Goal: Task Accomplishment & Management: Manage account settings

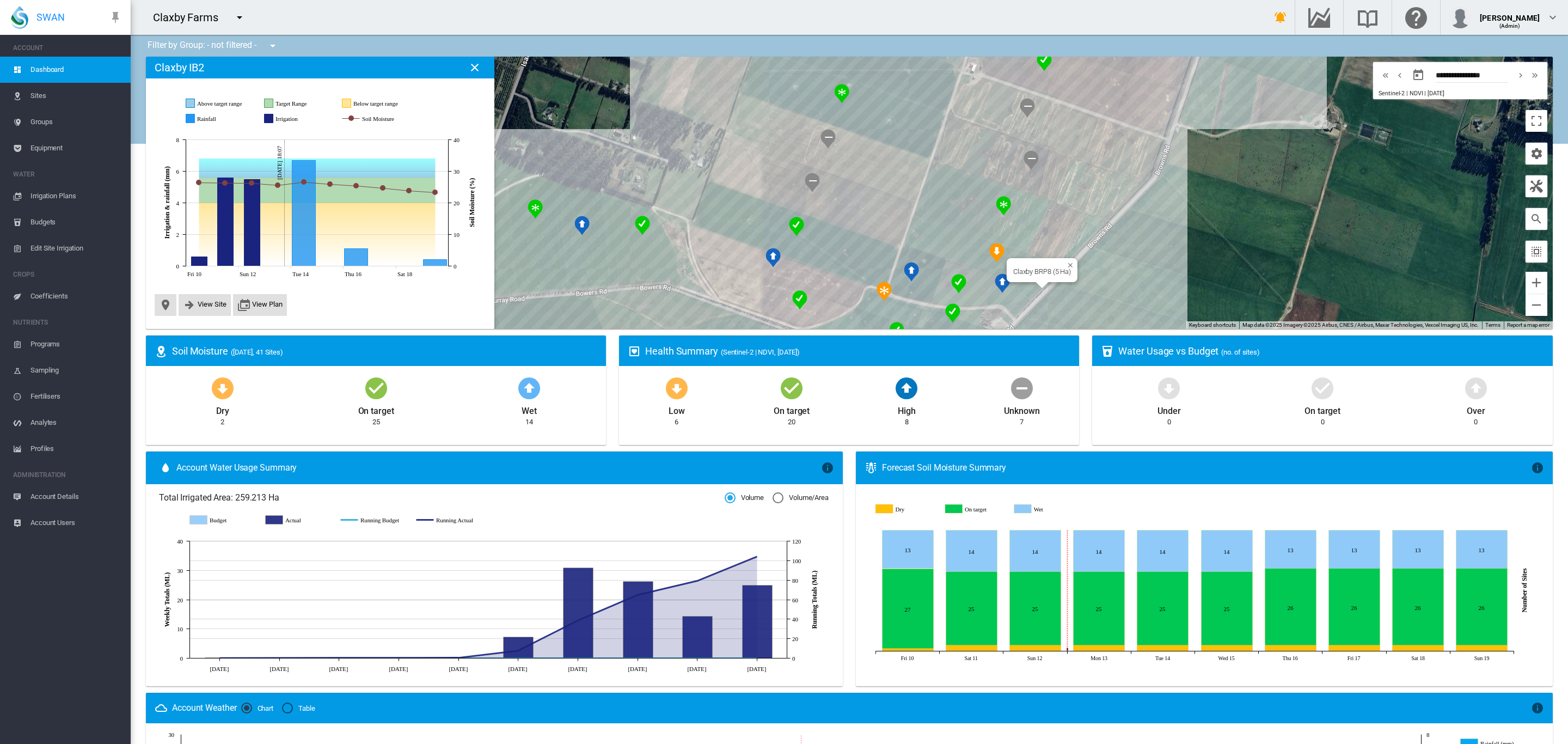
click at [961, 247] on div "Claxby BRP8 (5 Ha)" at bounding box center [849, 192] width 1407 height 272
click at [54, 291] on span "Coefficients" at bounding box center [76, 296] width 91 height 26
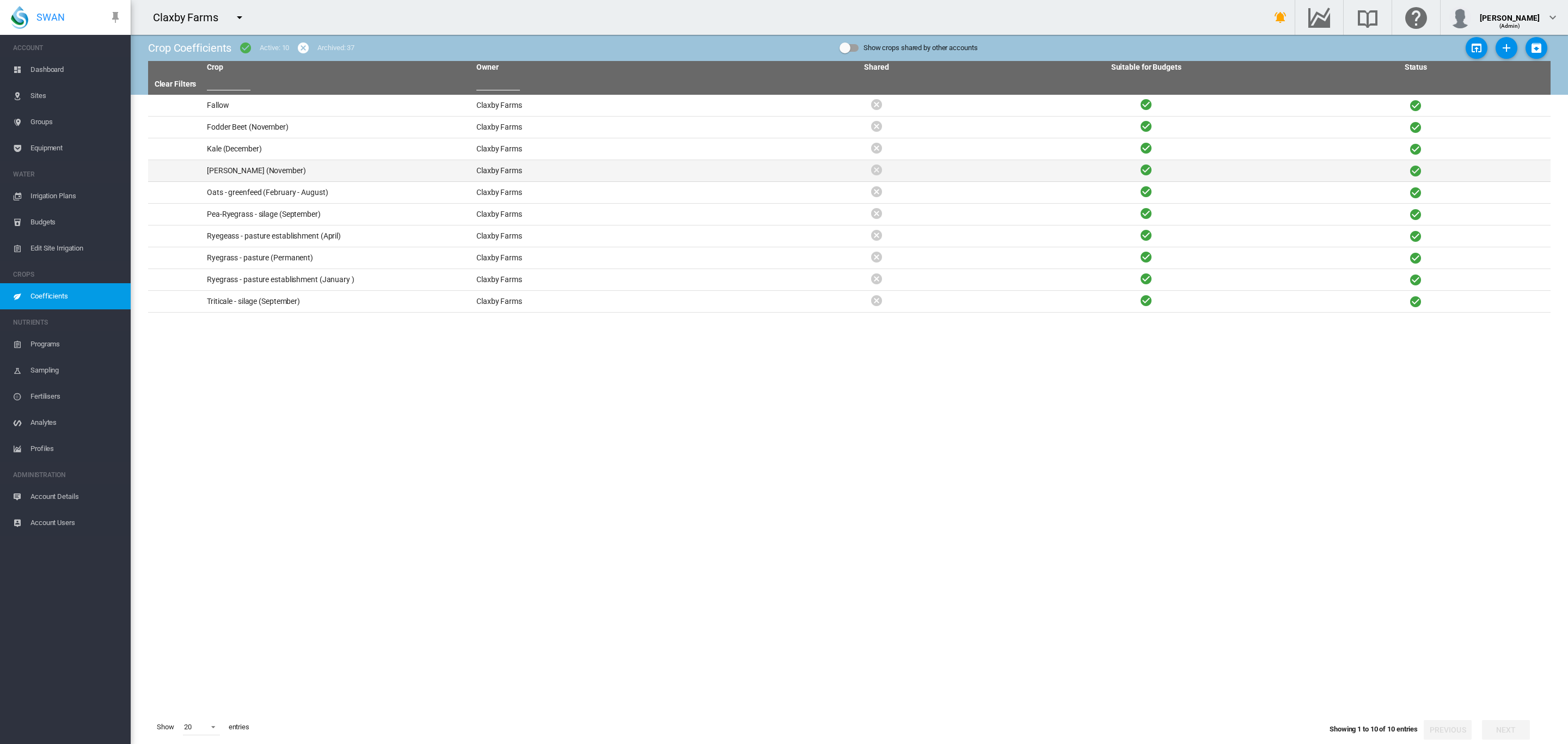
click at [281, 172] on td "Maize - silage (November)" at bounding box center [337, 170] width 270 height 21
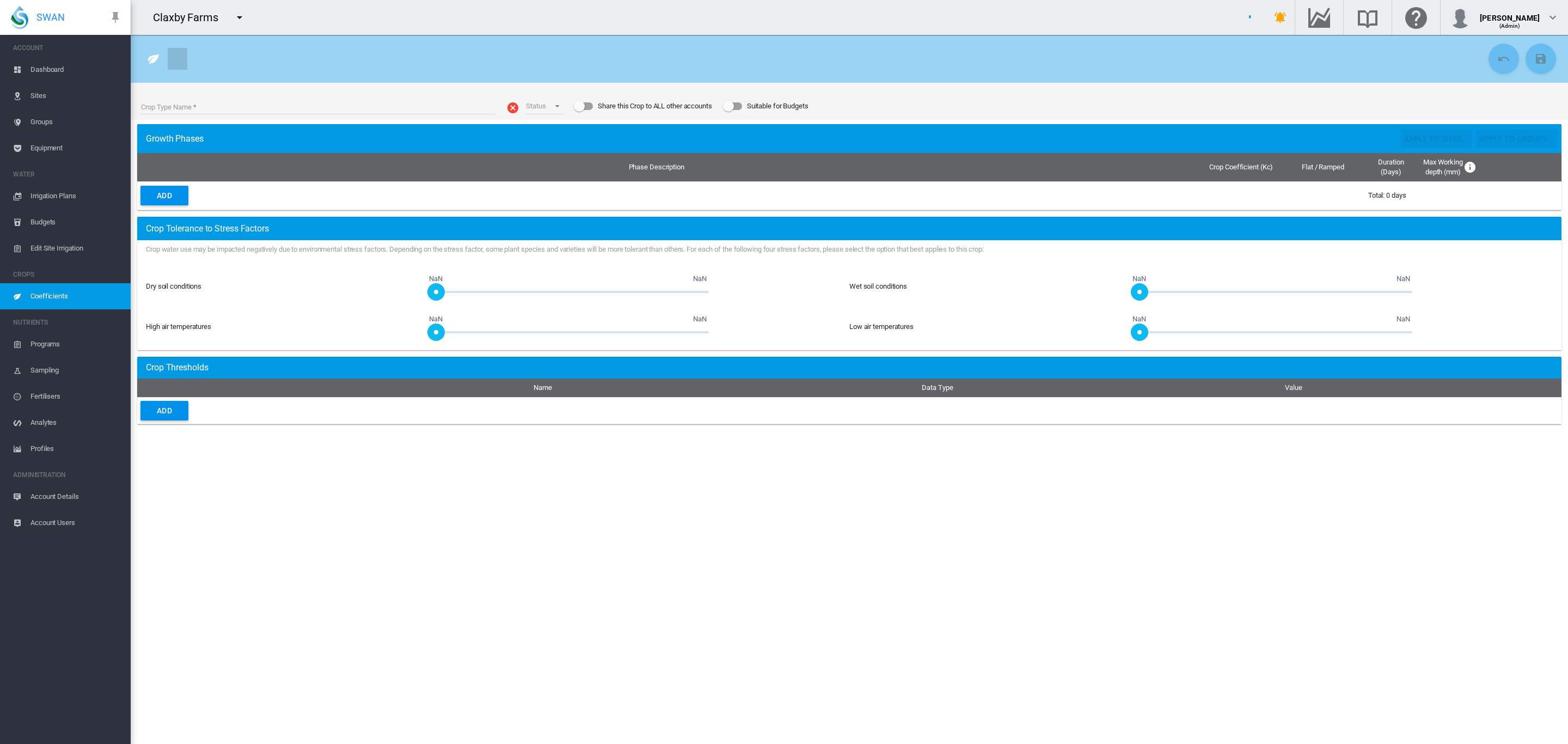
type input "**********"
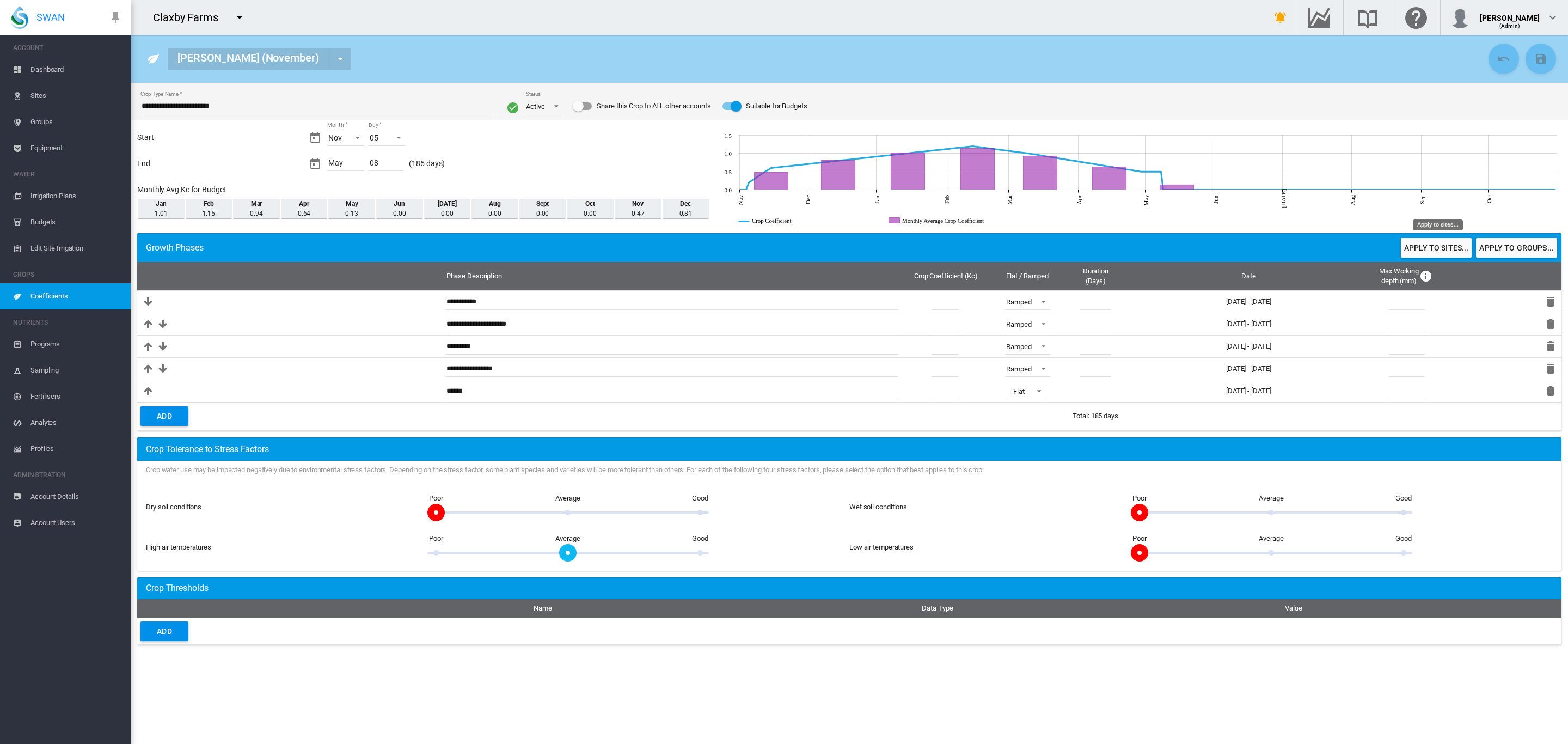
click at [1423, 245] on button "Apply to sites..." at bounding box center [1436, 248] width 71 height 19
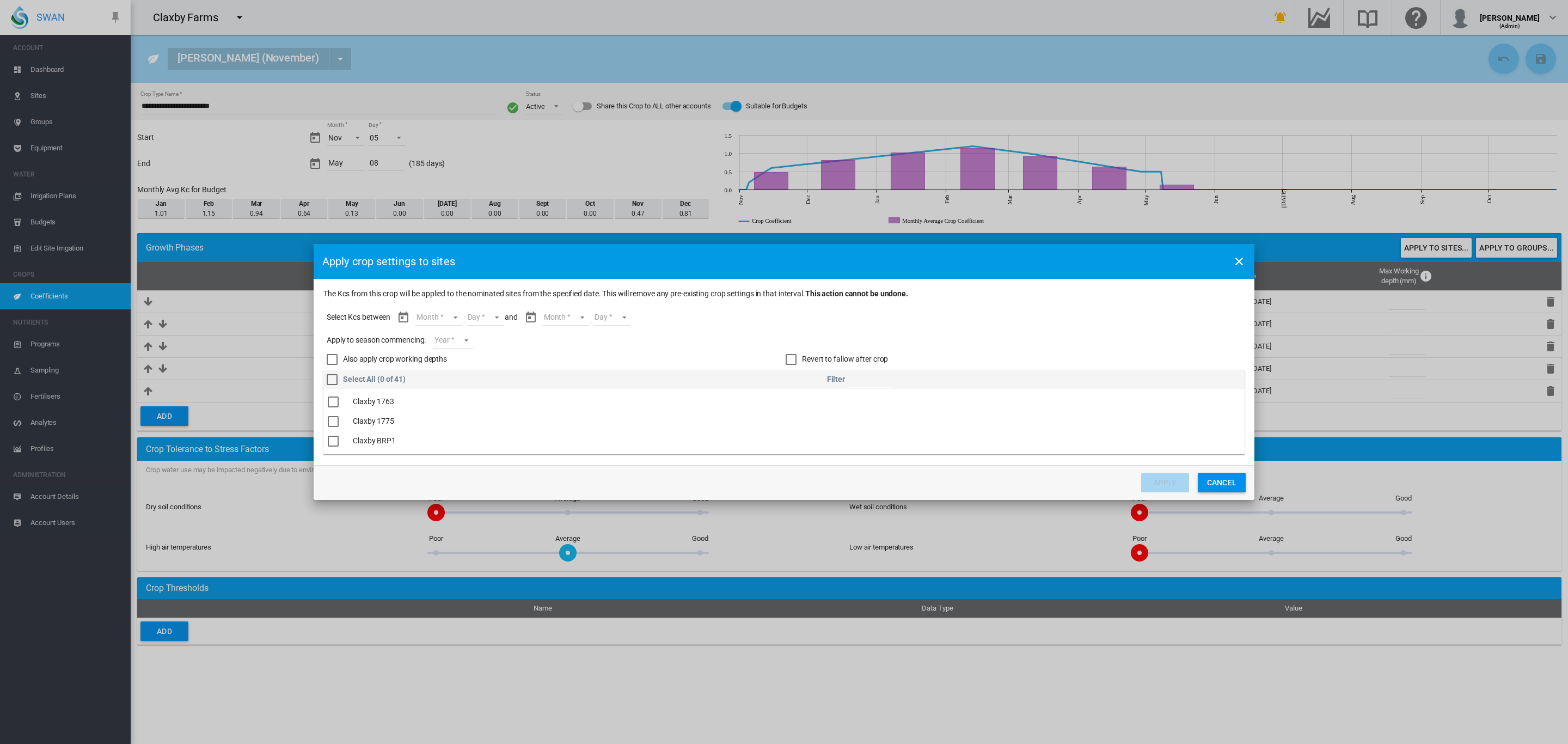
click at [456, 317] on md-select "Month Nov Dec Jan Feb Mar Apr May" at bounding box center [438, 317] width 46 height 16
click at [436, 323] on md-option "Nov" at bounding box center [446, 317] width 74 height 26
click at [487, 317] on md-select "Day 05 06 07 08 09 10 11 12 13 14 15 16 17 18 19 20 21 22 23 24 25 26 27 28 29 …" at bounding box center [475, 317] width 38 height 16
click at [472, 320] on md-option "05" at bounding box center [488, 317] width 74 height 26
click at [565, 319] on md-select "Month Nov Dec Jan Feb Mar Apr May" at bounding box center [556, 317] width 46 height 16
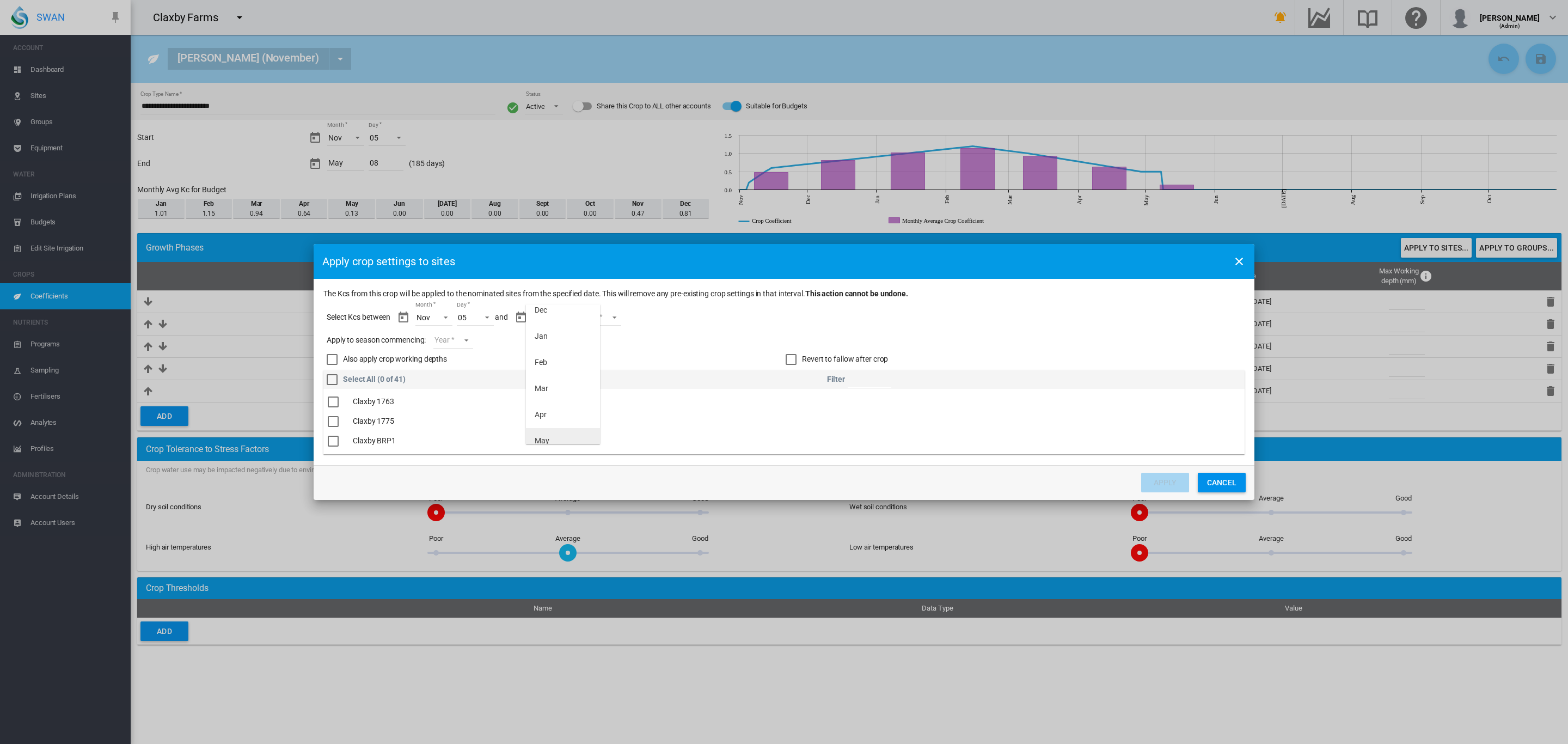
scroll to position [43, 0]
click at [554, 427] on md-option "May" at bounding box center [563, 431] width 74 height 26
click at [603, 314] on md-select "Day 01 02 03 04 05 06 07 08" at bounding box center [593, 317] width 38 height 16
click at [587, 426] on md-option "08" at bounding box center [604, 431] width 74 height 26
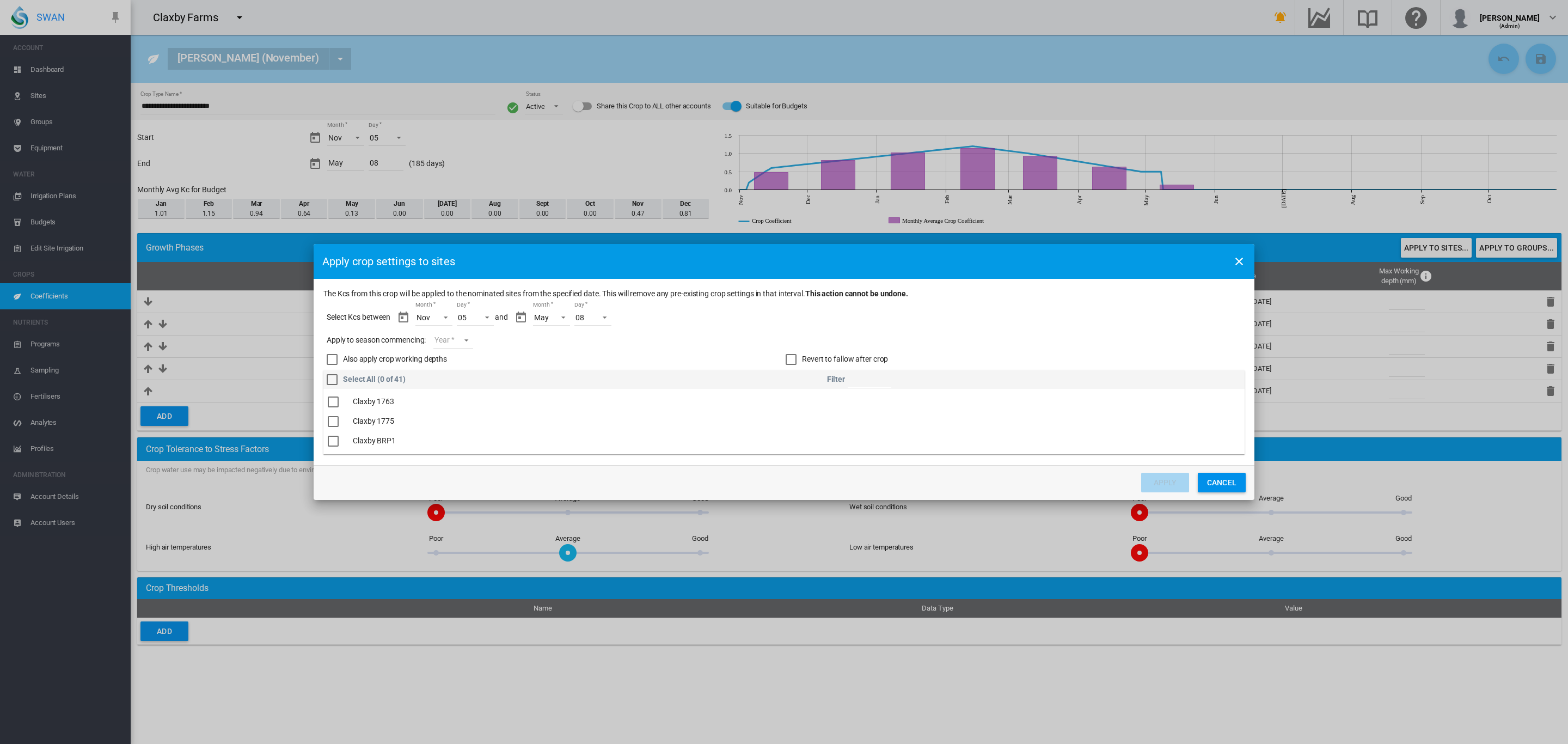
click at [461, 340] on md-select "Year 2027 2026 2025 2024 2023" at bounding box center [453, 340] width 39 height 16
click at [472, 337] on md-option "2025" at bounding box center [472, 338] width 74 height 26
click at [796, 357] on div "Revert to fallow after crop" at bounding box center [791, 359] width 11 height 11
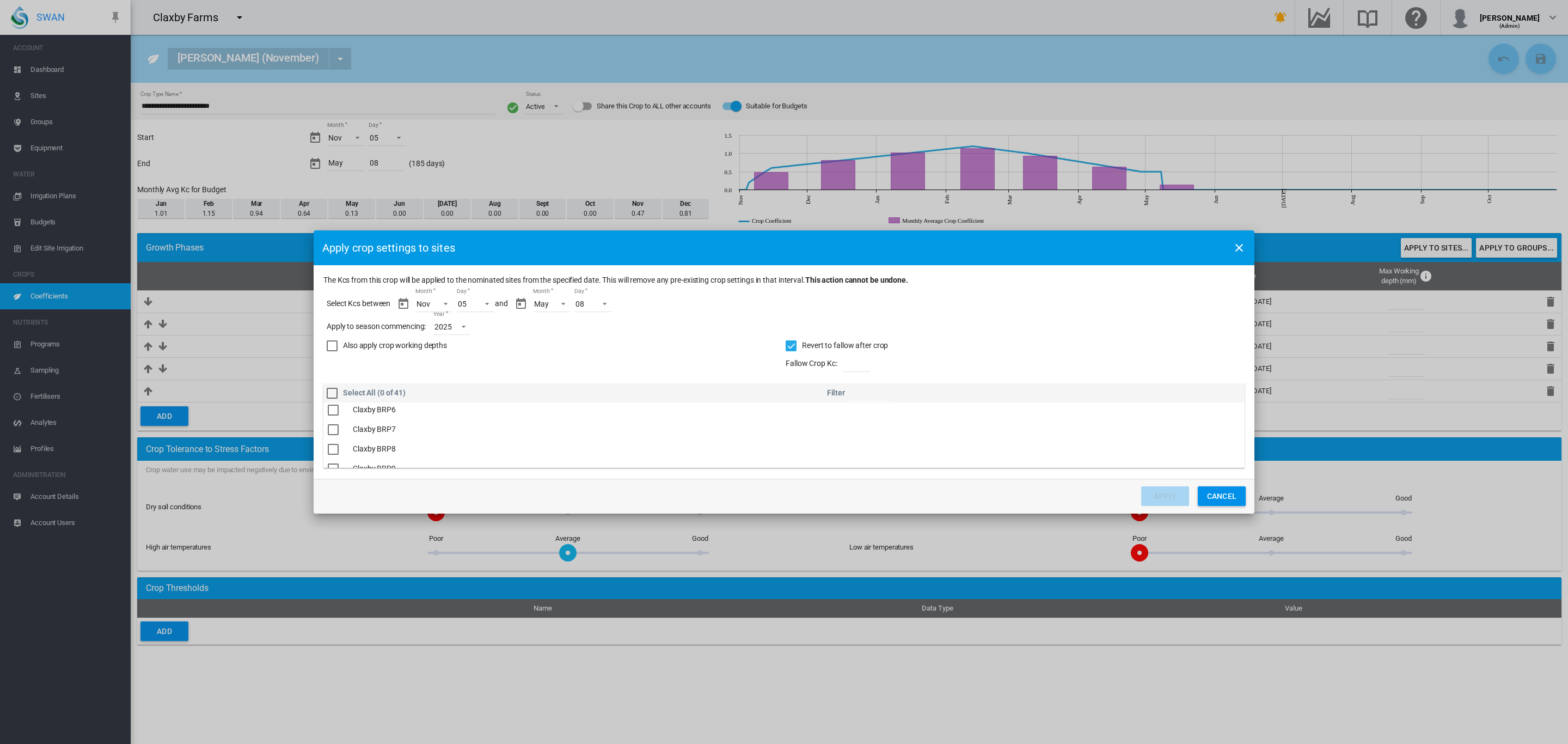
scroll to position [306, 0]
click at [338, 443] on div "The Kcs ..." at bounding box center [333, 443] width 11 height 11
click at [1150, 497] on button "Apply" at bounding box center [1165, 496] width 48 height 19
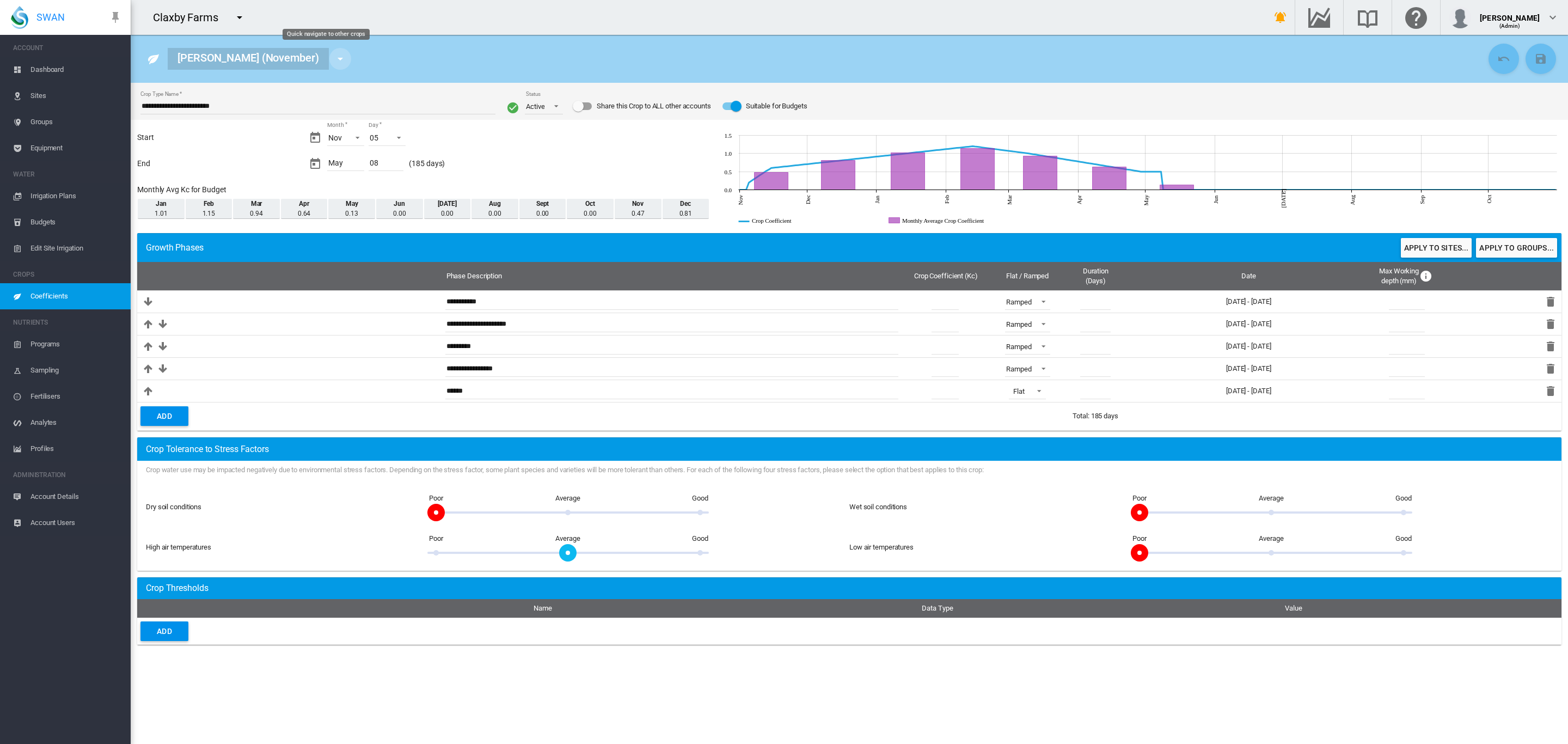
click at [334, 59] on md-icon "icon-menu-down" at bounding box center [340, 58] width 13 height 13
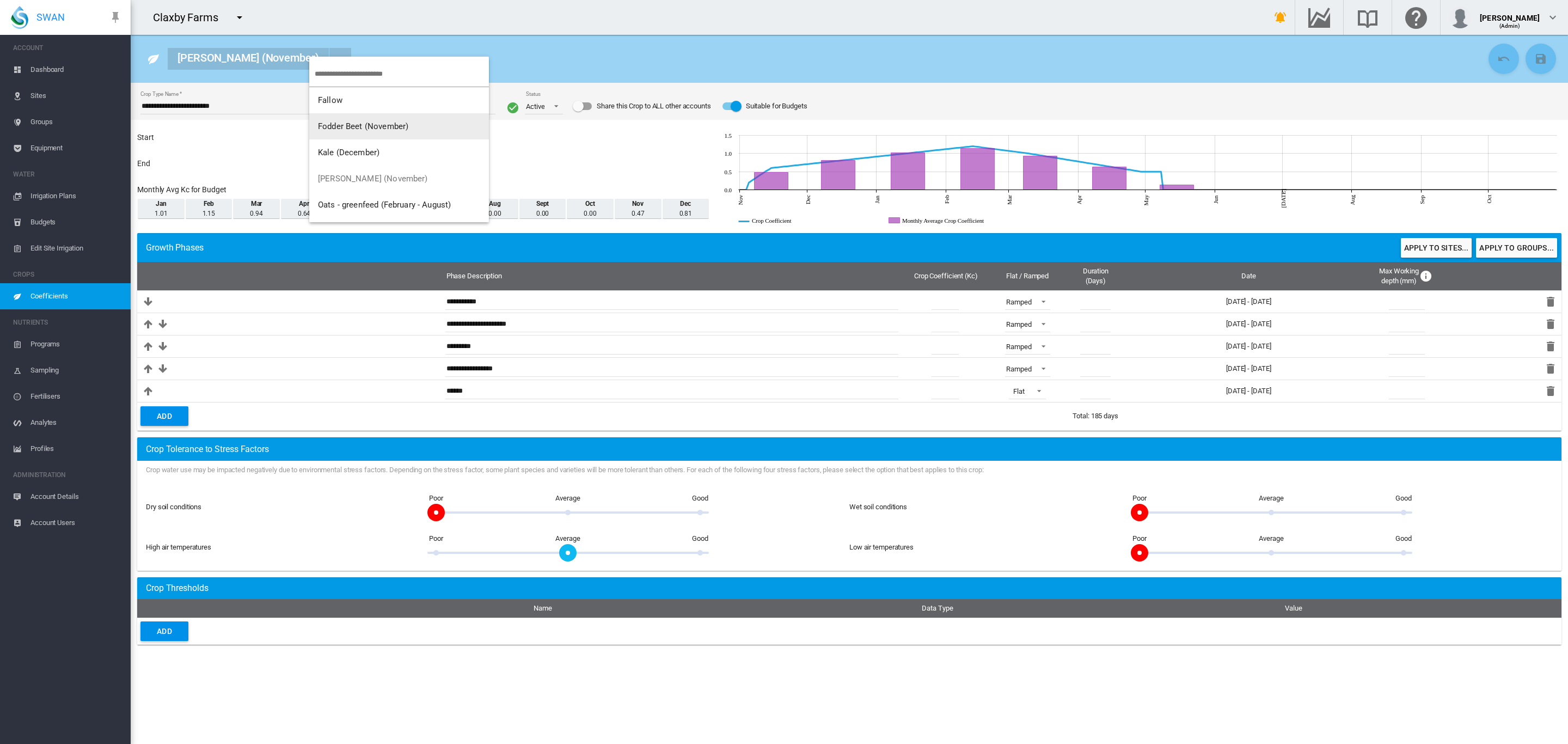
click at [364, 127] on span "Fodder Beet (November)" at bounding box center [363, 126] width 90 height 10
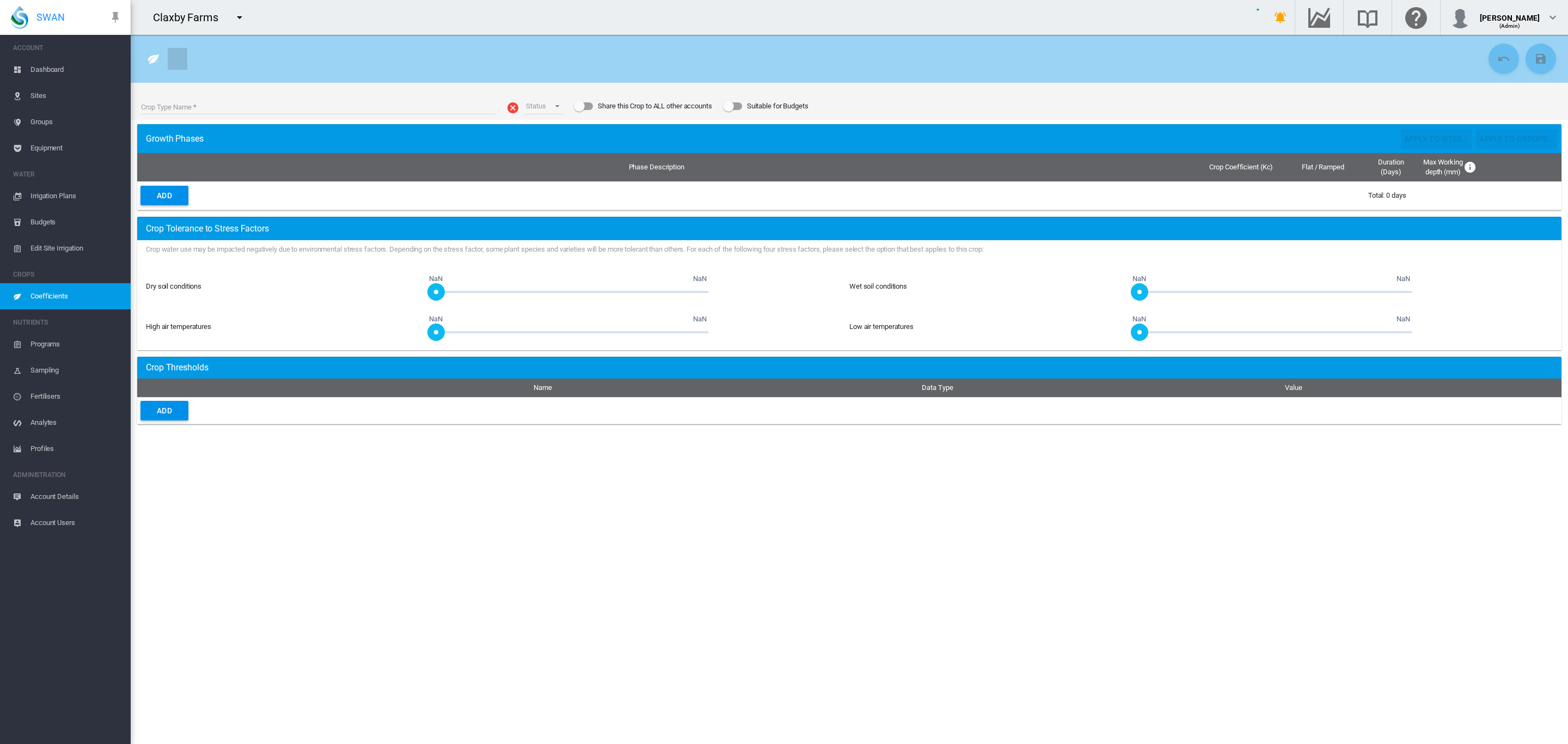
type input "**********"
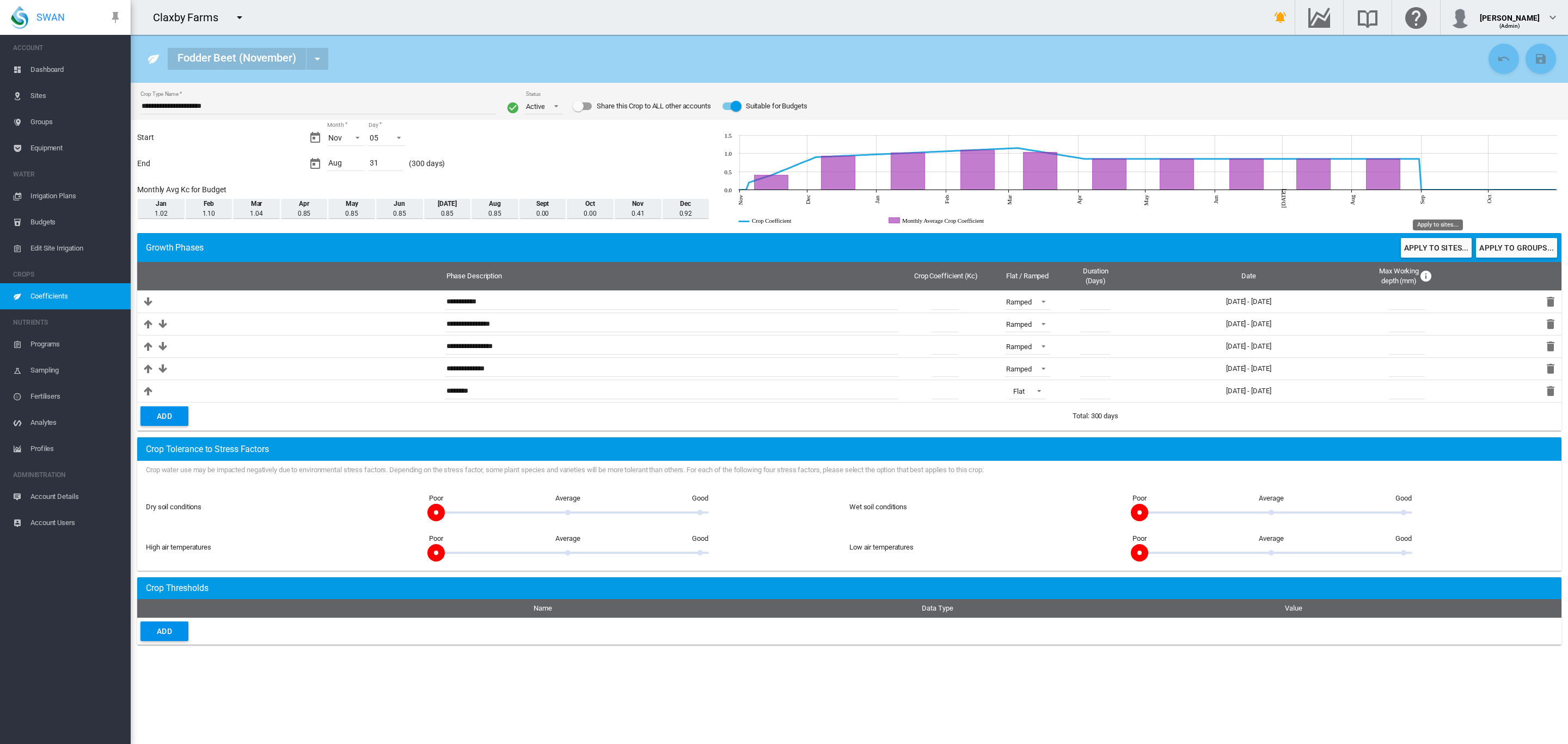
click at [1444, 248] on button "Apply to sites..." at bounding box center [1436, 248] width 71 height 19
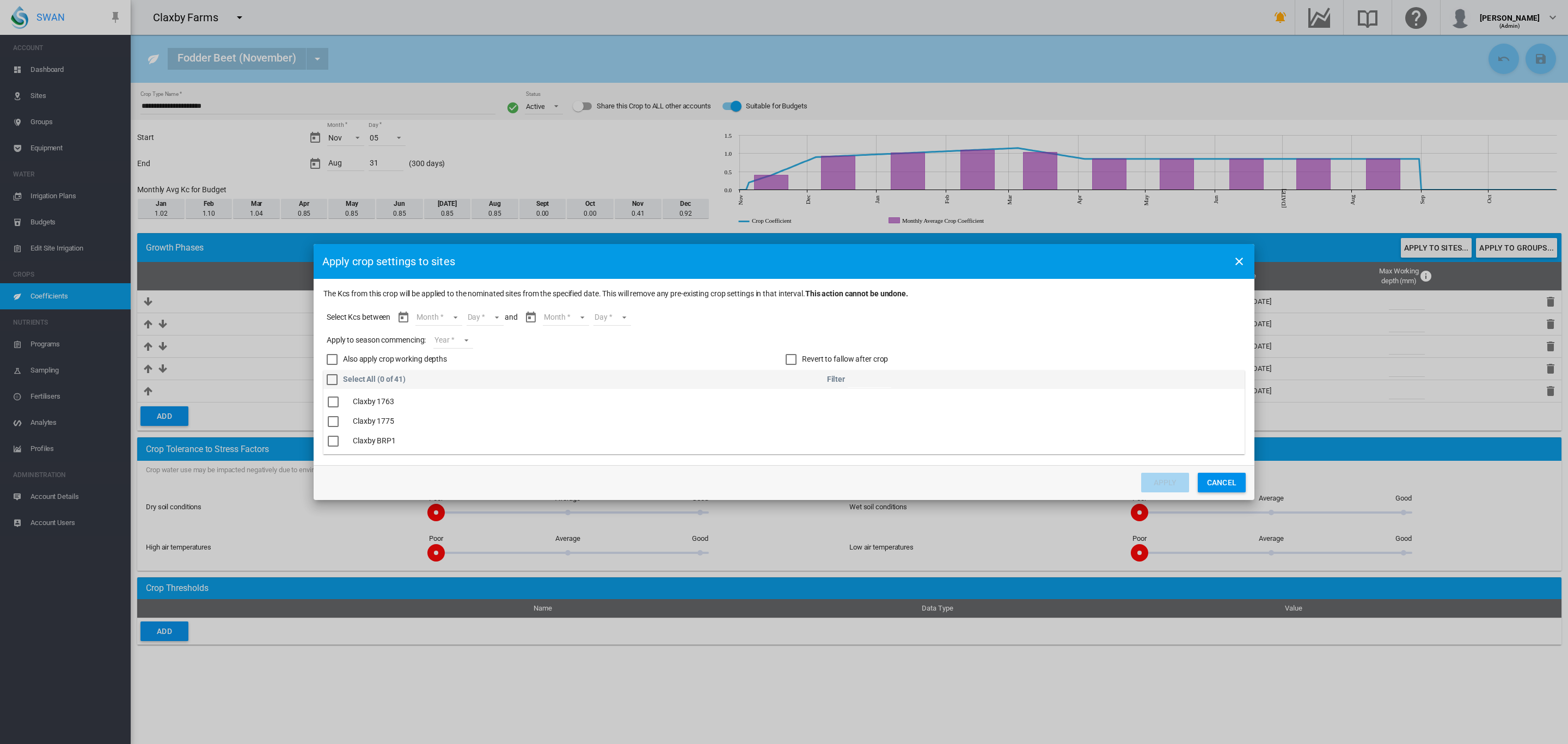
click at [452, 315] on md-select "Month Nov Dec Jan Feb Mar Apr May Jun Jul Aug" at bounding box center [438, 317] width 46 height 16
click at [445, 317] on md-option "Nov" at bounding box center [446, 317] width 74 height 26
click at [482, 312] on md-select "Day 05 06 07 08 09 10 11 12 13 14 15 16 17 18 19 20 21 22 23 24 25 26 27 28 29 …" at bounding box center [475, 317] width 38 height 16
click at [482, 317] on md-option "05" at bounding box center [488, 317] width 74 height 26
click at [561, 316] on md-select "Month Nov Dec Jan Feb Mar Apr May Jun Jul Aug" at bounding box center [556, 317] width 46 height 16
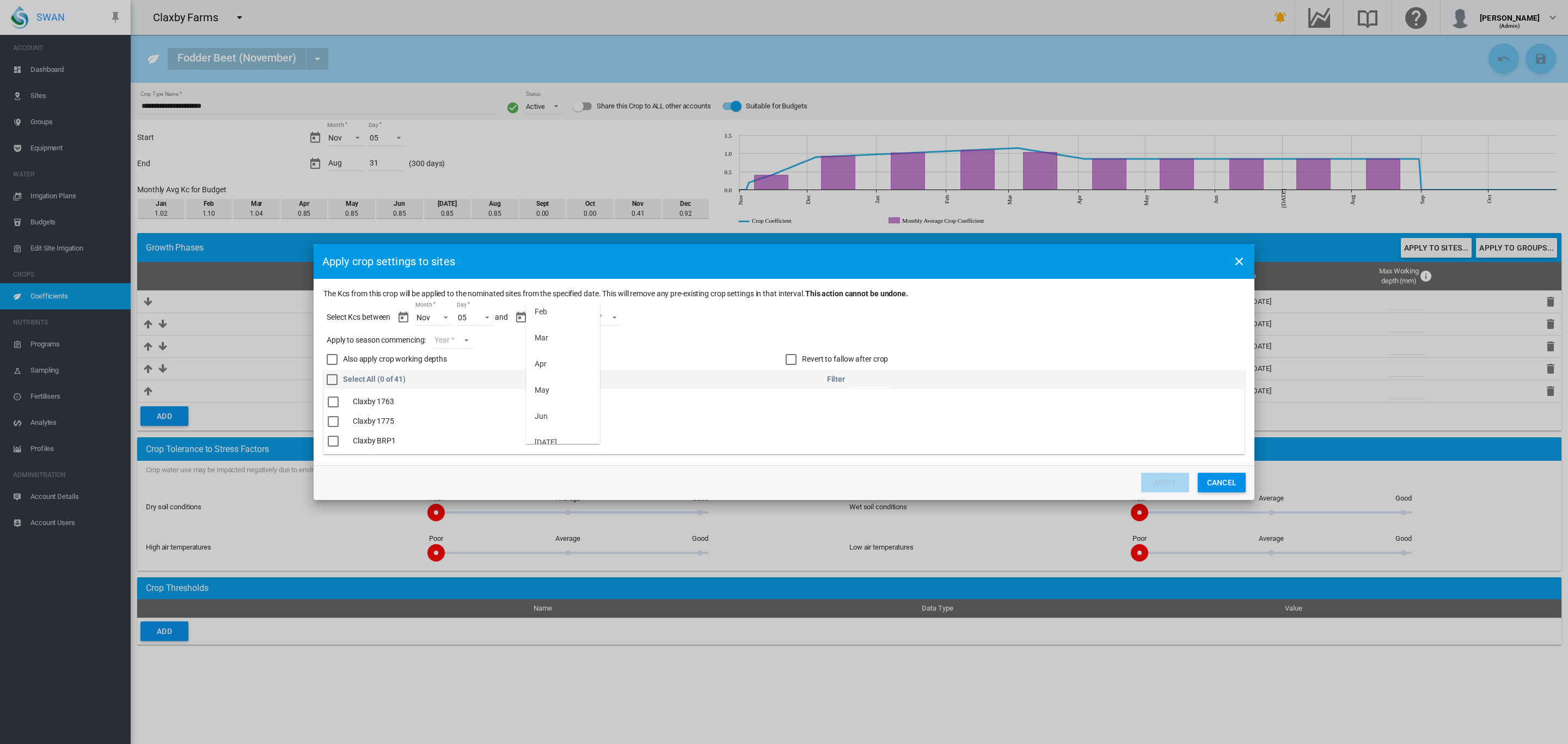
scroll to position [121, 0]
click at [559, 430] on md-option "Aug" at bounding box center [563, 431] width 74 height 26
click at [603, 319] on md-select "Day 01 02 03 04 05 06 07 08 09 10 11 12 13 14 15 16 17 18 19 20 21 22 23 24 25 …" at bounding box center [593, 317] width 38 height 16
click at [583, 430] on div "31" at bounding box center [580, 431] width 9 height 11
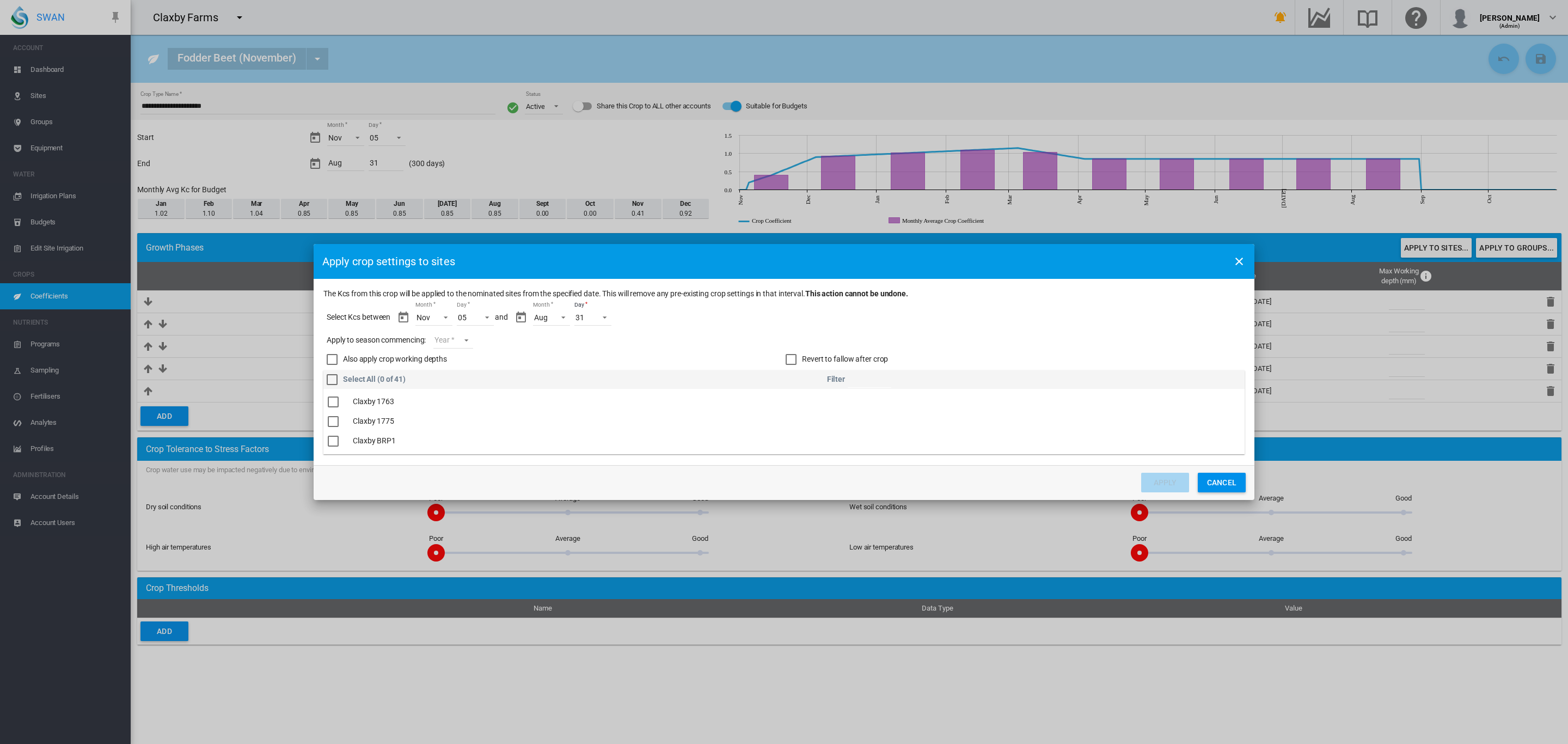
click at [466, 337] on md-select "Year 2027 2026 2025 2024 2023" at bounding box center [453, 340] width 39 height 16
click at [466, 333] on md-option "2025" at bounding box center [472, 338] width 74 height 26
click at [786, 362] on div "Revert to fallow after crop" at bounding box center [791, 359] width 11 height 11
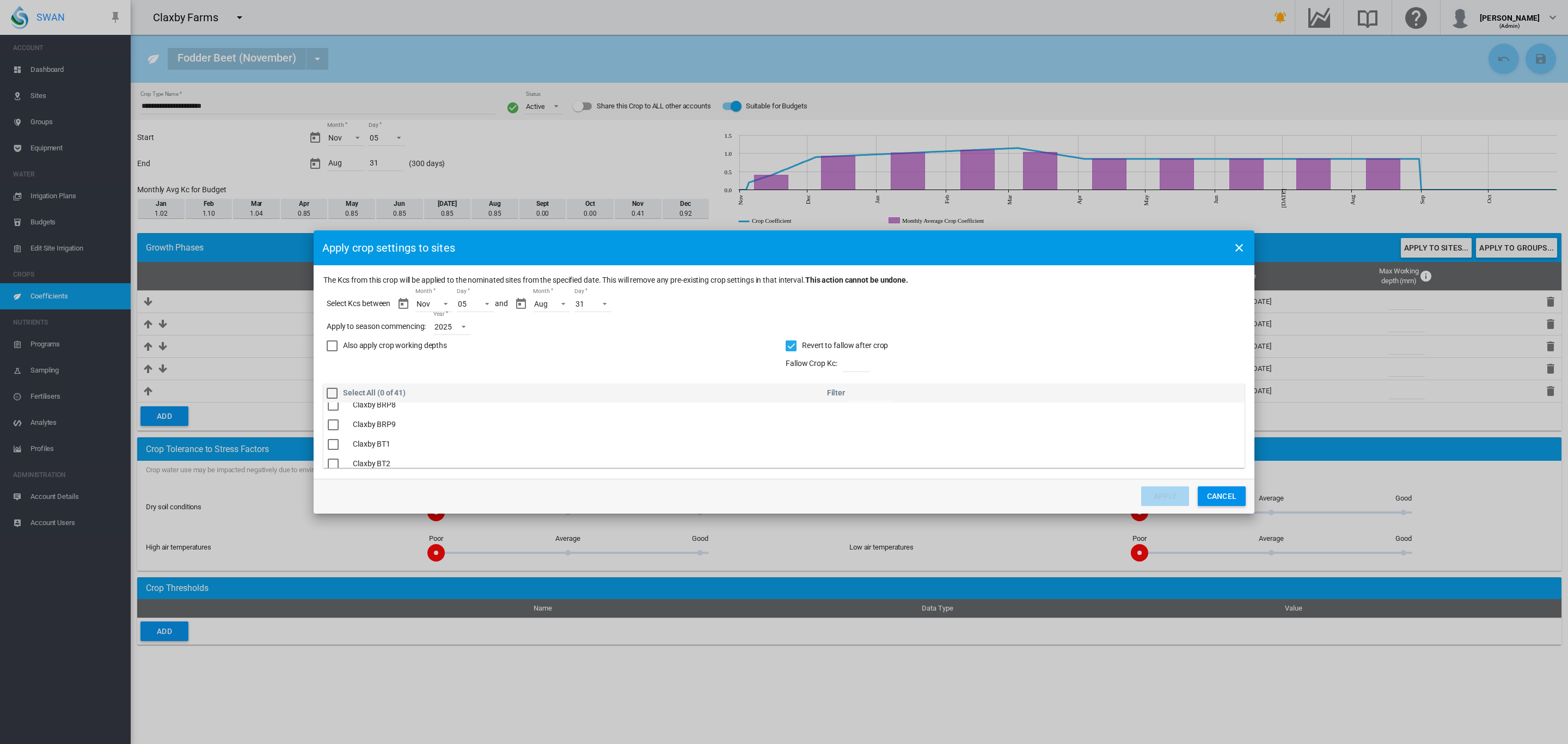
scroll to position [347, 0]
click at [335, 421] on div "The Kcs ..." at bounding box center [333, 421] width 11 height 11
click at [328, 413] on div "The Kcs ..." at bounding box center [333, 410] width 11 height 11
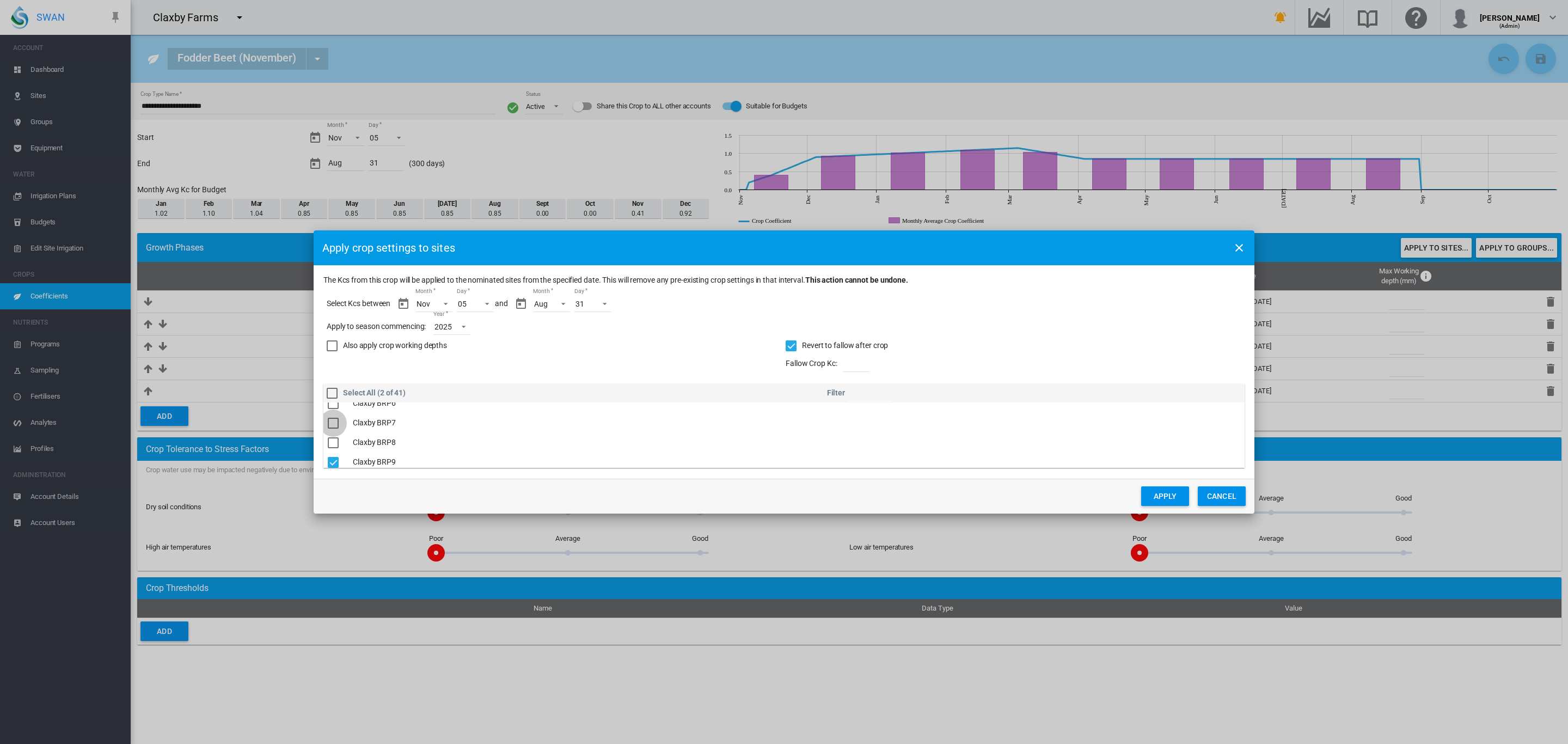
click at [332, 422] on tbody "Claxby 1763 Claxby 1775 Claxby BRP1 Claxby BRP10 Claxby BRP11 Claxby BRP12 Clax…" at bounding box center [783, 435] width 921 height 65
click at [335, 441] on div "The Kcs ..." at bounding box center [333, 443] width 11 height 11
click at [1174, 497] on button "Apply" at bounding box center [1165, 496] width 48 height 19
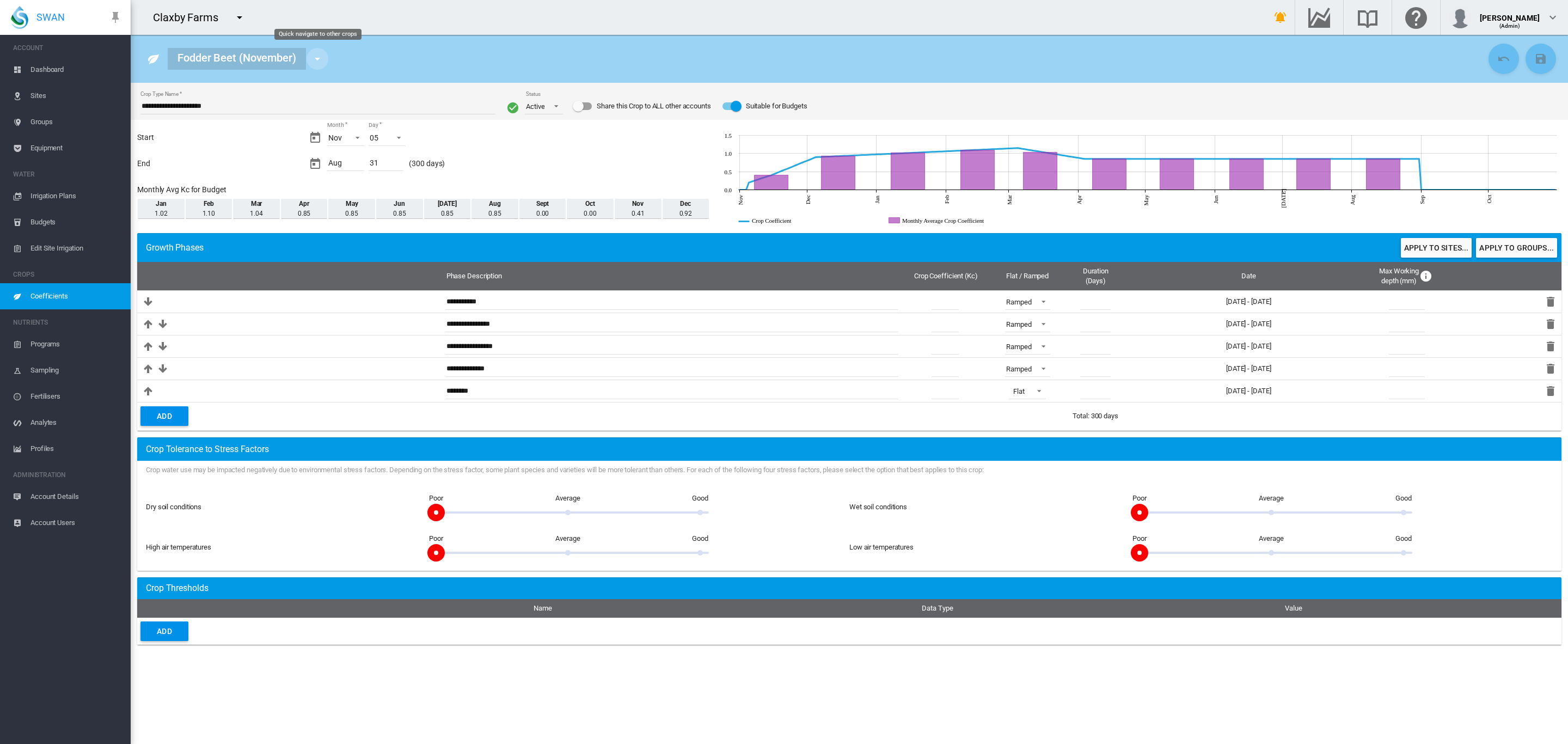
click at [320, 55] on md-icon "icon-menu-down" at bounding box center [317, 58] width 13 height 13
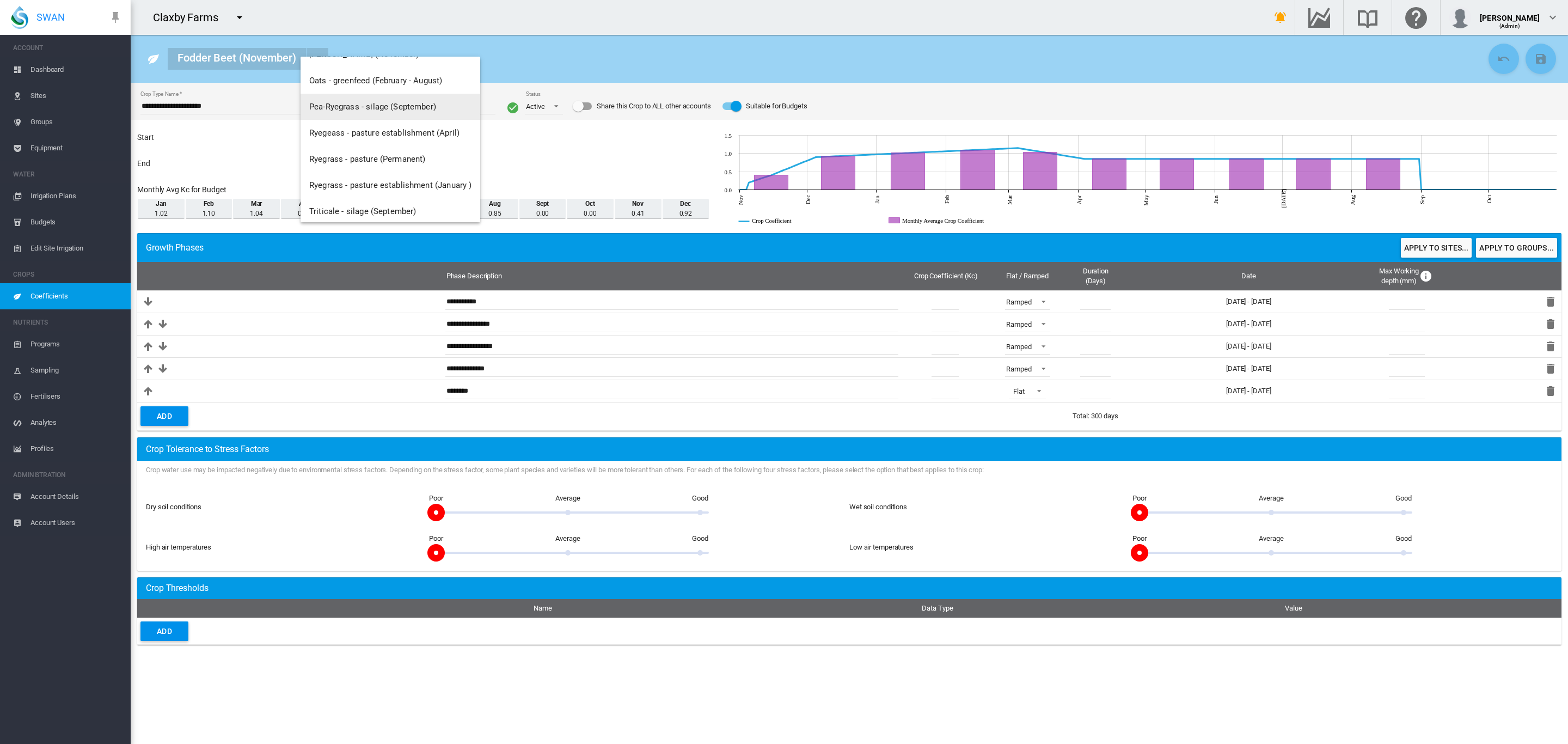
scroll to position [131, 0]
click at [396, 203] on span "Triticale - silage (September)" at bounding box center [363, 205] width 107 height 10
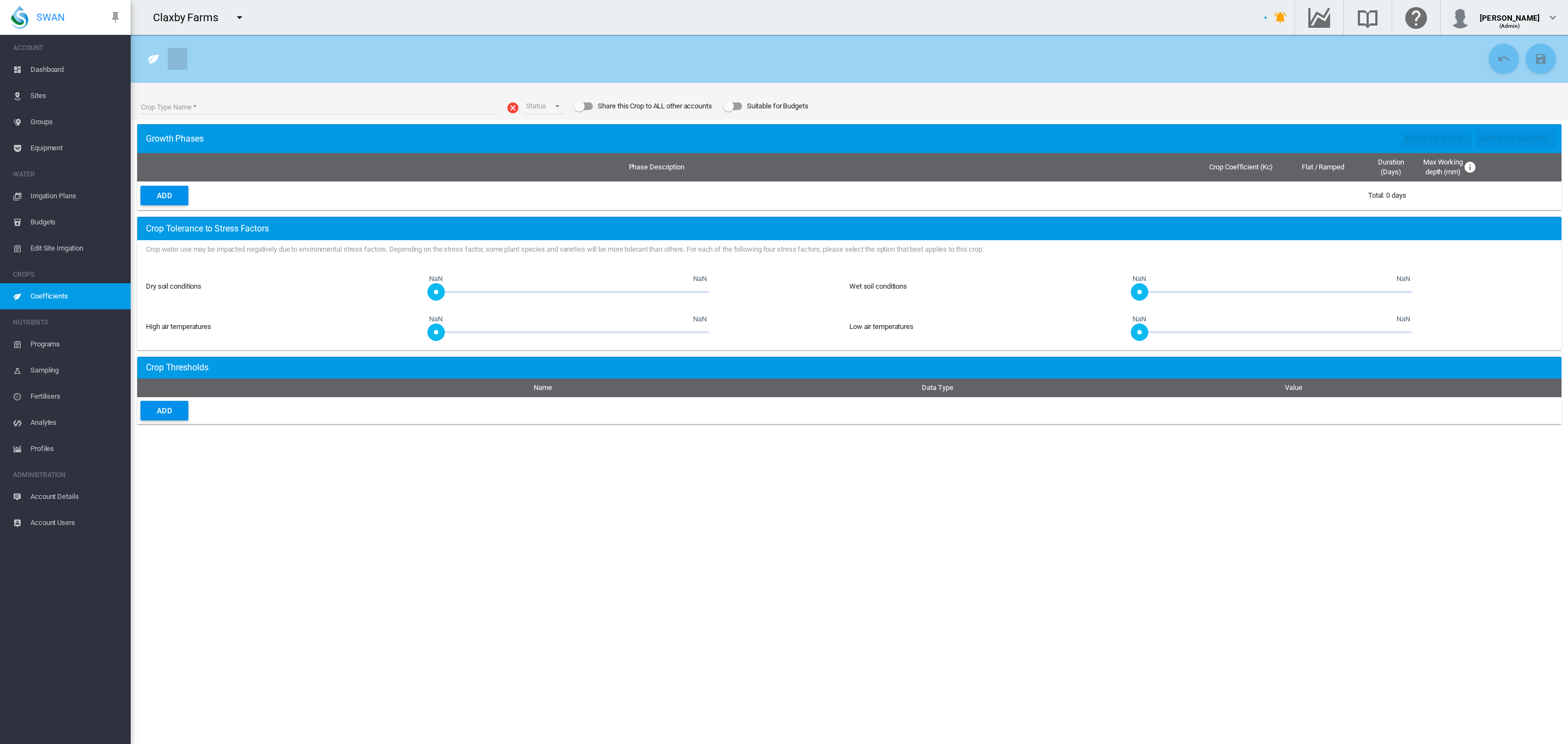
type input "**********"
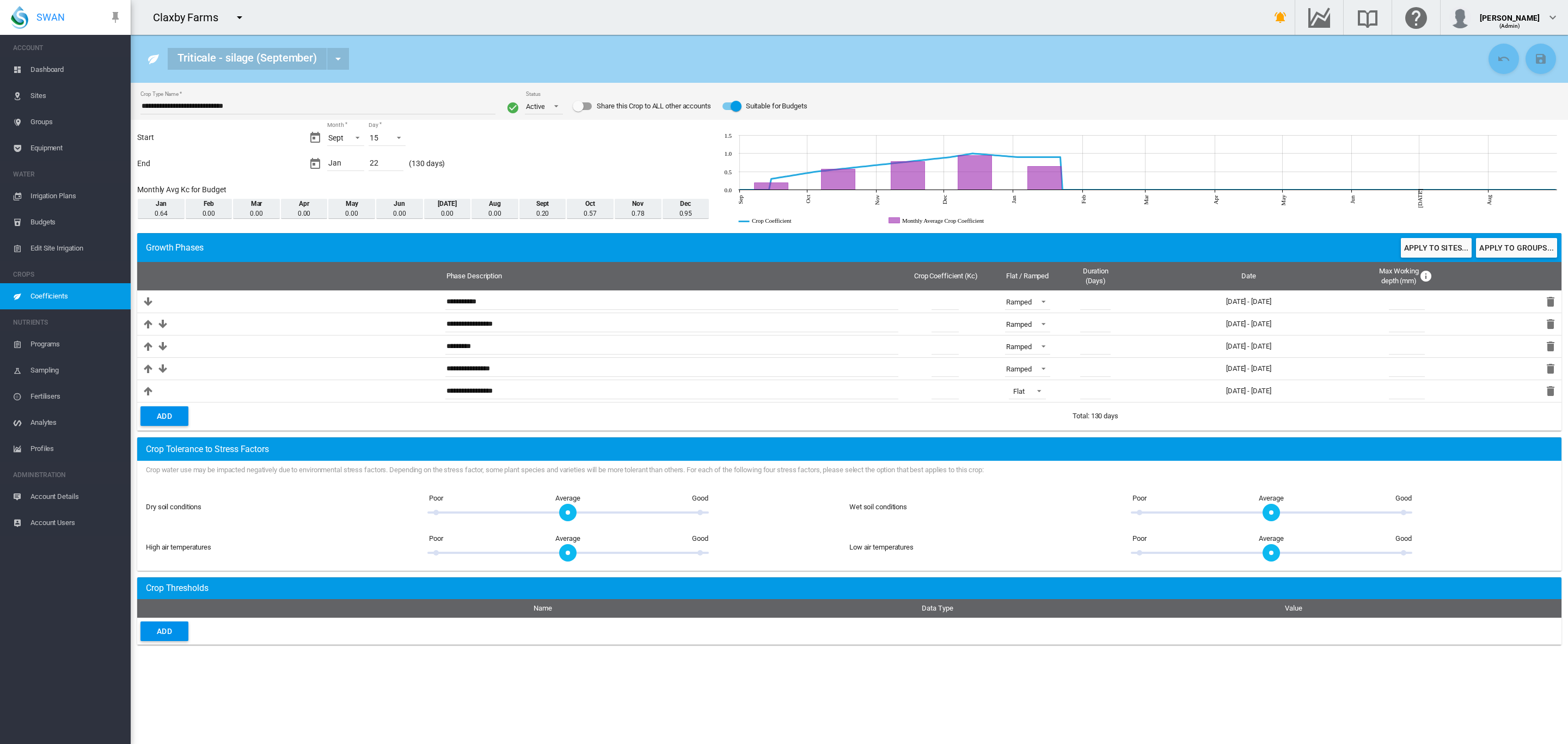
click at [1421, 255] on button "Apply to sites..." at bounding box center [1436, 248] width 71 height 19
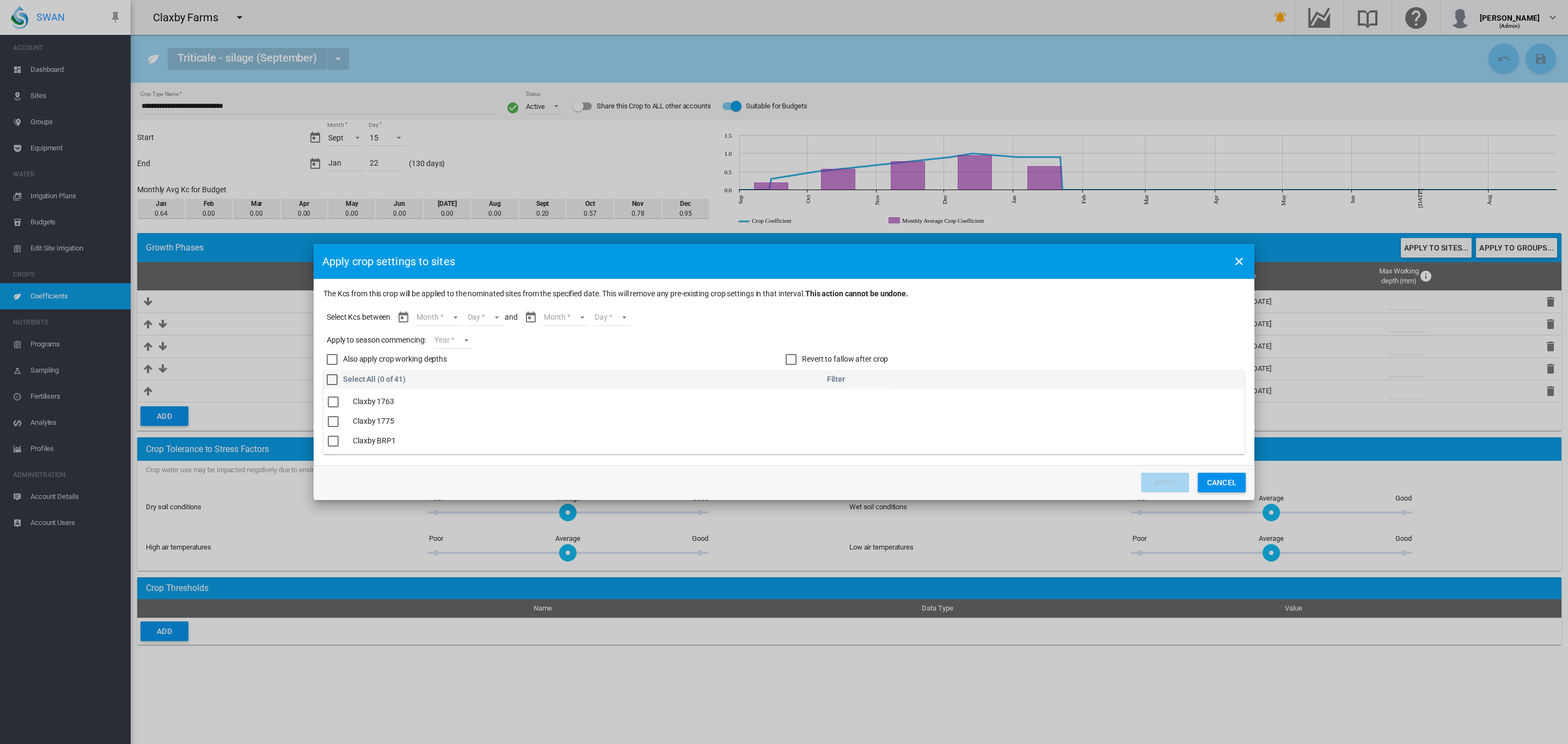
click at [449, 317] on md-select "Month Sept Oct Nov Dec Jan" at bounding box center [438, 317] width 46 height 16
click at [441, 315] on md-option "Sept" at bounding box center [446, 317] width 74 height 26
click at [484, 318] on md-select "Day 15 16 17 18 19 20 21 22 23 24 25 26 27 28 29 30" at bounding box center [475, 317] width 38 height 16
click at [472, 311] on md-option "15" at bounding box center [488, 317] width 74 height 26
click at [570, 316] on md-select "Month Sept Oct Nov Dec Jan" at bounding box center [557, 317] width 46 height 16
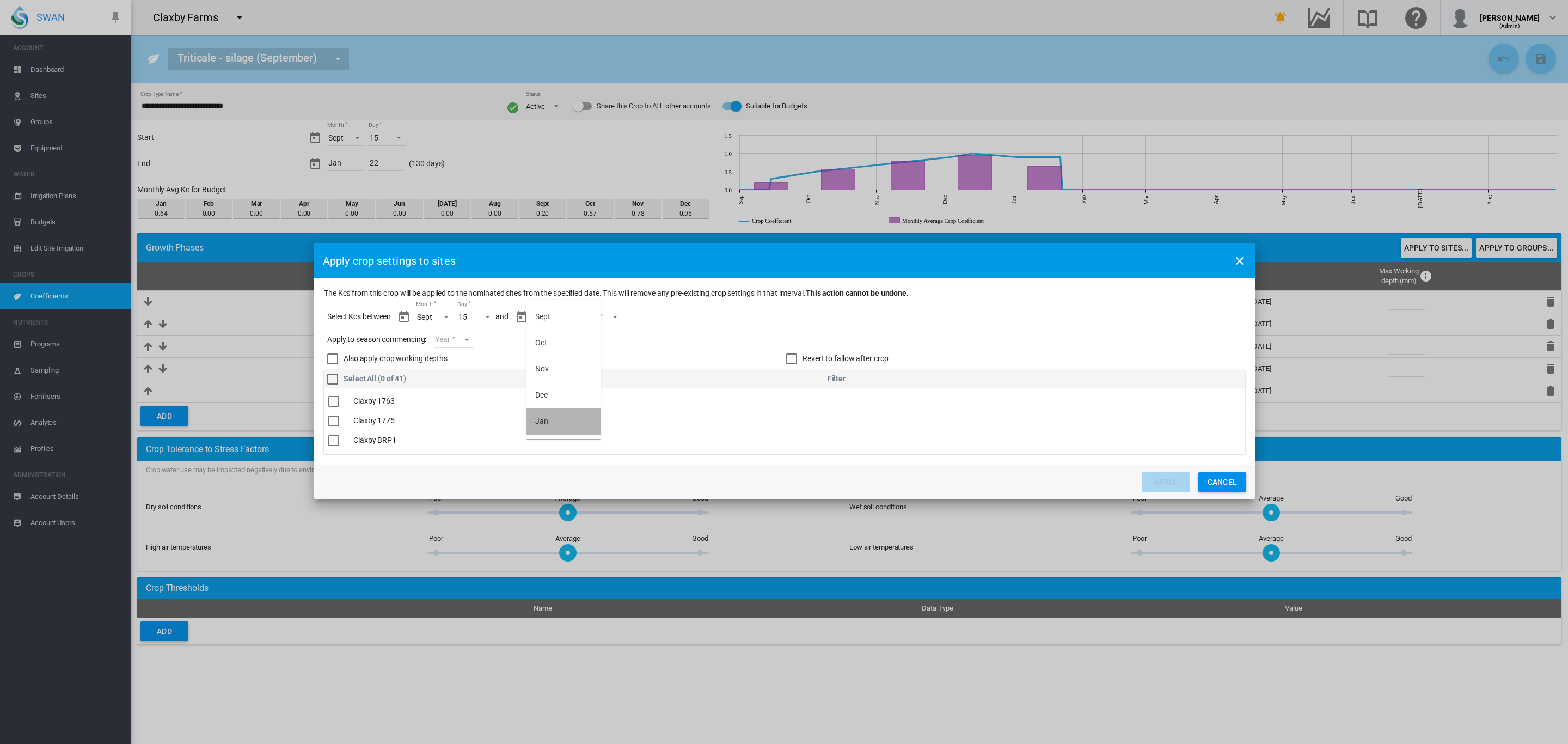
click at [567, 422] on md-option "Jan" at bounding box center [564, 421] width 74 height 26
click at [612, 312] on md-select "Day 01 02 03 04 05 06 07 08 09 10 11 12 13 14 15 16 17 18 19 20 21 22" at bounding box center [594, 317] width 38 height 16
click at [591, 433] on md-option "22" at bounding box center [605, 430] width 74 height 26
click at [1222, 480] on button "Cancel" at bounding box center [1222, 482] width 48 height 19
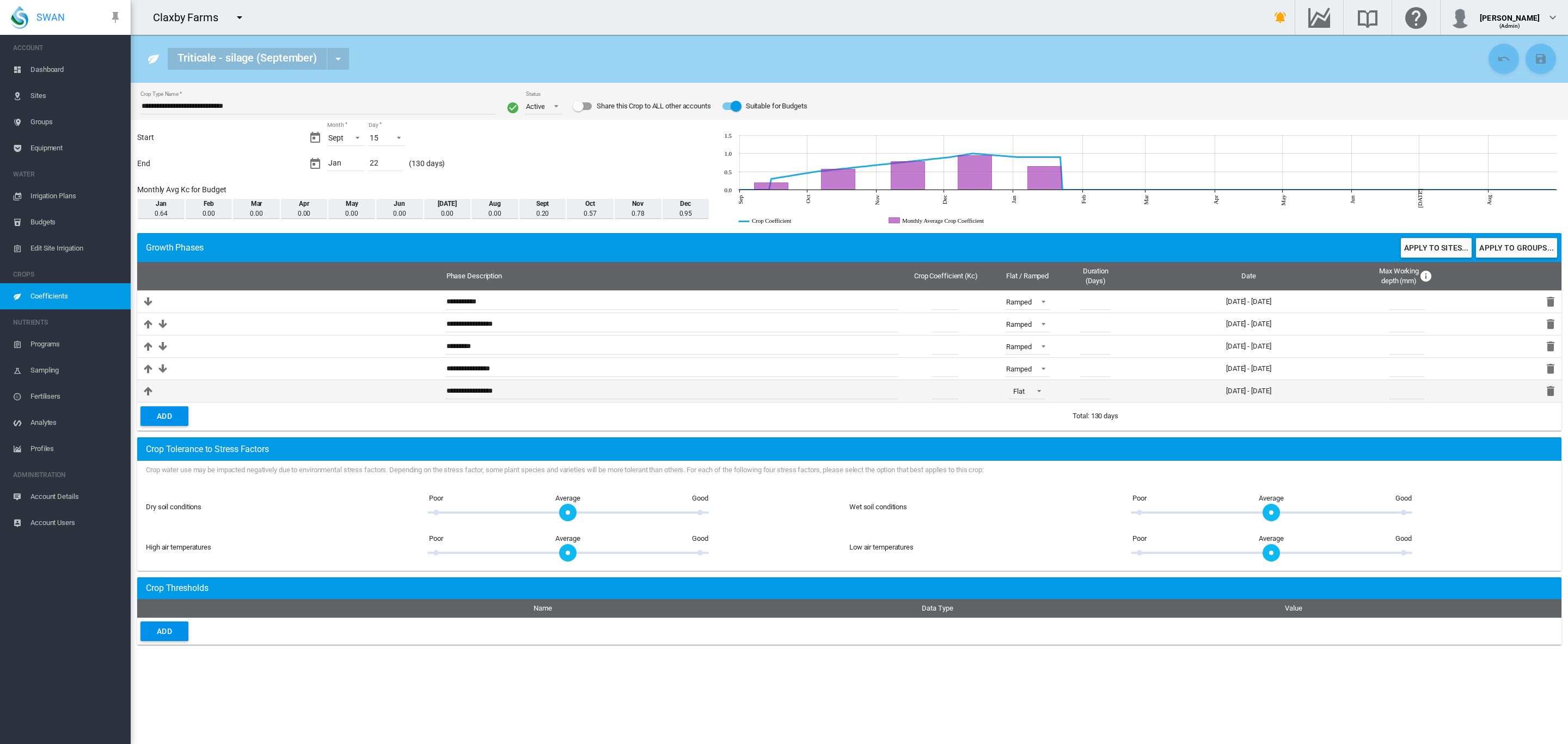
click at [1106, 396] on input "**" at bounding box center [1096, 391] width 30 height 16
type input "*"
type input "**"
click at [1547, 67] on button "Save Changes" at bounding box center [1541, 59] width 30 height 30
click at [1425, 247] on button "Apply to sites..." at bounding box center [1436, 248] width 71 height 19
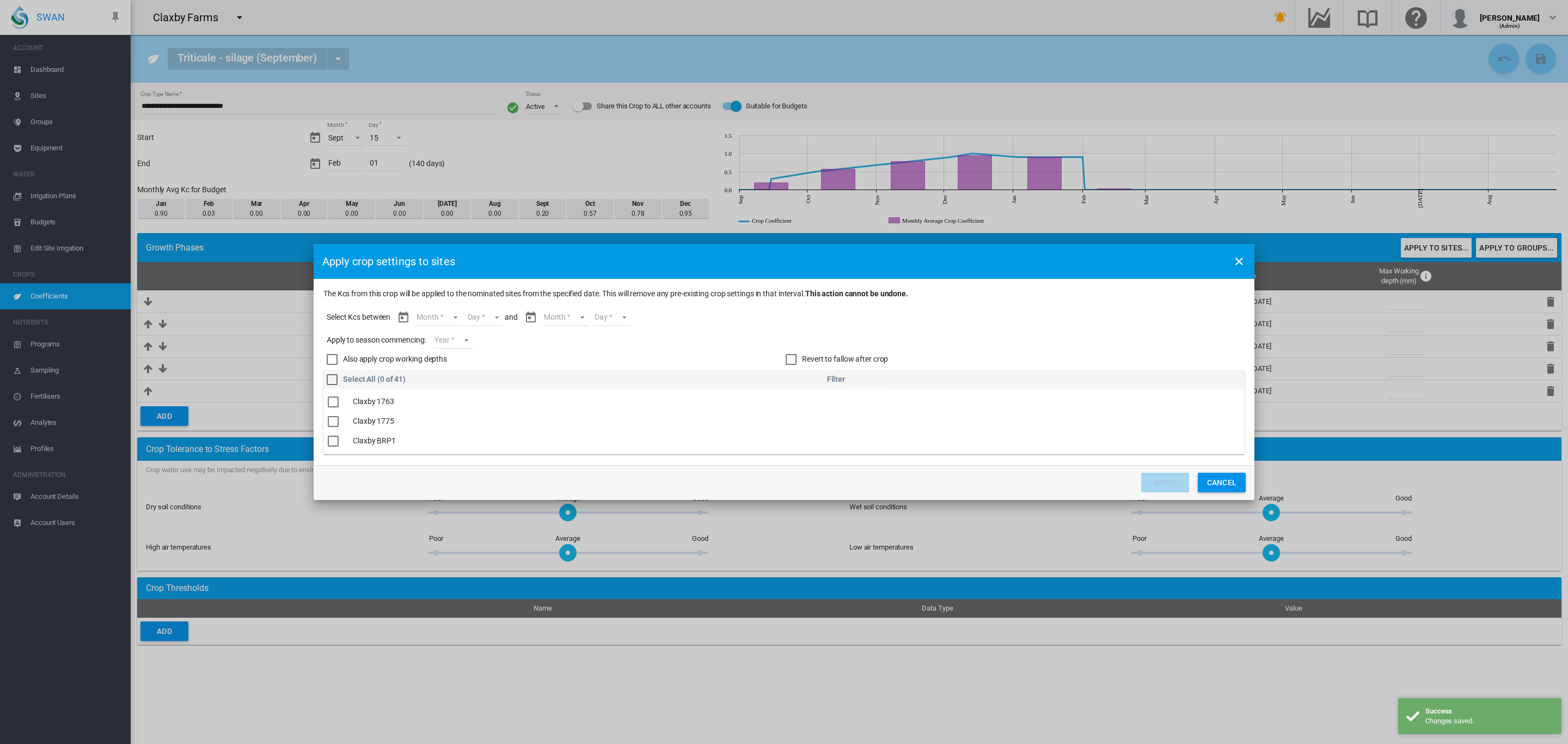
click at [455, 321] on md-select "Month Sept Oct Nov Dec Jan Feb" at bounding box center [438, 317] width 46 height 16
click at [451, 319] on md-option "Sept" at bounding box center [446, 317] width 74 height 26
click at [486, 311] on md-select "Day 15 16 17 18 19 20 21 22 23 24 25 26 27 28 29 30" at bounding box center [475, 317] width 38 height 16
click at [479, 320] on md-option "15" at bounding box center [488, 317] width 74 height 26
click at [559, 311] on md-select "Month Sept Oct Nov Dec Jan Feb" at bounding box center [556, 317] width 46 height 16
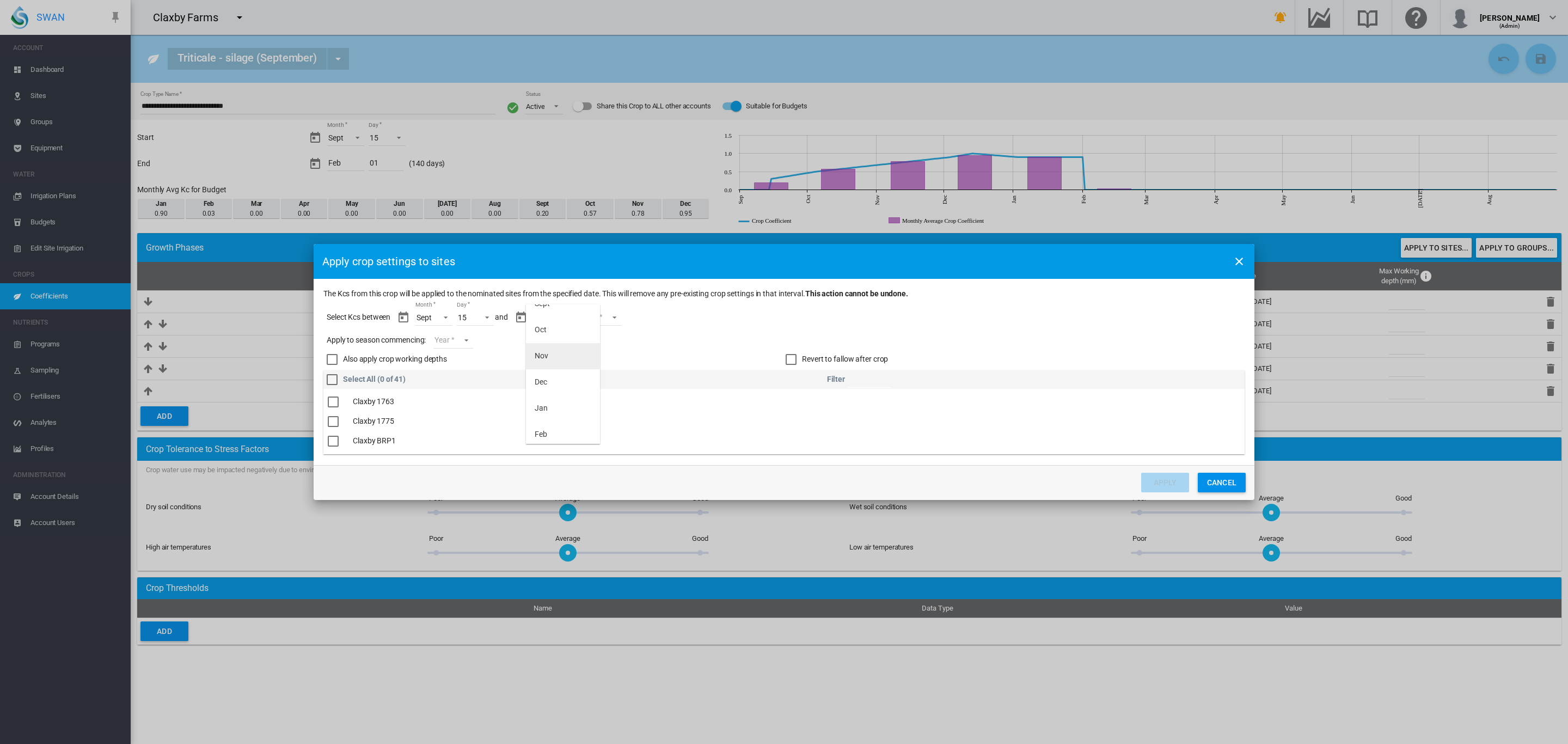
scroll to position [17, 0]
click at [551, 430] on md-option "Feb" at bounding box center [563, 431] width 74 height 26
click at [606, 323] on md-select "Day 01" at bounding box center [593, 317] width 38 height 16
click at [588, 315] on md-option "01" at bounding box center [604, 317] width 74 height 26
click at [467, 342] on md-select "Year 2027 2026 2025 2024 2023" at bounding box center [453, 340] width 39 height 16
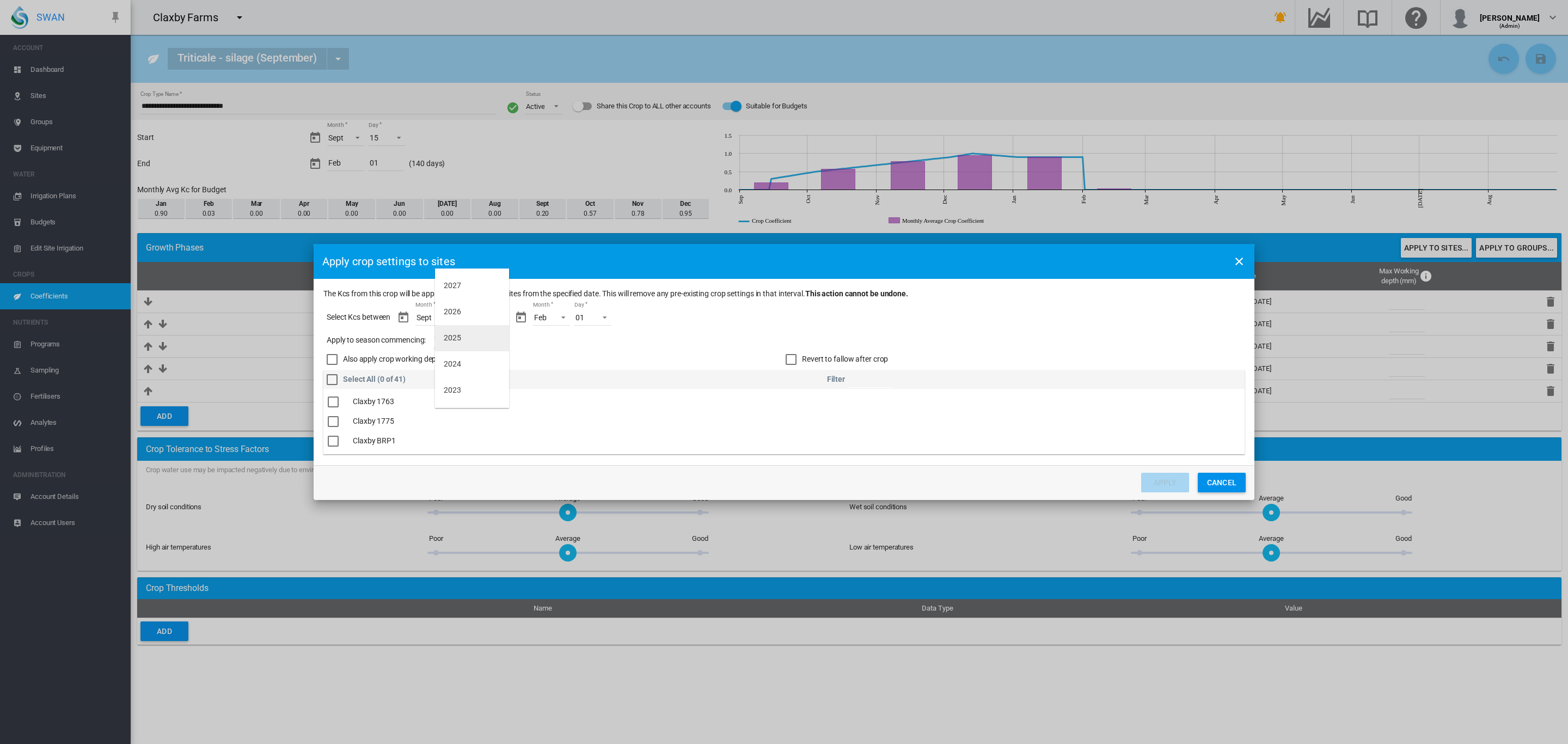
click at [460, 334] on div "2025" at bounding box center [452, 339] width 18 height 11
click at [786, 358] on div "Revert to fallow after crop" at bounding box center [791, 359] width 11 height 11
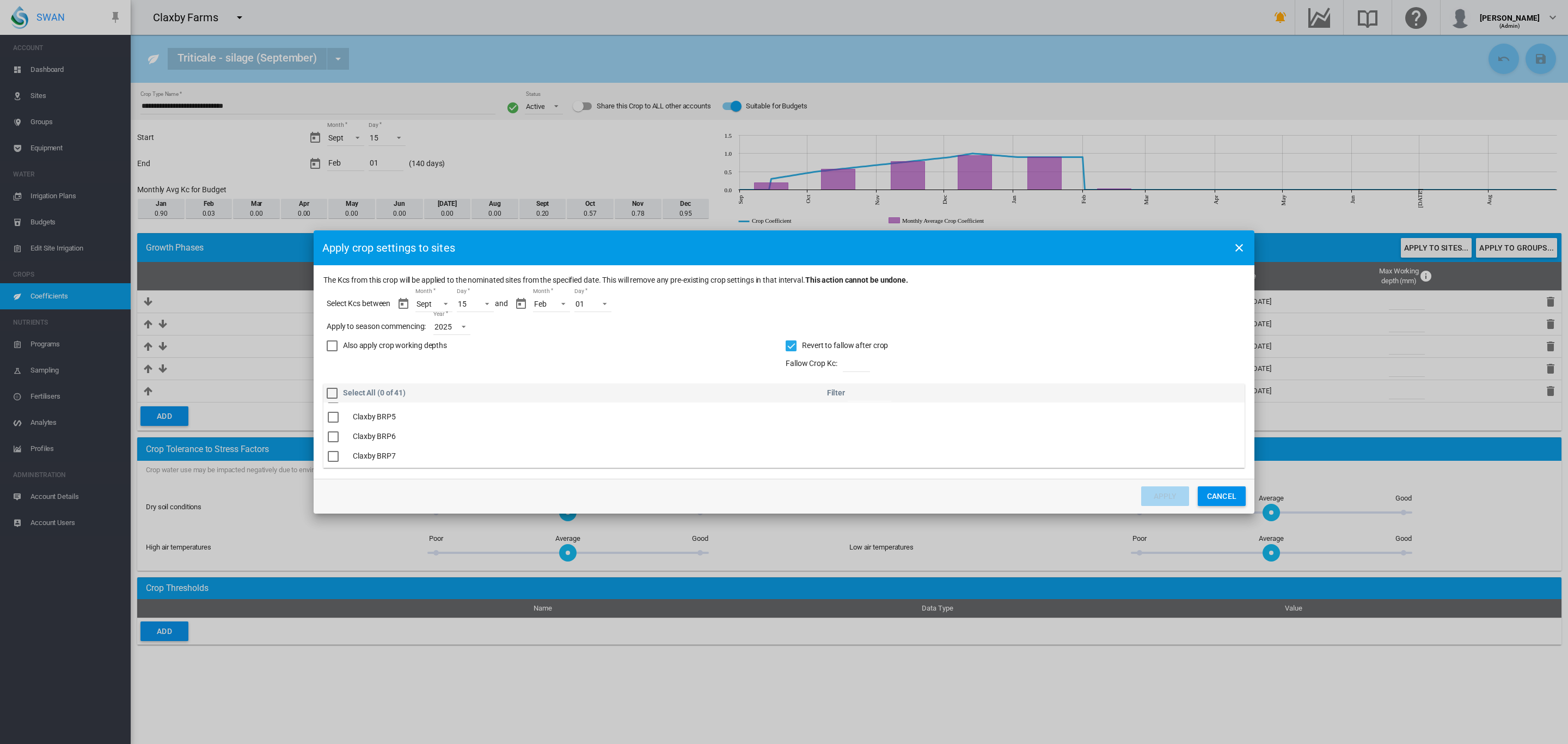
scroll to position [286, 0]
click at [333, 405] on div "The Kcs ..." at bounding box center [333, 404] width 11 height 11
click at [332, 422] on div "The Kcs ..." at bounding box center [333, 424] width 11 height 11
click at [1167, 497] on button "Apply" at bounding box center [1165, 496] width 48 height 19
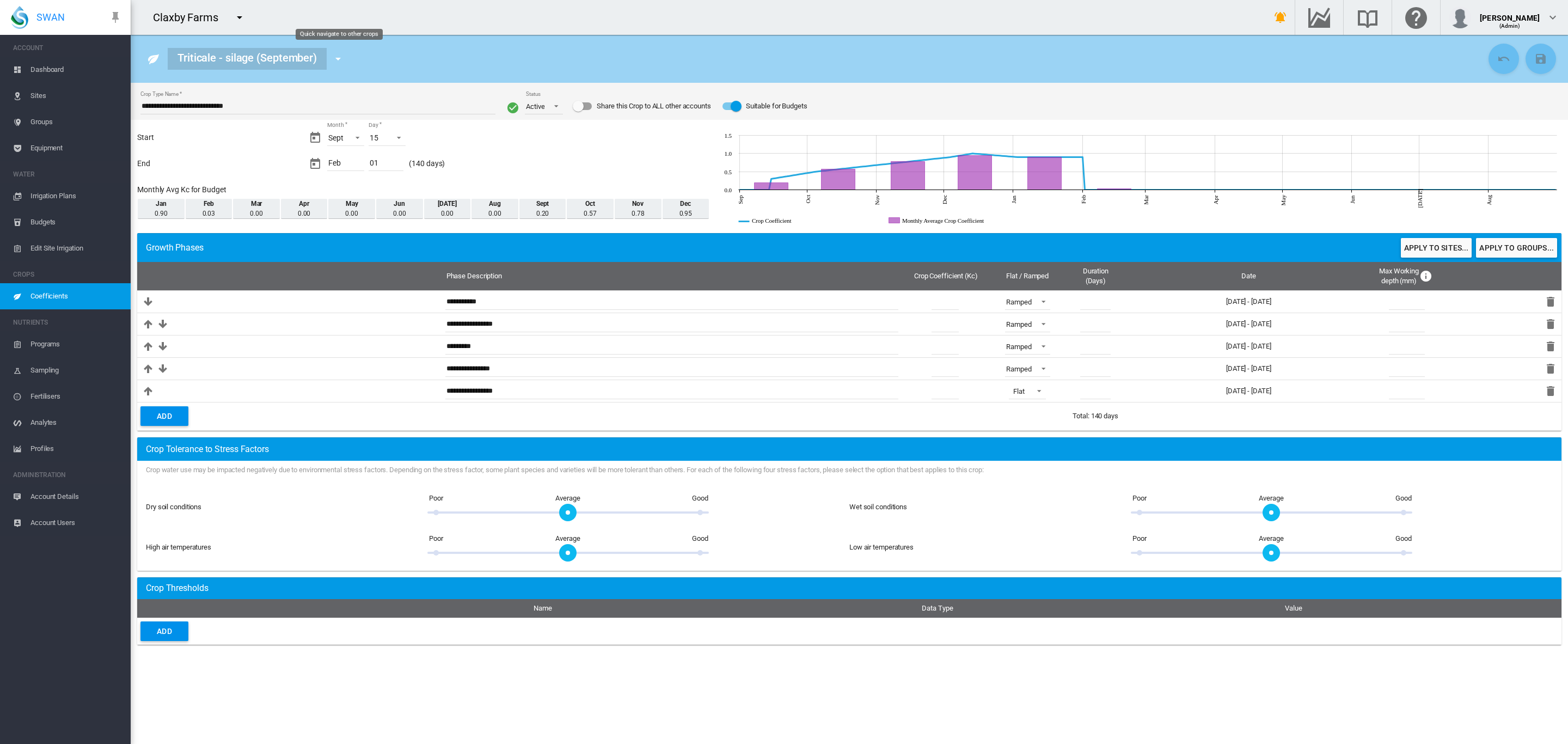
click at [341, 55] on md-icon "icon-menu-down" at bounding box center [338, 58] width 13 height 13
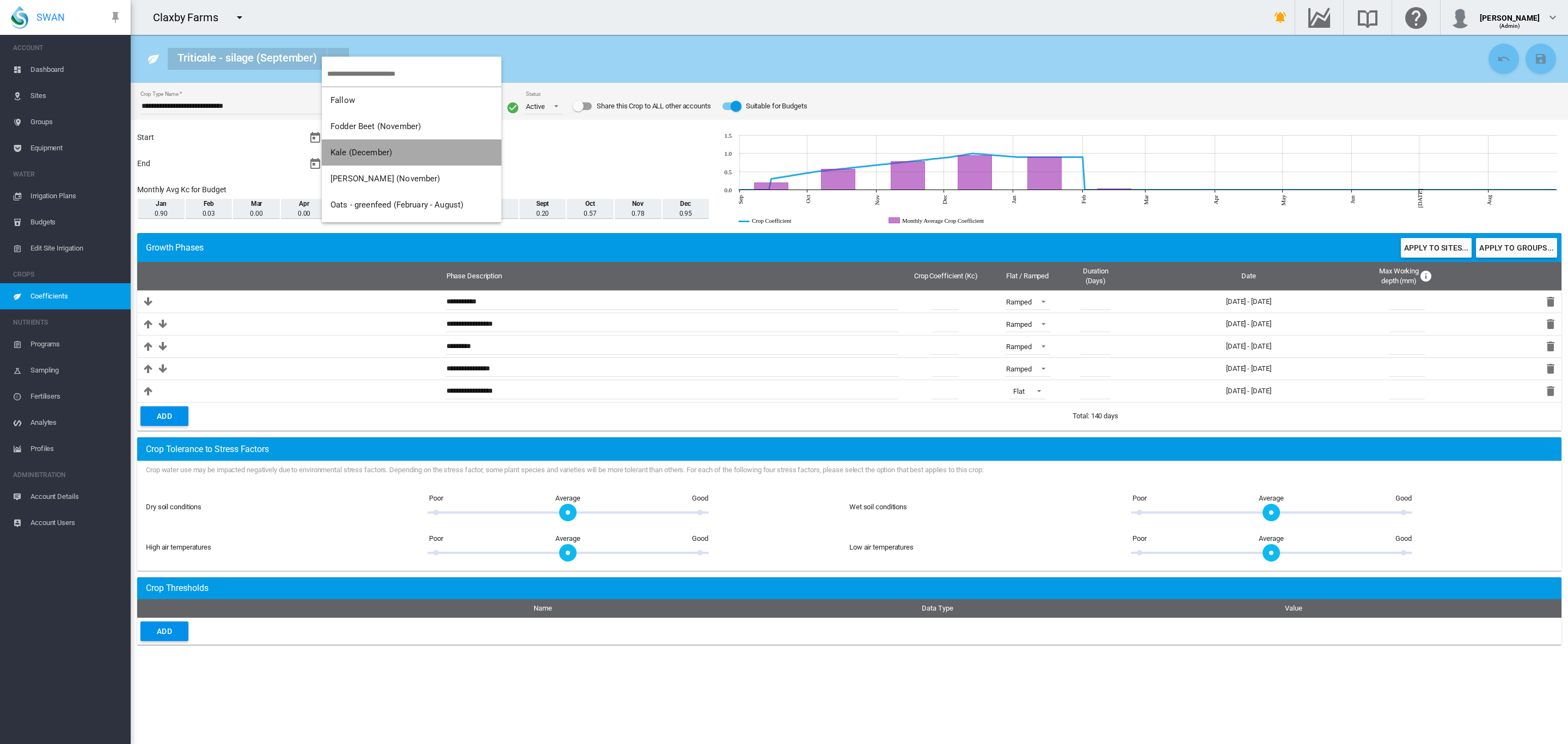
click at [364, 149] on span "Kale (December)" at bounding box center [361, 152] width 61 height 10
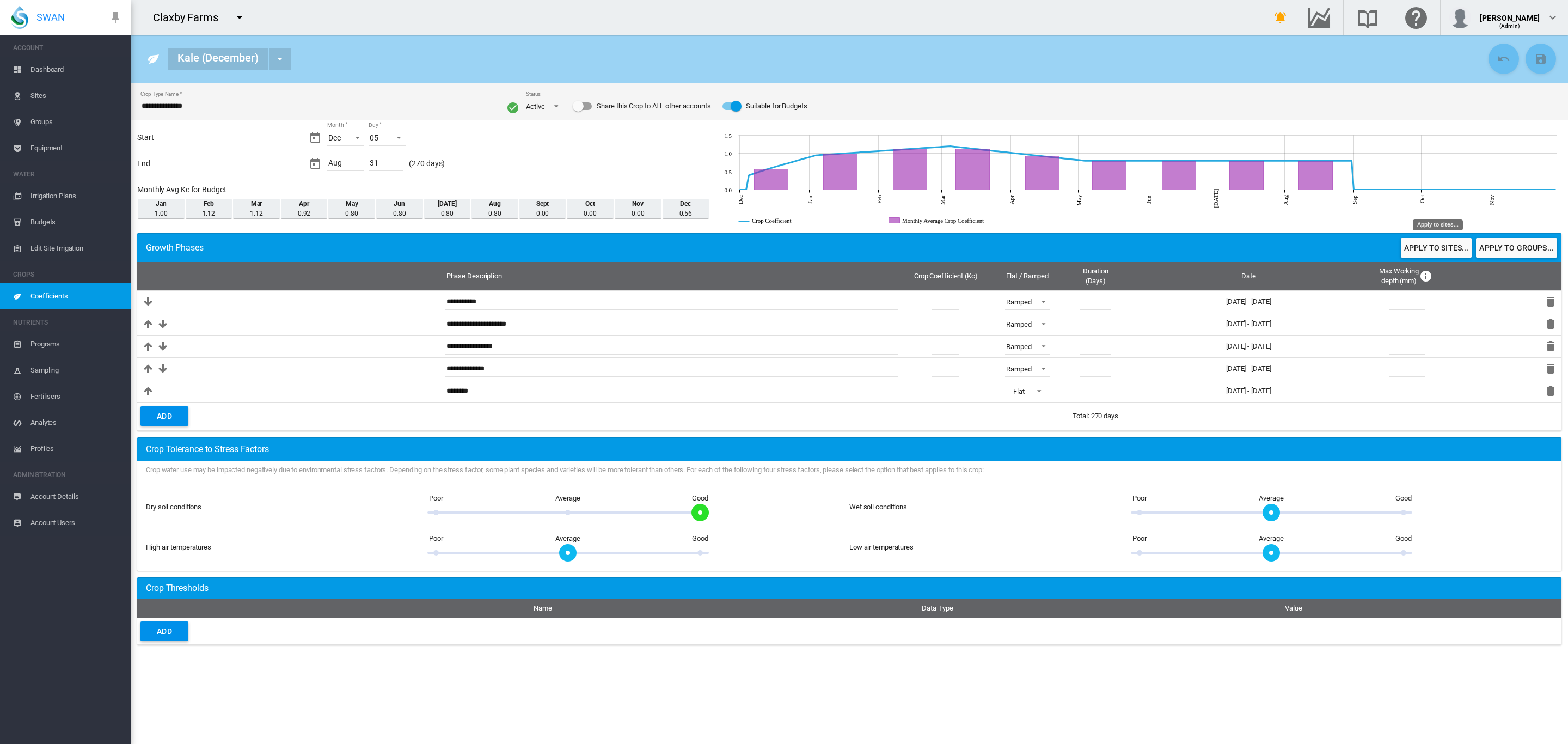
click at [1438, 245] on button "Apply to sites..." at bounding box center [1436, 248] width 71 height 19
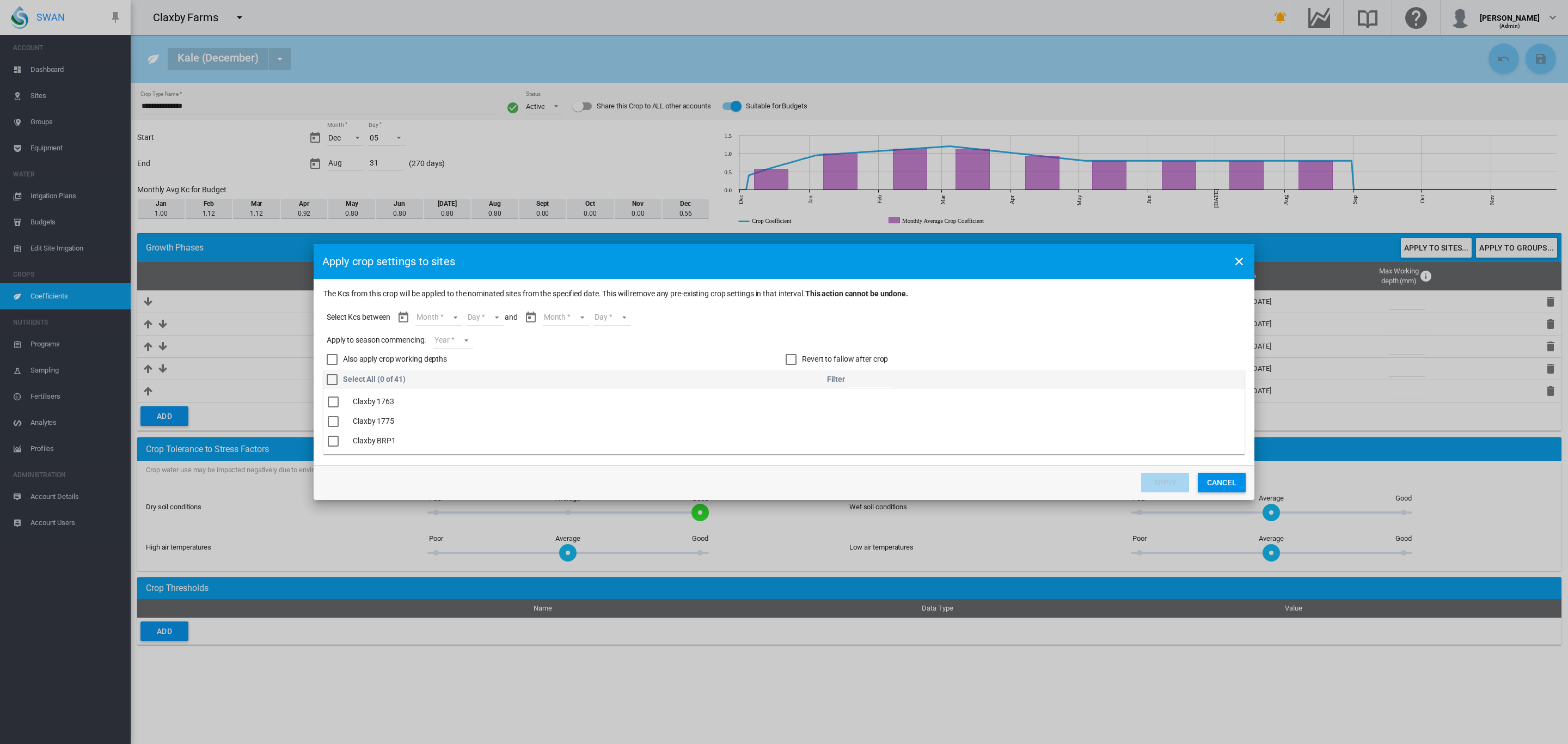
click at [464, 319] on div "Month Month Dec Jan Feb Mar Apr May Jun Jul Aug * Day Day *" at bounding box center [450, 317] width 108 height 27
click at [452, 317] on md-select "Month Dec Jan Feb Mar Apr May Jun Jul Aug" at bounding box center [438, 317] width 46 height 16
click at [435, 318] on md-option "Dec" at bounding box center [446, 317] width 74 height 26
click at [483, 311] on md-select "Day 05 06 07 08 09 10 11 12 13 14 15 16 17 18 19 20 21 22 23 24 25 26 27 28 29 …" at bounding box center [475, 317] width 38 height 16
click at [483, 314] on md-option "05" at bounding box center [488, 317] width 74 height 26
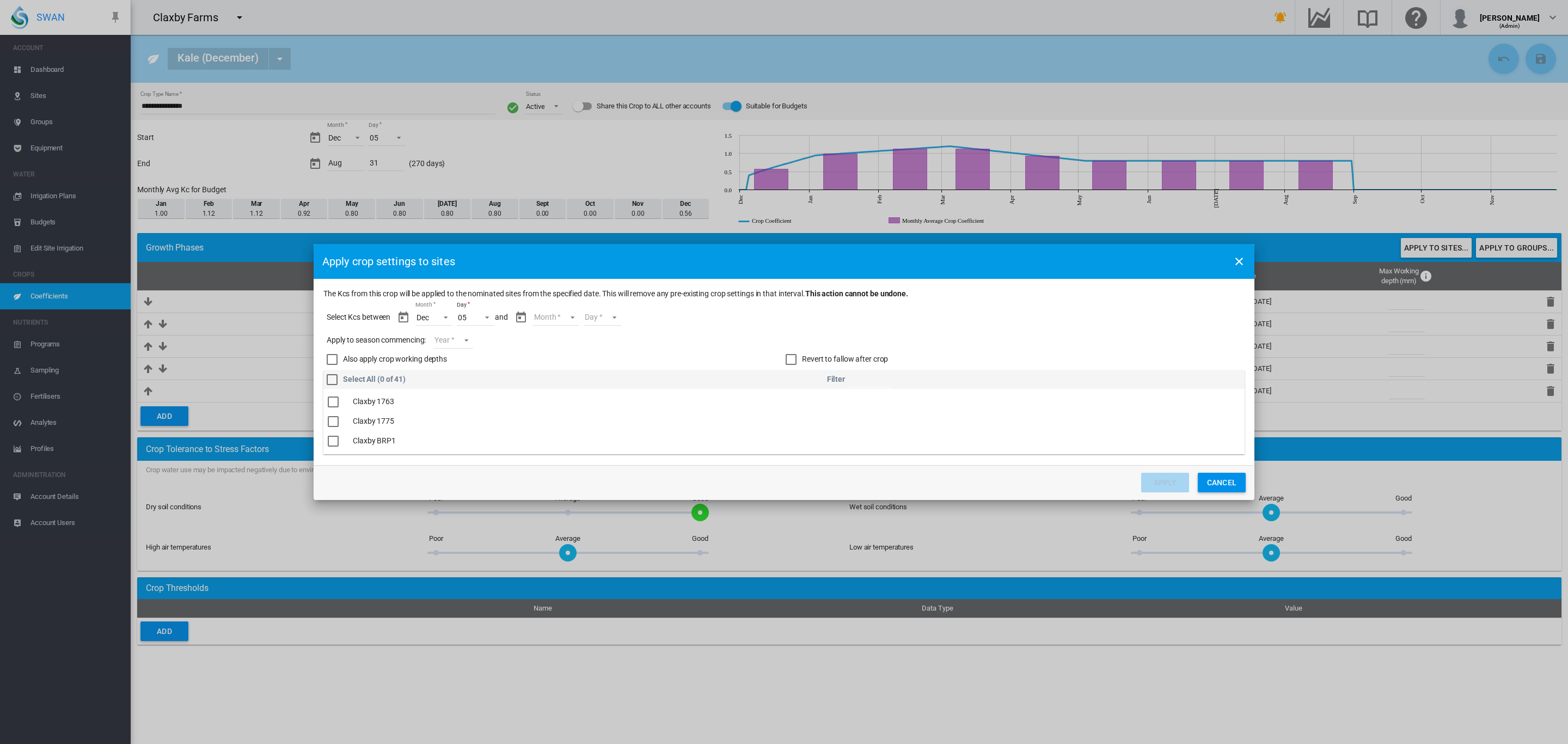
click at [569, 316] on md-select "Month Dec Jan Feb Mar Apr May Jun Jul Aug" at bounding box center [556, 317] width 46 height 16
click at [543, 422] on md-option "Aug" at bounding box center [563, 431] width 74 height 26
click at [606, 319] on md-select "Day 01 02 03 04 05 06 07 08 09 10 11 12 13 14 15 16 17 18 19 20 21 22 23 24 25 …" at bounding box center [593, 317] width 38 height 16
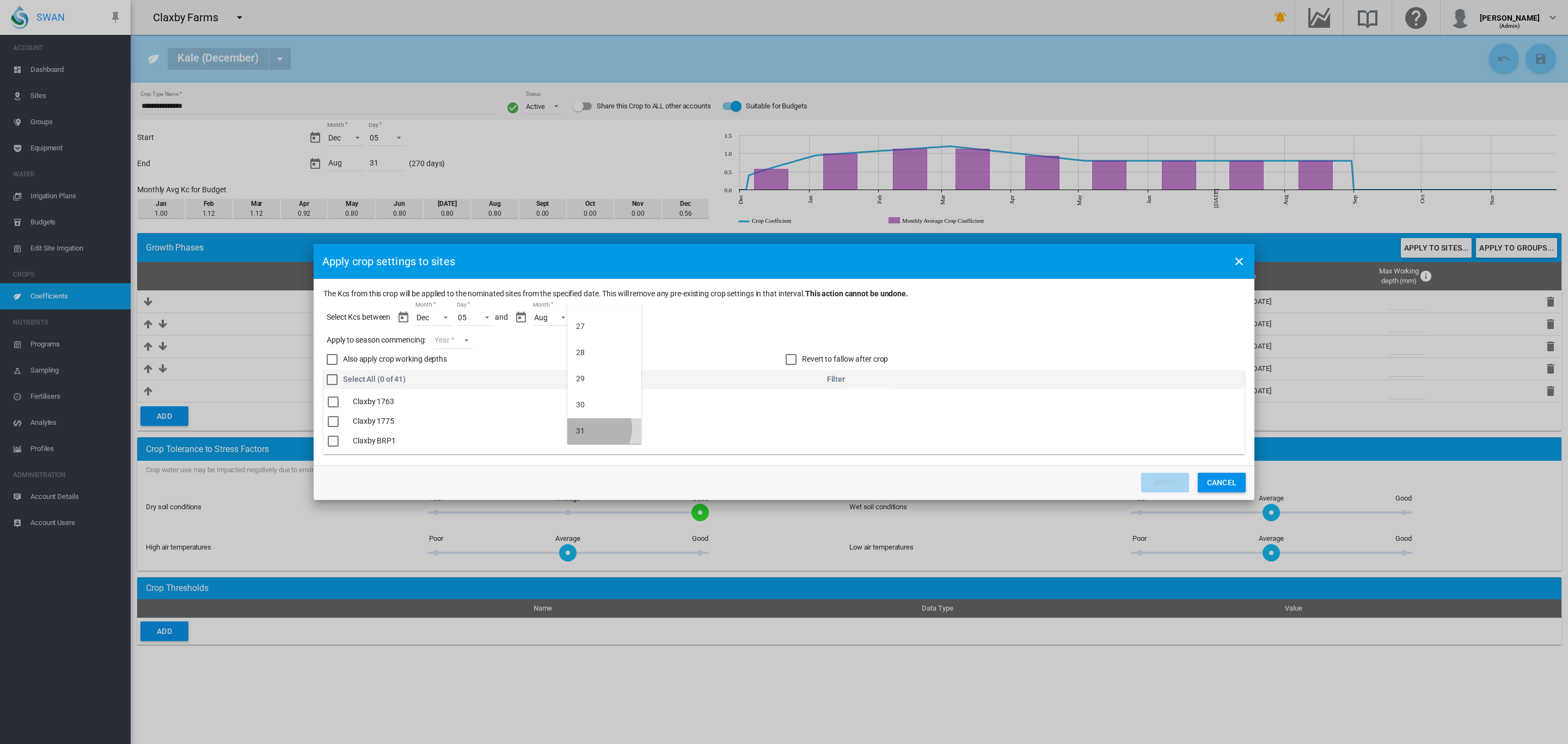
click at [592, 428] on md-option "31" at bounding box center [604, 431] width 74 height 26
click at [792, 359] on div "Revert to fallow after crop" at bounding box center [791, 359] width 11 height 11
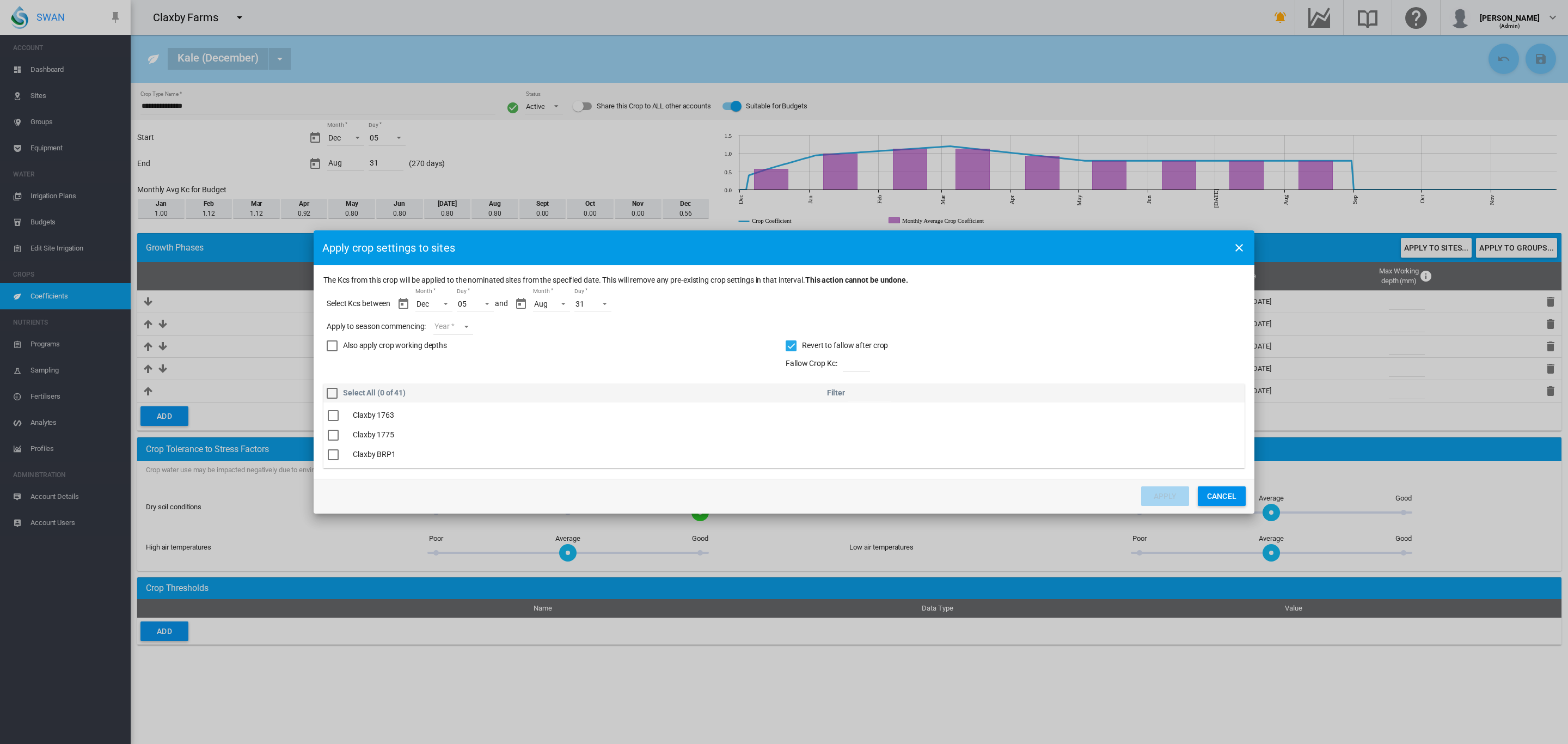
click at [469, 327] on md-select "Year 2027 2026 2025 2024 2023" at bounding box center [453, 326] width 39 height 16
click at [467, 323] on md-option "2025" at bounding box center [472, 325] width 74 height 26
click at [335, 412] on div "The Kcs ..." at bounding box center [333, 416] width 11 height 11
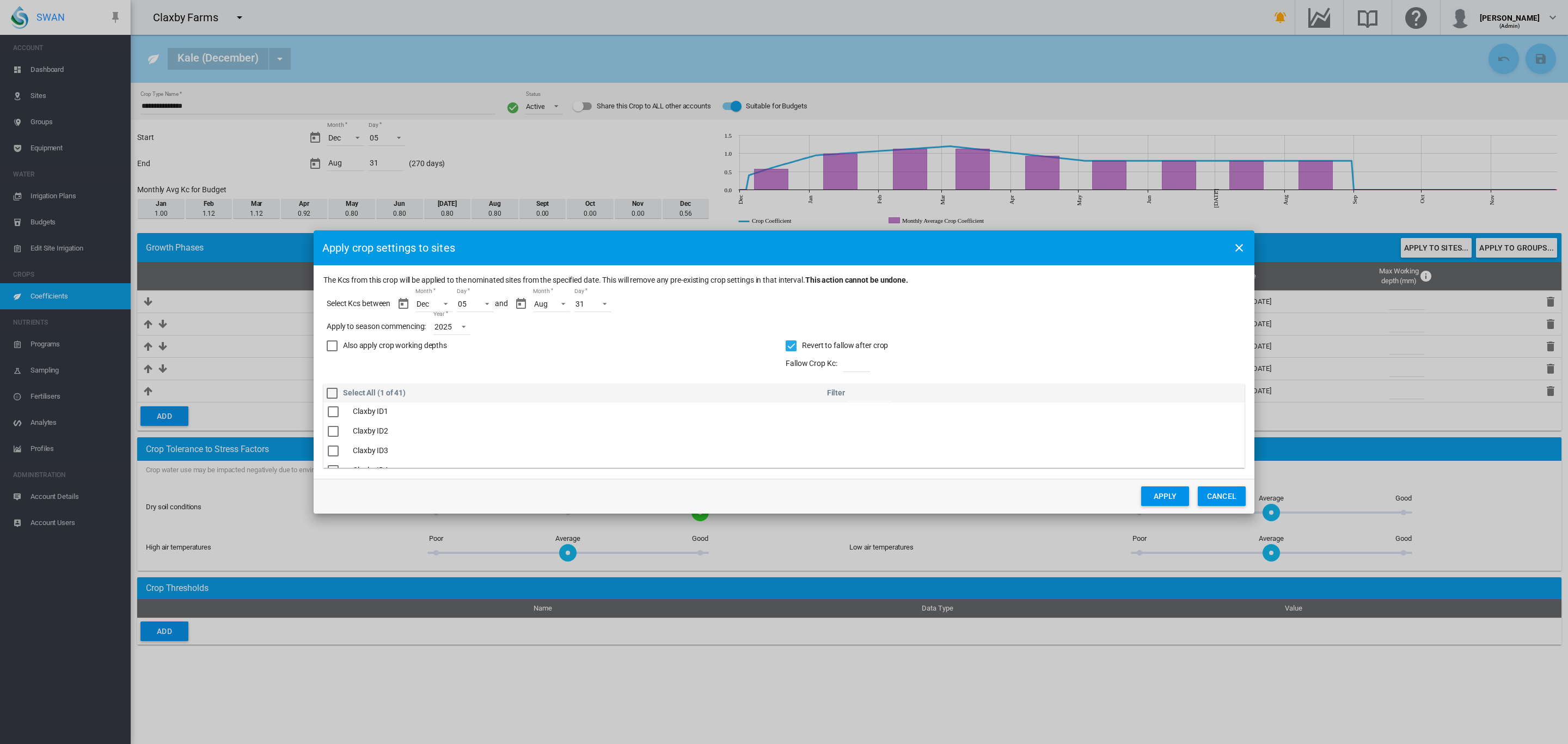
click at [337, 433] on div "The Kcs ..." at bounding box center [333, 431] width 11 height 11
click at [333, 448] on div "The Kcs ..." at bounding box center [333, 451] width 11 height 11
click at [337, 430] on div "The Kcs ..." at bounding box center [333, 430] width 11 height 11
click at [335, 448] on div "The Kcs ..." at bounding box center [333, 449] width 11 height 11
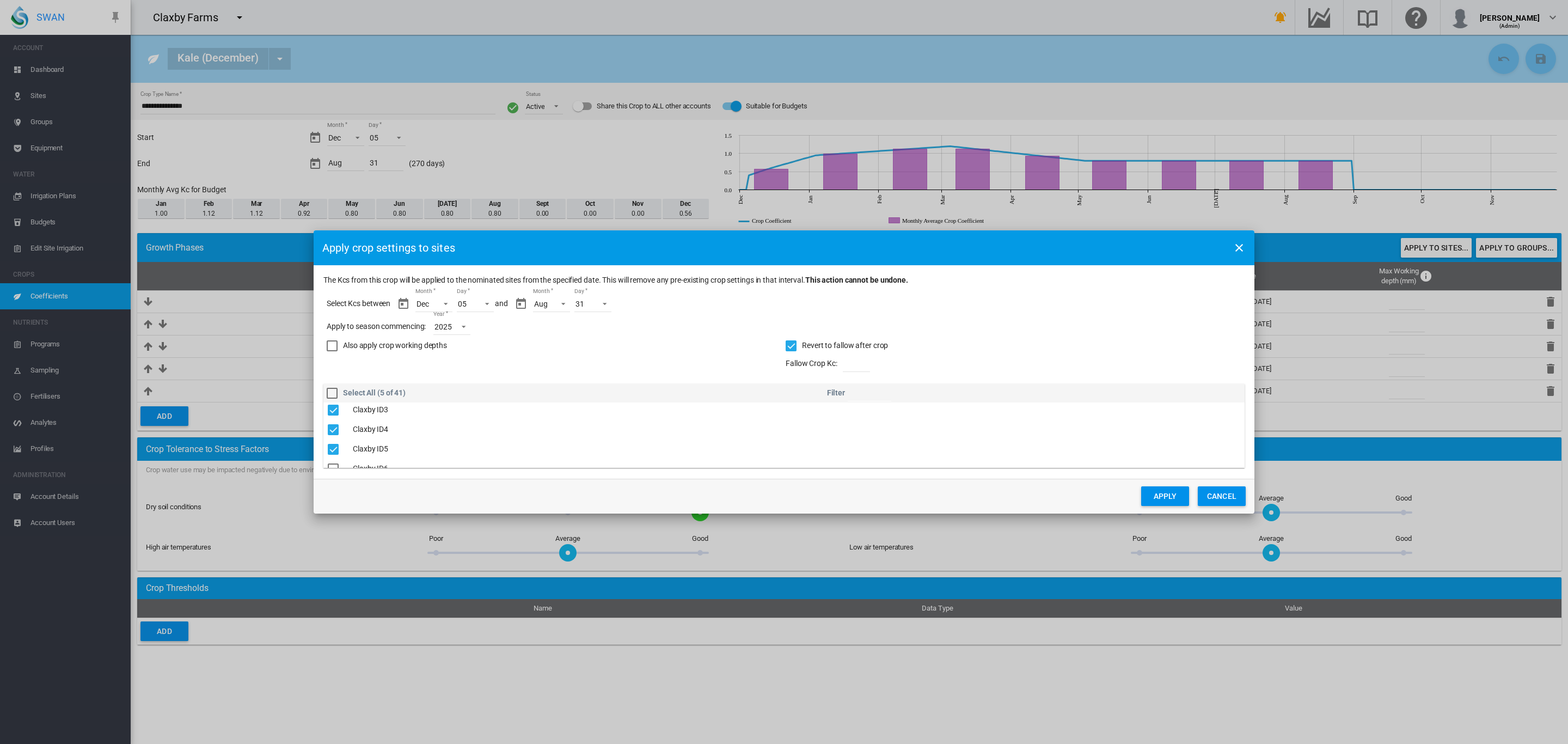
click at [1155, 497] on button "Apply" at bounding box center [1165, 496] width 48 height 19
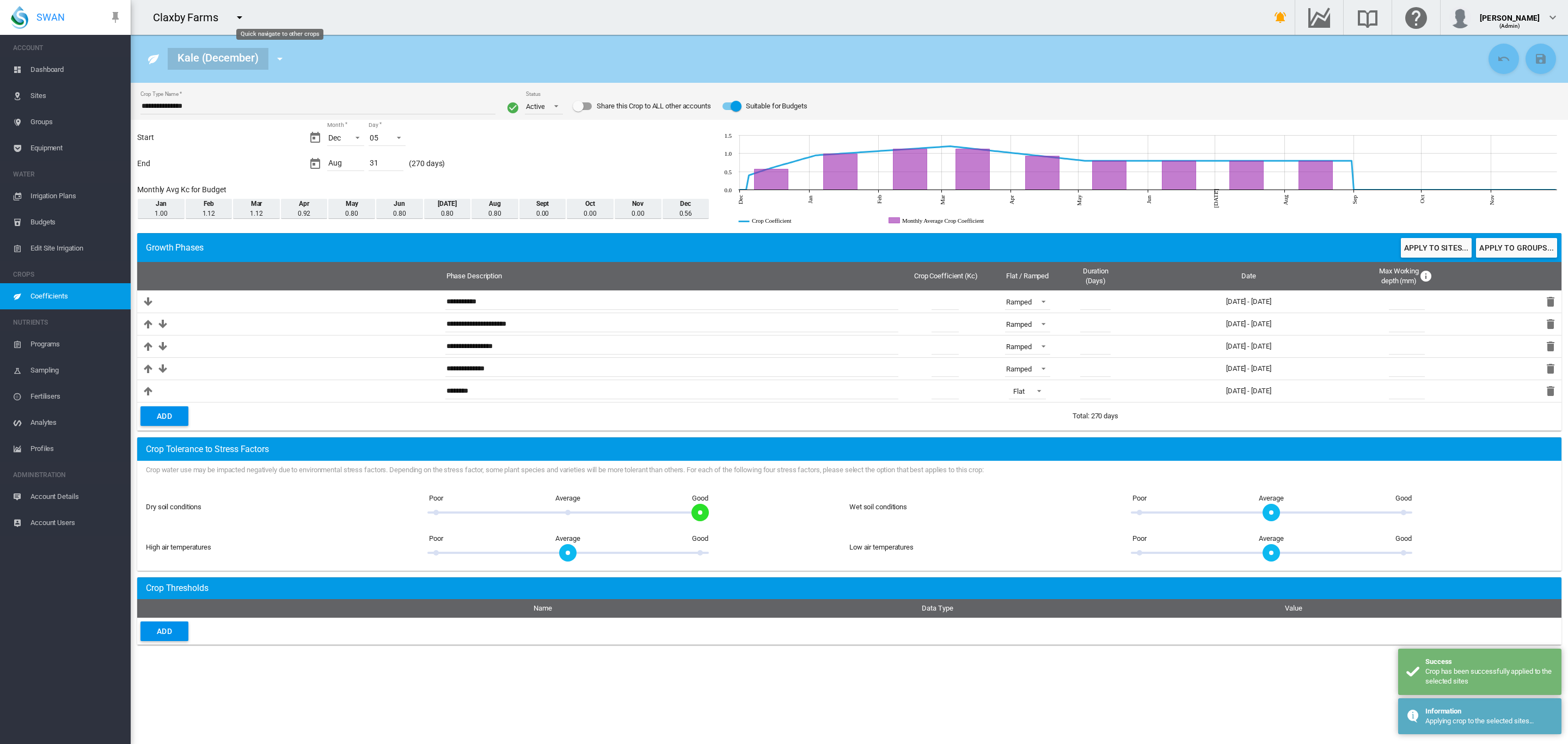
click at [285, 62] on md-icon "icon-menu-down" at bounding box center [279, 58] width 13 height 13
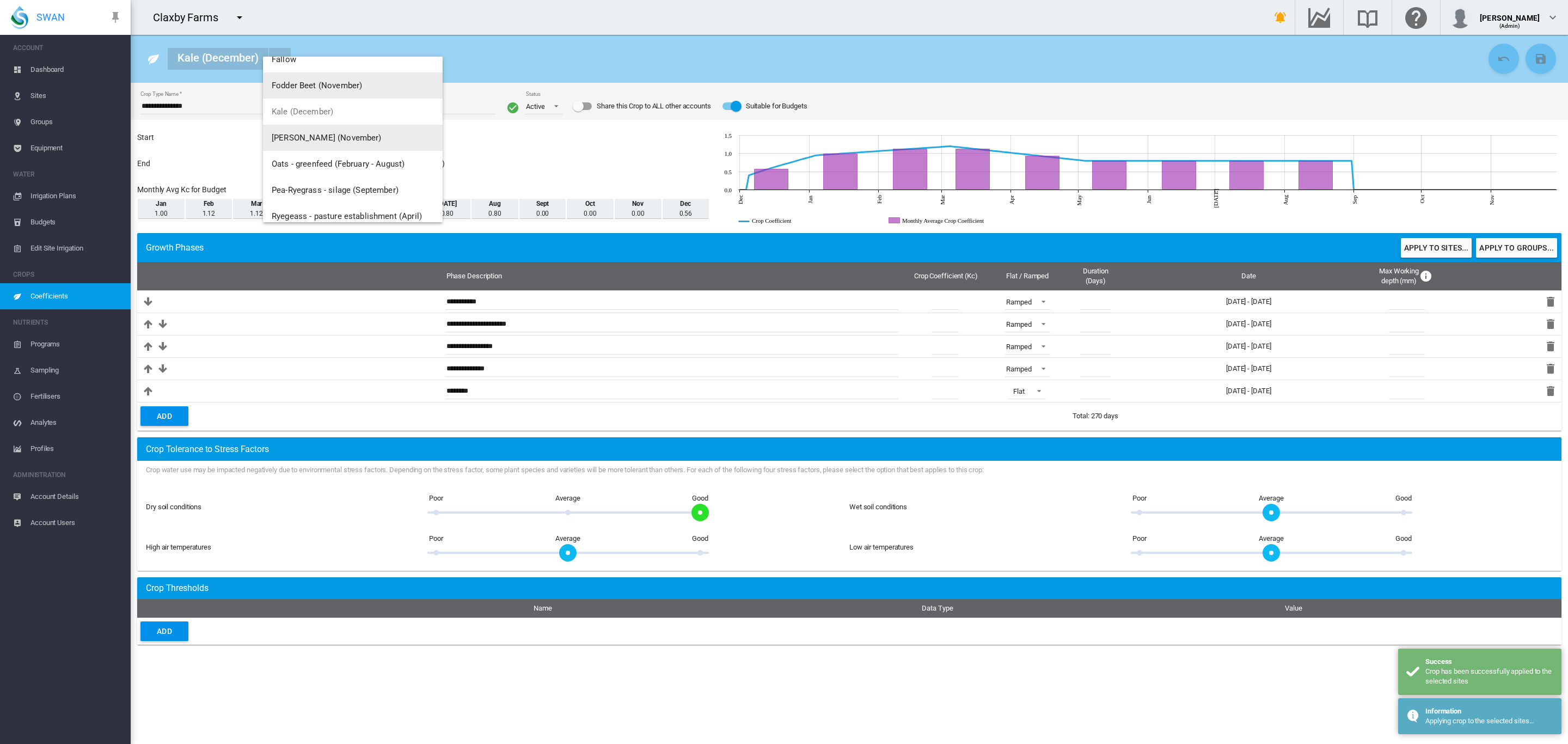
scroll to position [61, 0]
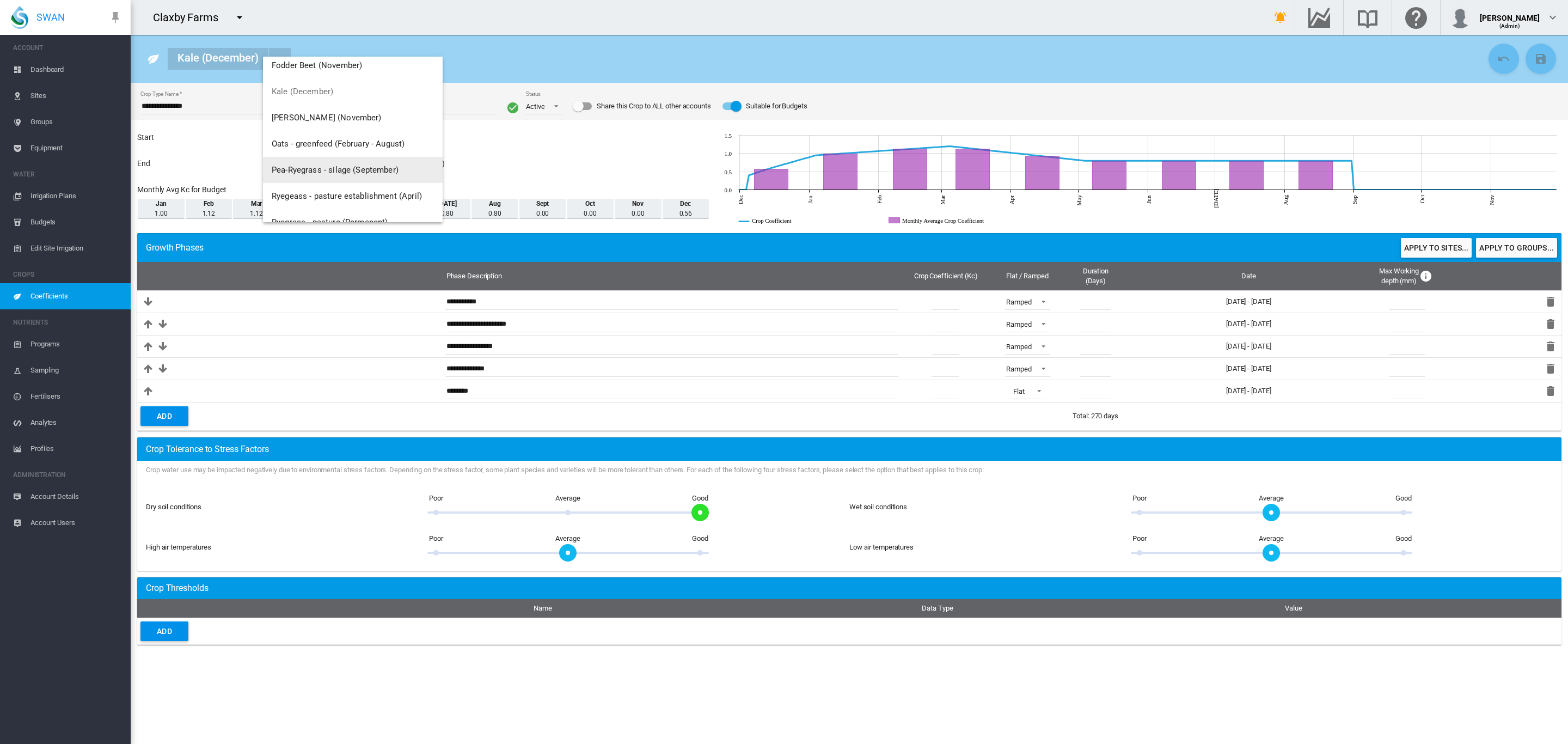
click at [333, 167] on span "Pea-Ryegrass - silage (September)" at bounding box center [335, 170] width 127 height 10
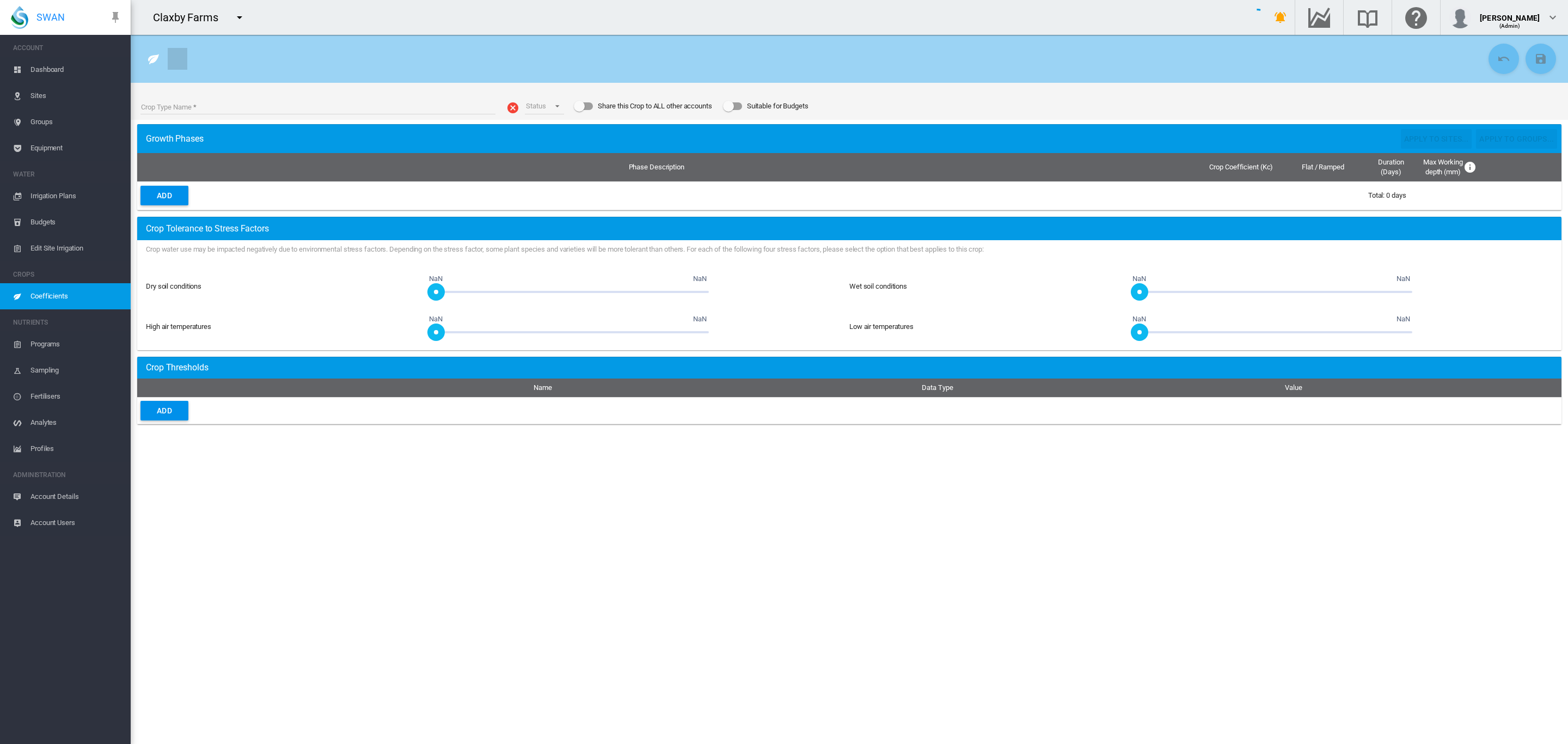
type input "**********"
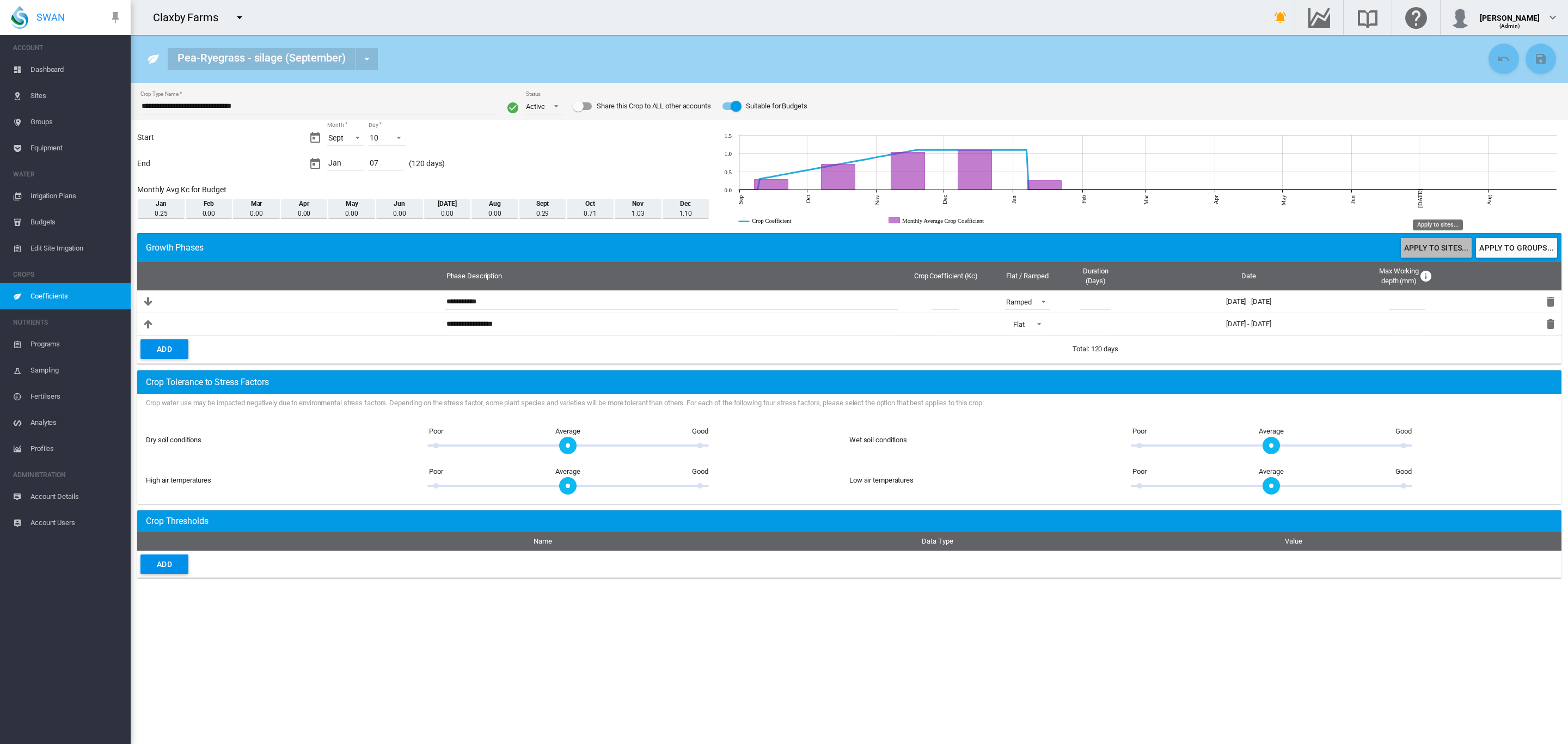
click at [1419, 239] on button "Apply to sites..." at bounding box center [1436, 248] width 71 height 19
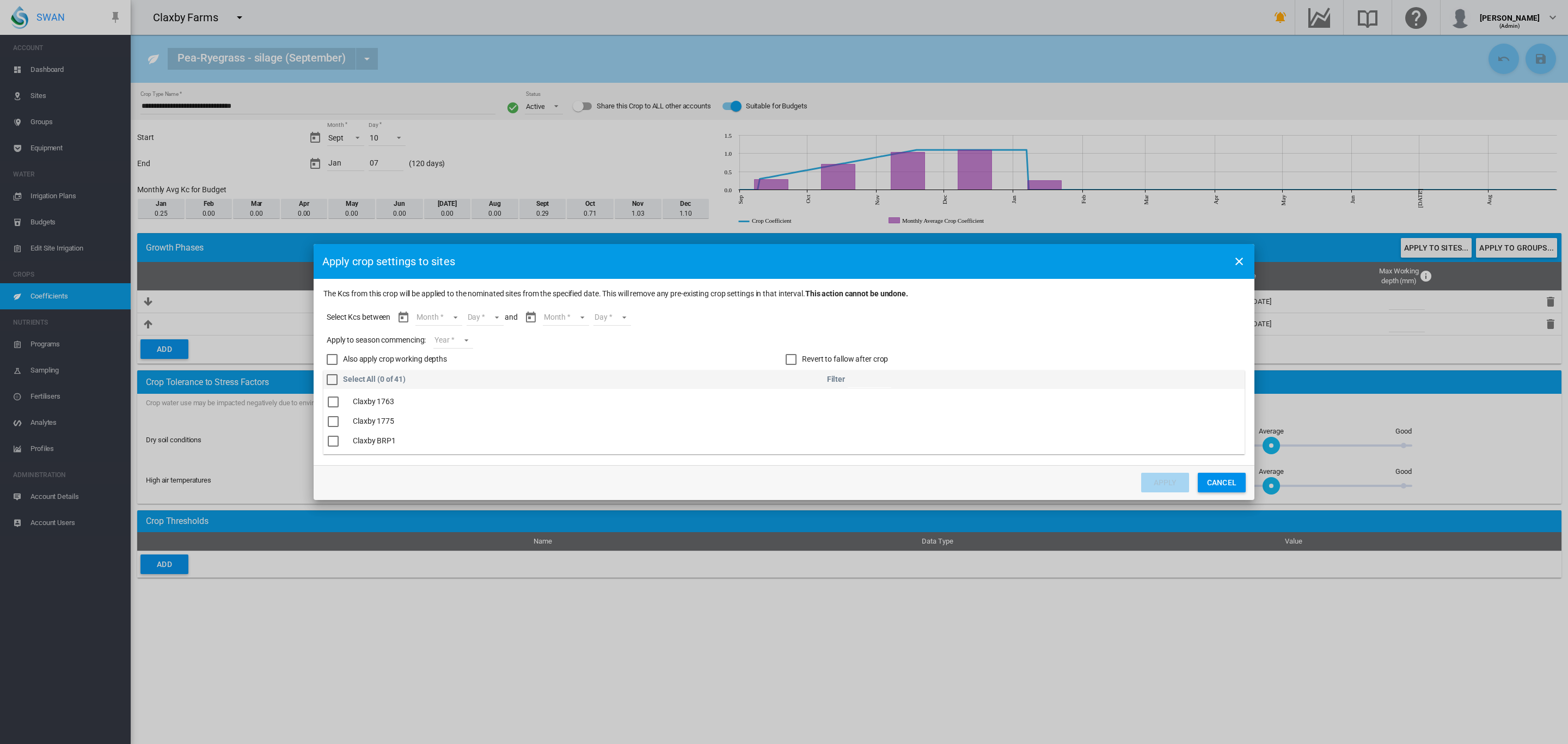
click at [446, 314] on md-select "Month Sept Oct Nov Dec Jan" at bounding box center [438, 317] width 46 height 16
click at [446, 320] on md-option "Sept" at bounding box center [446, 317] width 74 height 26
click at [477, 314] on md-select "Day 10 11 12 13 14 15 16 17 18 19 20 21 22 23 24 25 26 27 28 29 30" at bounding box center [475, 317] width 38 height 16
click at [477, 314] on md-option "10" at bounding box center [488, 317] width 74 height 26
click at [569, 317] on md-select "Month Sept Oct Nov Dec Jan" at bounding box center [556, 317] width 46 height 16
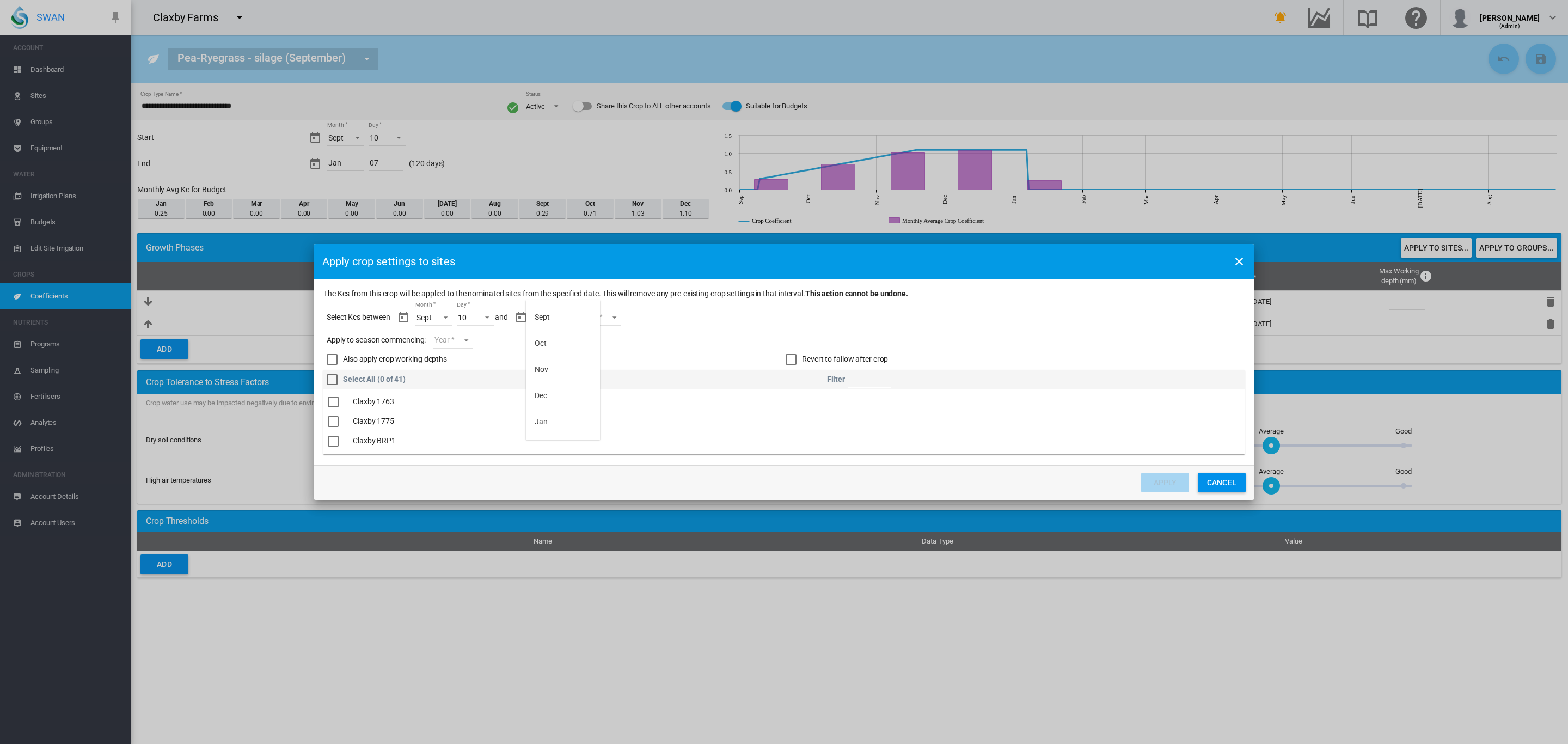
click at [1228, 488] on md-backdrop at bounding box center [784, 372] width 1568 height 744
click at [1225, 479] on button "Cancel" at bounding box center [1222, 482] width 48 height 19
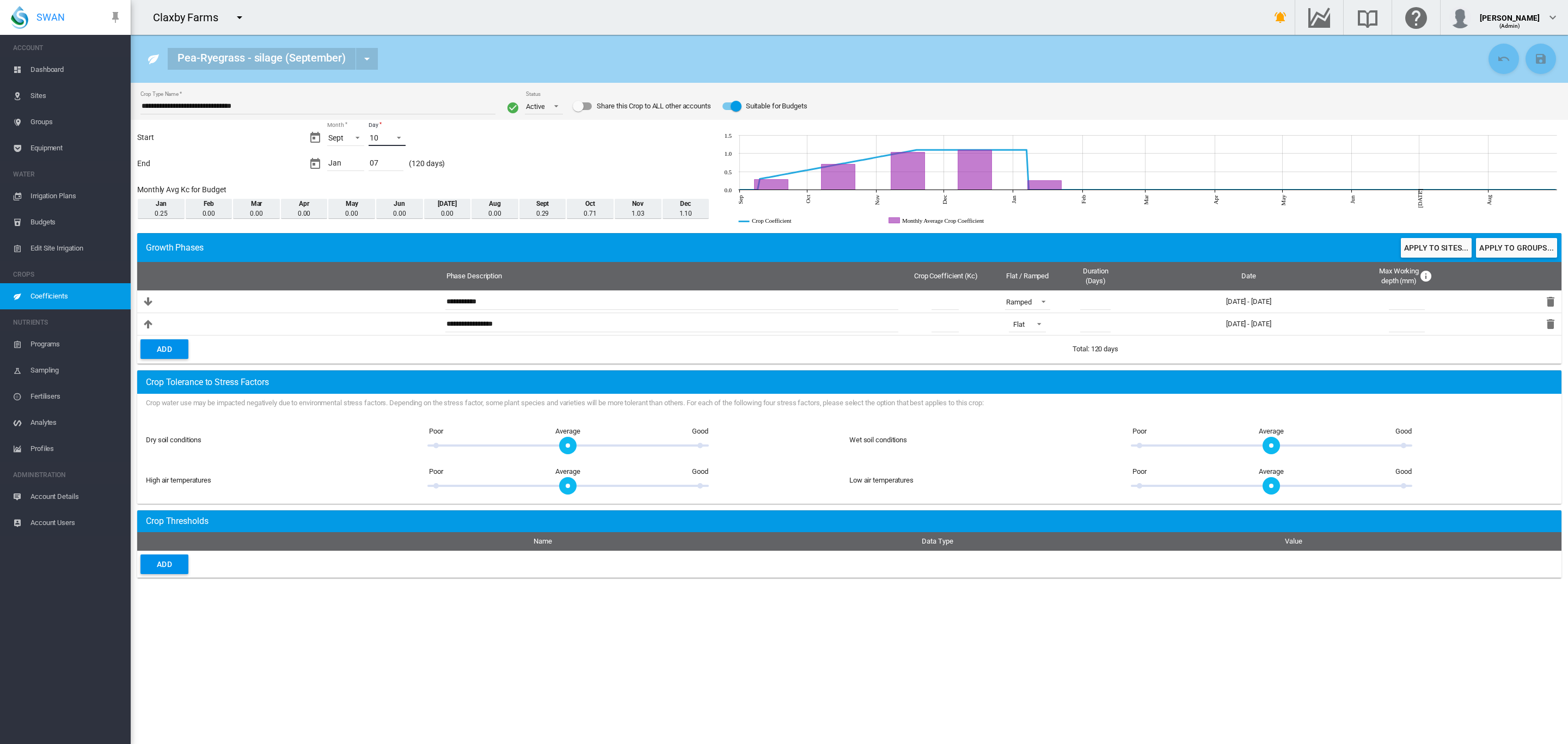
click at [397, 136] on span "Day: 10" at bounding box center [396, 136] width 13 height 10
click at [387, 152] on md-option "15" at bounding box center [398, 147] width 74 height 26
click at [1542, 61] on md-icon "icon-content-save" at bounding box center [1541, 58] width 13 height 13
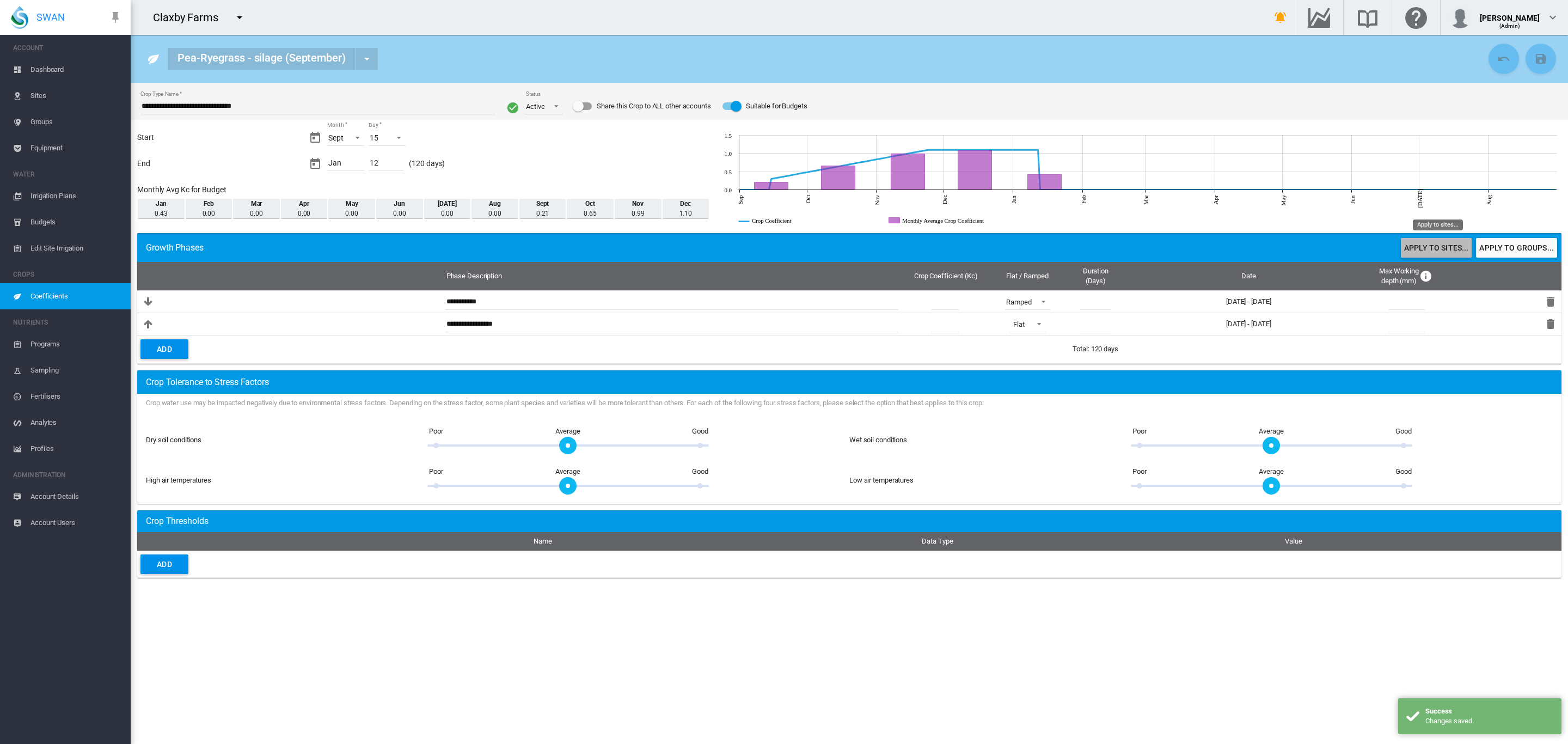
click at [1425, 242] on button "Apply to sites..." at bounding box center [1436, 248] width 71 height 19
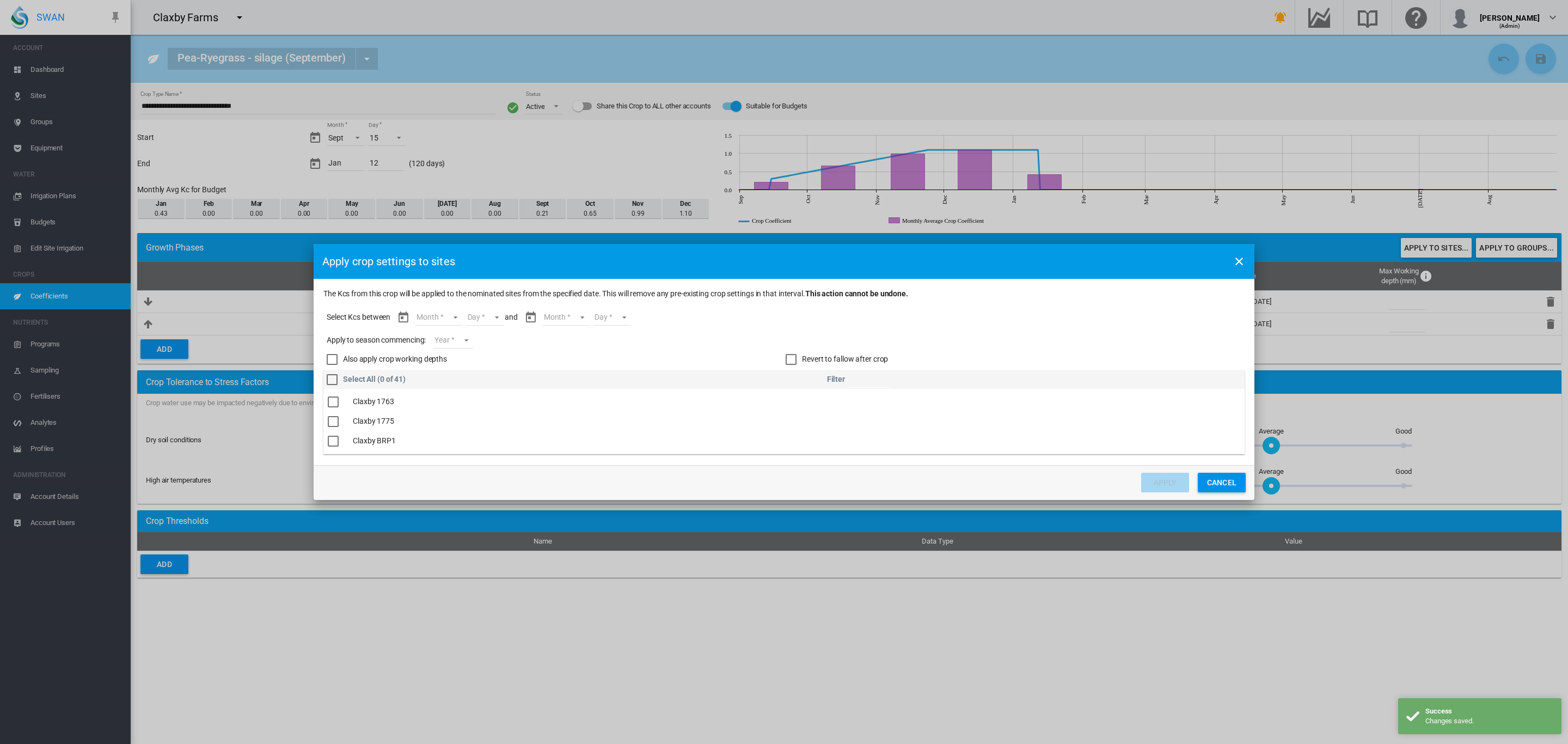
click at [454, 317] on md-select "Month Sept Oct Nov Dec Jan" at bounding box center [438, 317] width 46 height 16
click at [441, 319] on md-option "Sept" at bounding box center [446, 317] width 74 height 26
click at [485, 323] on md-select "Day 15 16 17 18 19 20 21 22 23 24 25 26 27 28 29 30" at bounding box center [475, 317] width 38 height 16
click at [484, 317] on md-option "15" at bounding box center [488, 317] width 74 height 26
click at [579, 322] on md-select "Month Sept Oct Nov Dec Jan" at bounding box center [556, 317] width 46 height 16
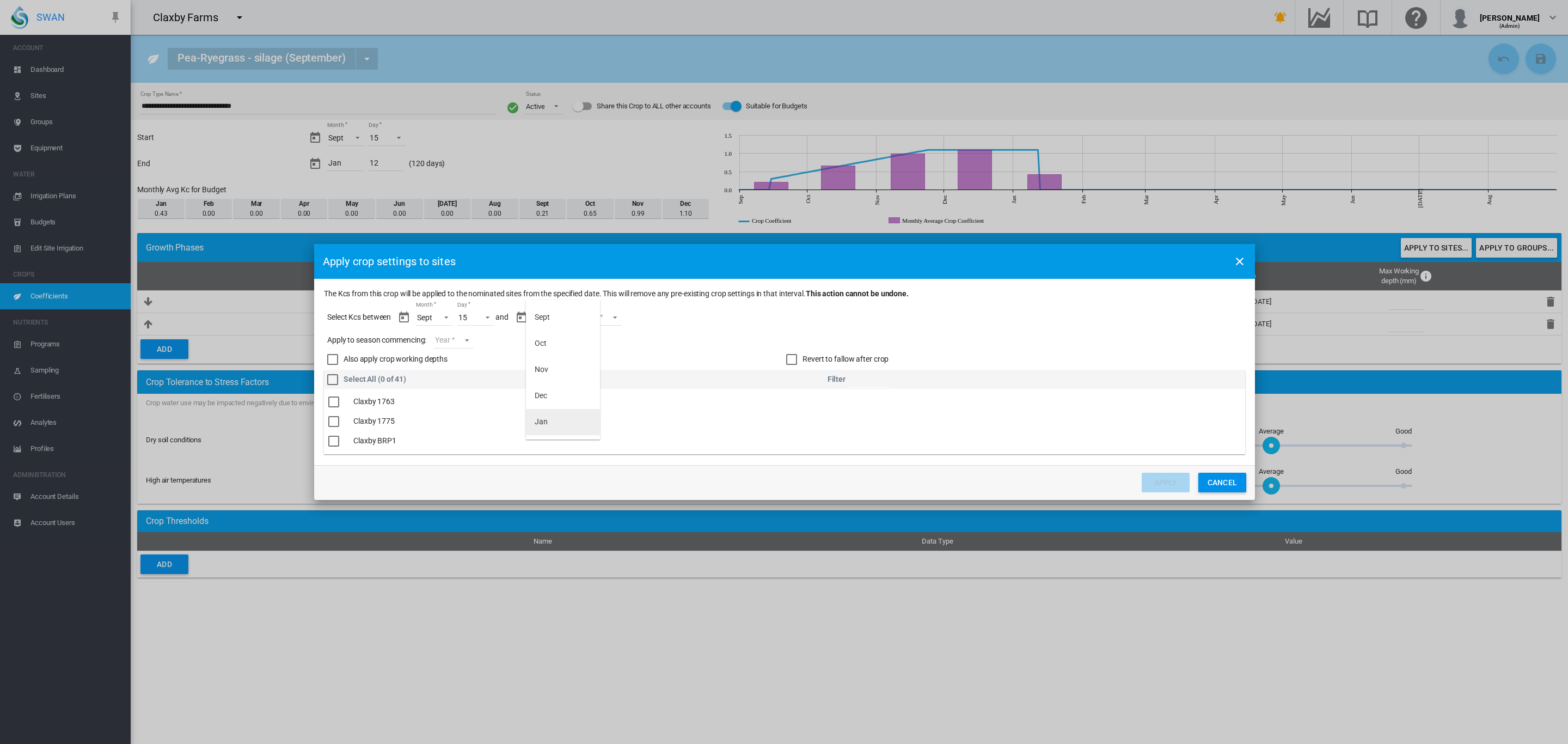
click at [557, 418] on md-option "Jan" at bounding box center [563, 422] width 74 height 26
click at [608, 318] on md-select "Day 01 02 03 04 05 06 07 08 09 10 11 12" at bounding box center [594, 317] width 38 height 16
click at [588, 431] on md-option "12" at bounding box center [605, 431] width 74 height 26
click at [789, 360] on div "Revert to fallow after crop" at bounding box center [792, 359] width 11 height 11
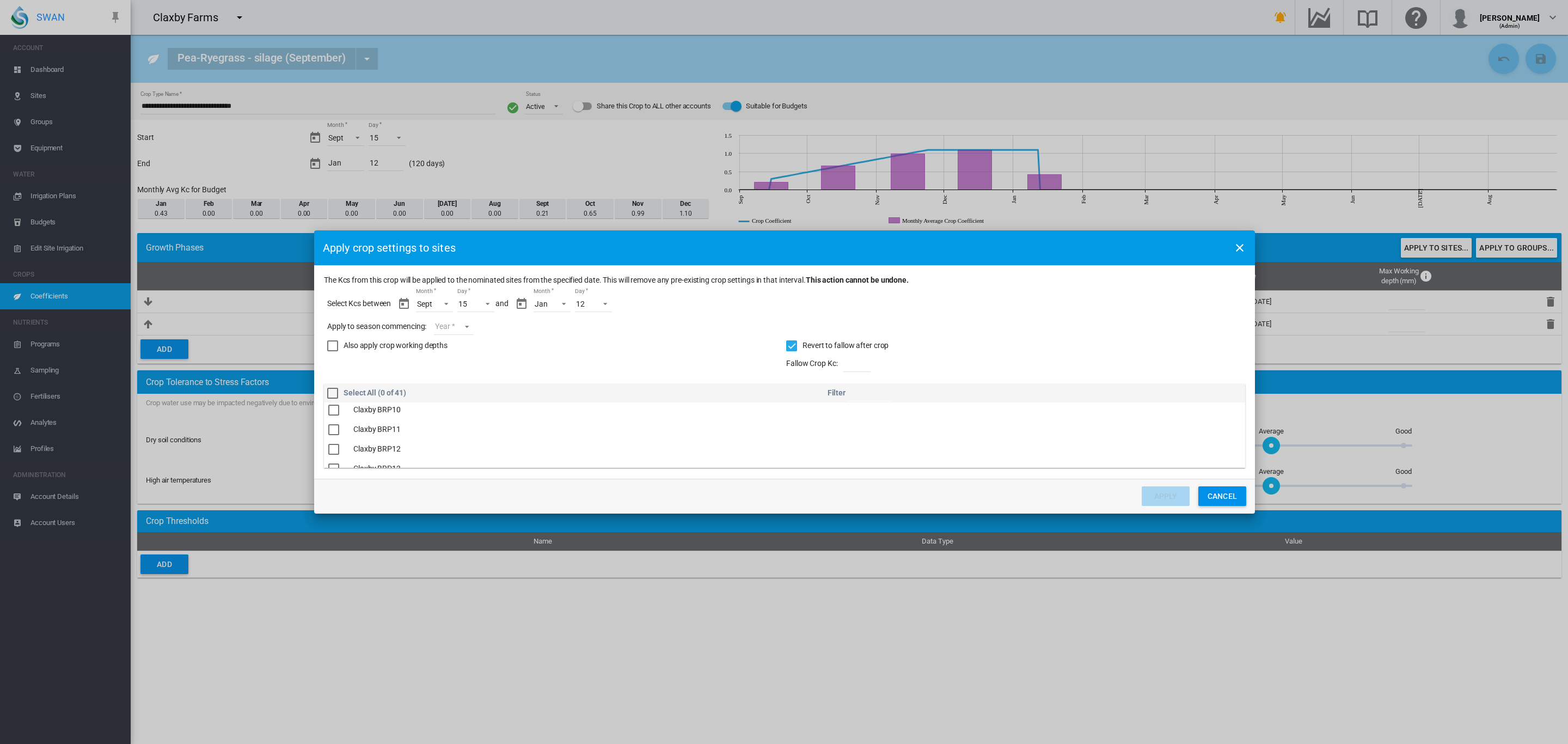
scroll to position [61, 0]
click at [332, 416] on div "The Kcs ..." at bounding box center [334, 413] width 11 height 11
click at [333, 430] on div "The Kcs ..." at bounding box center [334, 433] width 11 height 11
click at [469, 332] on md-select "Year 2027 2026 2025 2024 2023" at bounding box center [455, 326] width 39 height 16
click at [469, 328] on md-option "2025" at bounding box center [474, 325] width 74 height 26
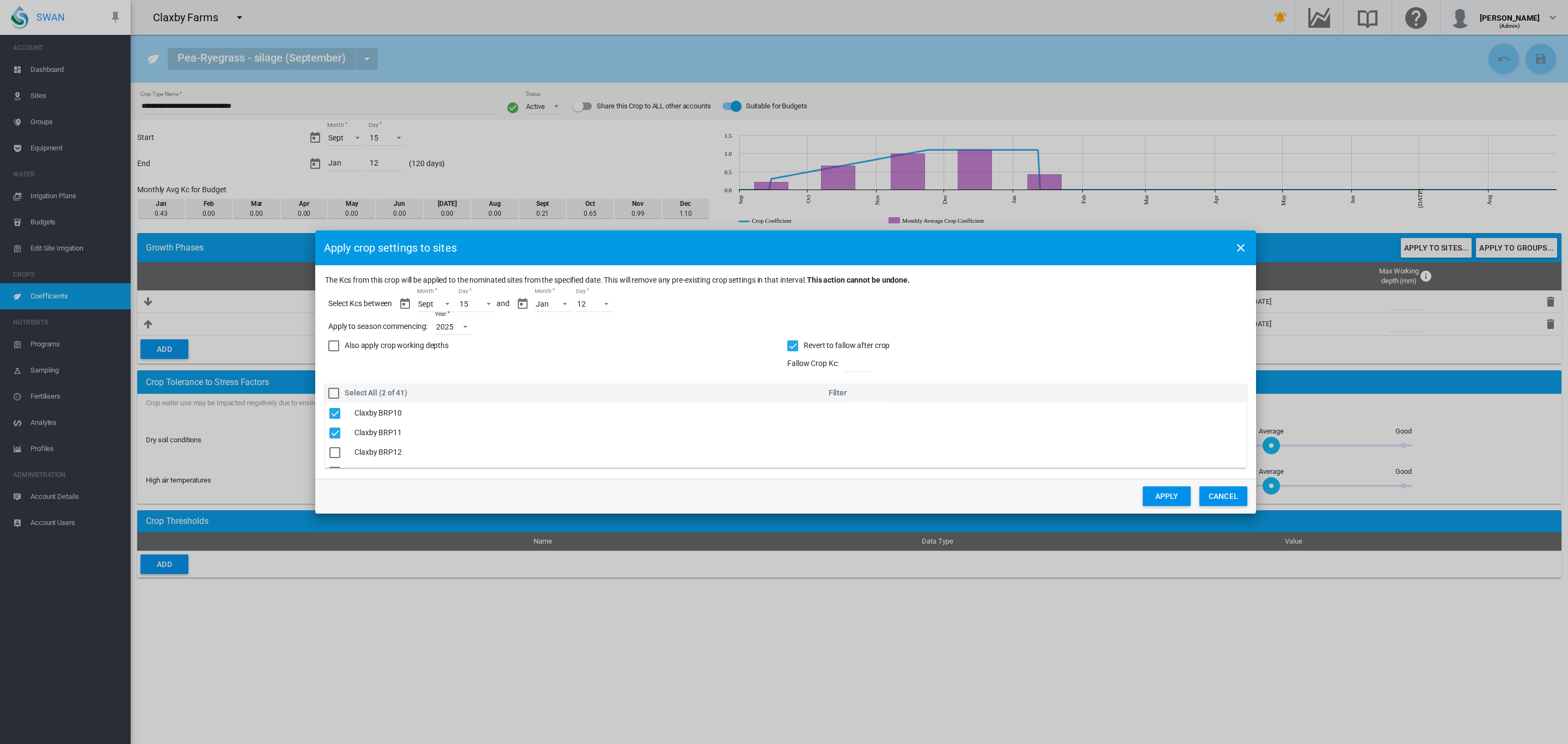
click at [1163, 494] on button "Apply" at bounding box center [1166, 496] width 48 height 19
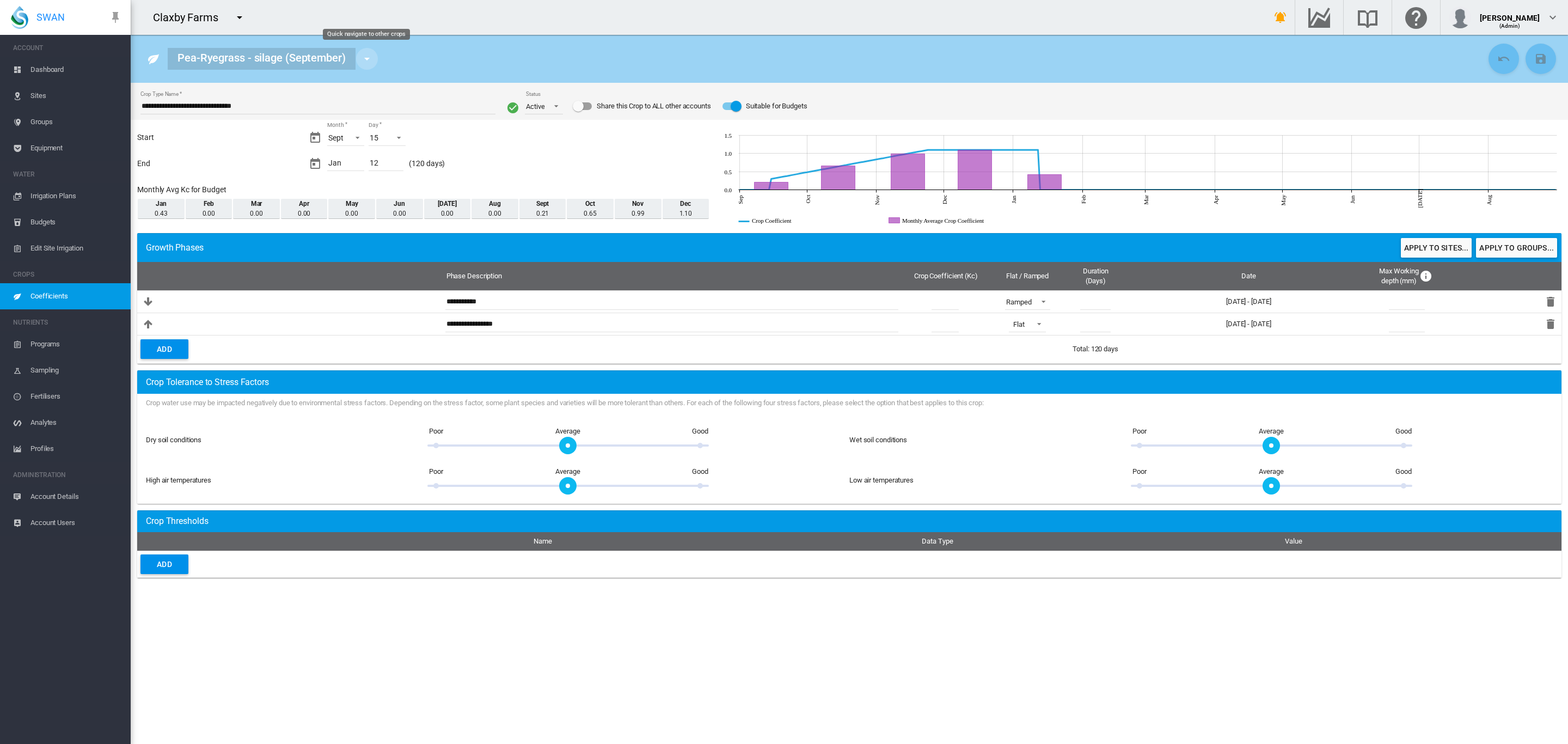
click at [371, 58] on md-icon "icon-menu-down" at bounding box center [366, 58] width 13 height 13
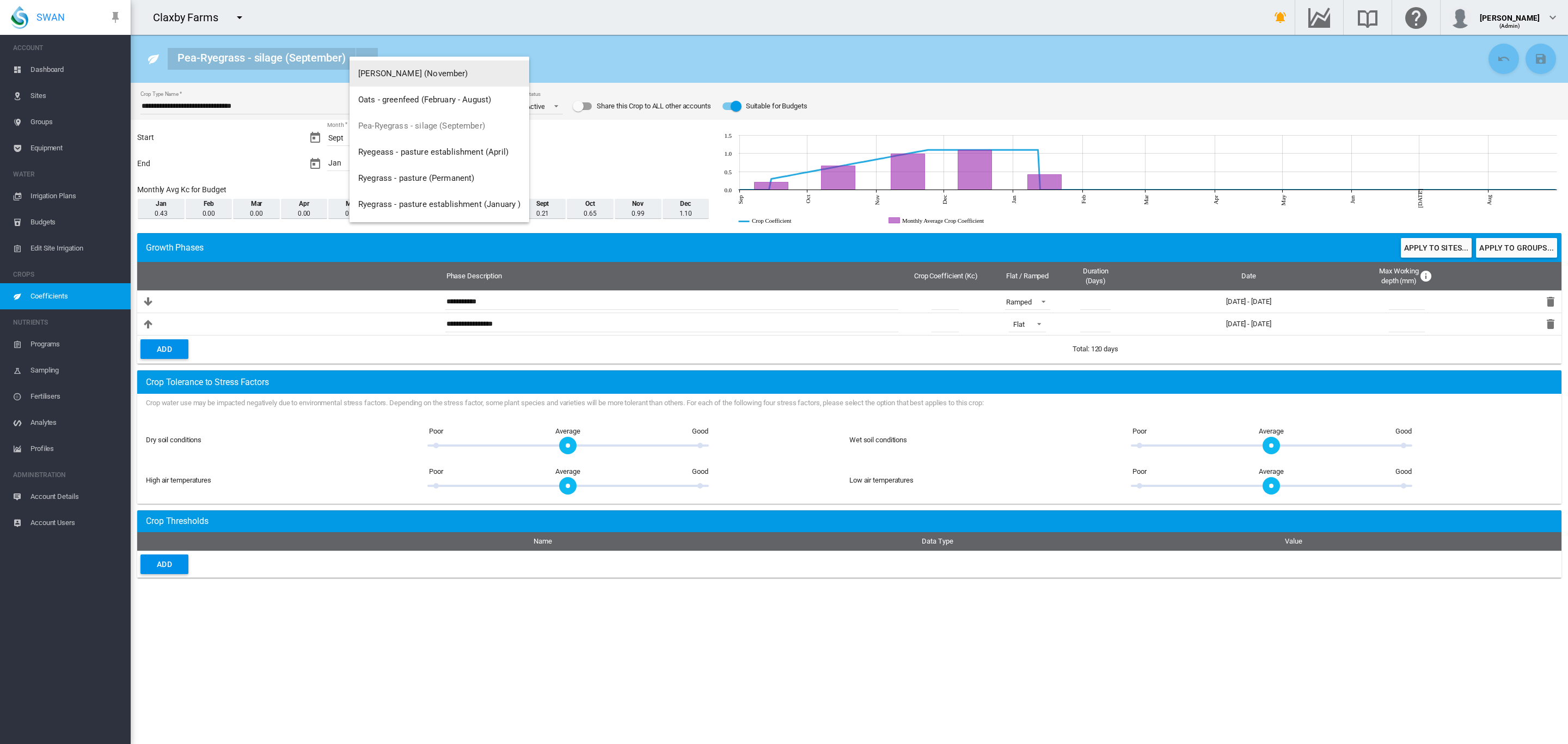
scroll to position [131, 0]
click at [914, 44] on md-backdrop at bounding box center [784, 372] width 1568 height 744
click at [49, 293] on span "Coefficients" at bounding box center [76, 296] width 91 height 26
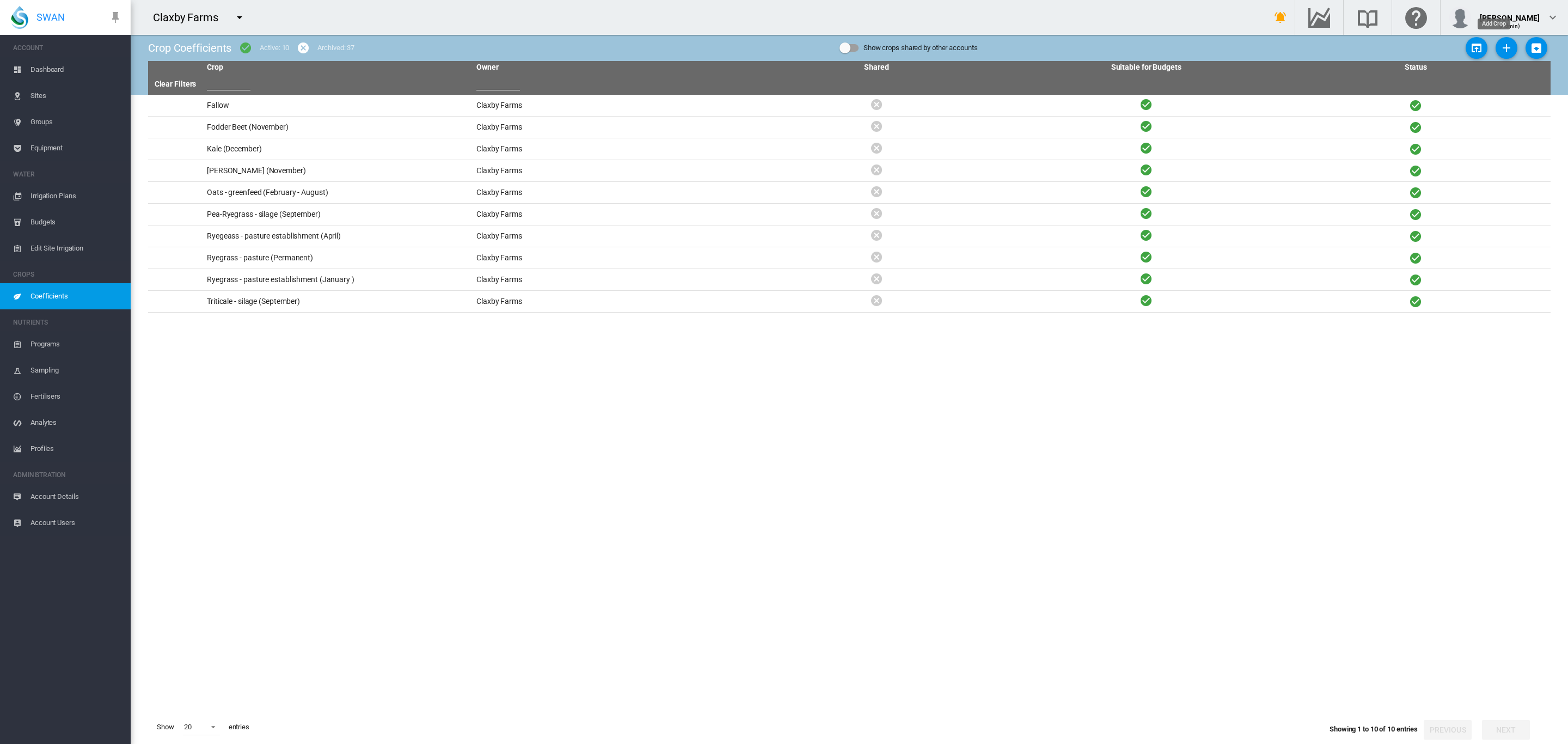
click at [1500, 44] on md-icon "icon-plus" at bounding box center [1506, 47] width 13 height 13
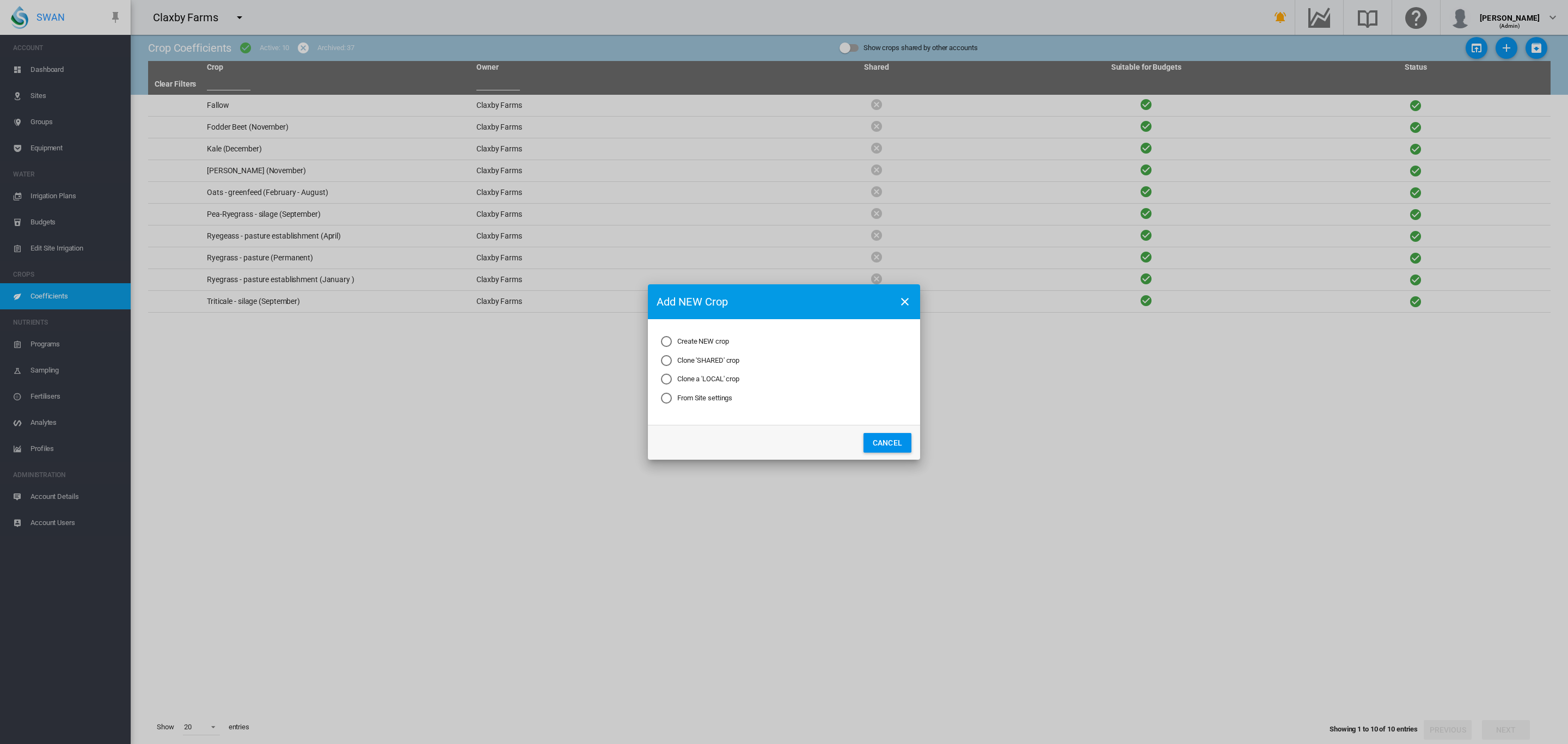
click at [722, 381] on md-radio-button "Clone a 'LOCAL' crop" at bounding box center [700, 379] width 79 height 10
click at [828, 444] on button "Next..." at bounding box center [831, 443] width 48 height 19
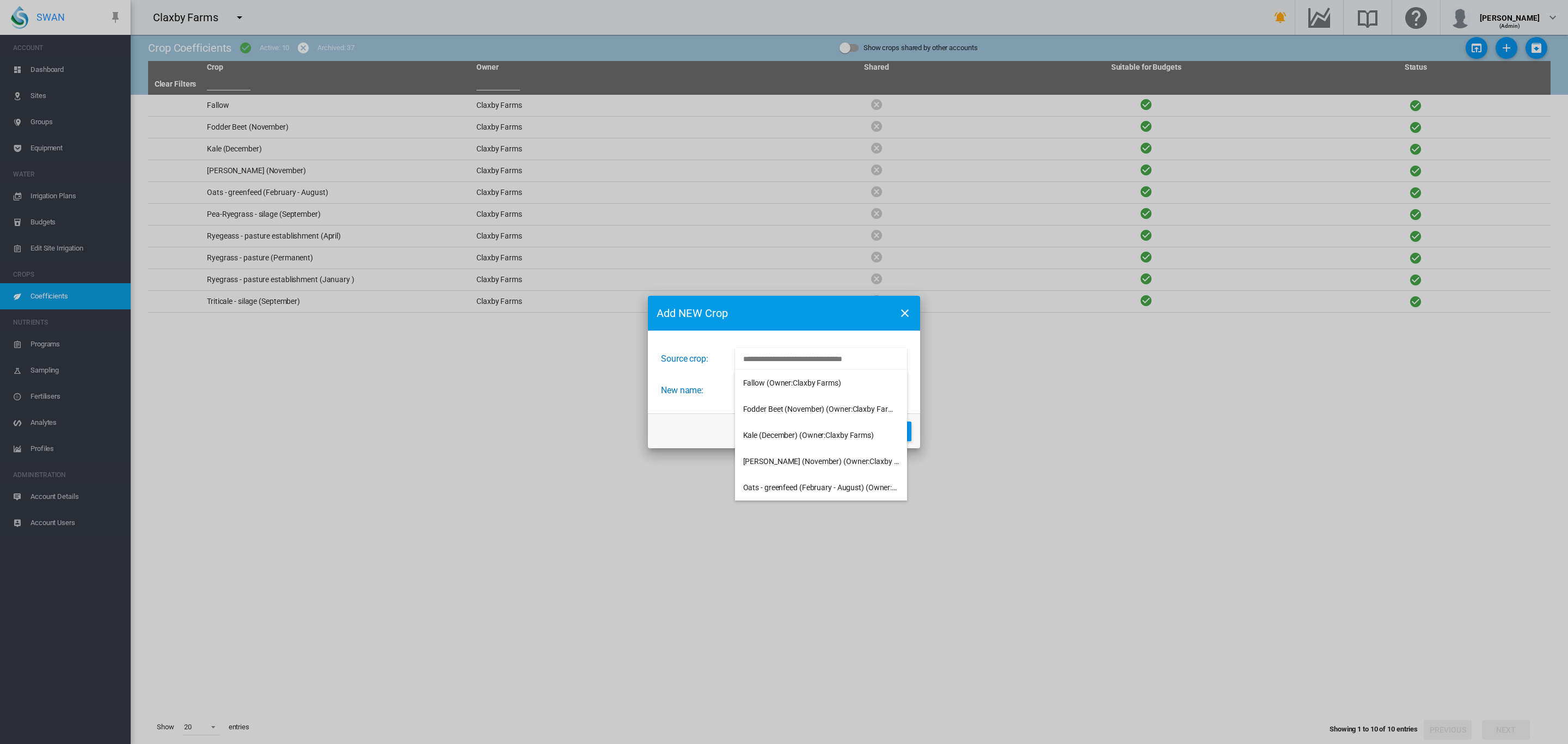
click at [843, 361] on input "Choose Crop from the current account" at bounding box center [821, 359] width 172 height 22
click at [844, 471] on span "Ryegrass - pasture establishment (January ) (Owner:Claxby Farms)" at bounding box center [855, 469] width 224 height 9
type input "**********"
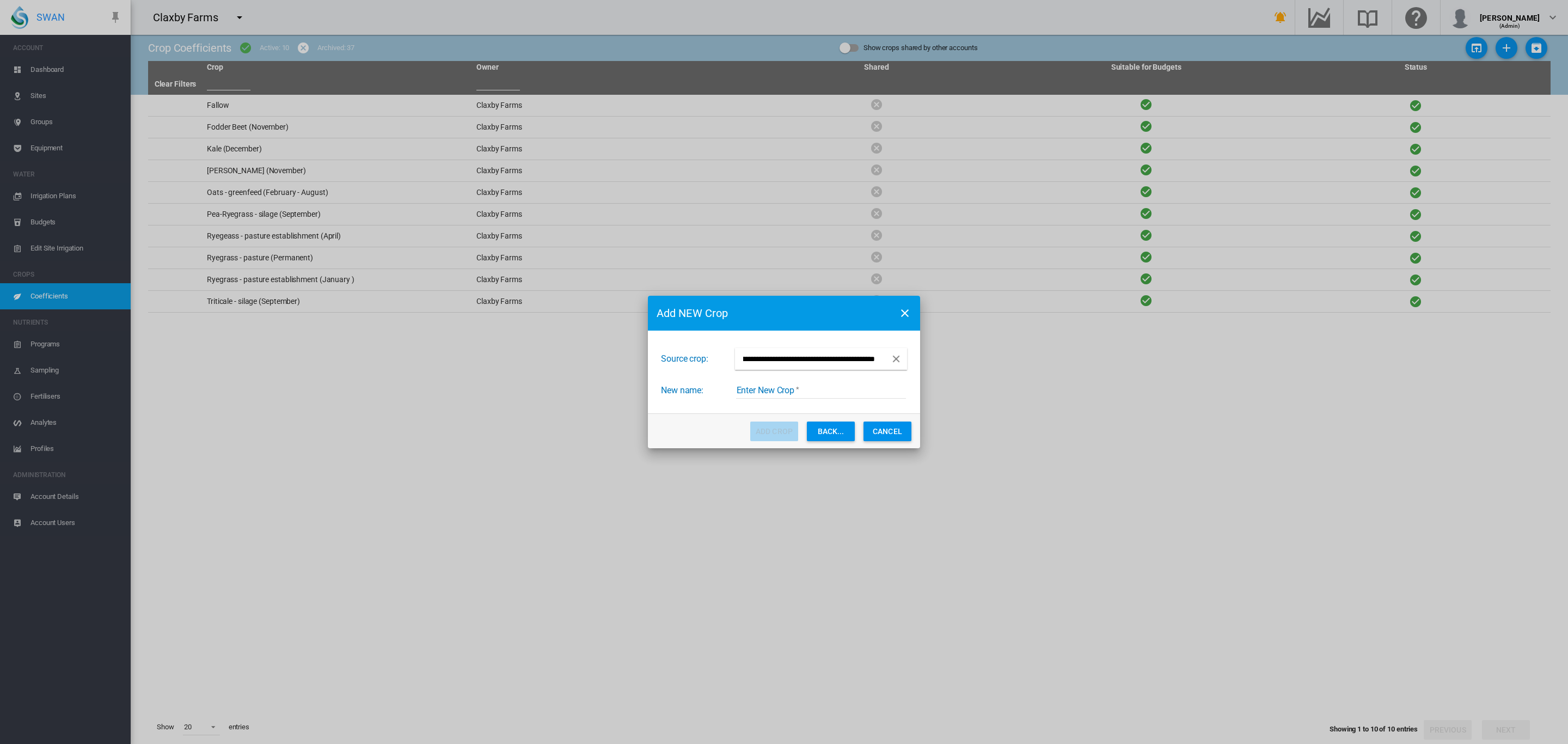
scroll to position [0, 93]
drag, startPoint x: 745, startPoint y: 361, endPoint x: 796, endPoint y: 359, distance: 51.0
click at [796, 359] on input "**********" at bounding box center [810, 359] width 150 height 22
click at [757, 393] on input "Enter New Crop" at bounding box center [821, 390] width 170 height 16
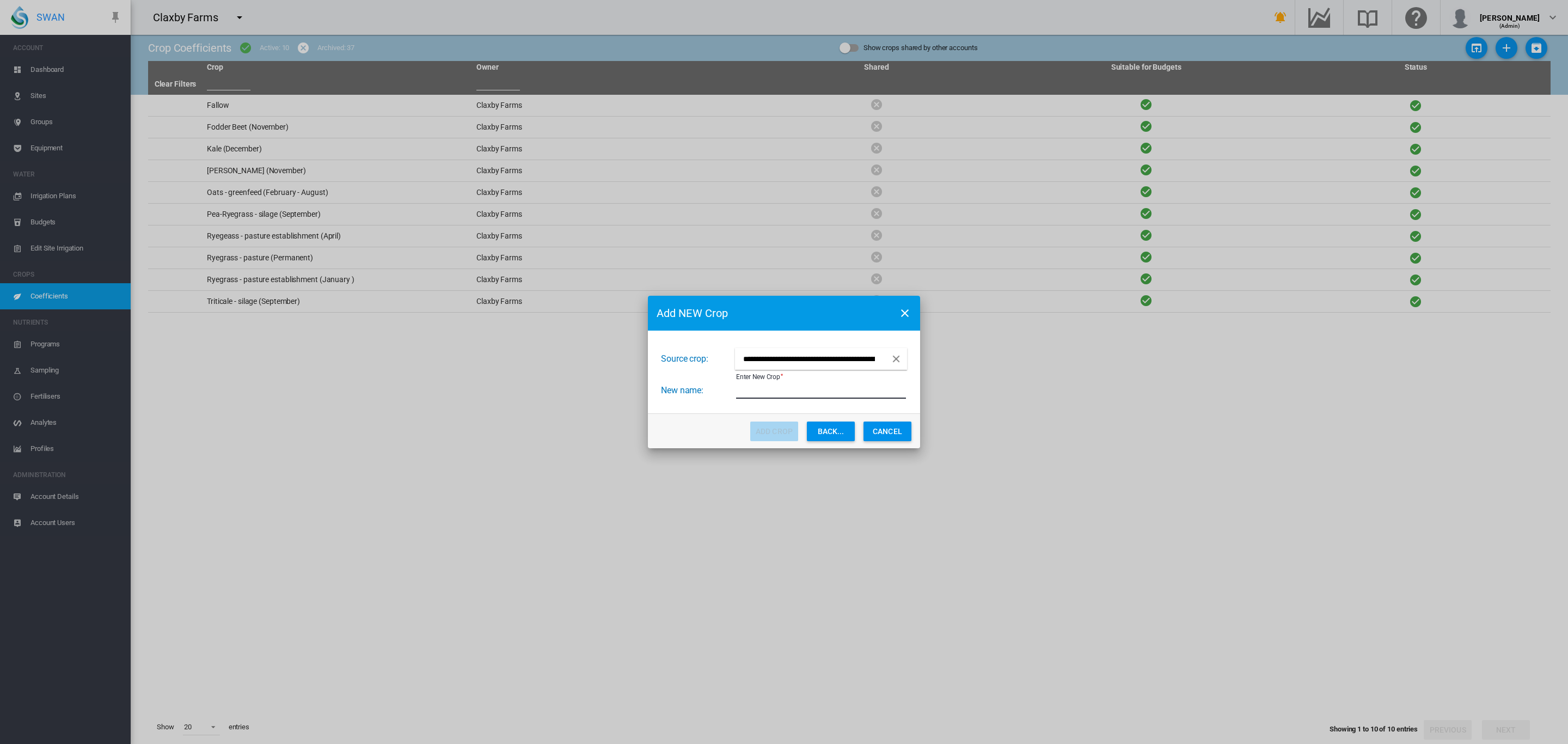
paste input "**********"
type input "**********"
click at [776, 435] on button "Add Crop" at bounding box center [774, 431] width 48 height 19
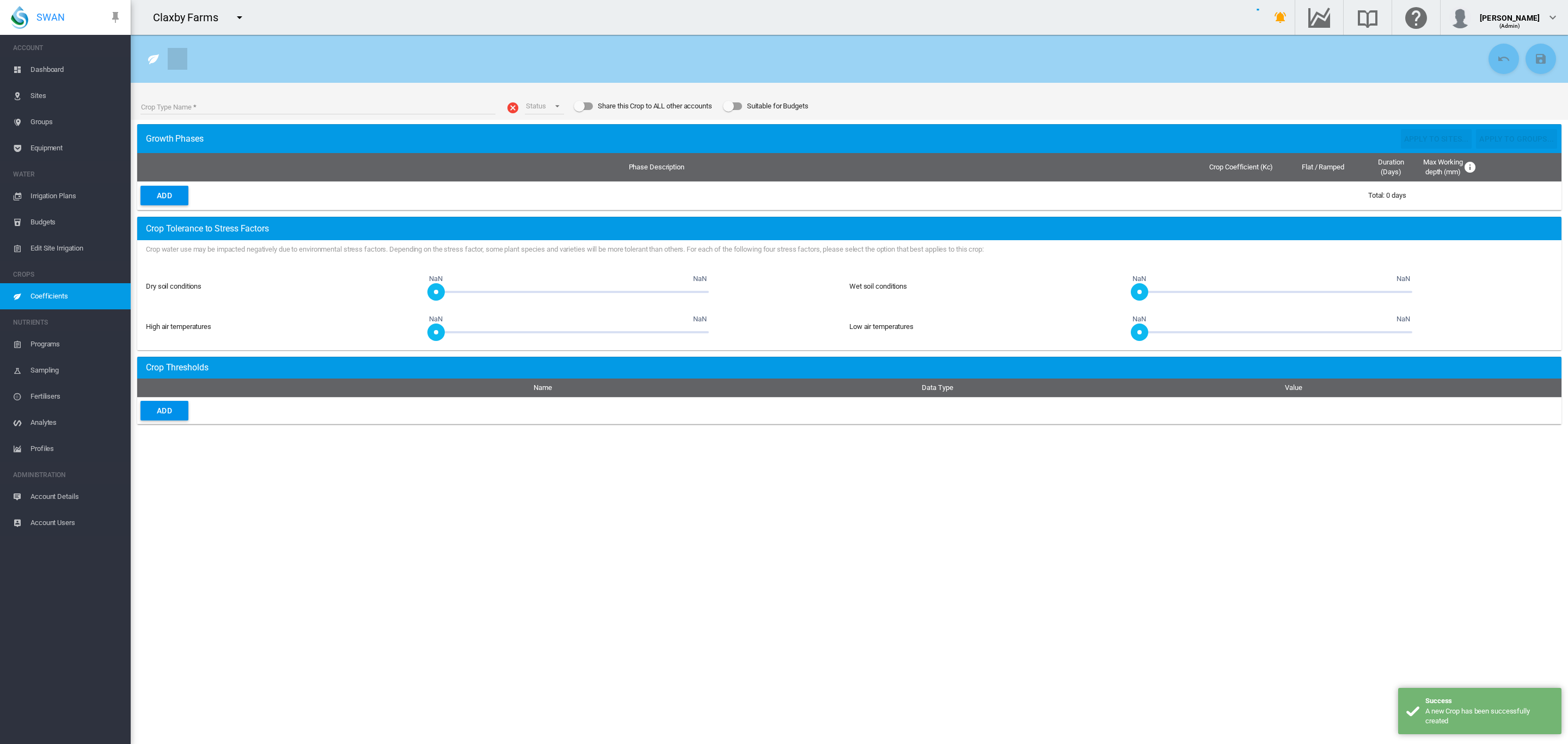
type input "**********"
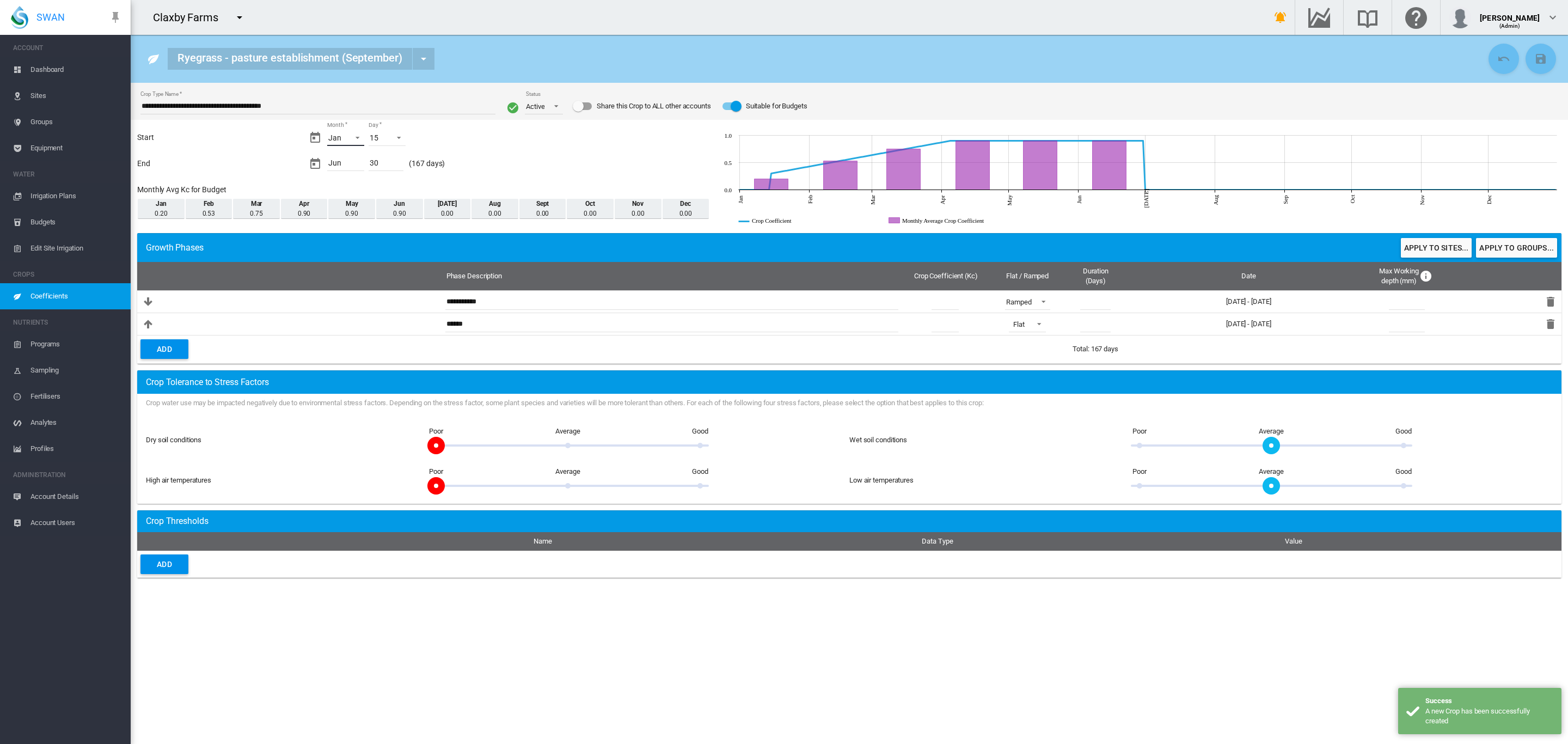
click at [352, 135] on span "Month: Jan" at bounding box center [354, 136] width 13 height 10
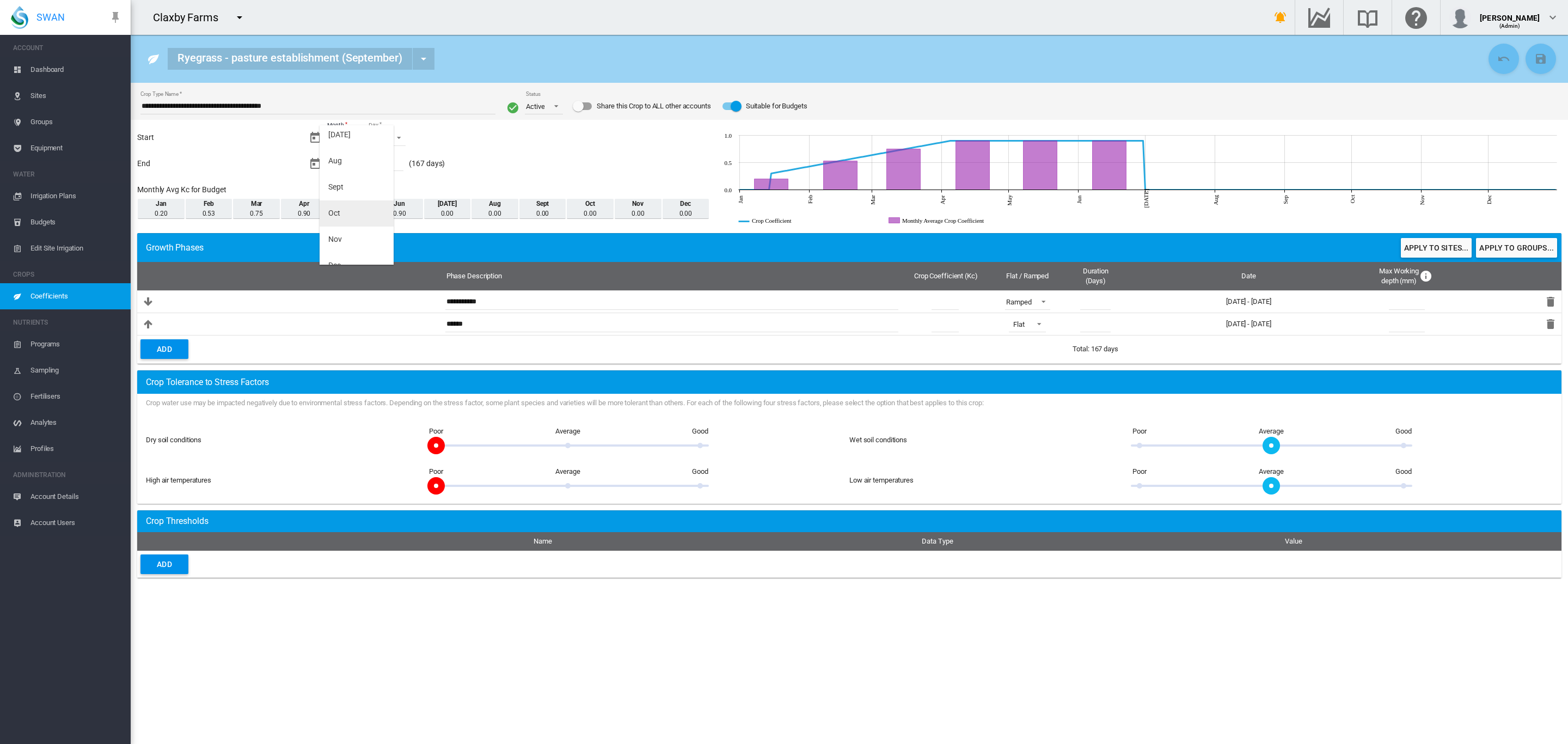
scroll to position [174, 0]
click at [347, 178] on md-option "Sept" at bounding box center [357, 174] width 74 height 26
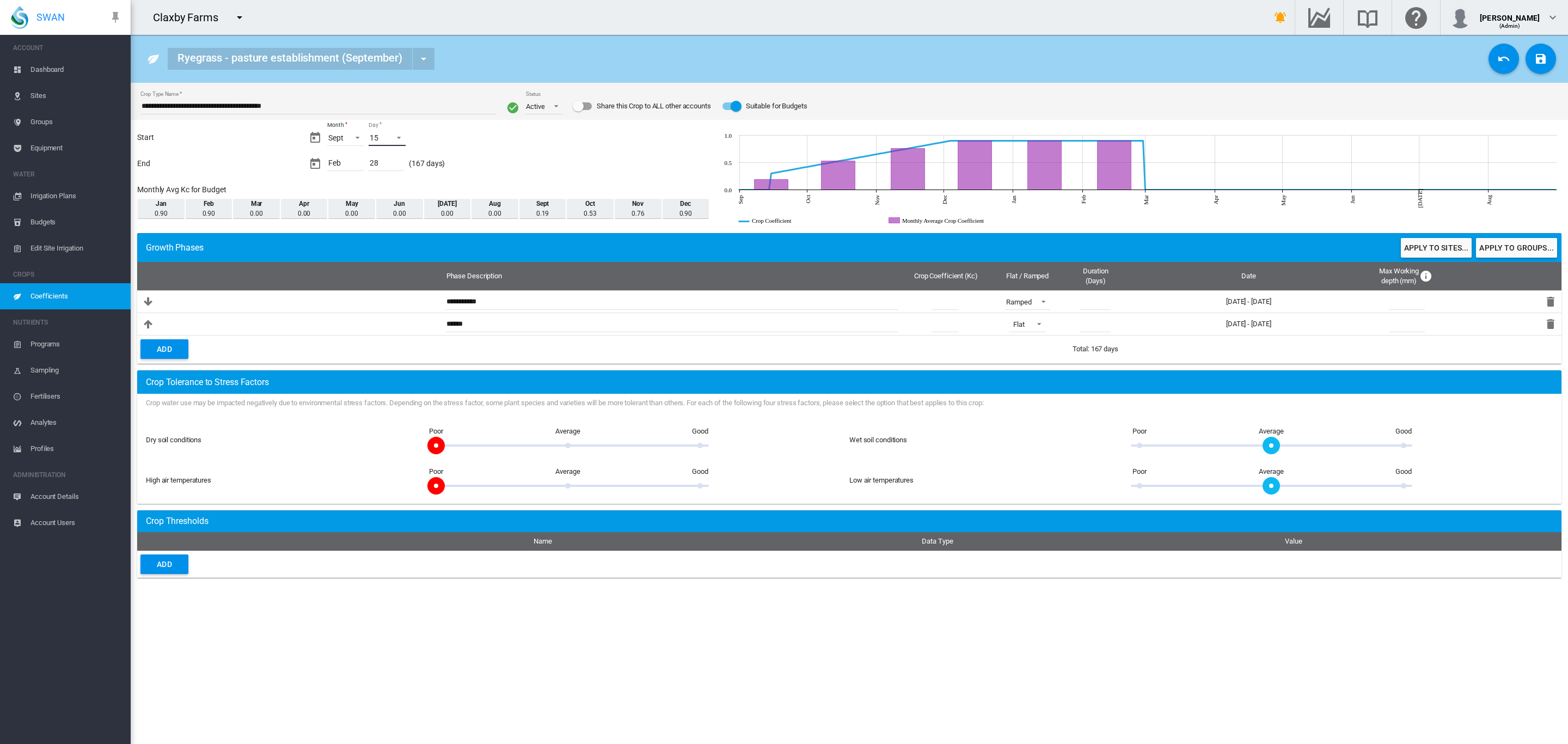
click at [394, 137] on span "Day: 15" at bounding box center [396, 136] width 13 height 10
click at [385, 164] on md-option "20" at bounding box center [398, 167] width 74 height 26
click at [382, 163] on div "05" at bounding box center [386, 164] width 35 height 14
click at [342, 164] on div "Mar" at bounding box center [346, 164] width 37 height 14
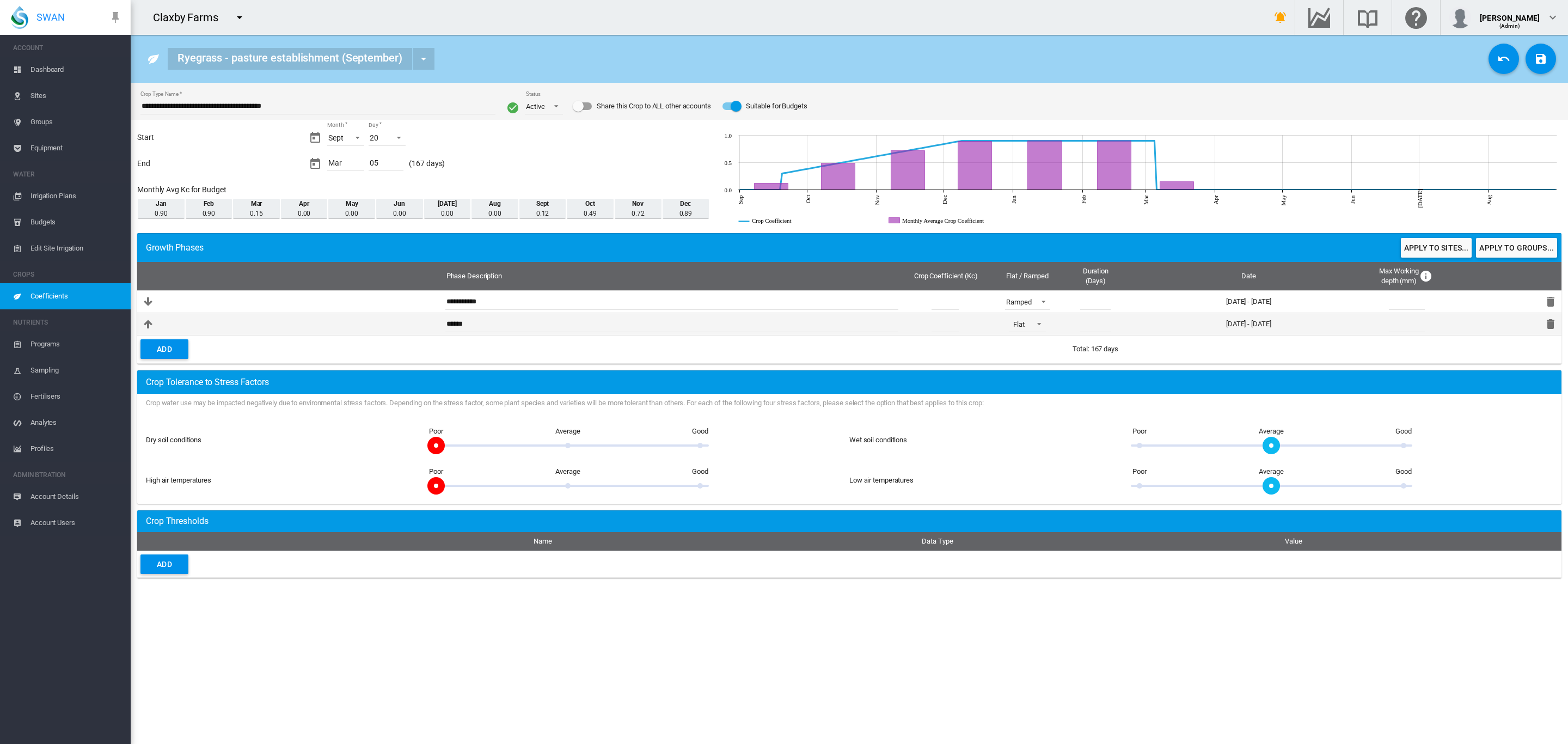
click at [1101, 323] on input "**" at bounding box center [1096, 324] width 30 height 16
type input "*"
type input "***"
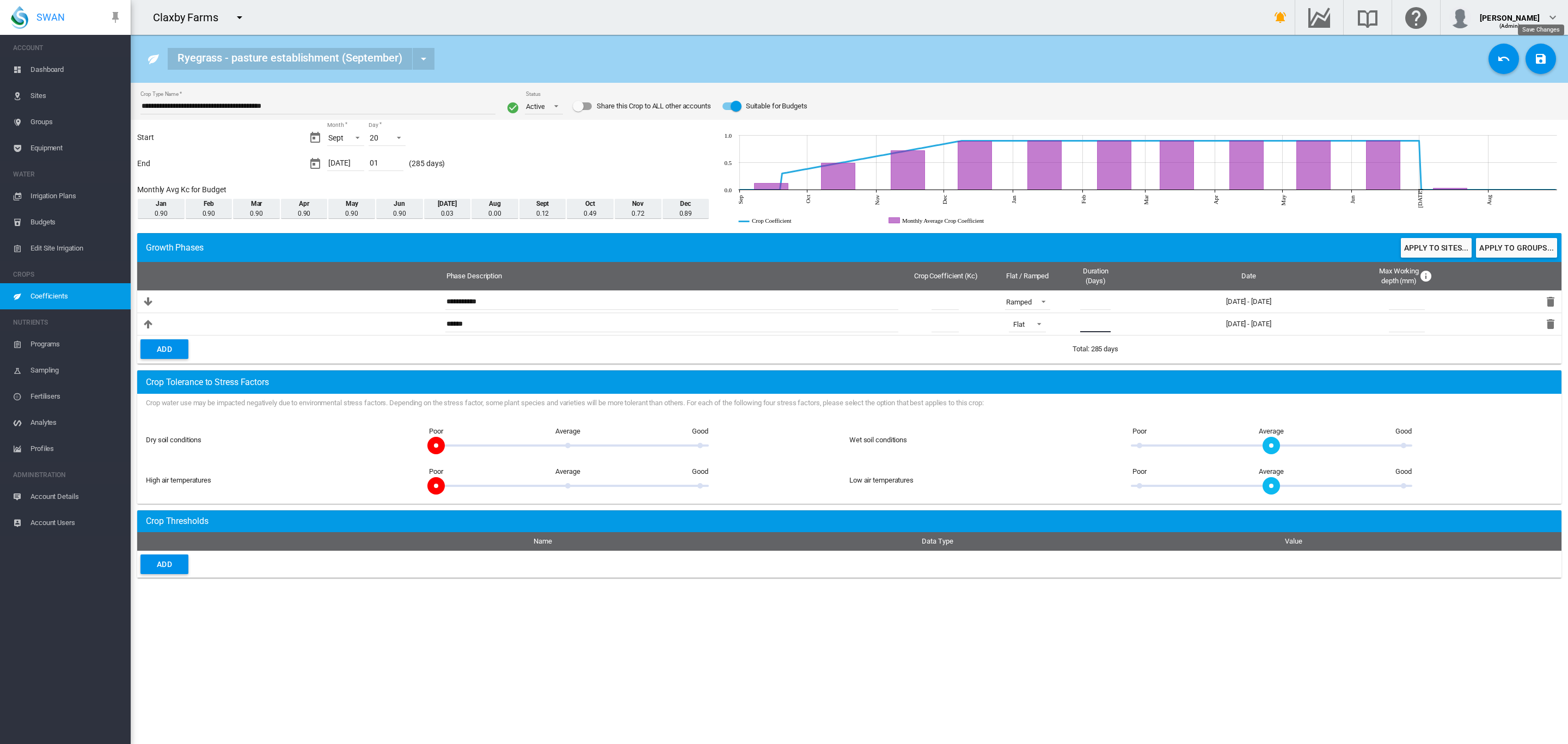
click at [1541, 61] on md-icon "icon-content-save" at bounding box center [1541, 58] width 13 height 13
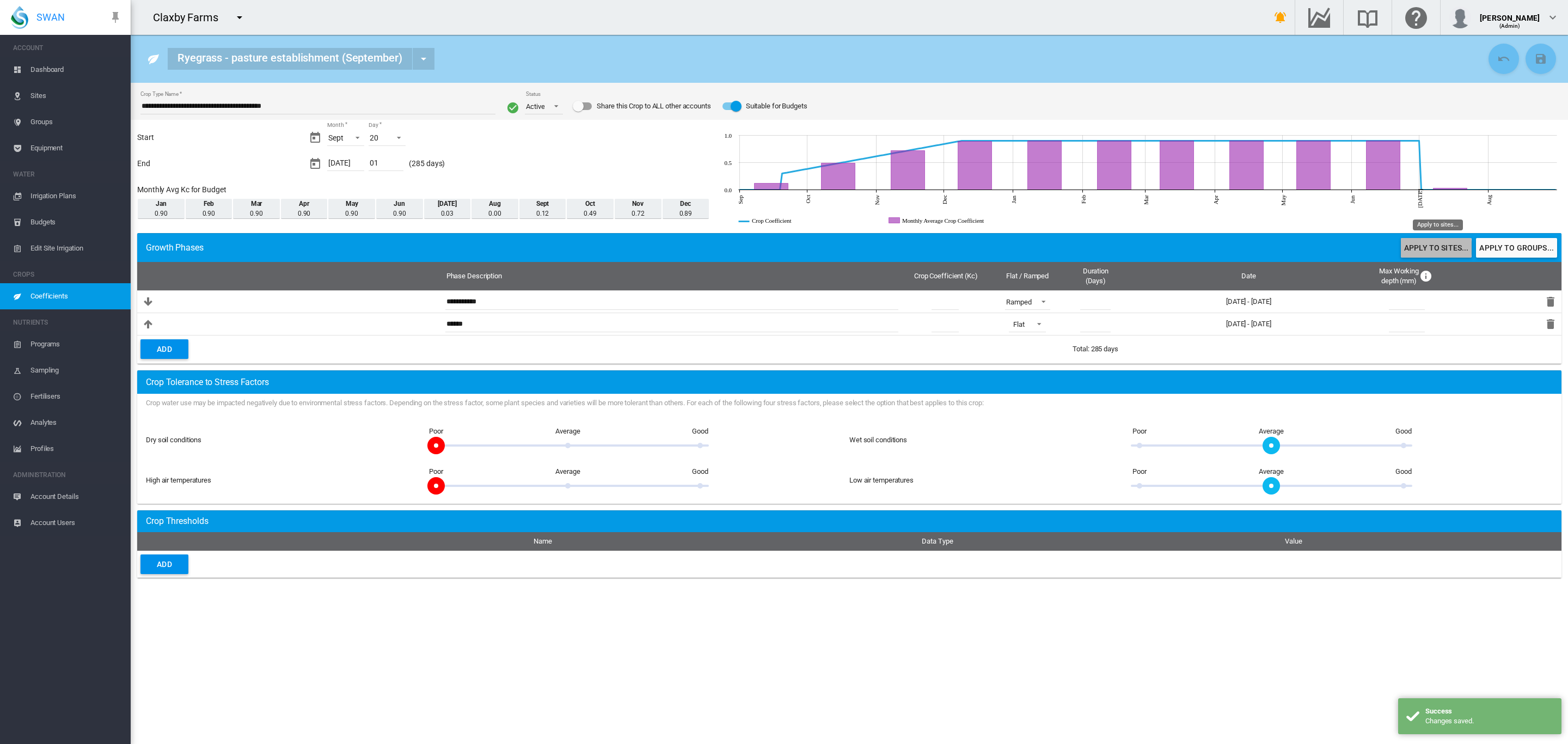
click at [1413, 248] on button "Apply to sites..." at bounding box center [1436, 248] width 71 height 19
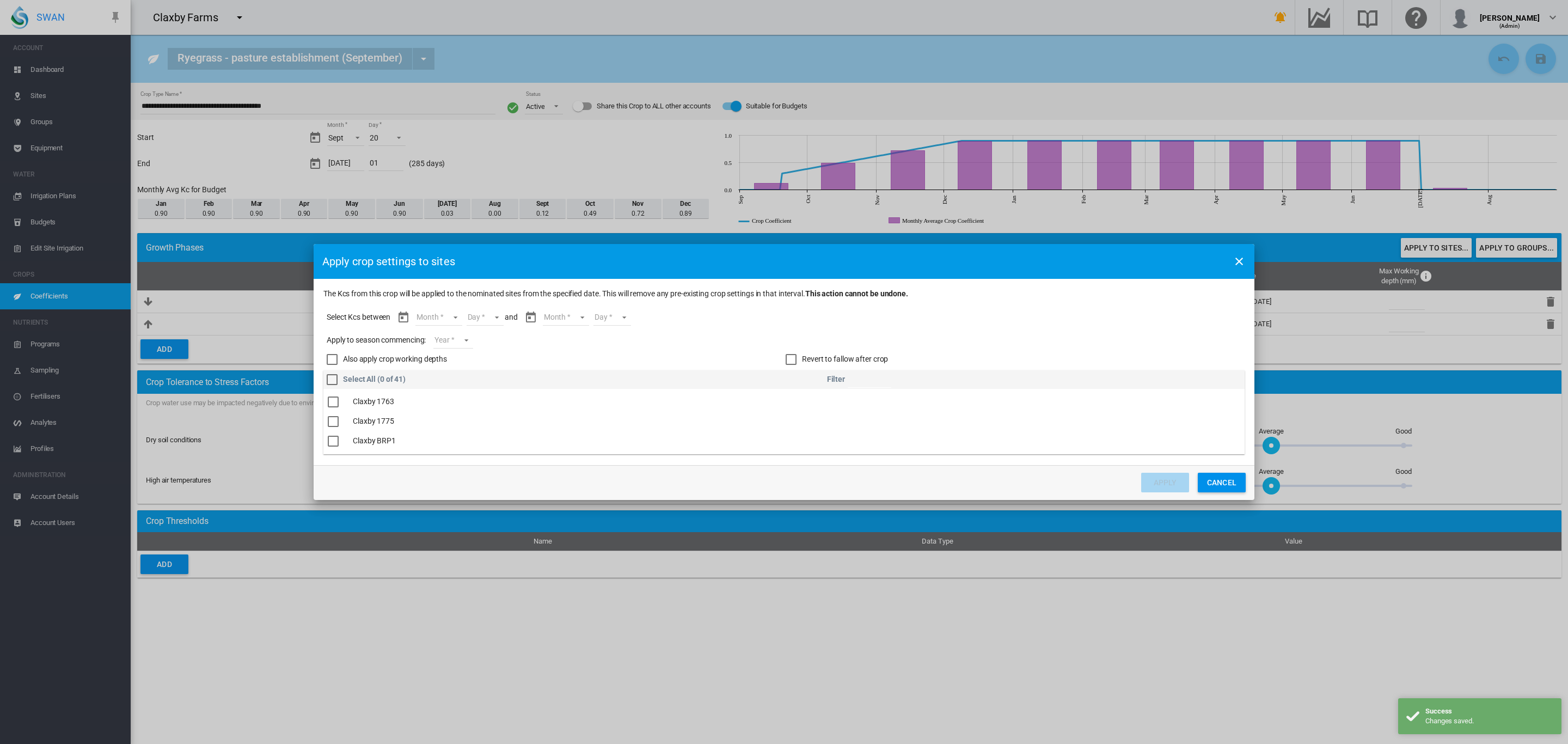
click at [456, 317] on md-select "Month Sept Oct Nov Dec Jan Feb Mar Apr May Jun Jul" at bounding box center [438, 317] width 46 height 16
click at [446, 315] on md-option "Sept" at bounding box center [446, 317] width 74 height 26
click at [480, 318] on md-select "Day 20 21 22 23 24 25 26 27 28 29 30" at bounding box center [475, 317] width 38 height 16
click at [479, 319] on md-option "20" at bounding box center [488, 317] width 74 height 26
click at [565, 312] on md-select "Month Sept Oct Nov Dec Jan Feb Mar Apr May Jun Jul" at bounding box center [556, 317] width 46 height 16
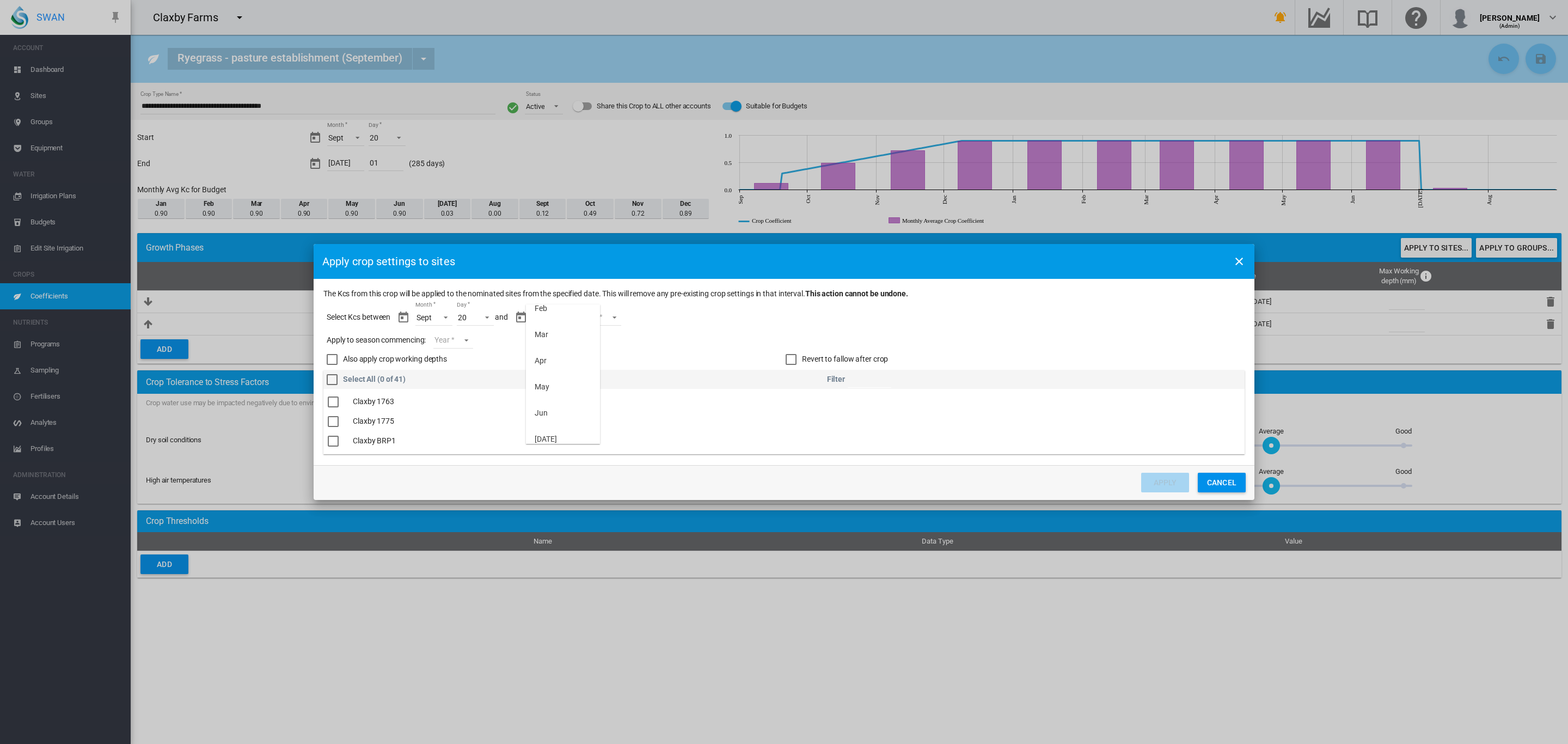
scroll to position [147, 0]
click at [557, 426] on md-option "Jul" at bounding box center [563, 431] width 74 height 26
click at [610, 318] on md-select "Day 01" at bounding box center [598, 317] width 38 height 16
click at [589, 318] on md-option "01" at bounding box center [604, 317] width 74 height 26
click at [469, 339] on md-select "Year 2027 2026 2025 2024 2023" at bounding box center [453, 340] width 39 height 16
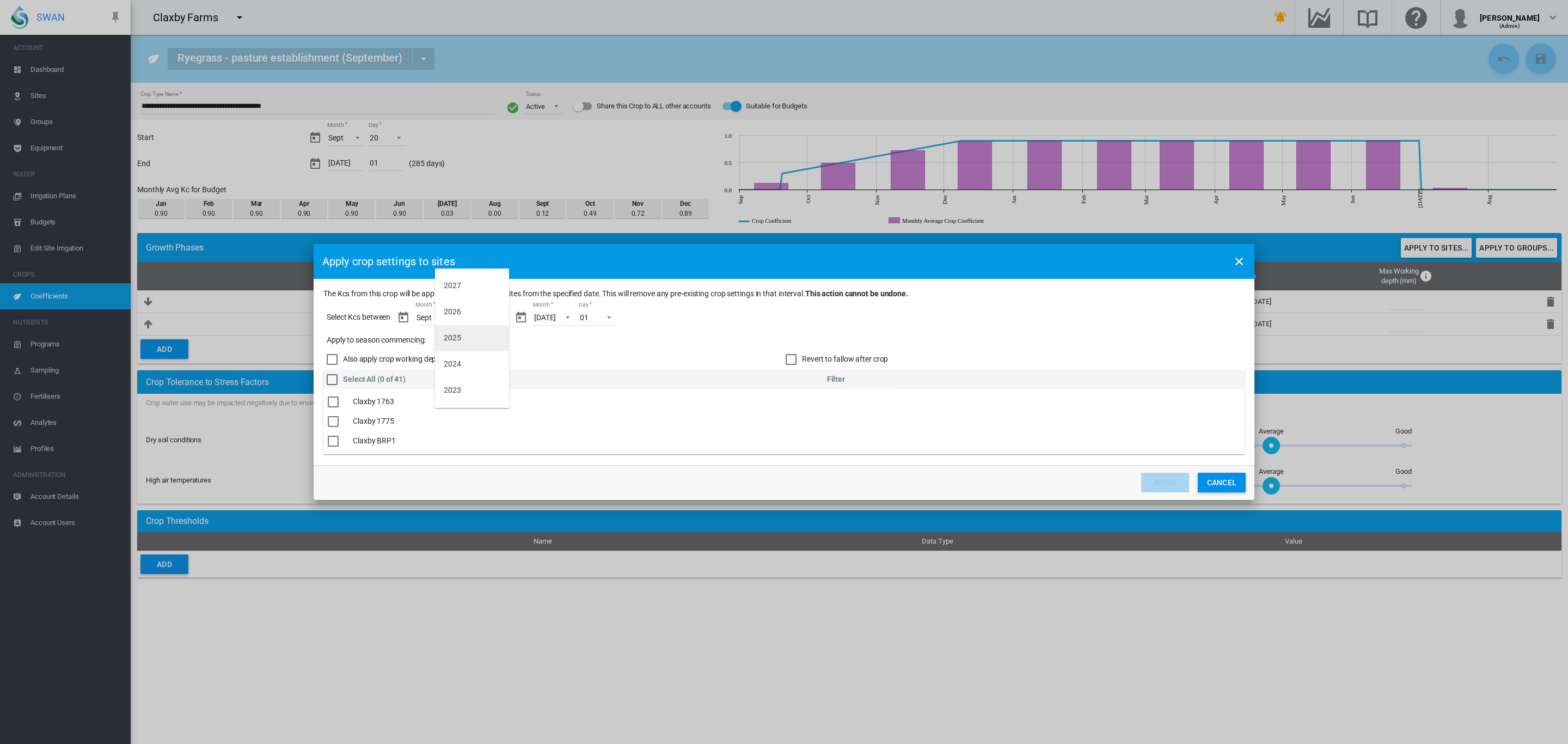
click at [460, 345] on md-option "2025" at bounding box center [472, 338] width 74 height 26
click at [337, 426] on div "The Kcs ..." at bounding box center [333, 424] width 11 height 11
click at [338, 441] on div "The Kcs ..." at bounding box center [333, 444] width 11 height 11
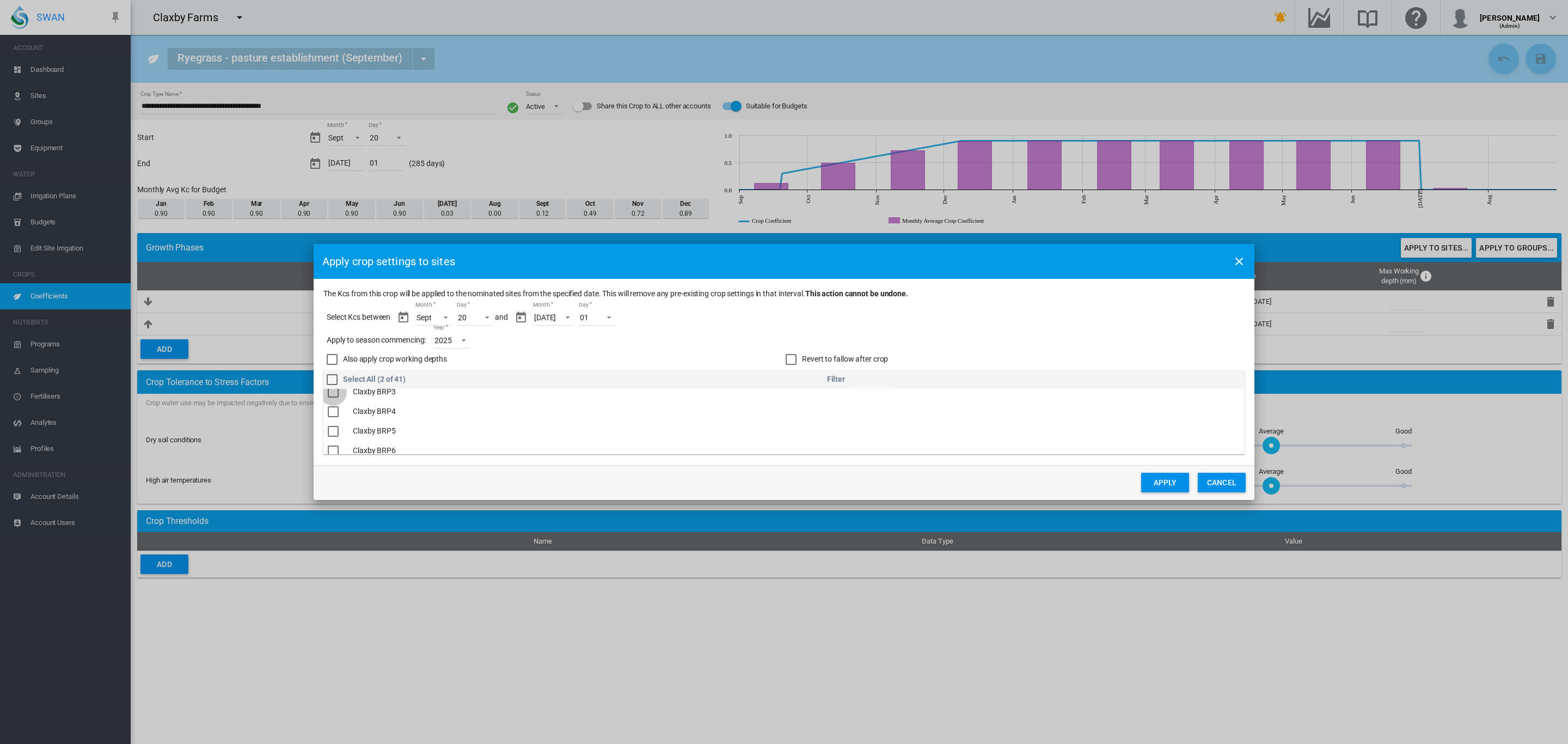
click at [335, 395] on div "The Kcs ..." at bounding box center [333, 392] width 11 height 11
click at [332, 417] on div "The Kcs ..." at bounding box center [333, 416] width 11 height 11
click at [337, 431] on div "The Kcs ..." at bounding box center [333, 437] width 11 height 11
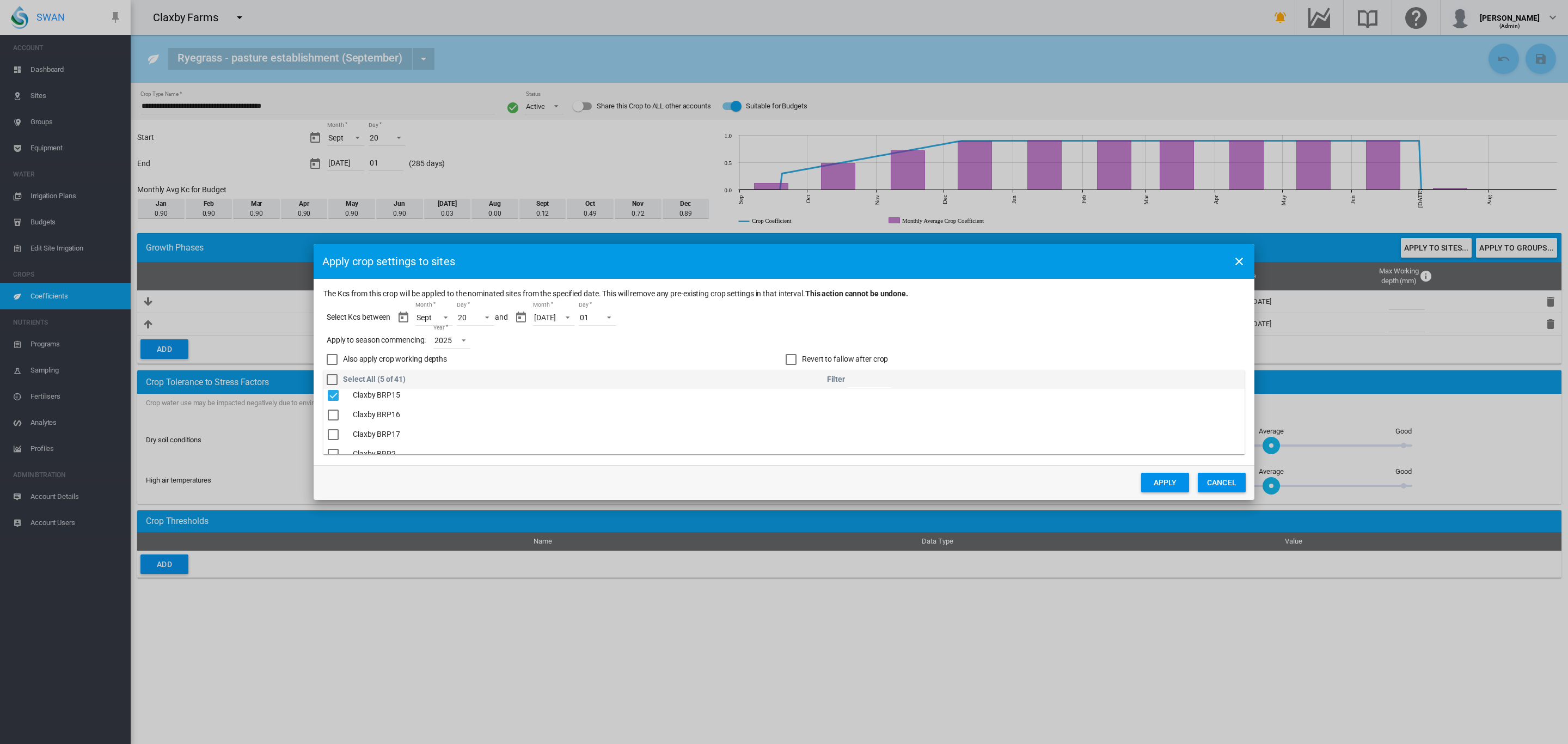
click at [337, 414] on div "The Kcs ..." at bounding box center [333, 415] width 11 height 11
click at [335, 433] on div "The Kcs ..." at bounding box center [333, 435] width 11 height 11
click at [1160, 479] on button "Apply" at bounding box center [1165, 482] width 48 height 19
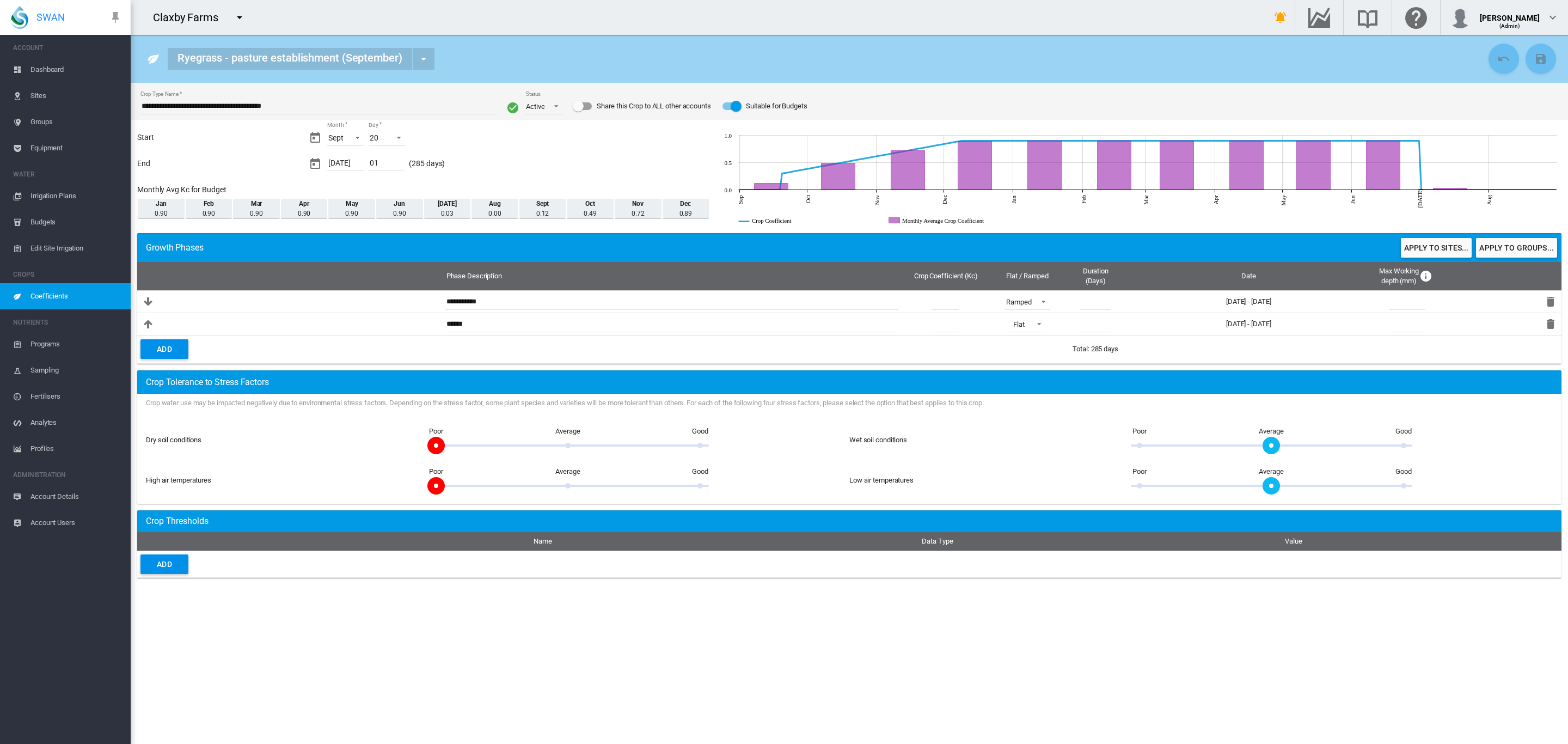
click at [31, 306] on span "Coefficients" at bounding box center [76, 296] width 91 height 26
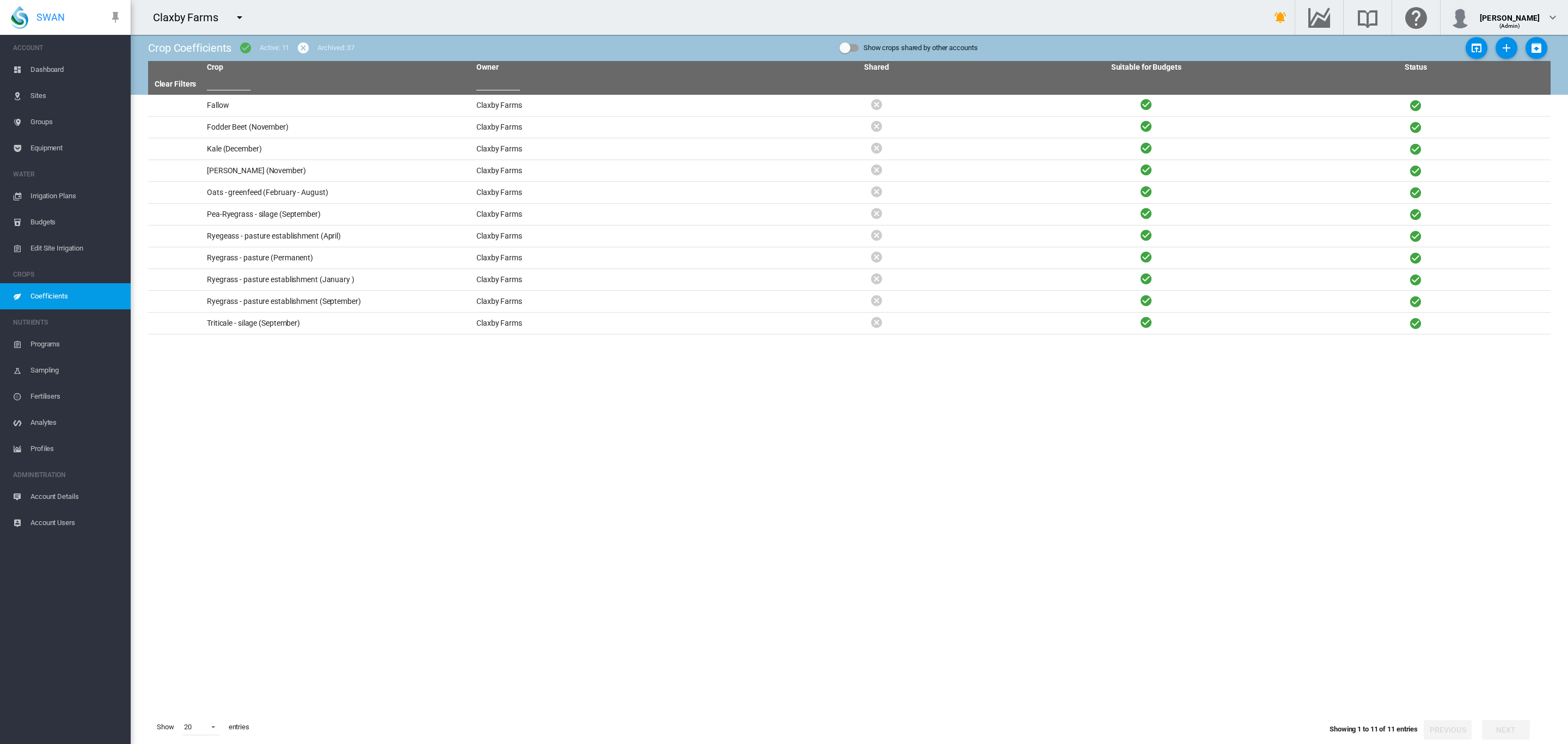
click at [323, 51] on div "Archived: 37" at bounding box center [335, 48] width 37 height 10
click at [296, 48] on button "button" at bounding box center [303, 48] width 22 height 22
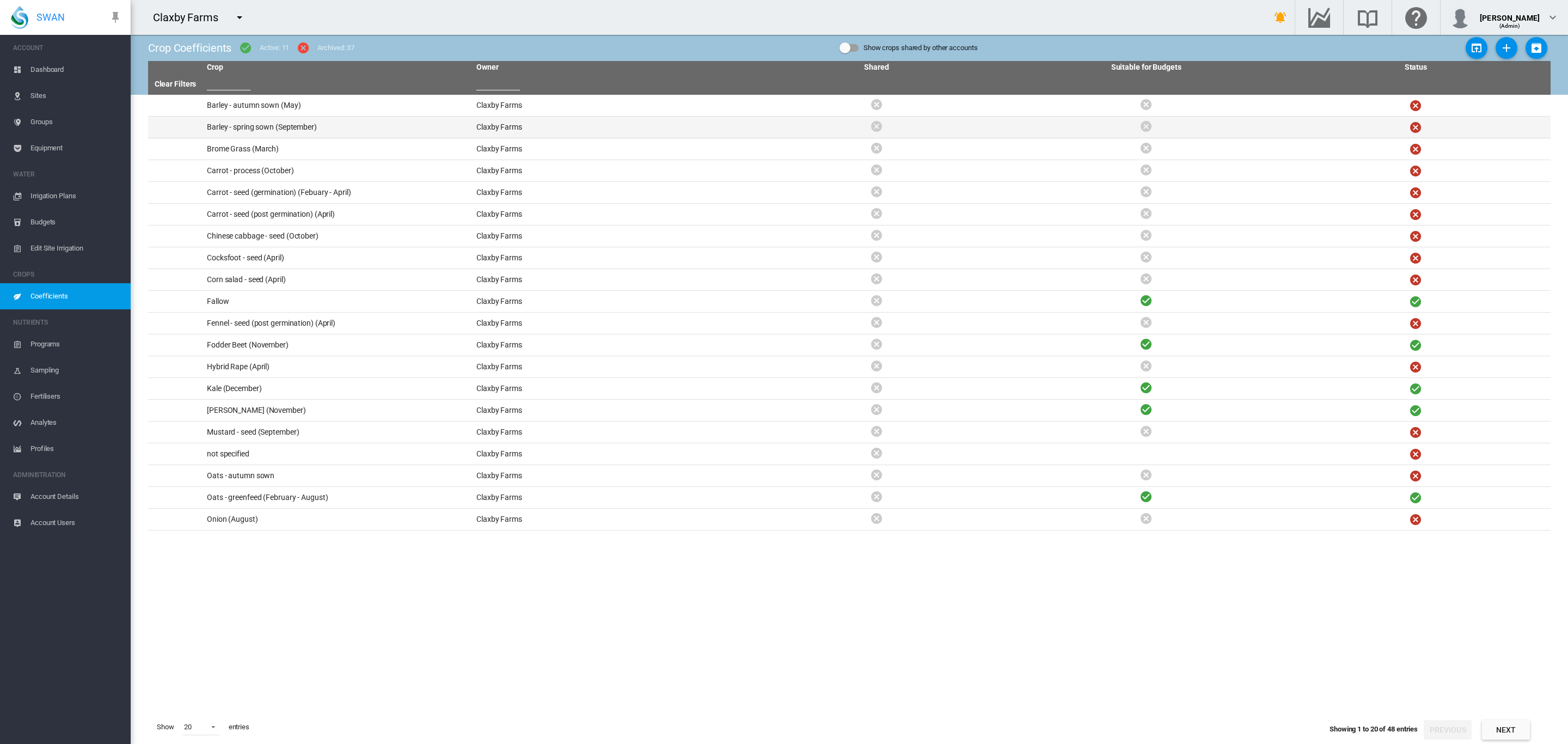
click at [301, 127] on td "Barley - spring sown (September)" at bounding box center [337, 127] width 270 height 21
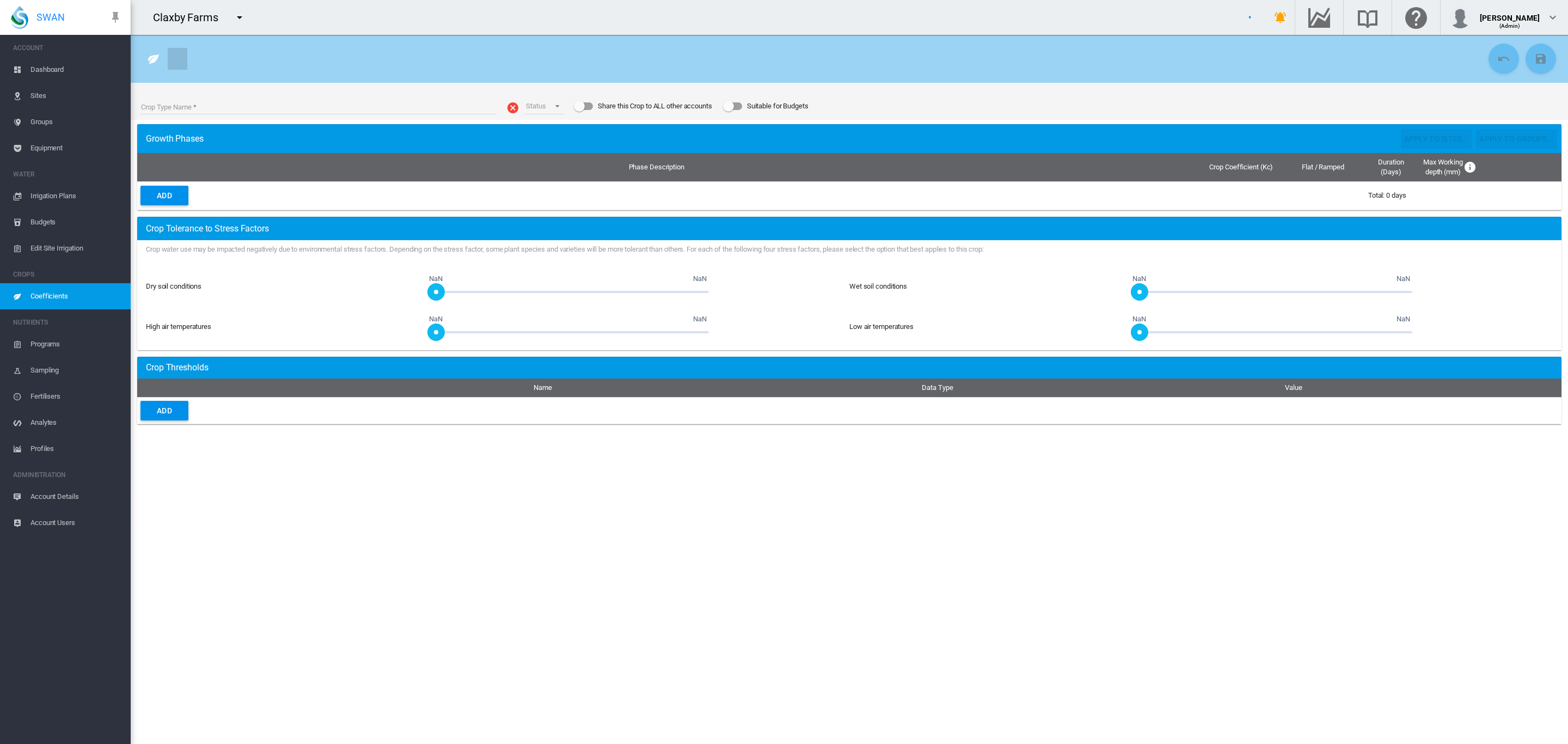
type input "**********"
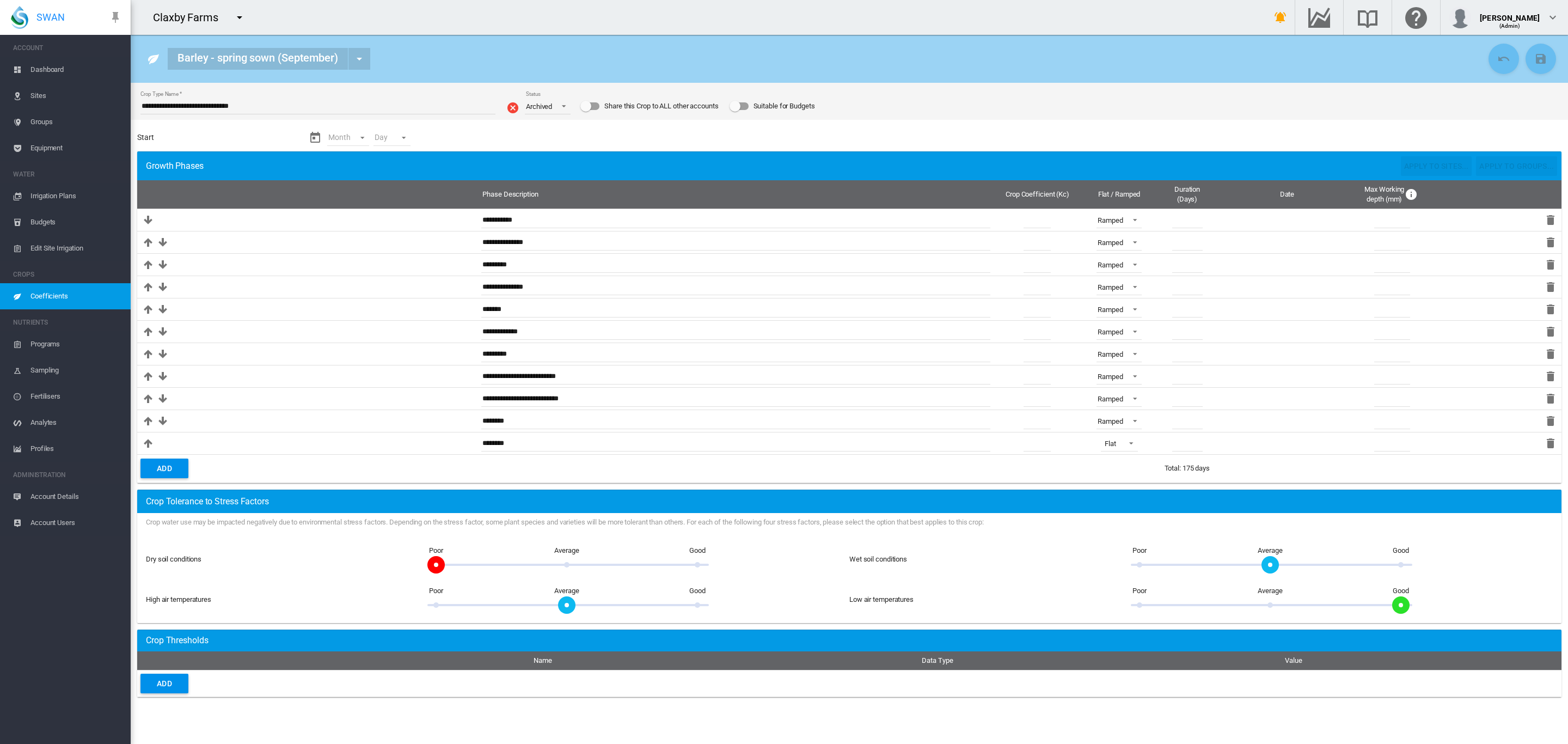
click at [753, 102] on md-switch "Suitable for Budgets" at bounding box center [772, 106] width 85 height 16
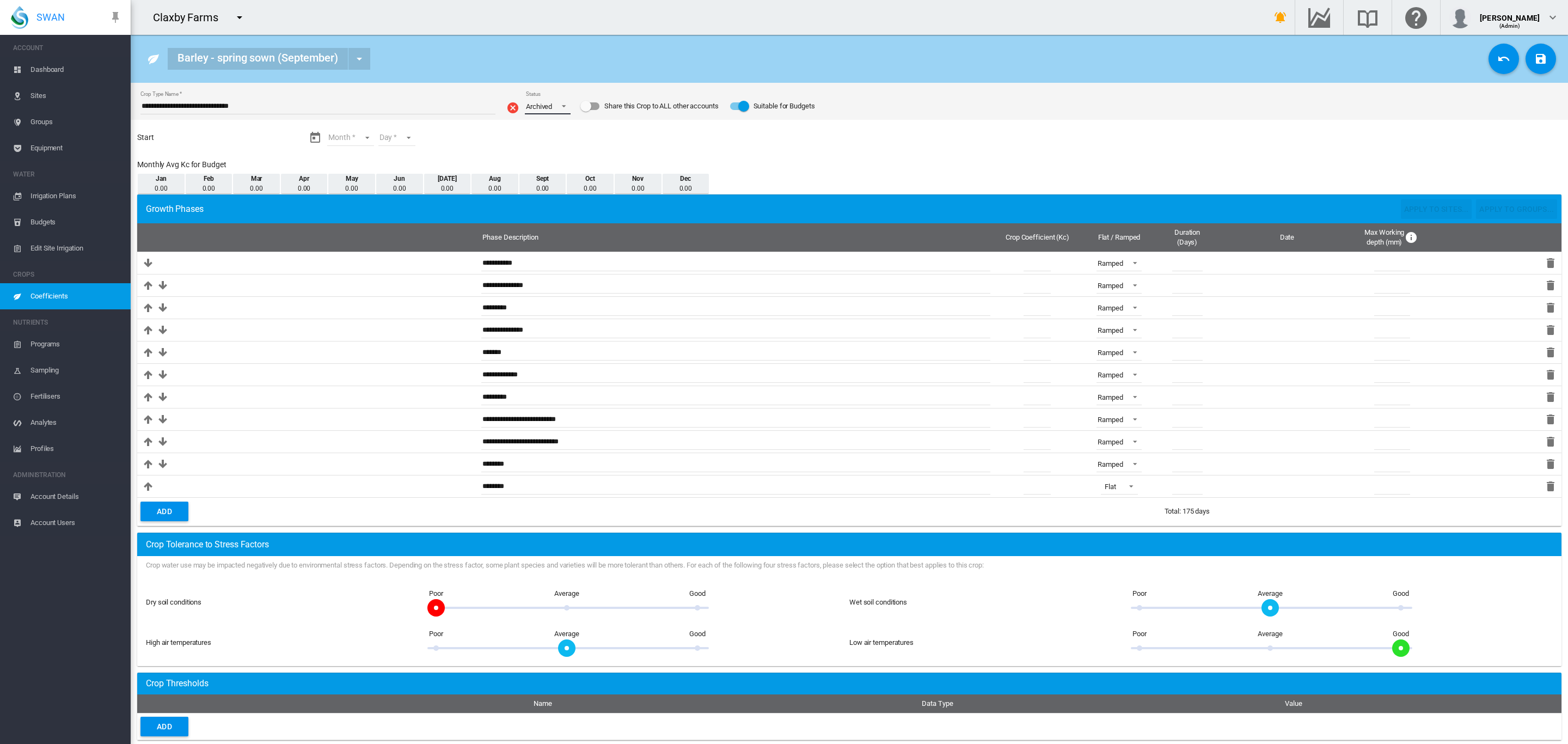
click at [567, 100] on md-select-value "Archived" at bounding box center [547, 106] width 46 height 16
click at [542, 79] on md-option "Active" at bounding box center [551, 80] width 74 height 26
click at [1535, 57] on md-icon "icon-content-save" at bounding box center [1541, 58] width 13 height 13
click at [369, 139] on md-select "Month Jan Feb Mar Apr May Jun Jul Aug Sept Oct Nov Dec" at bounding box center [351, 138] width 46 height 16
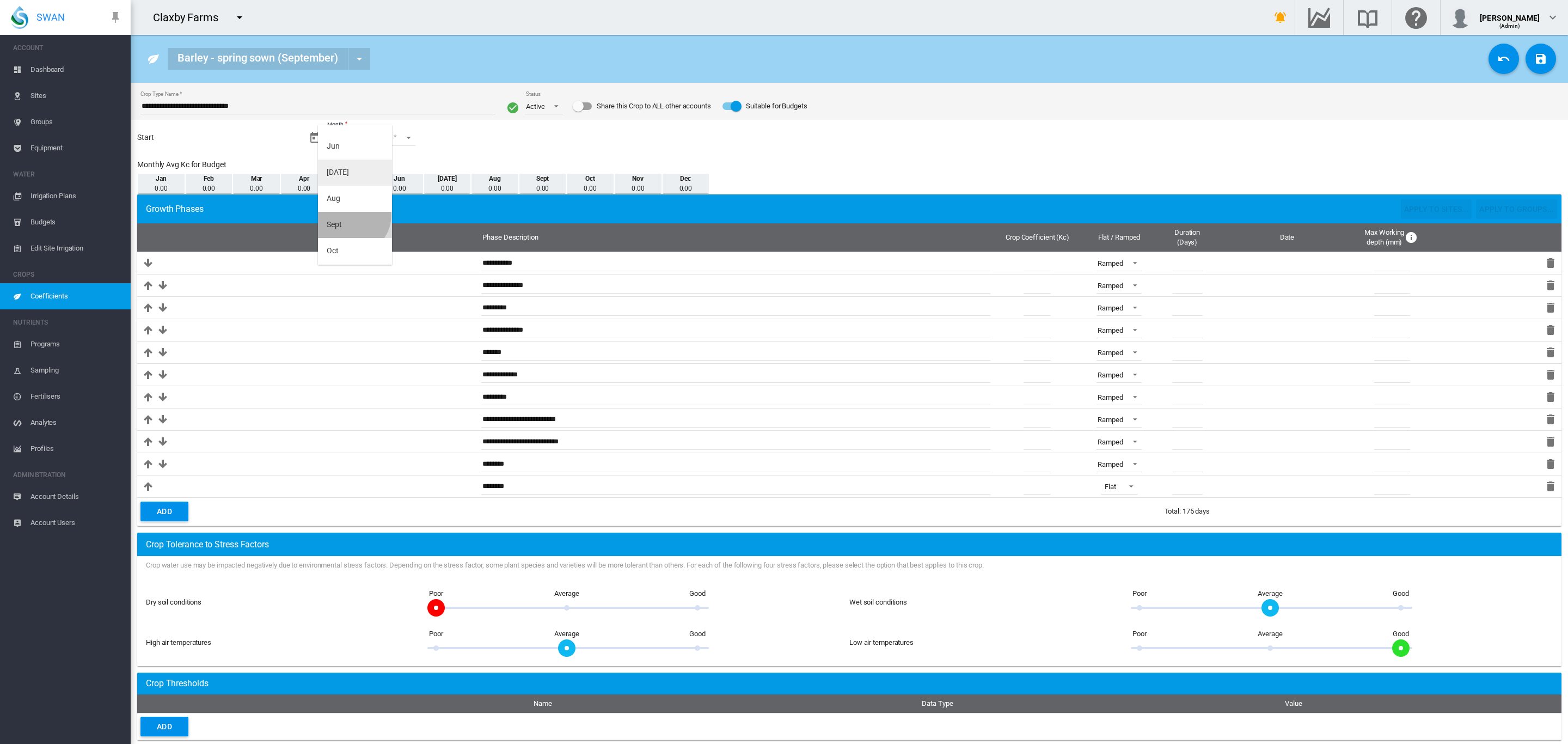
click at [351, 216] on md-option "Sept" at bounding box center [355, 225] width 74 height 26
click at [393, 137] on md-select "Day 01 02 03 04 05 06 07 08 09 10 11 12 13 14 15 16 17 18 19 20 21 22 23 24 25 …" at bounding box center [388, 138] width 38 height 16
click at [395, 200] on md-option "15" at bounding box center [396, 198] width 74 height 26
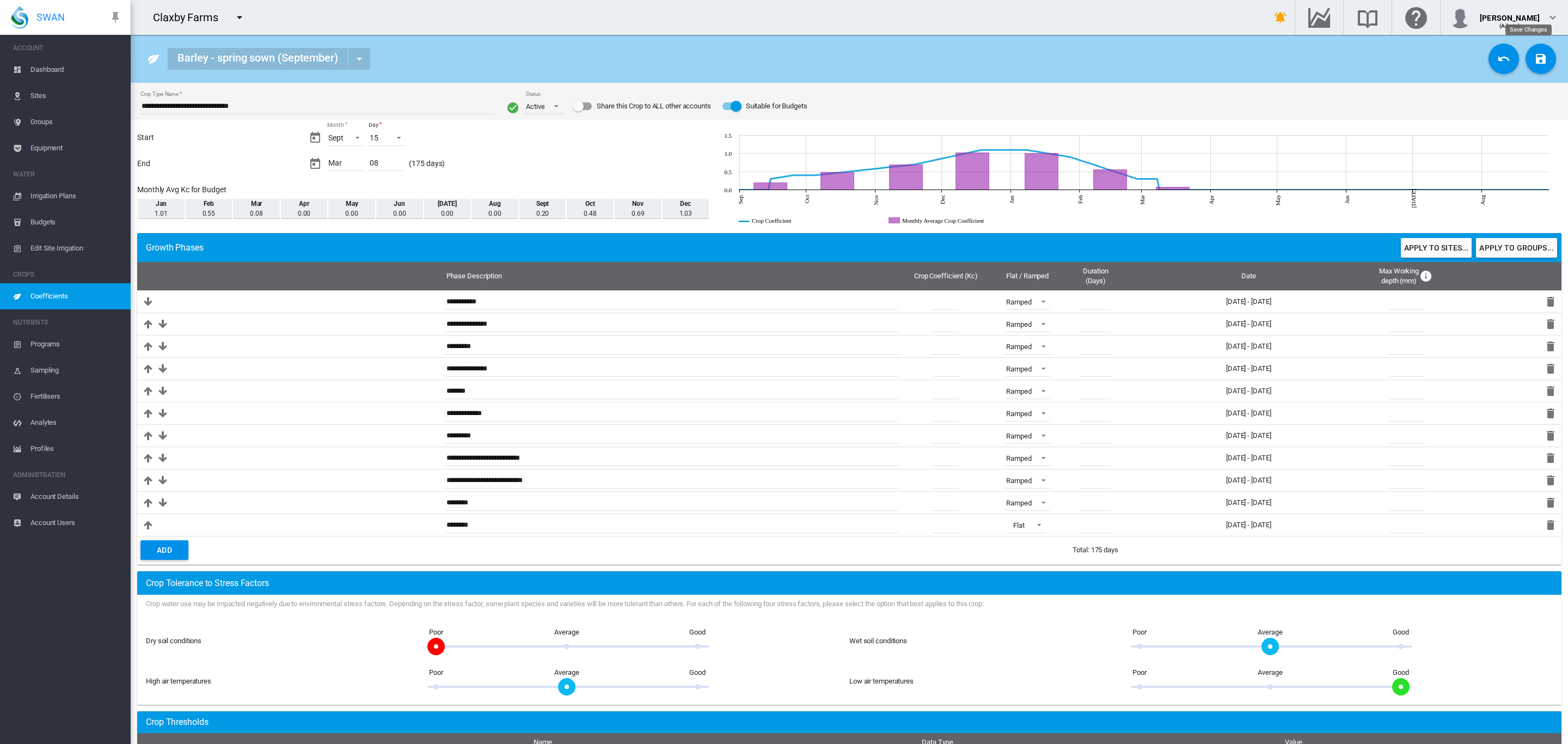
click at [1535, 61] on md-icon "icon-content-save" at bounding box center [1541, 58] width 13 height 13
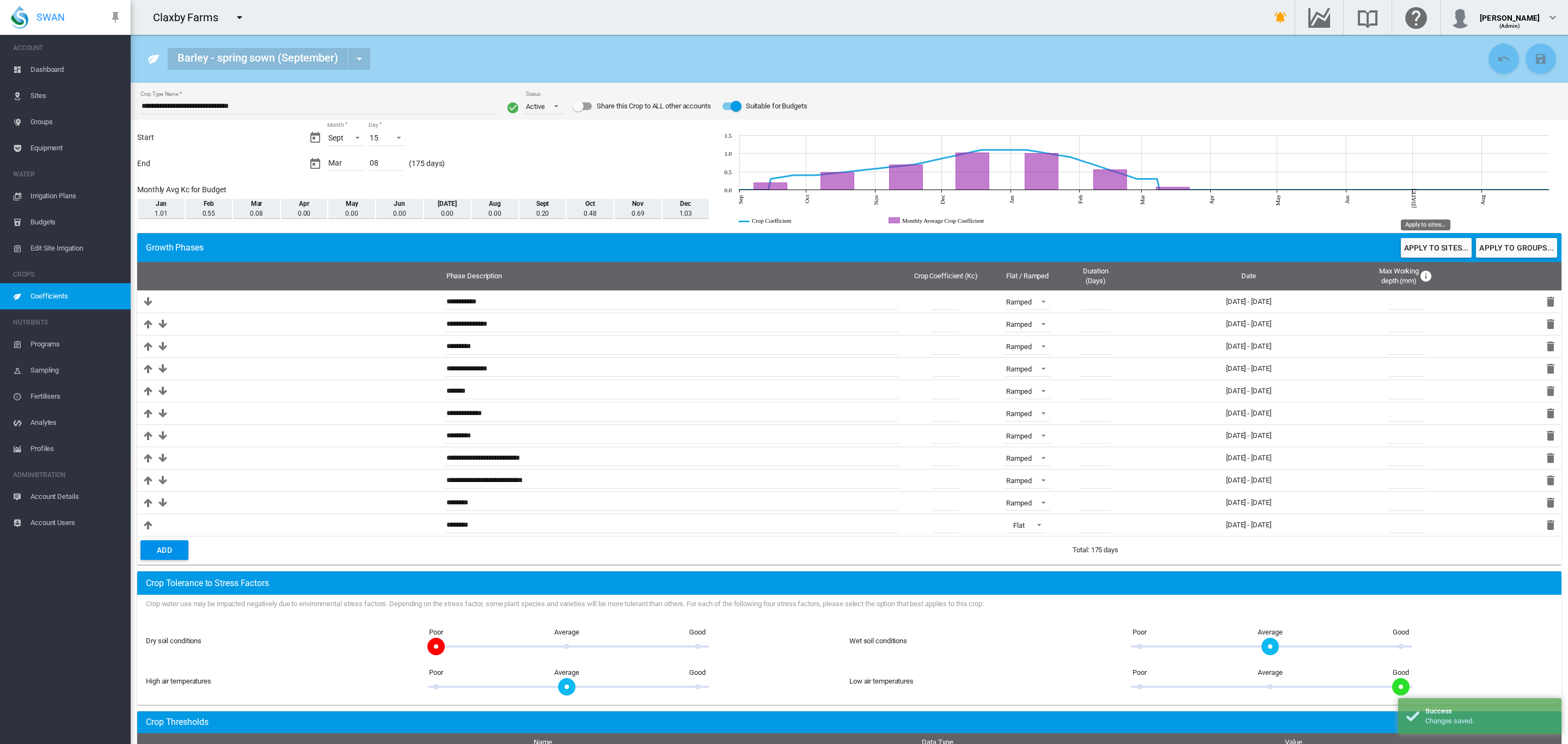
click at [1423, 247] on button "Apply to sites..." at bounding box center [1436, 248] width 71 height 19
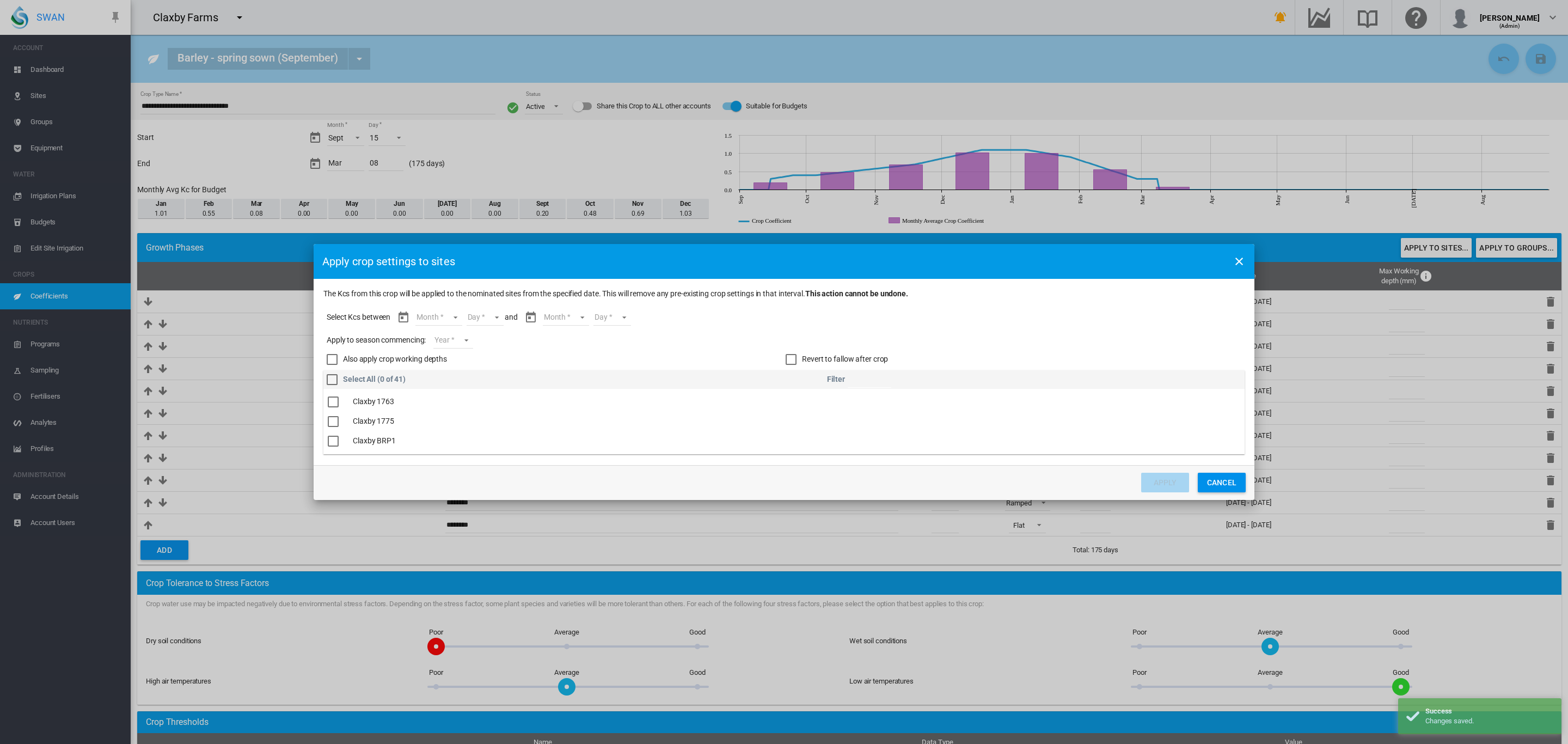
click at [461, 320] on md-select "Month Sept Oct Nov Dec Jan Feb Mar" at bounding box center [438, 317] width 46 height 16
click at [446, 323] on md-option "Sept" at bounding box center [446, 317] width 74 height 26
click at [482, 314] on md-select "Day 15 16 17 18 19 20 21 22 23 24 25 26 27 28 29 30" at bounding box center [475, 317] width 38 height 16
click at [482, 319] on md-option "15" at bounding box center [488, 317] width 74 height 26
click at [559, 312] on md-select "Month Sept Oct Nov Dec Jan Feb Mar" at bounding box center [556, 317] width 46 height 16
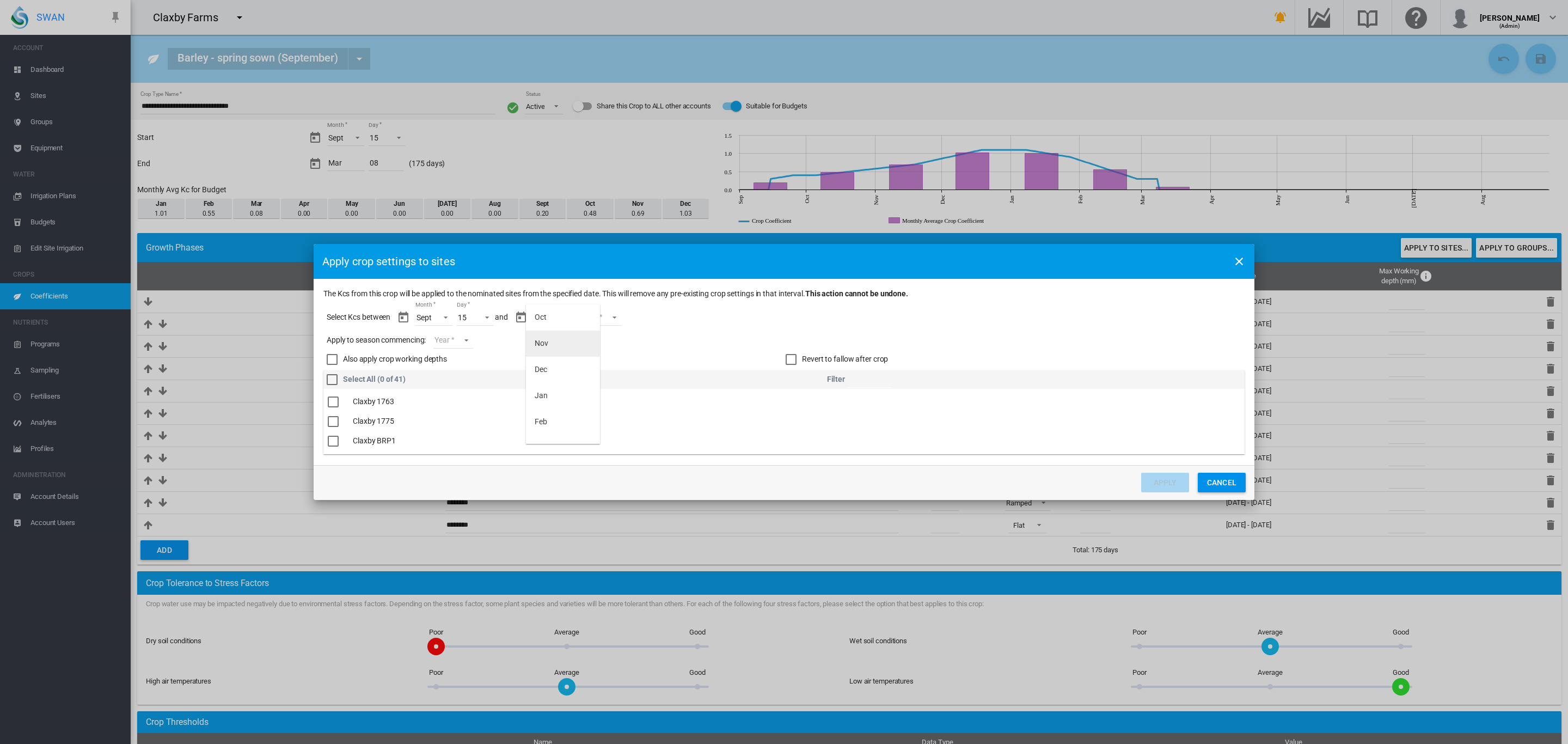
scroll to position [43, 0]
click at [556, 426] on md-option "Mar" at bounding box center [563, 431] width 74 height 26
click at [607, 319] on md-select "Day 01 02 03 04 05 06 07 08" at bounding box center [593, 317] width 38 height 16
click at [584, 428] on div "08" at bounding box center [580, 431] width 9 height 11
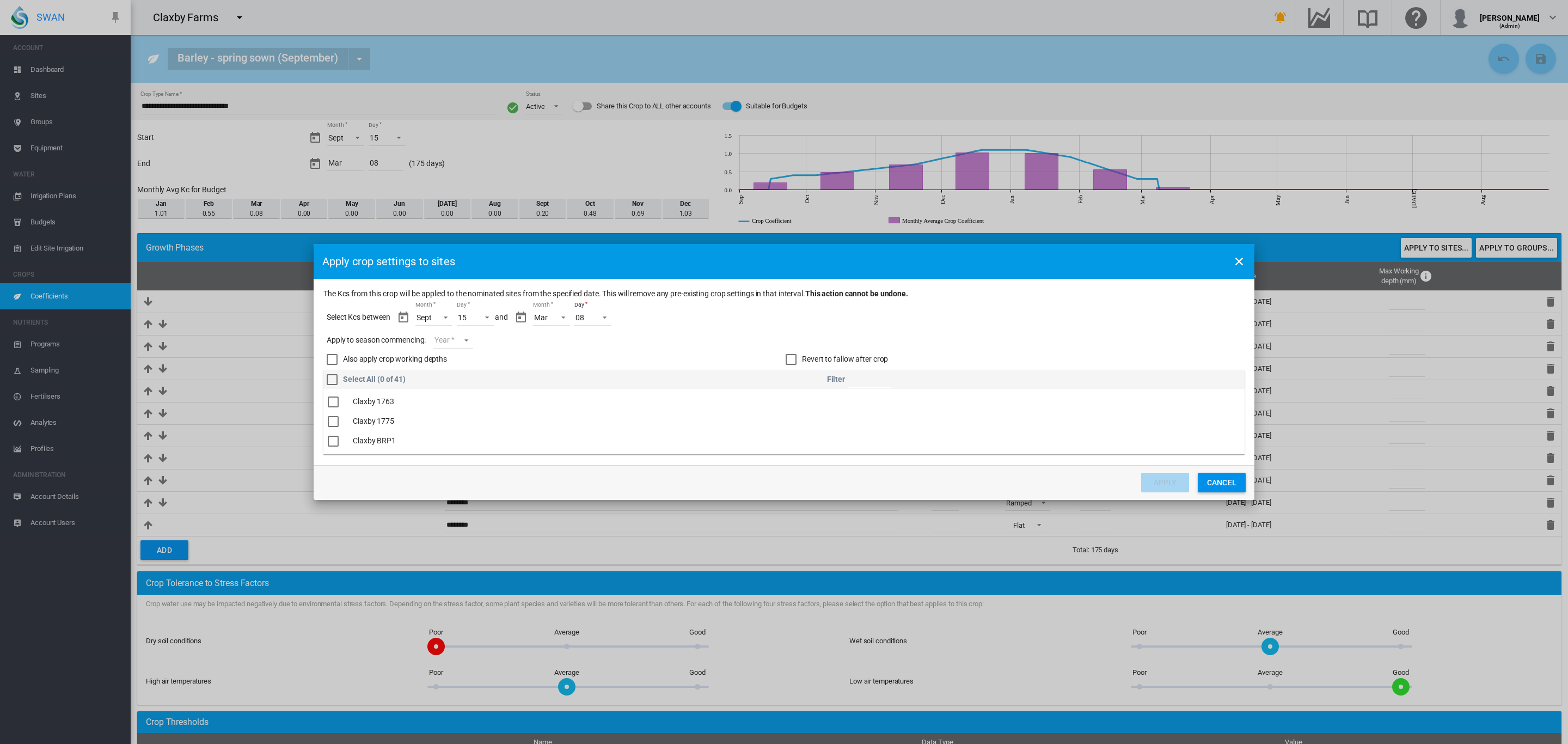
click at [464, 345] on md-select "Year 2027 2026 2025 2024 2023" at bounding box center [453, 340] width 39 height 16
click at [471, 340] on md-option "2025" at bounding box center [472, 338] width 74 height 26
click at [330, 396] on div "The Kcs ..." at bounding box center [333, 393] width 11 height 11
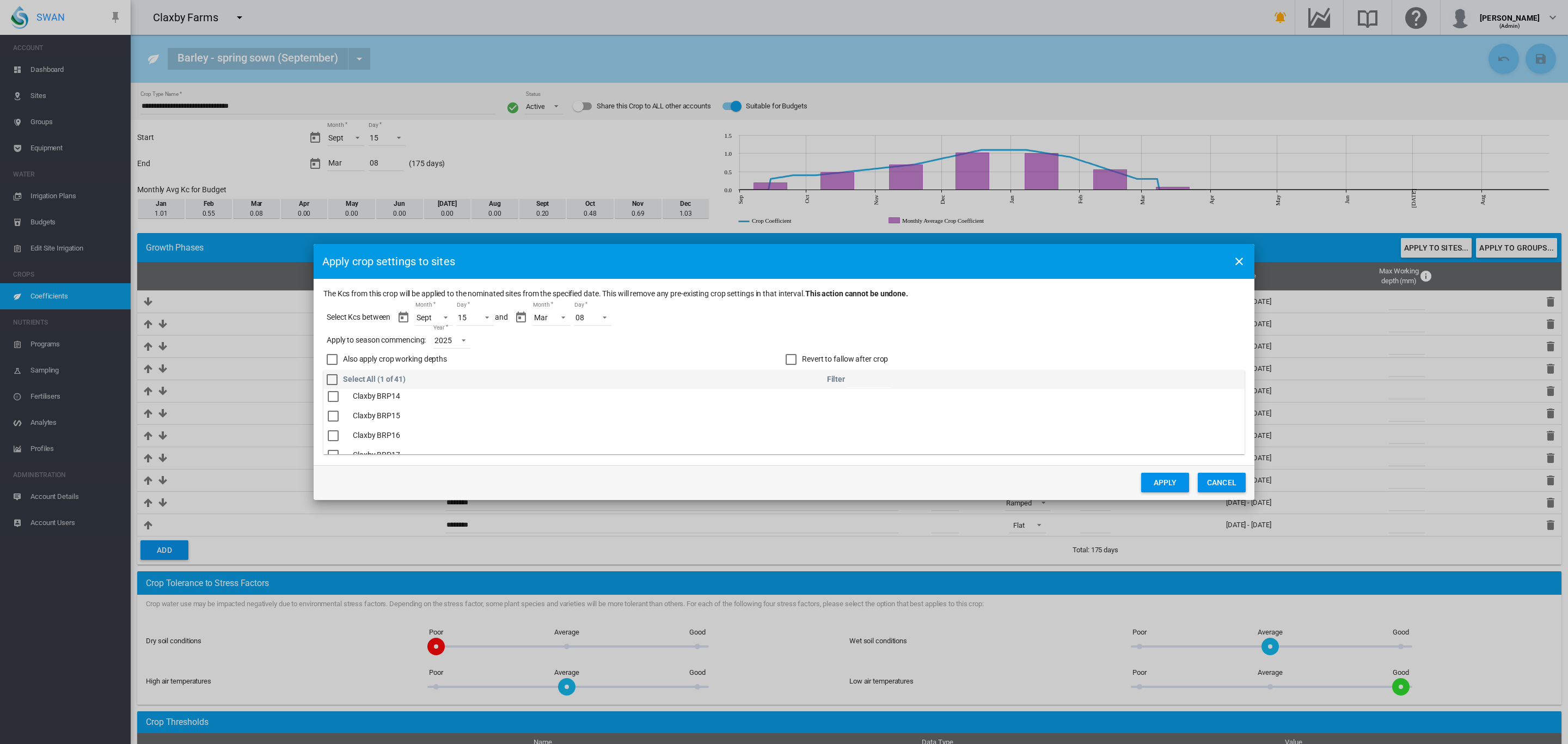
click at [792, 361] on div "Revert to fallow after crop" at bounding box center [791, 359] width 11 height 11
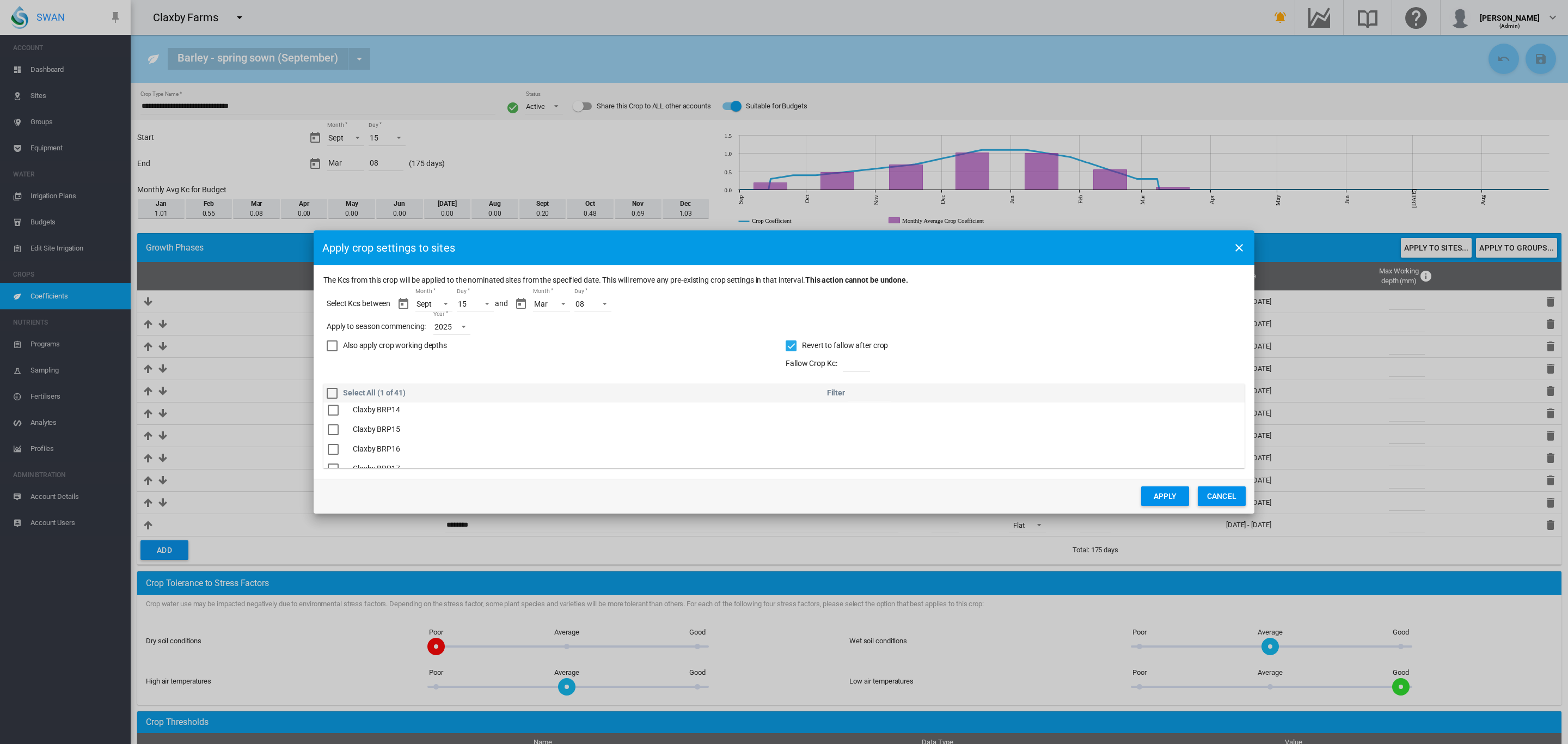
click at [1157, 491] on button "Apply" at bounding box center [1165, 496] width 48 height 19
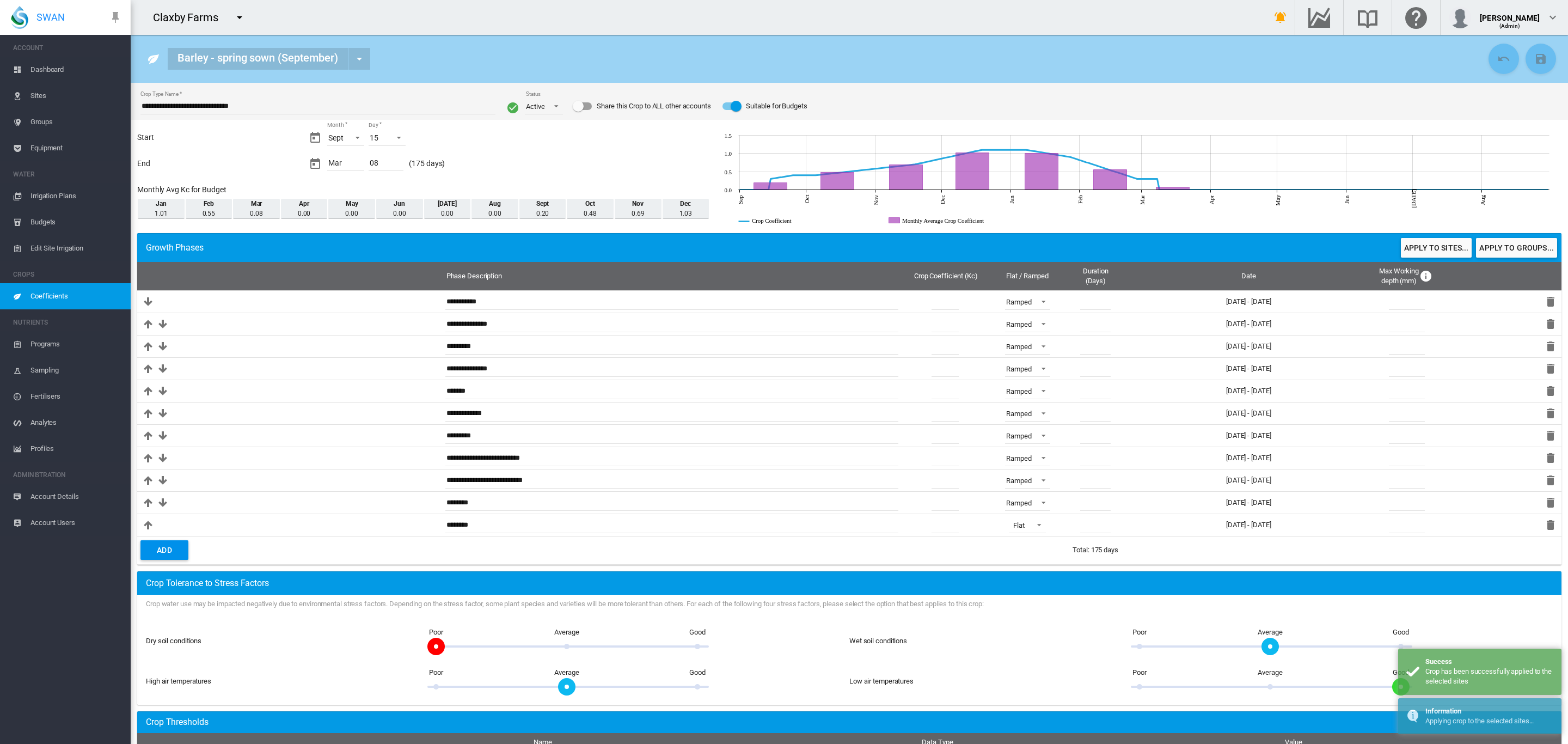
click at [43, 74] on span "Dashboard" at bounding box center [76, 69] width 91 height 26
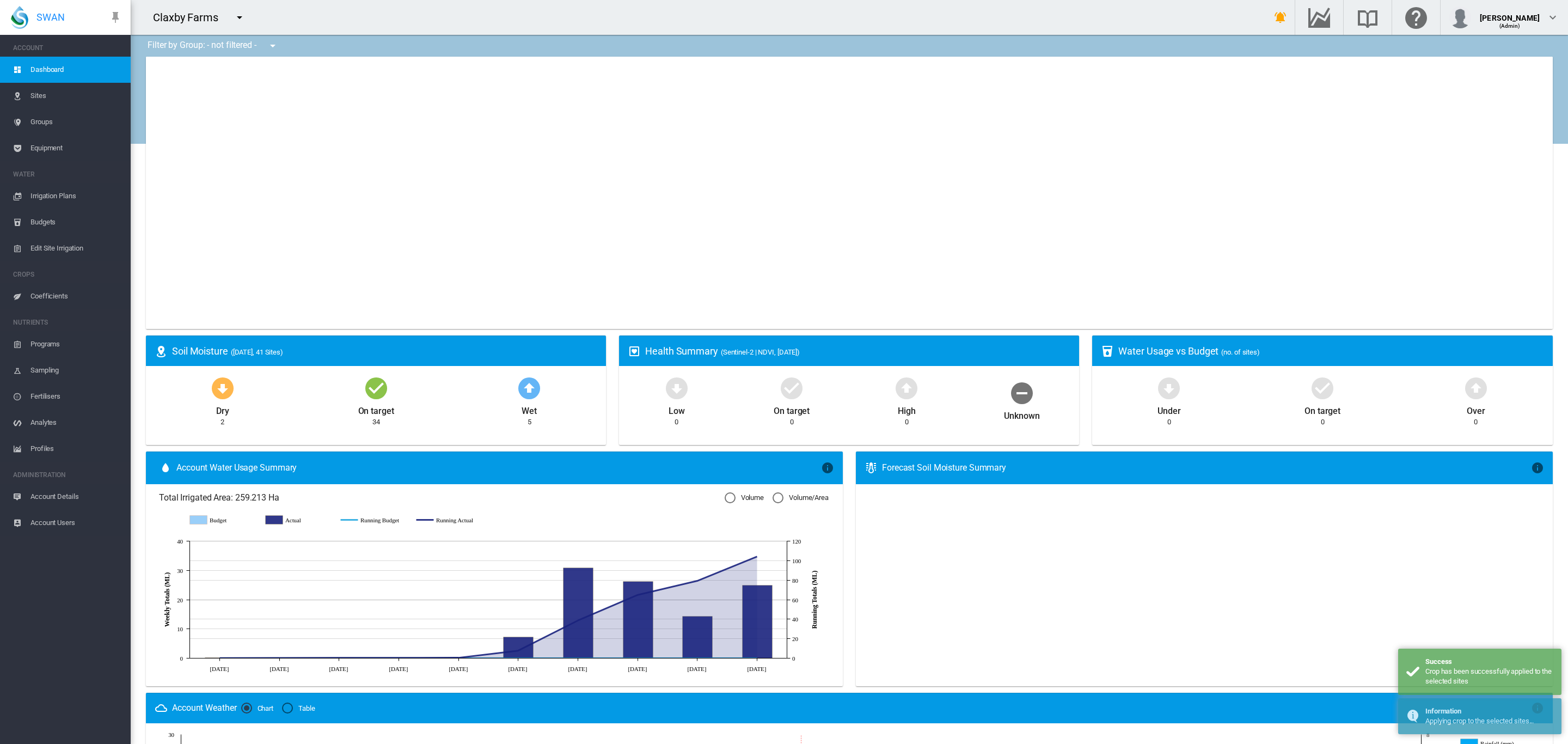
type input "**********"
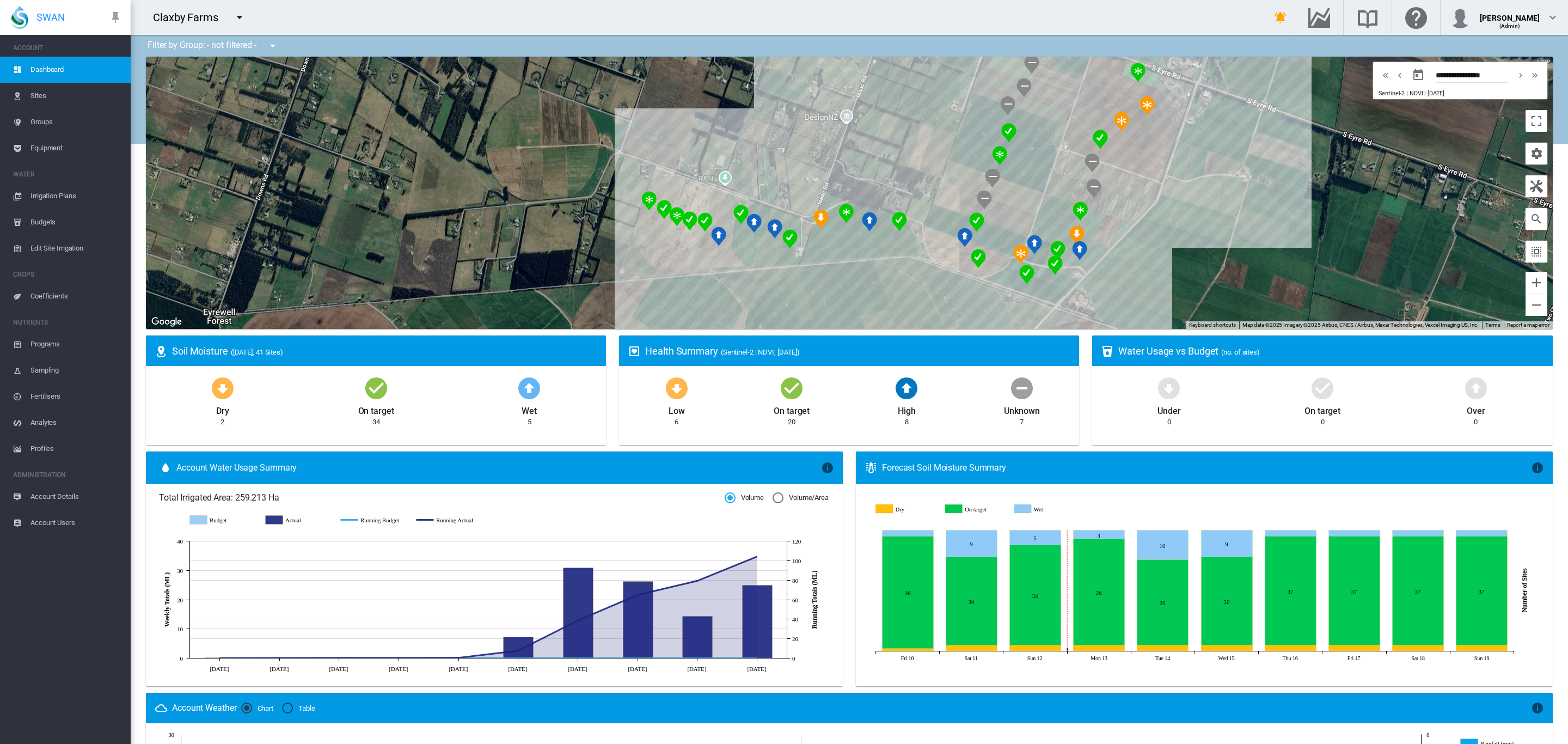
drag, startPoint x: 1312, startPoint y: 230, endPoint x: 1205, endPoint y: 234, distance: 107.1
click at [1205, 234] on div at bounding box center [849, 192] width 1407 height 272
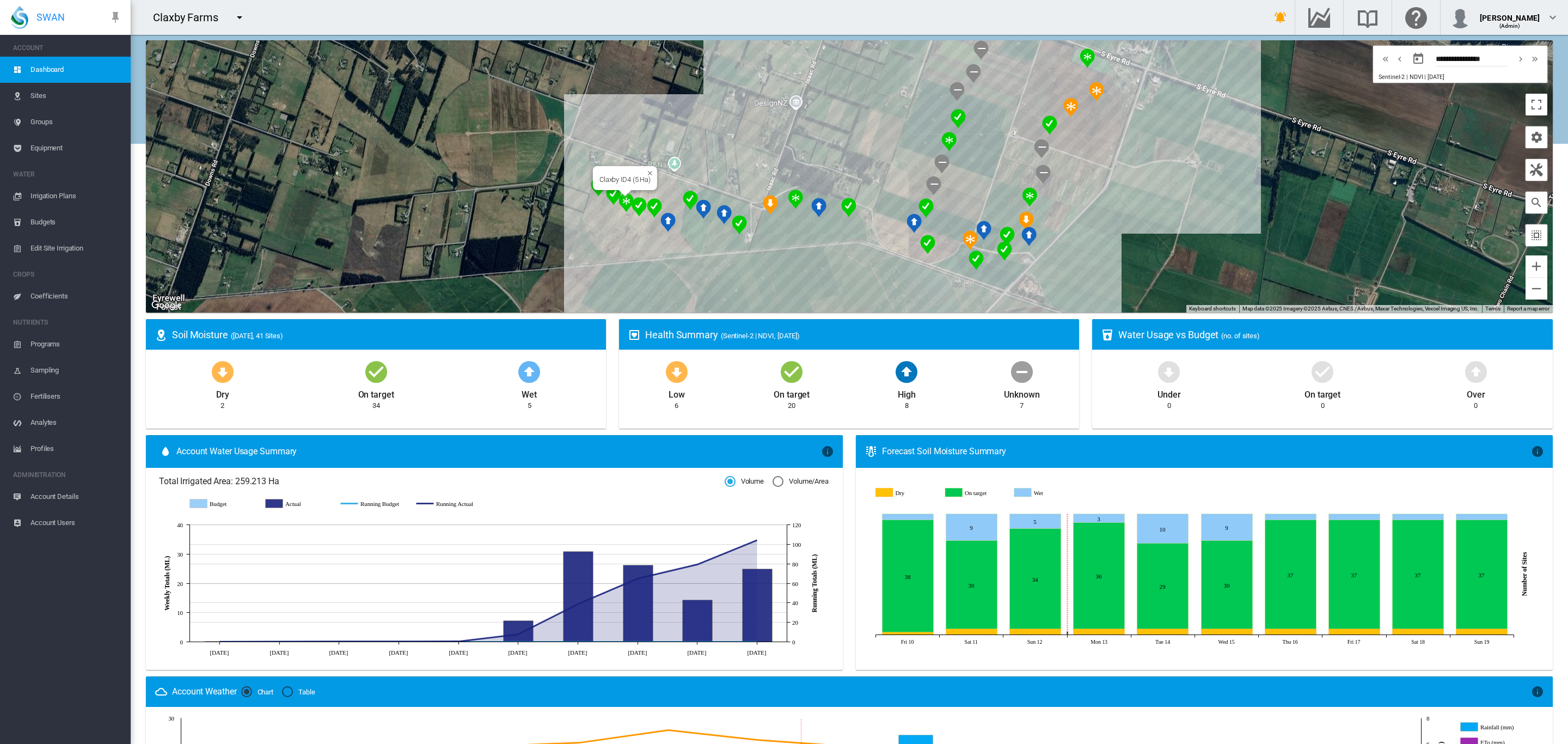
scroll to position [20, 0]
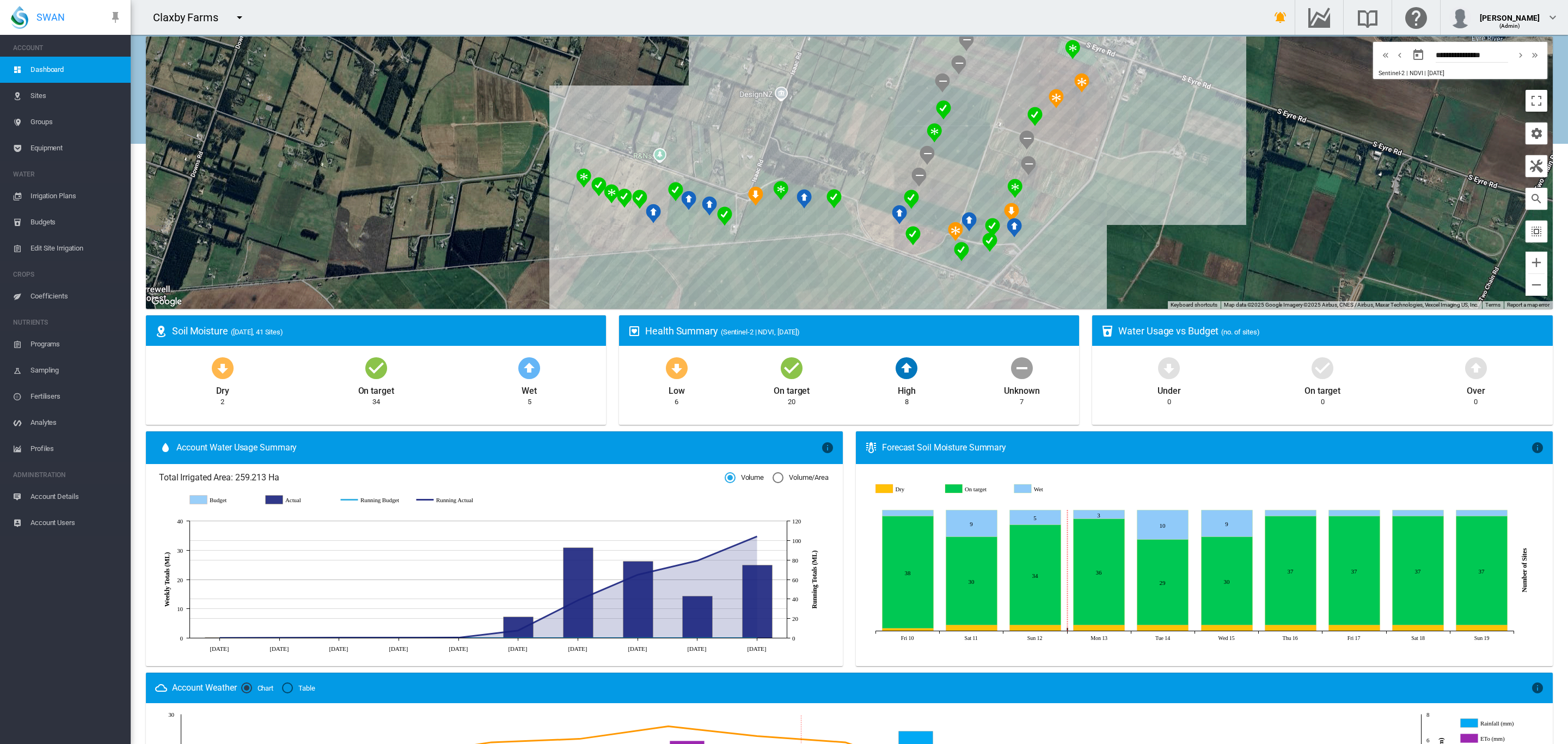
click at [37, 94] on span "Sites" at bounding box center [76, 96] width 91 height 26
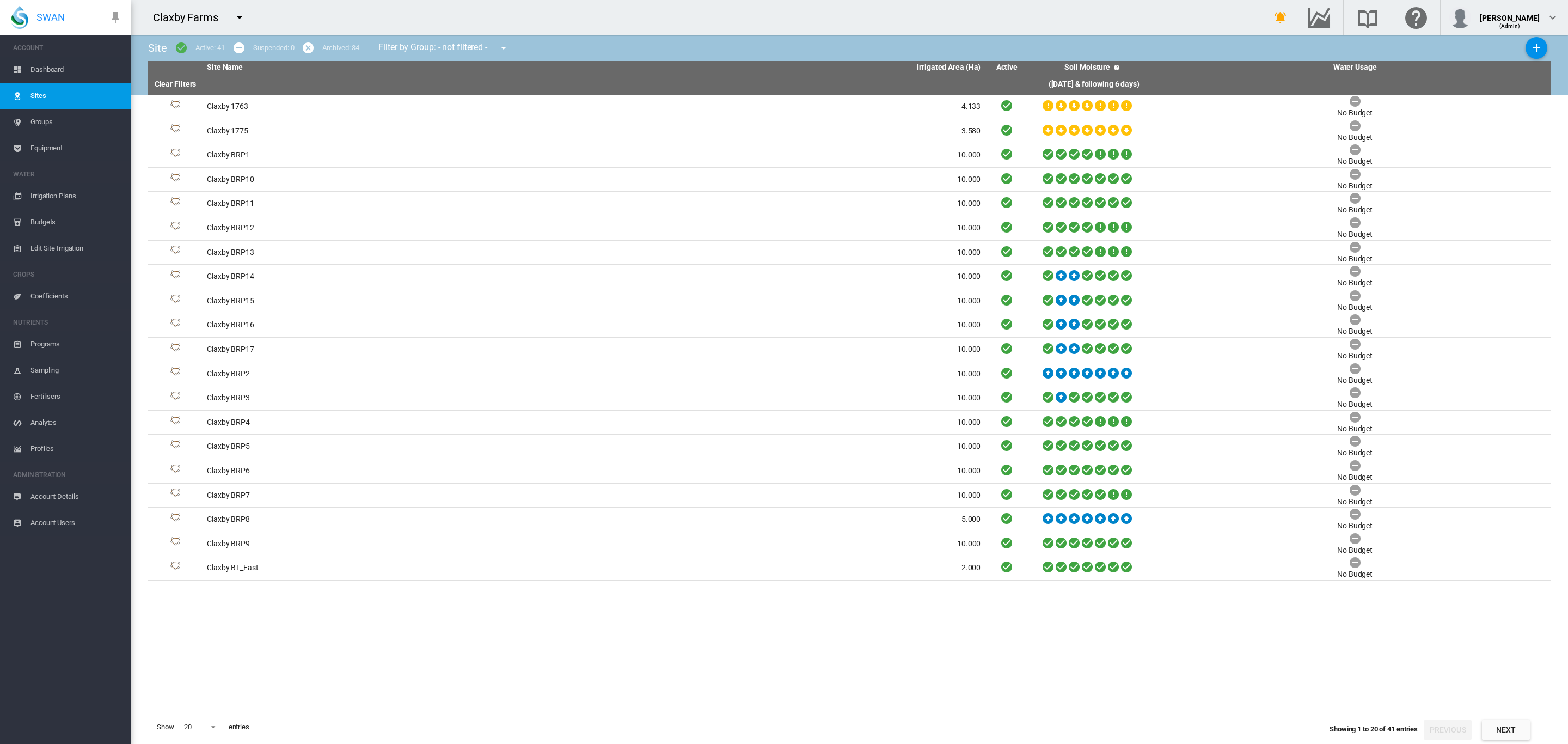
click at [44, 66] on span "Dashboard" at bounding box center [76, 69] width 91 height 26
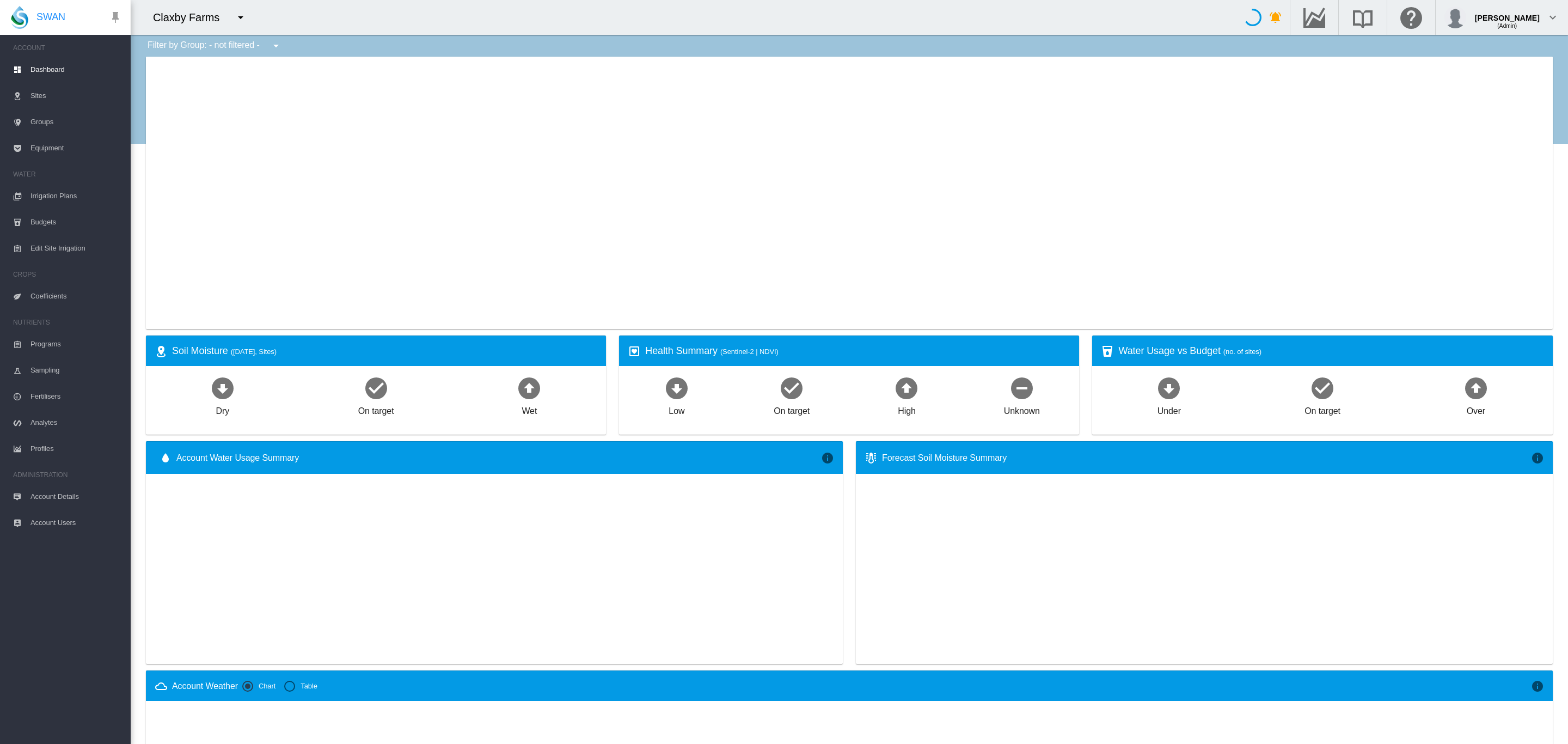
type input "**********"
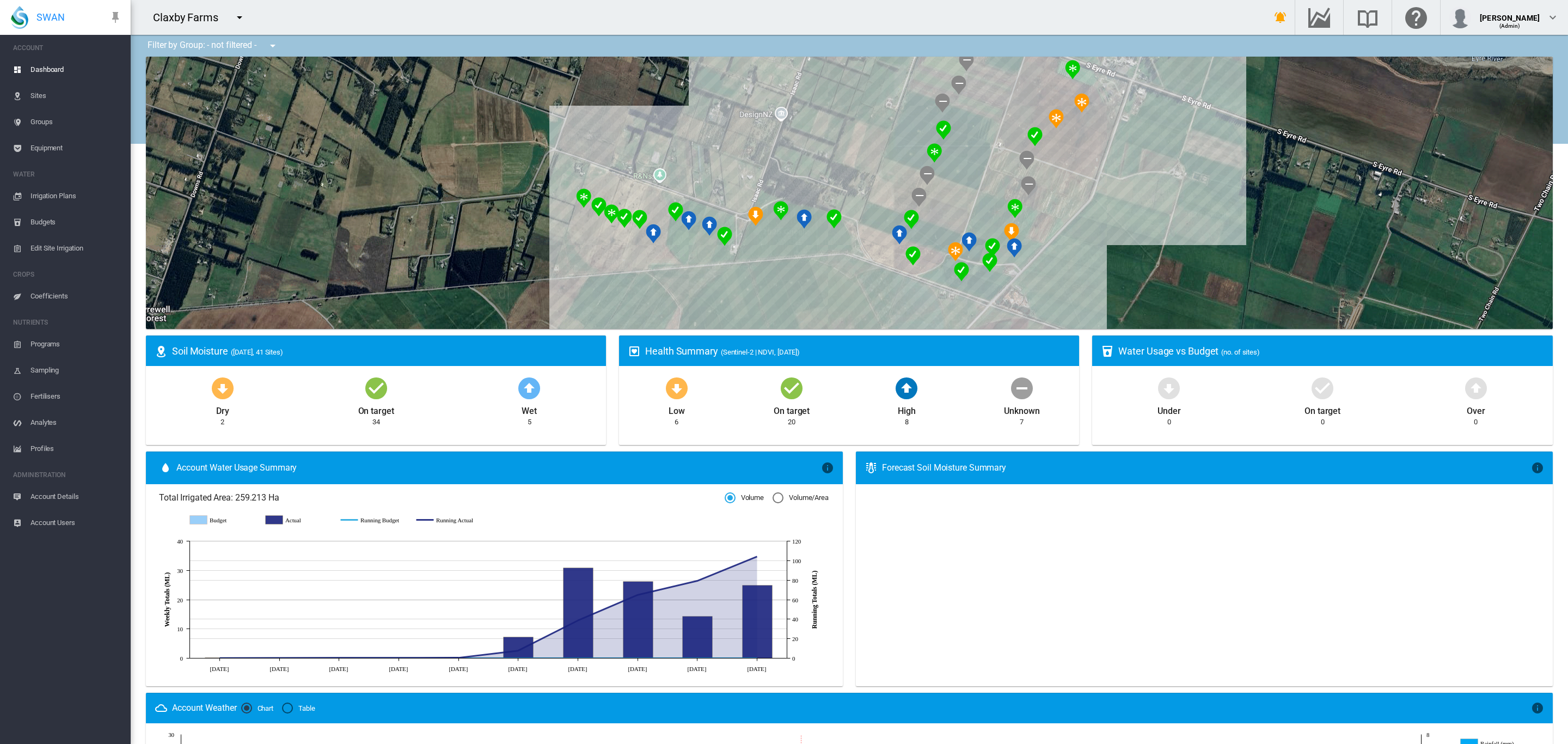
drag, startPoint x: 1259, startPoint y: 203, endPoint x: 1250, endPoint y: 211, distance: 12.0
click at [1258, 206] on div at bounding box center [849, 192] width 1407 height 272
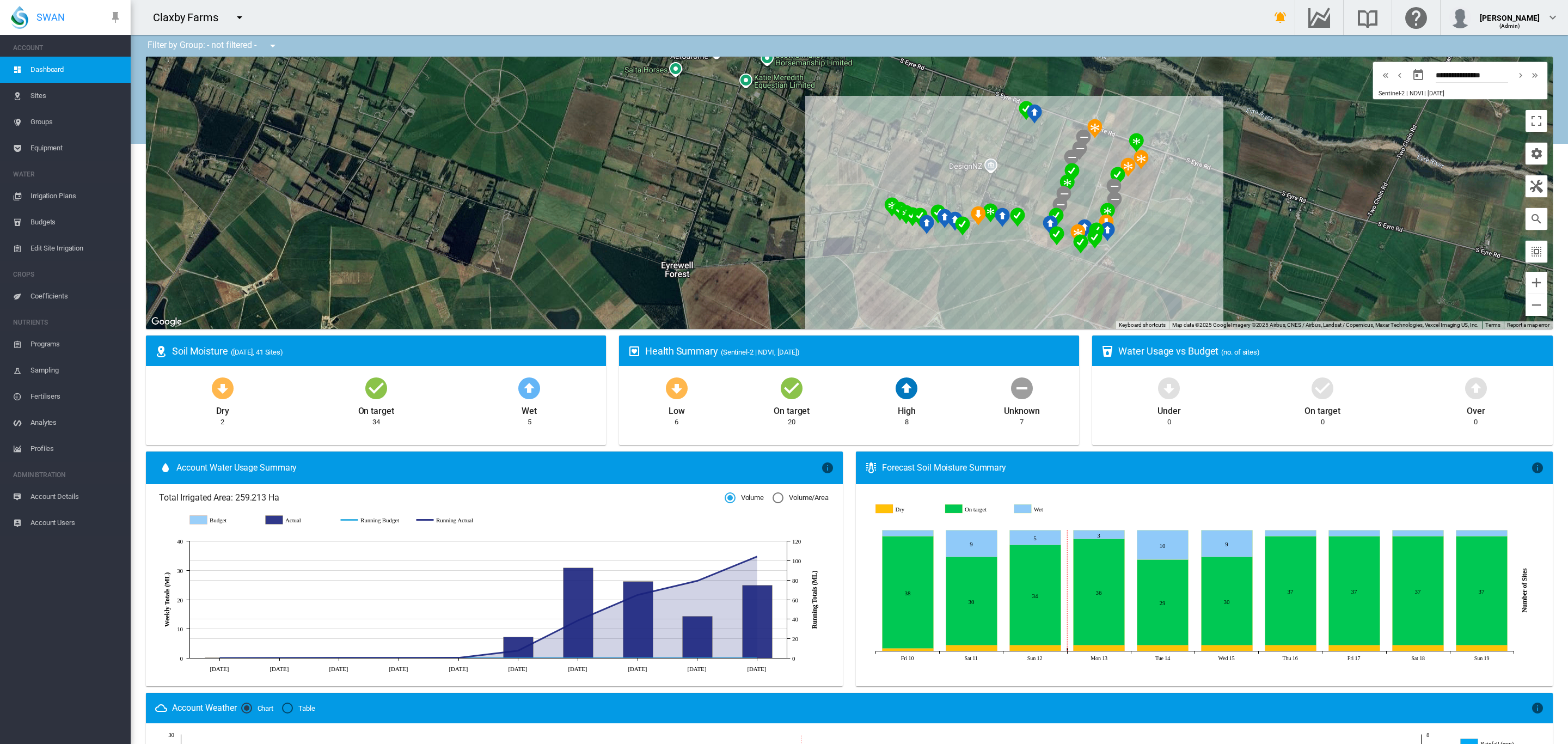
drag, startPoint x: 1250, startPoint y: 211, endPoint x: 1224, endPoint y: 211, distance: 26.0
click at [1224, 211] on div at bounding box center [849, 192] width 1407 height 272
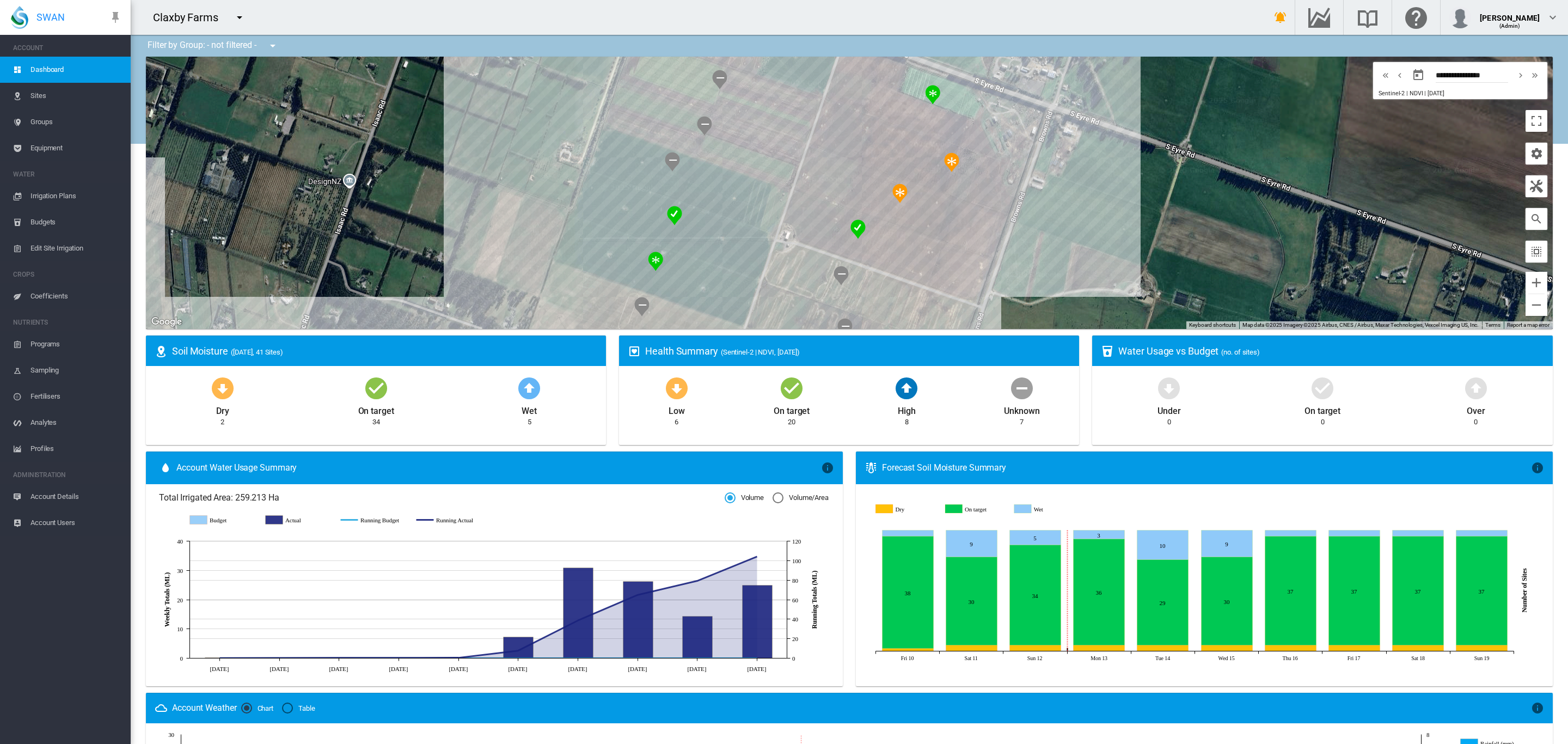
drag, startPoint x: 1173, startPoint y: 212, endPoint x: 1150, endPoint y: 254, distance: 47.9
click at [1158, 262] on div at bounding box center [849, 192] width 1407 height 272
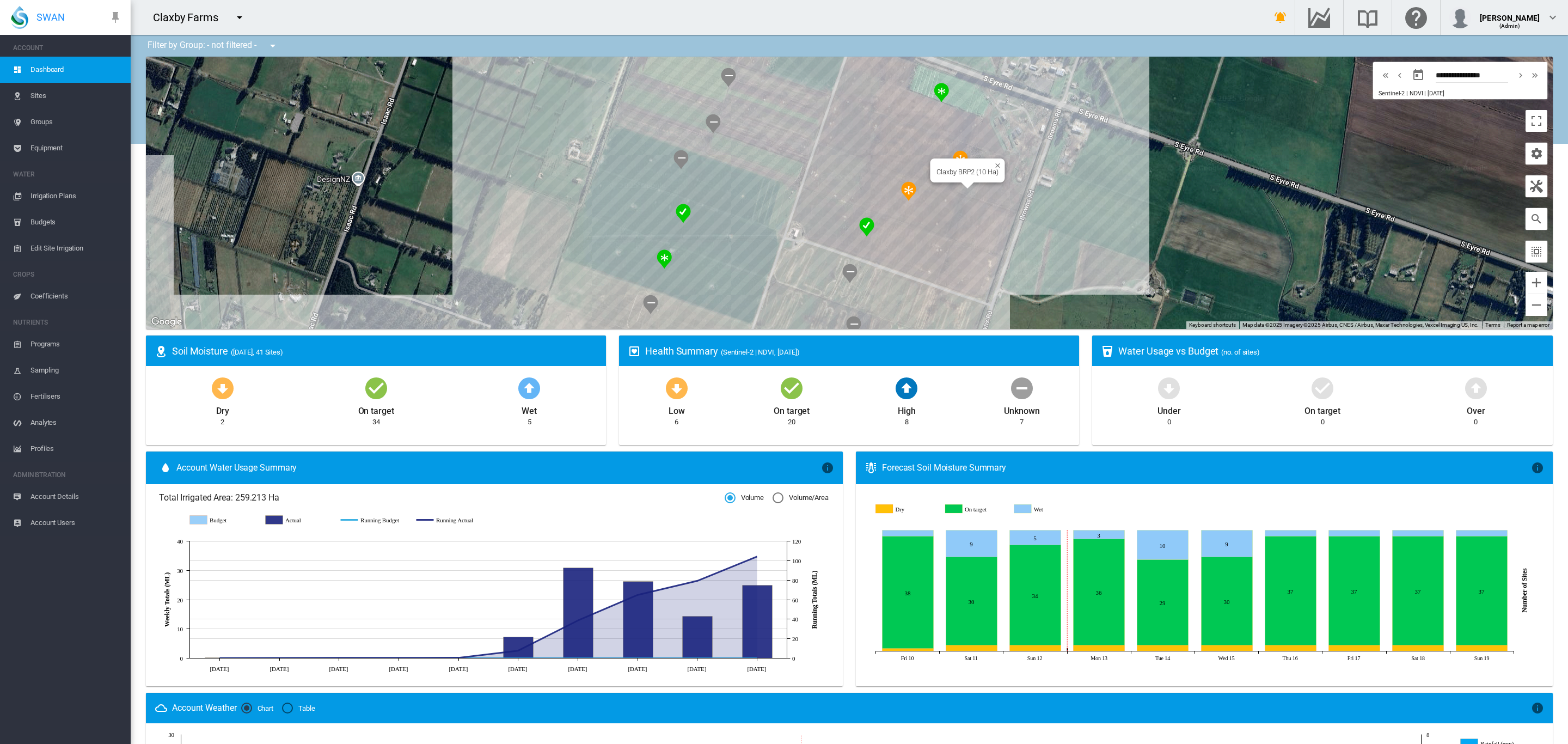
click at [894, 147] on div "Claxby BRP2 (10 Ha)" at bounding box center [849, 192] width 1407 height 272
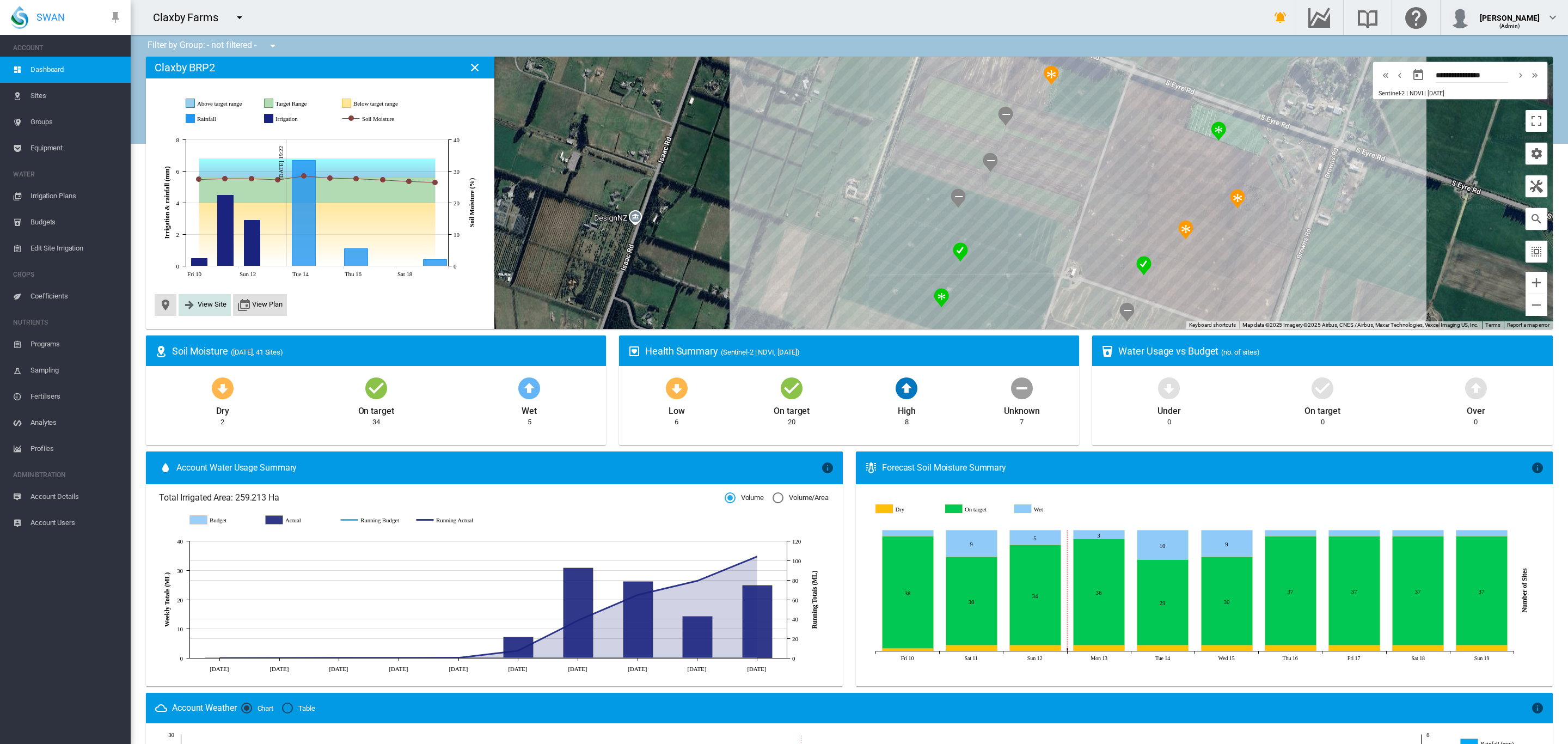
click at [194, 309] on md-icon "icon-arrow-right-bold" at bounding box center [189, 304] width 13 height 13
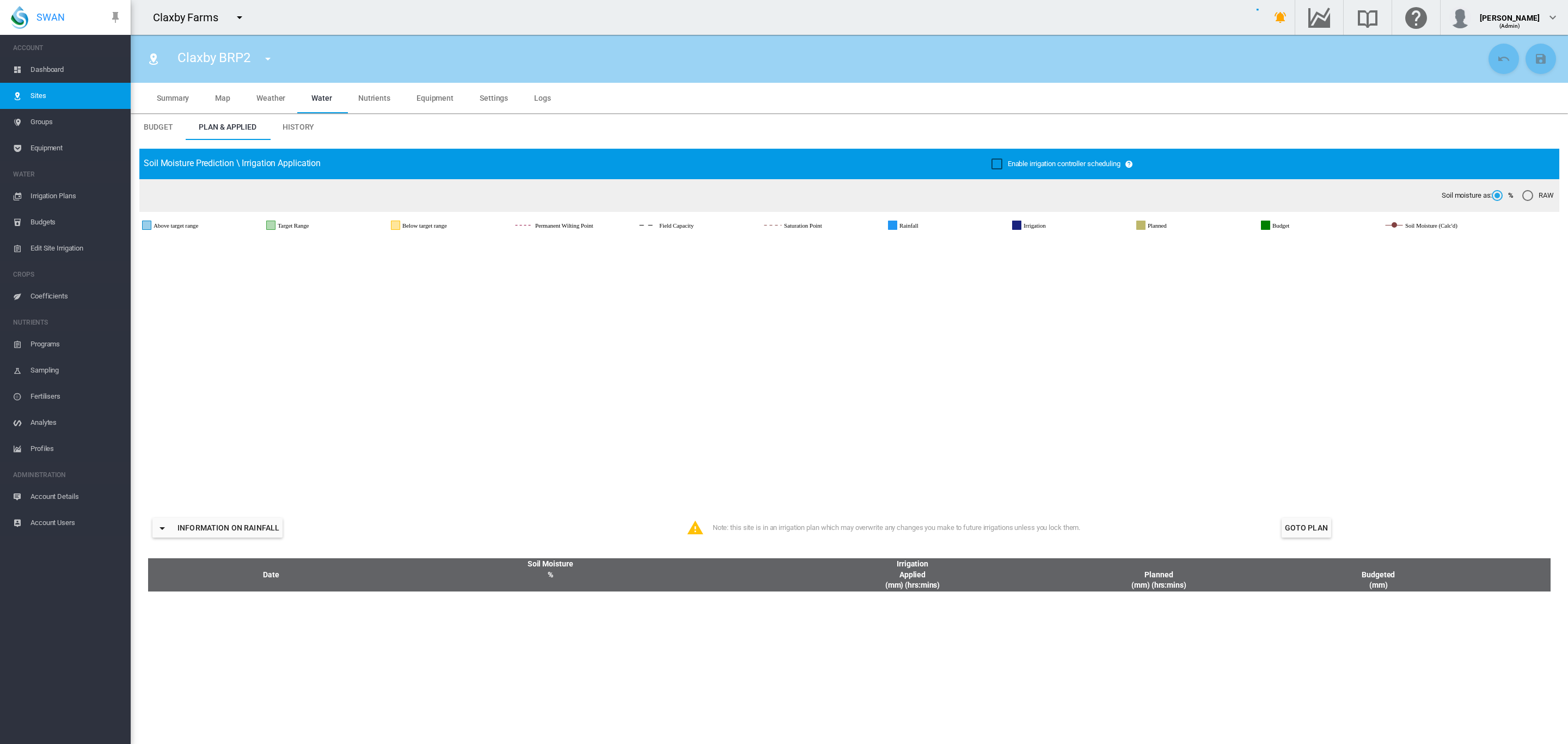
type input "**********"
type input "**"
type input "*********"
type input "**"
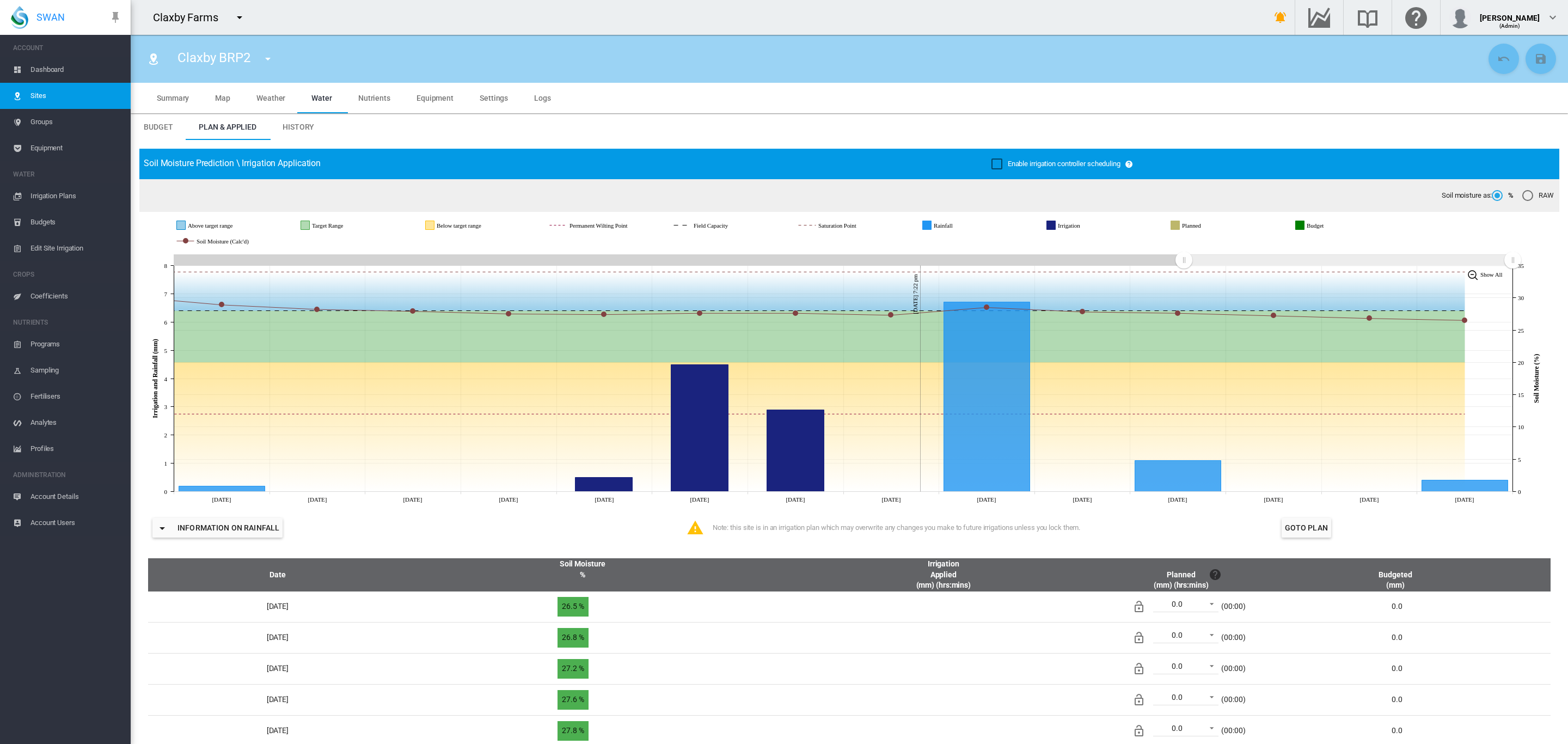
click at [497, 91] on md-tab-item "Settings" at bounding box center [494, 98] width 54 height 30
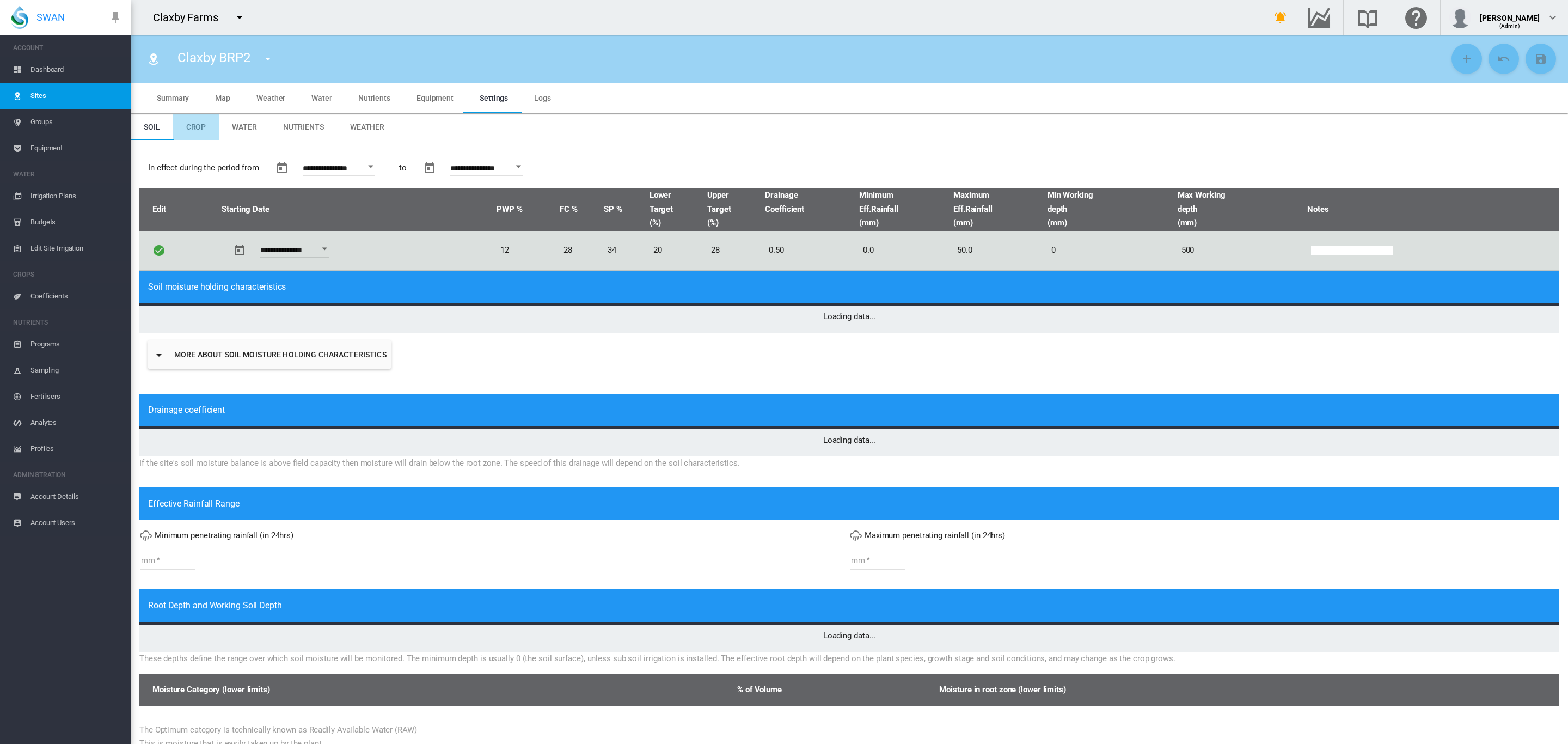
click at [199, 131] on span "Crop" at bounding box center [196, 127] width 20 height 9
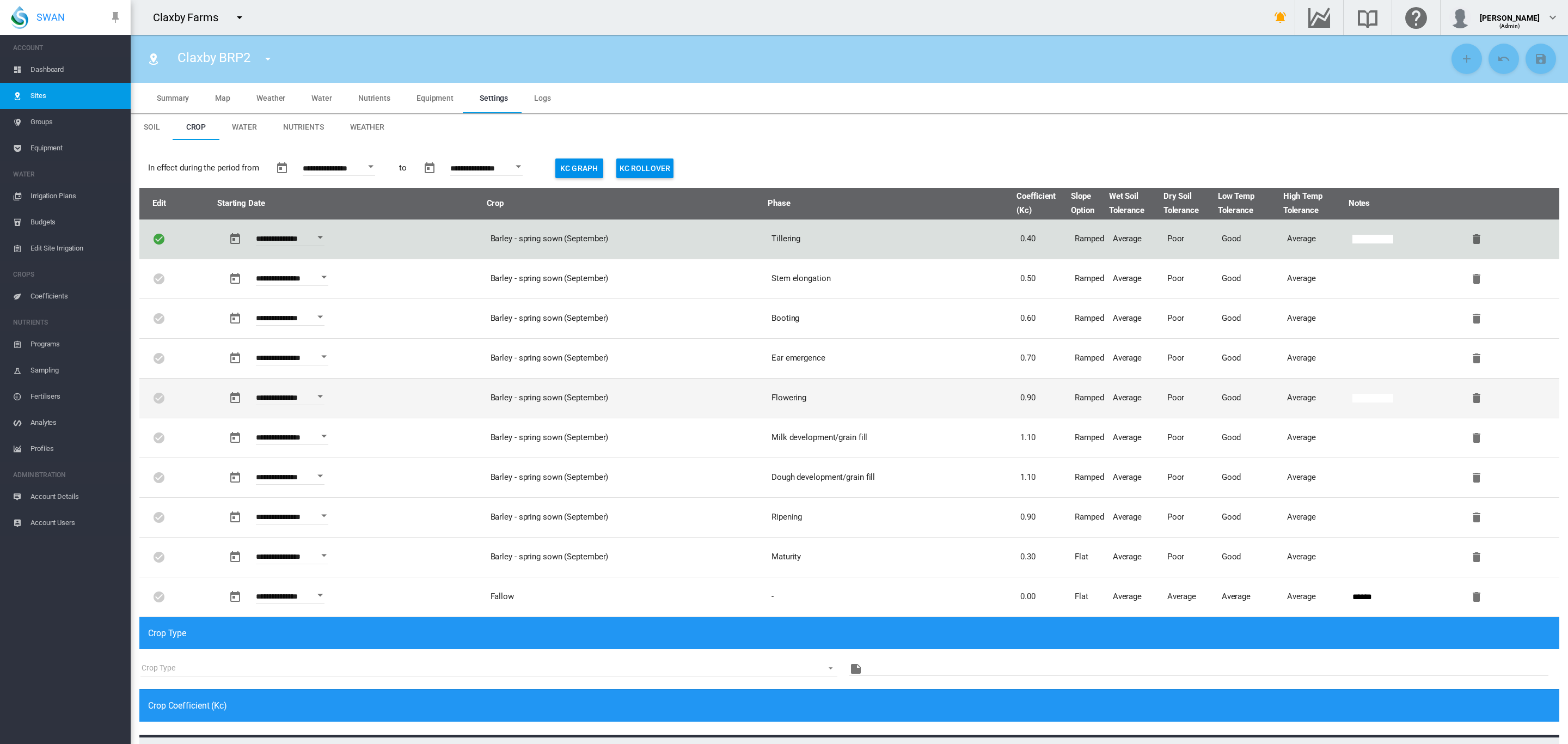
type input "*"
type input "**"
type input "***"
type input "*****"
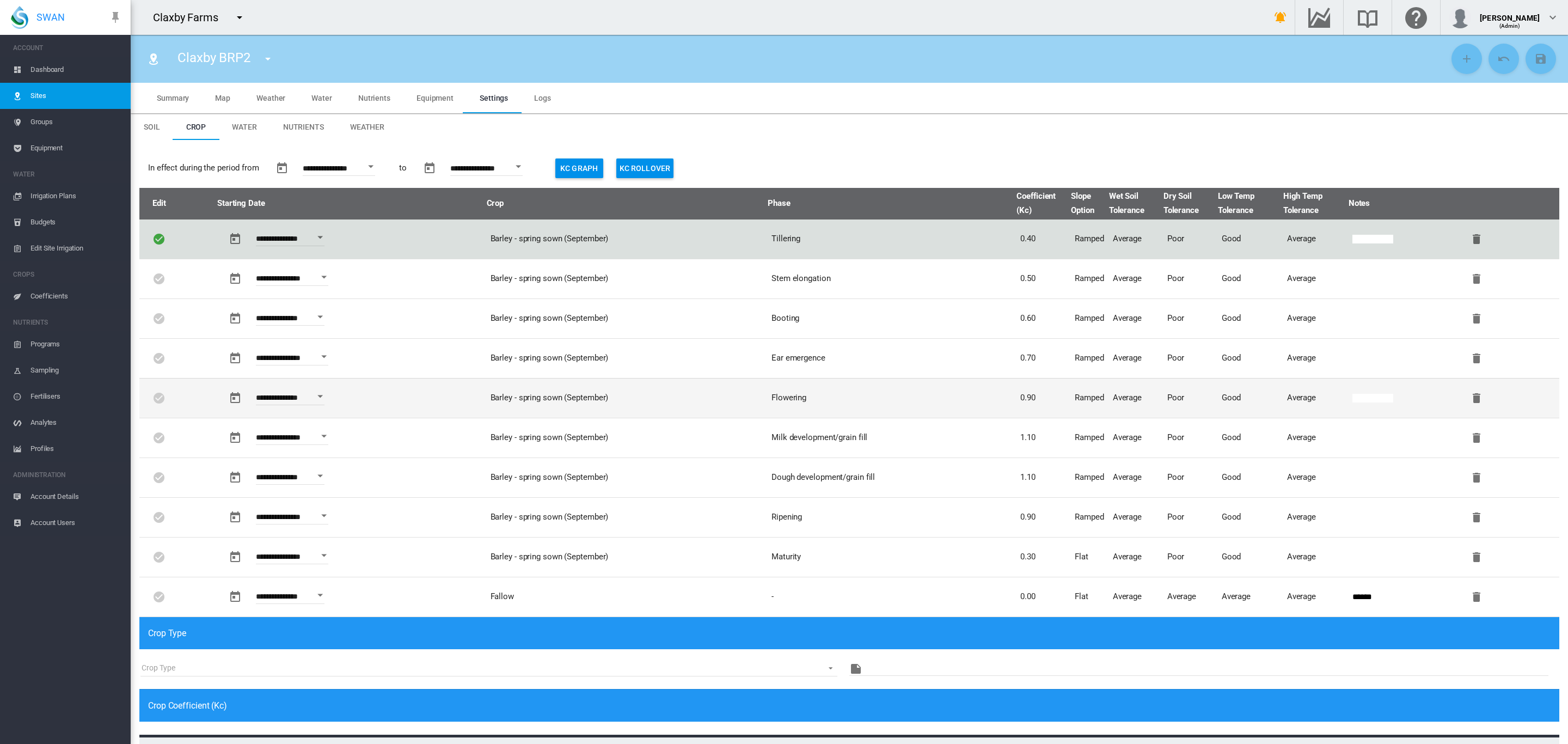
type input "**"
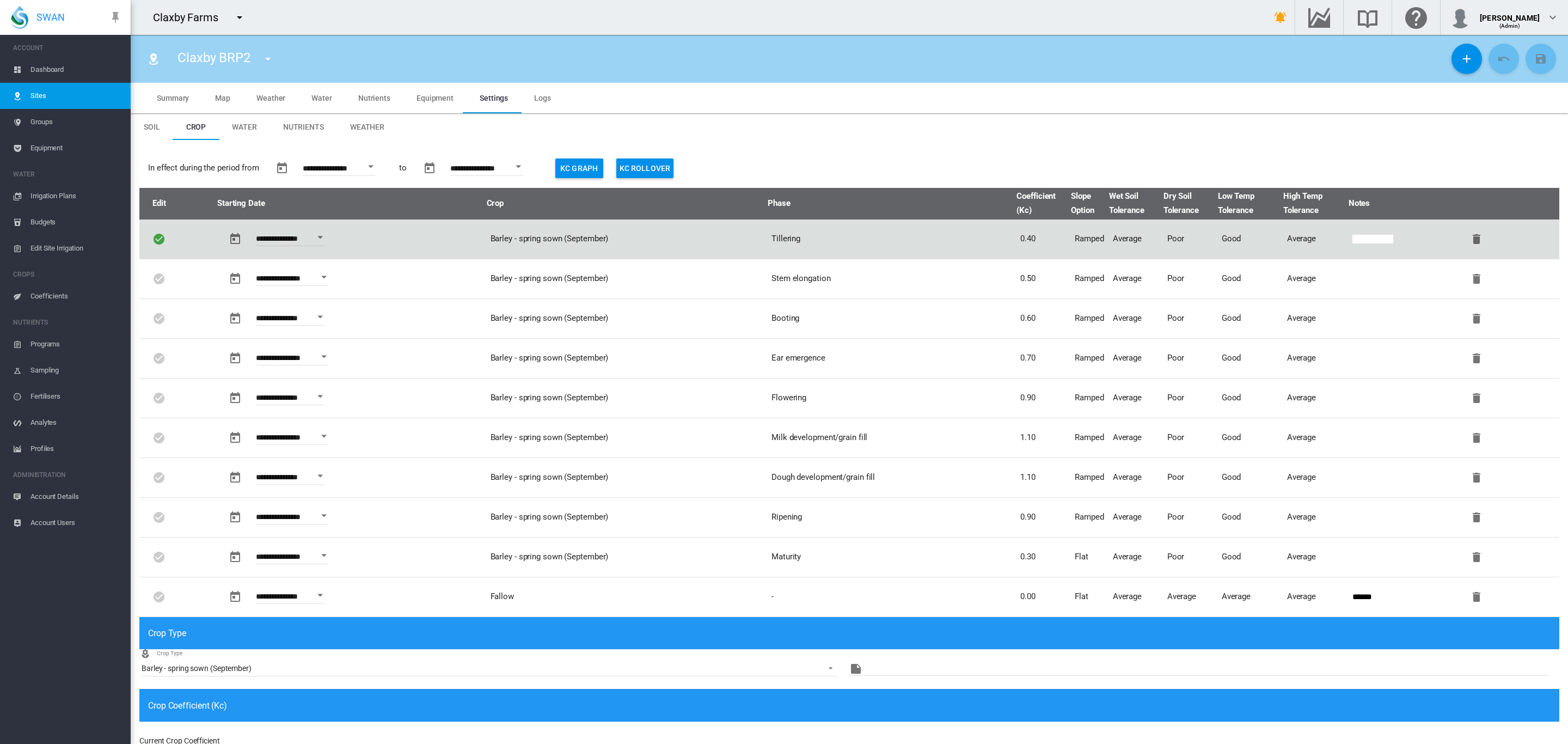
click at [55, 68] on span "Dashboard" at bounding box center [76, 69] width 91 height 26
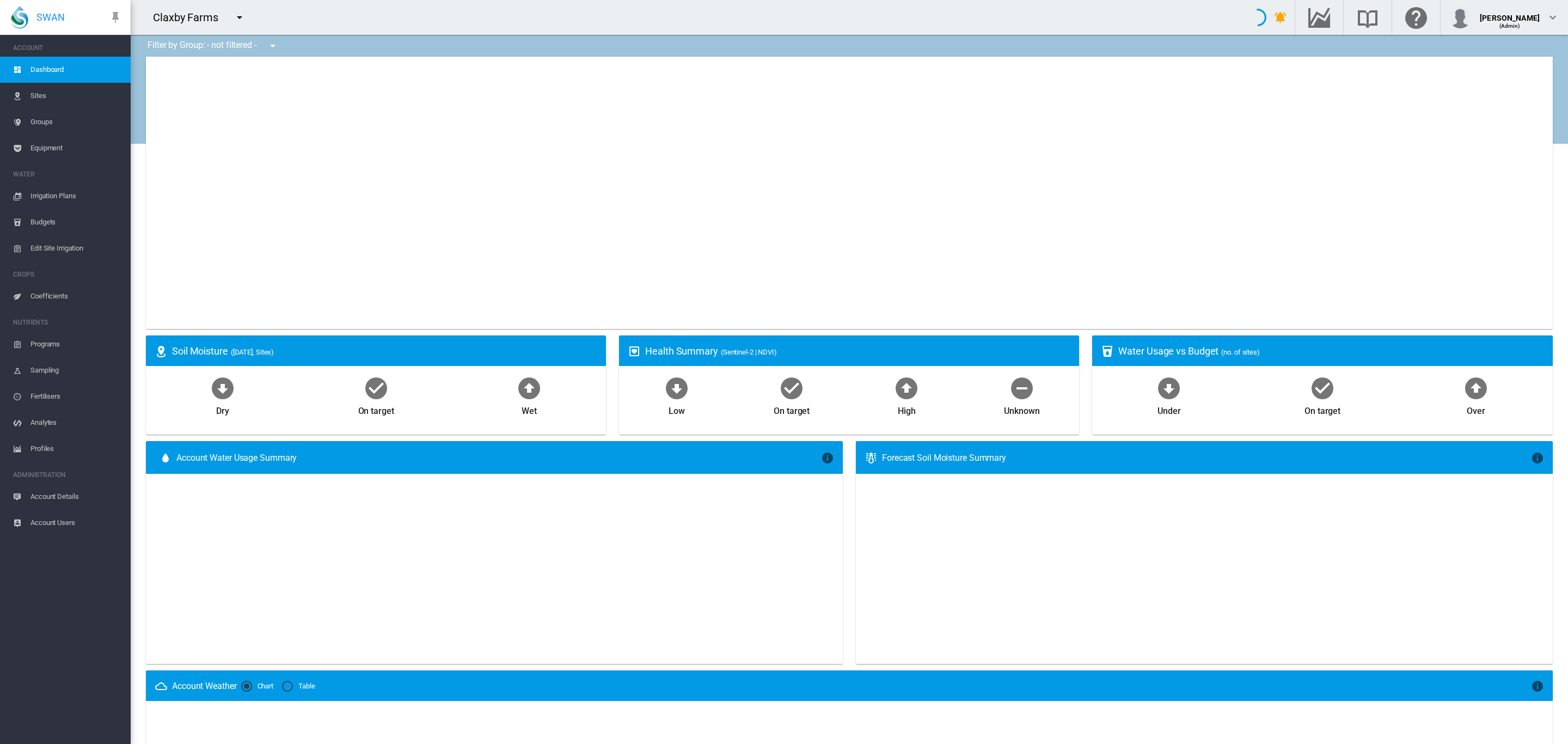
type input "**********"
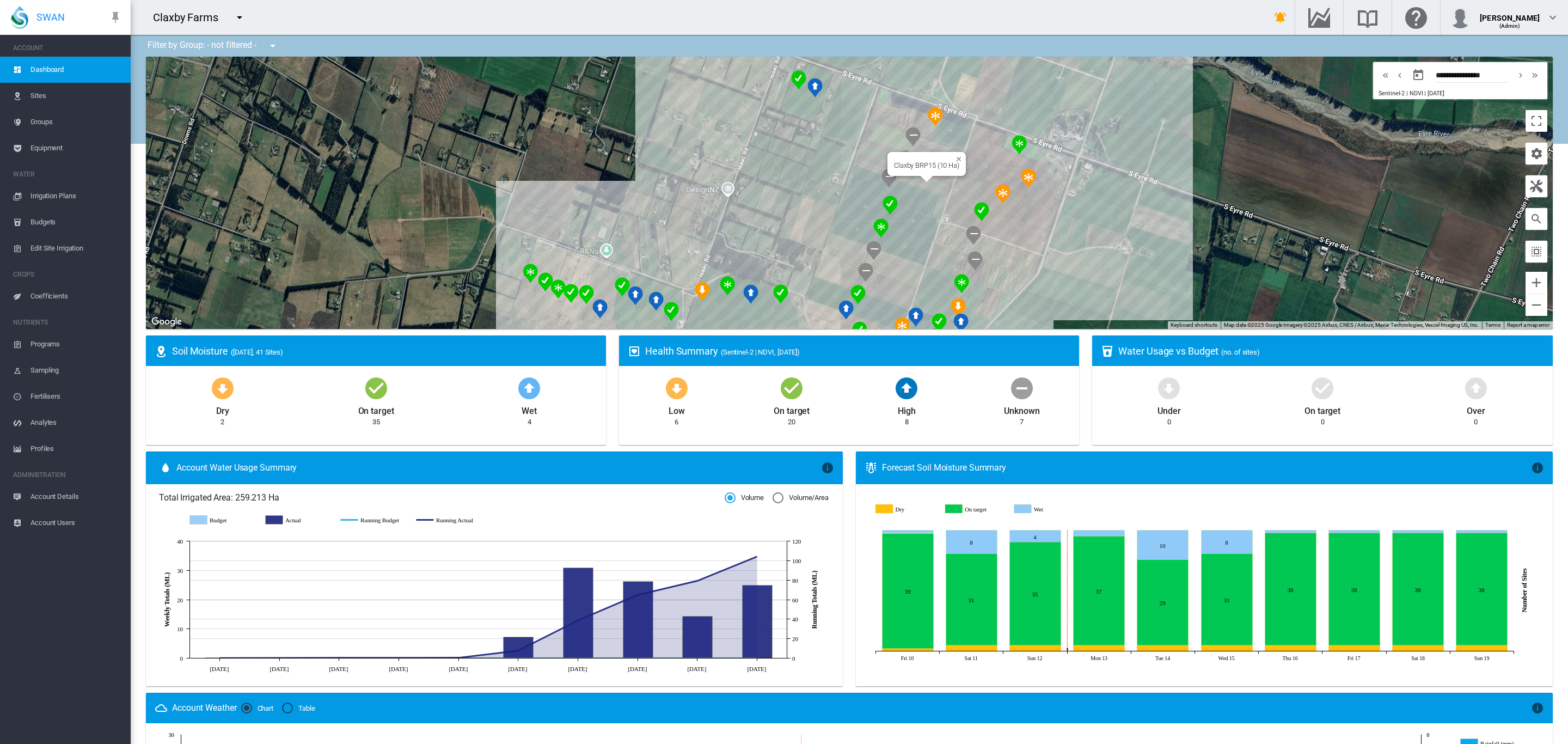
click at [930, 183] on div "Claxby BRP15 (10 Ha)" at bounding box center [849, 192] width 1407 height 272
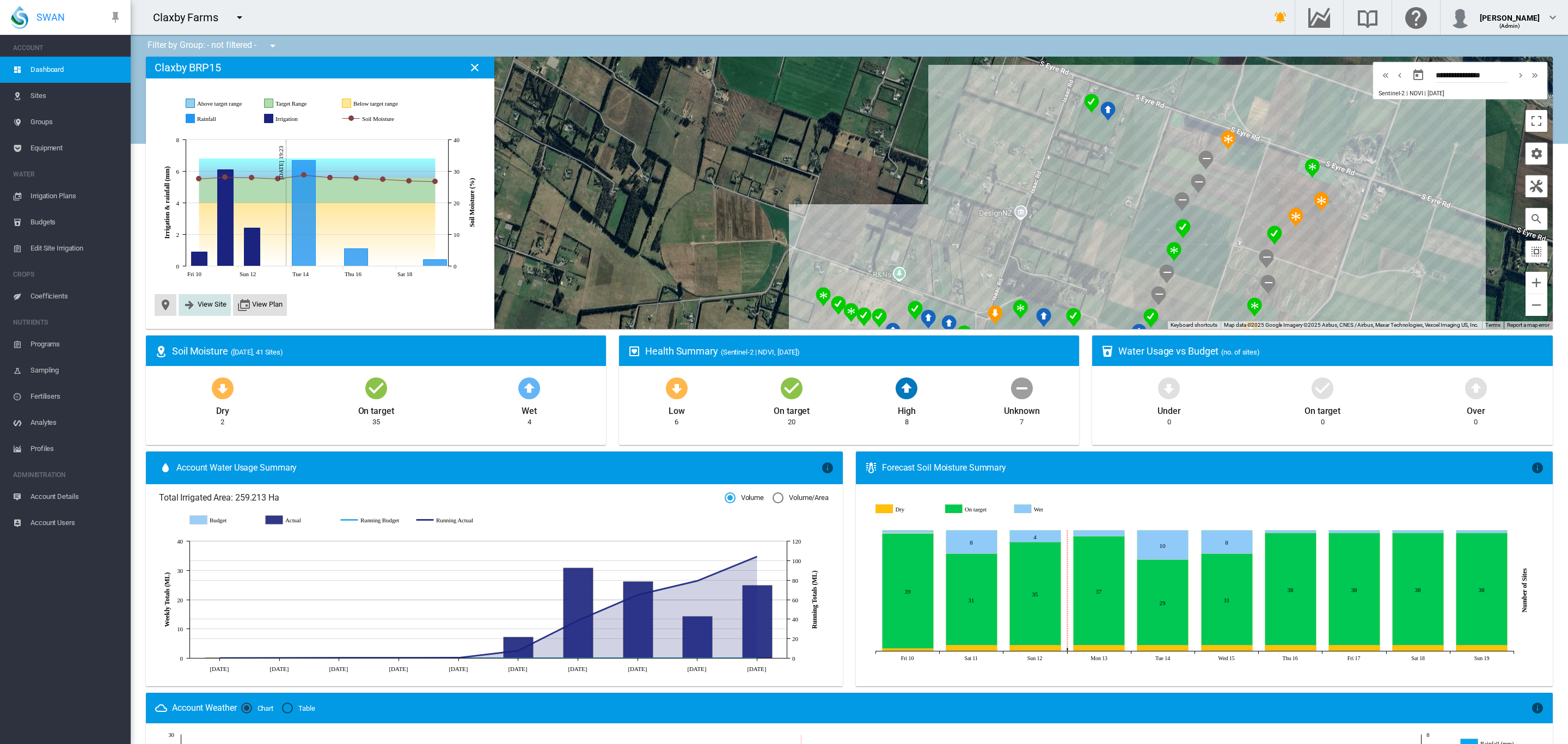
click at [208, 307] on span "View Site" at bounding box center [212, 304] width 29 height 8
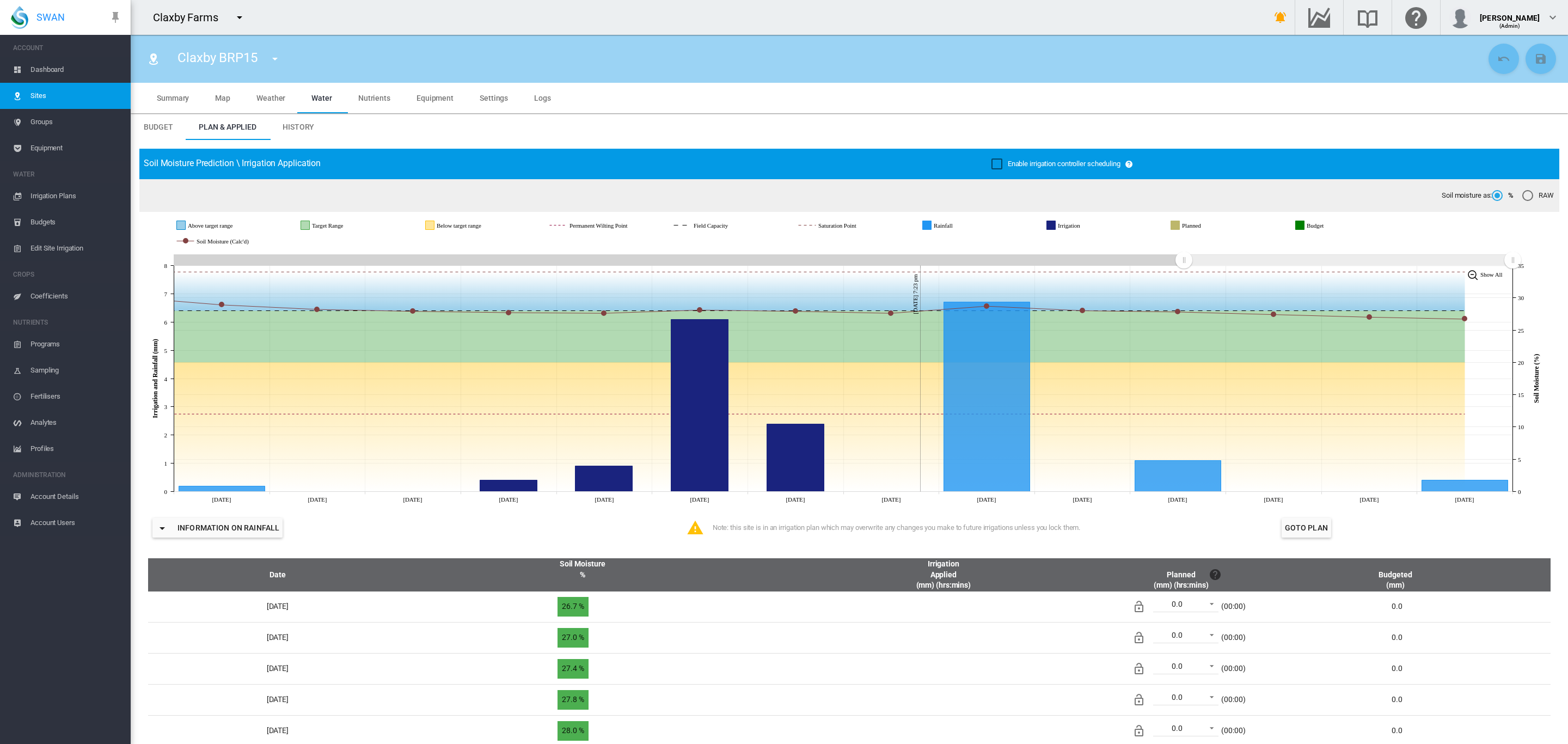
click at [488, 104] on md-tab-item "Settings" at bounding box center [494, 98] width 54 height 30
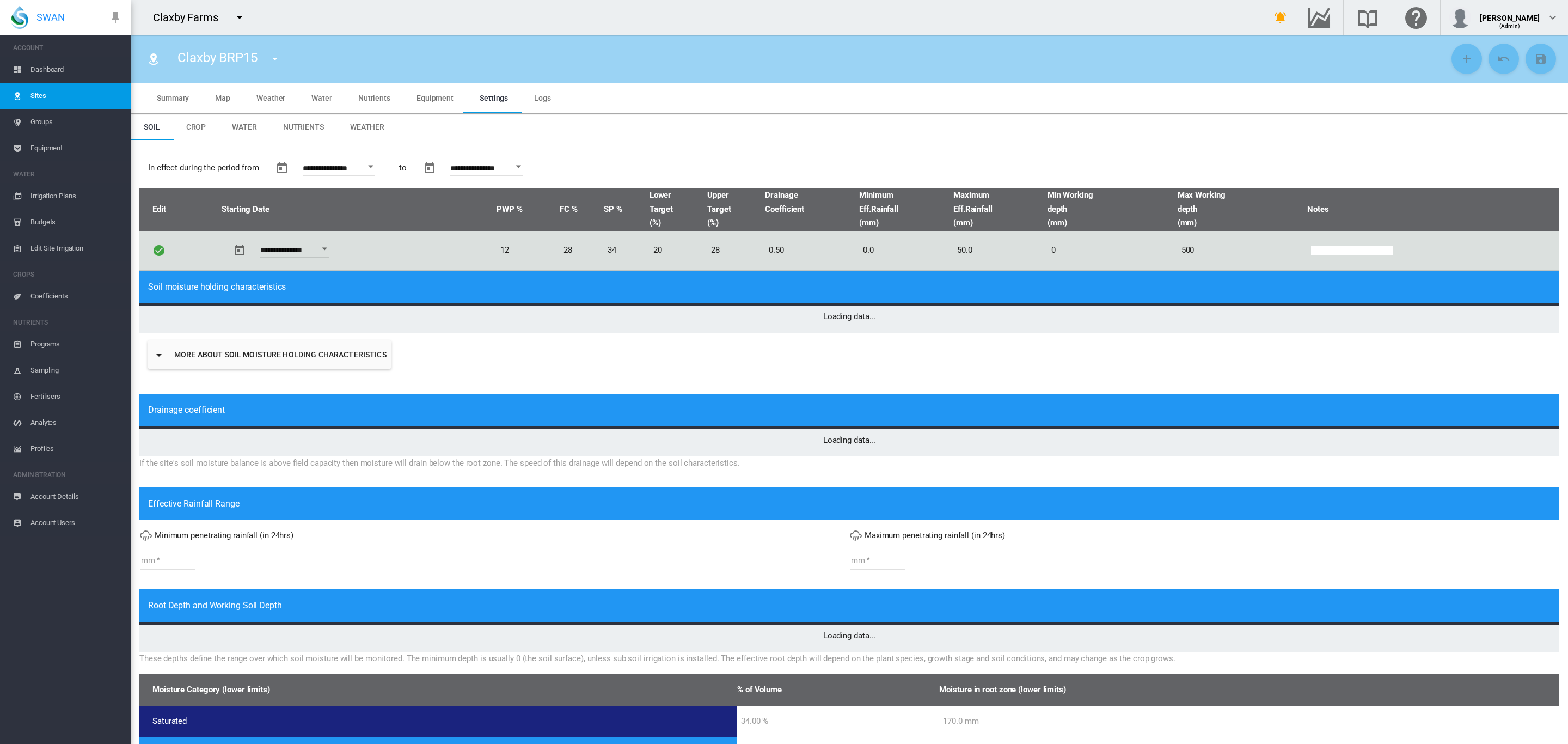
click at [188, 119] on md-tab-item "Crop" at bounding box center [196, 127] width 46 height 26
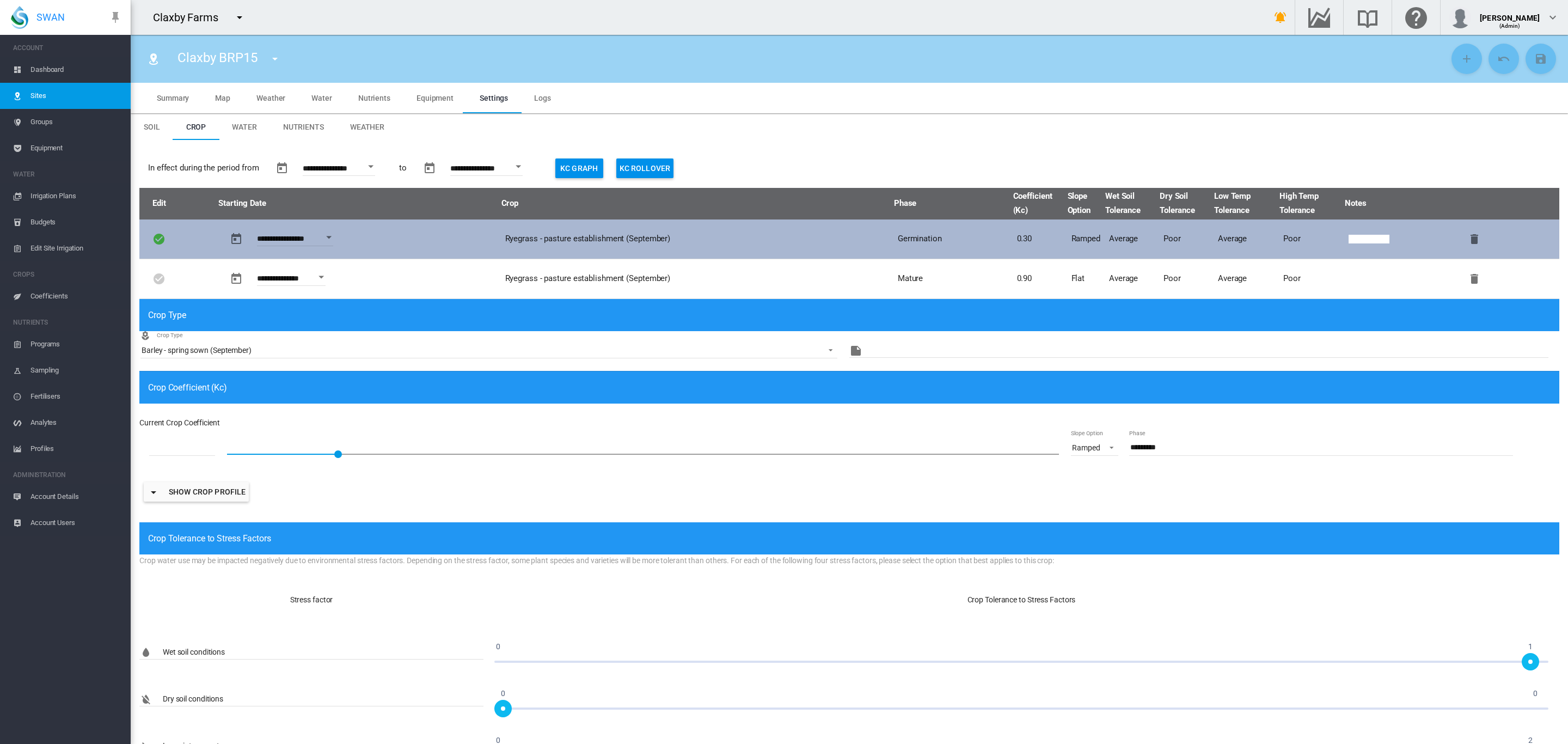
type input "*"
type input "**"
type input "****"
type input "**********"
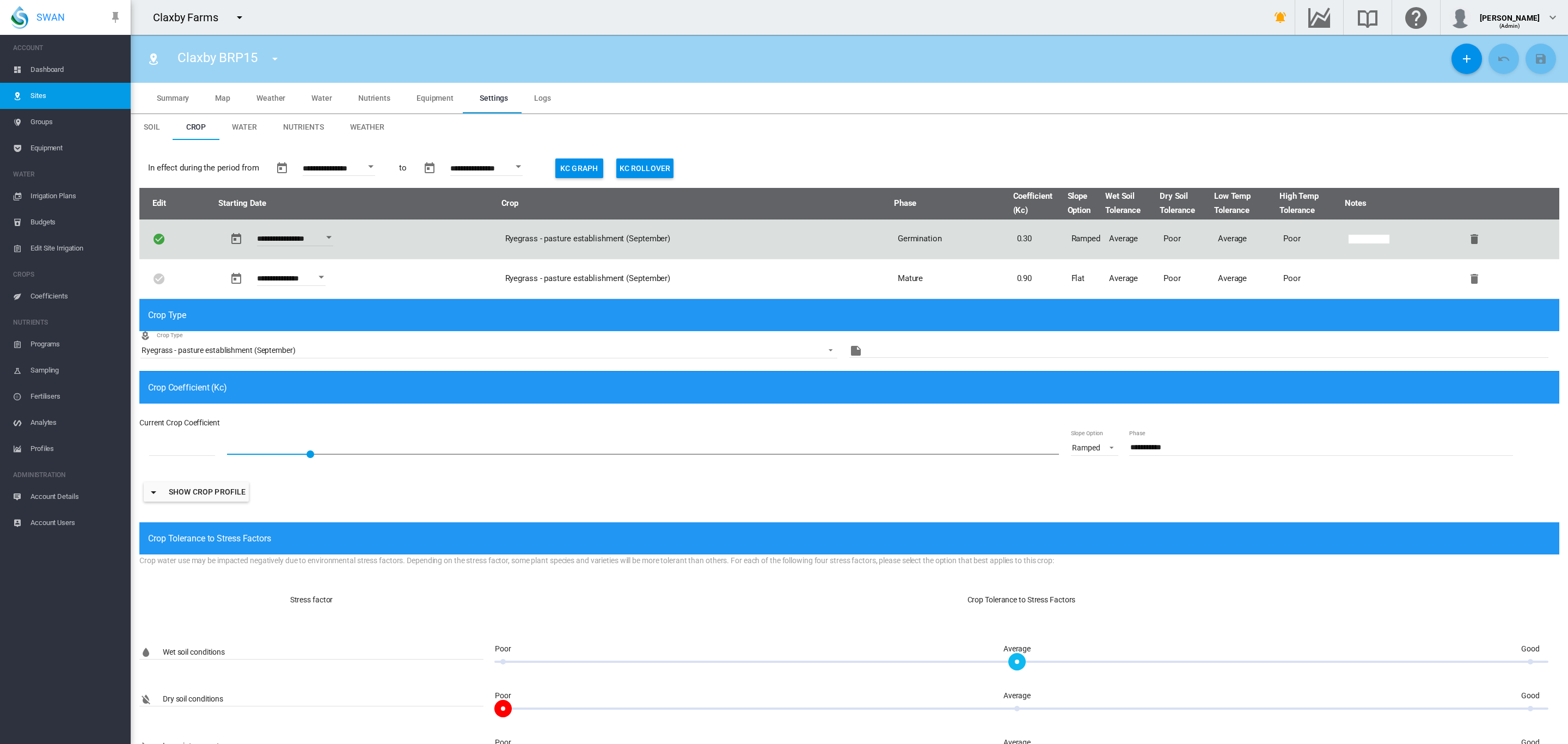
click at [47, 71] on span "Dashboard" at bounding box center [76, 69] width 91 height 26
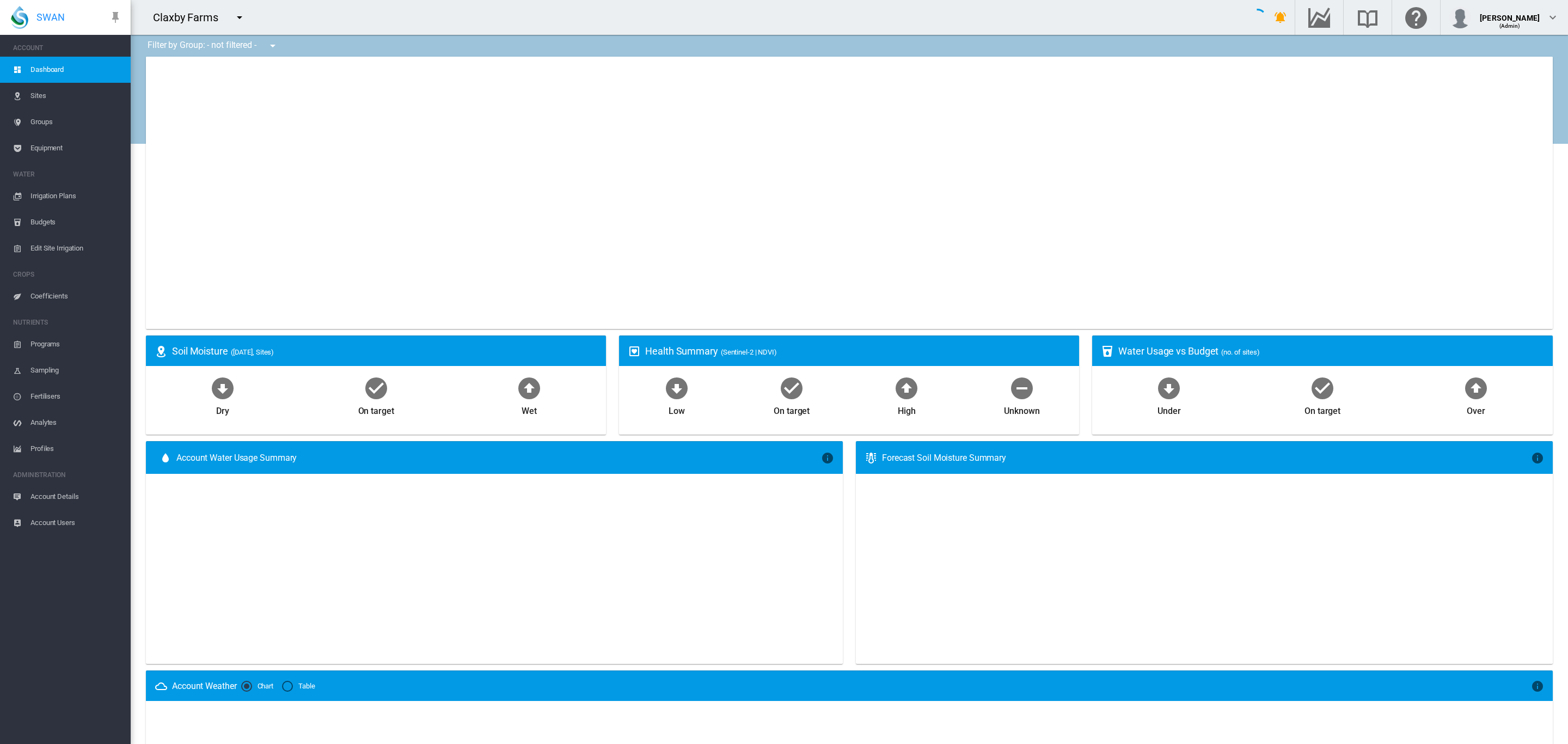
type input "**********"
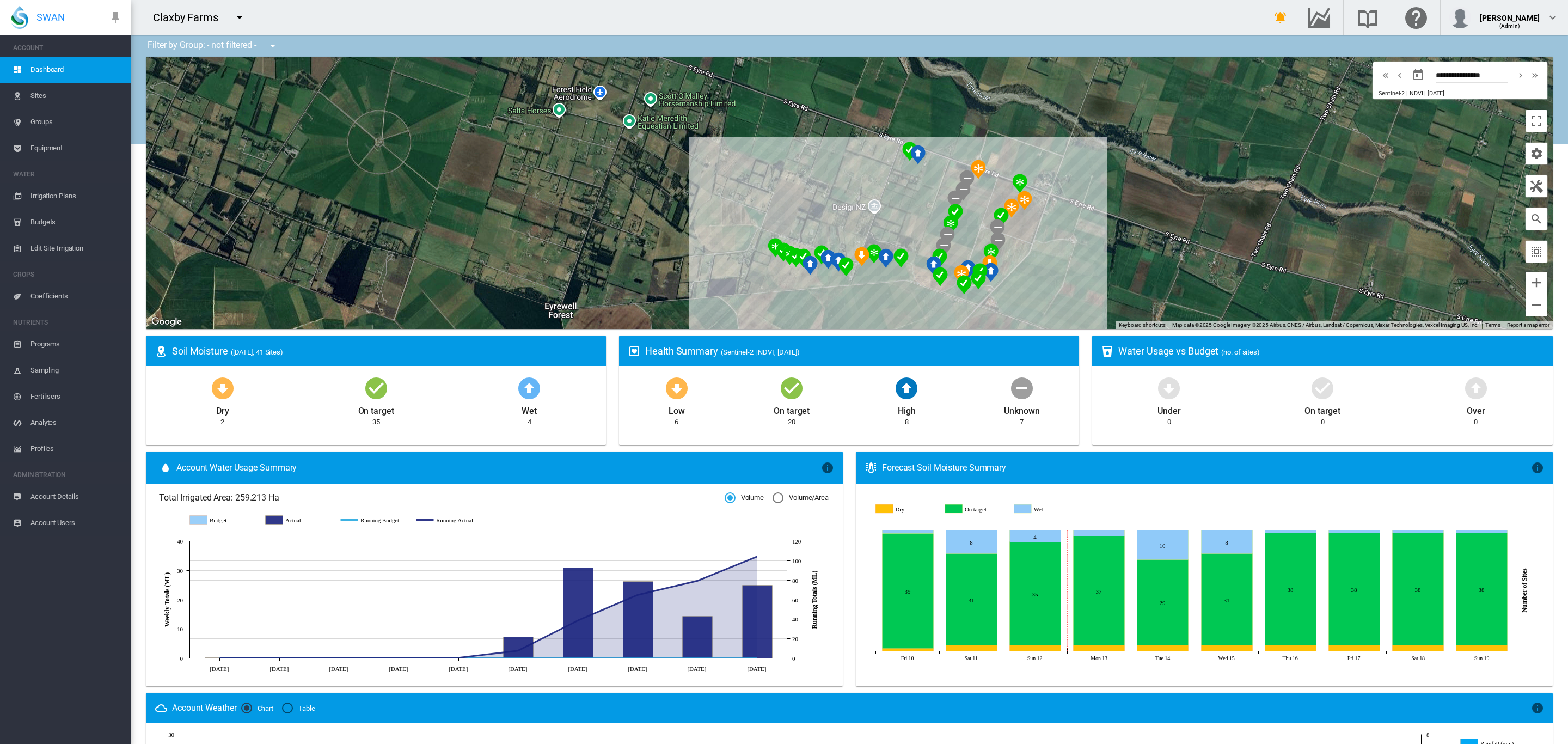
drag, startPoint x: 1079, startPoint y: 285, endPoint x: 1112, endPoint y: 245, distance: 51.9
click at [1112, 245] on div at bounding box center [849, 192] width 1407 height 272
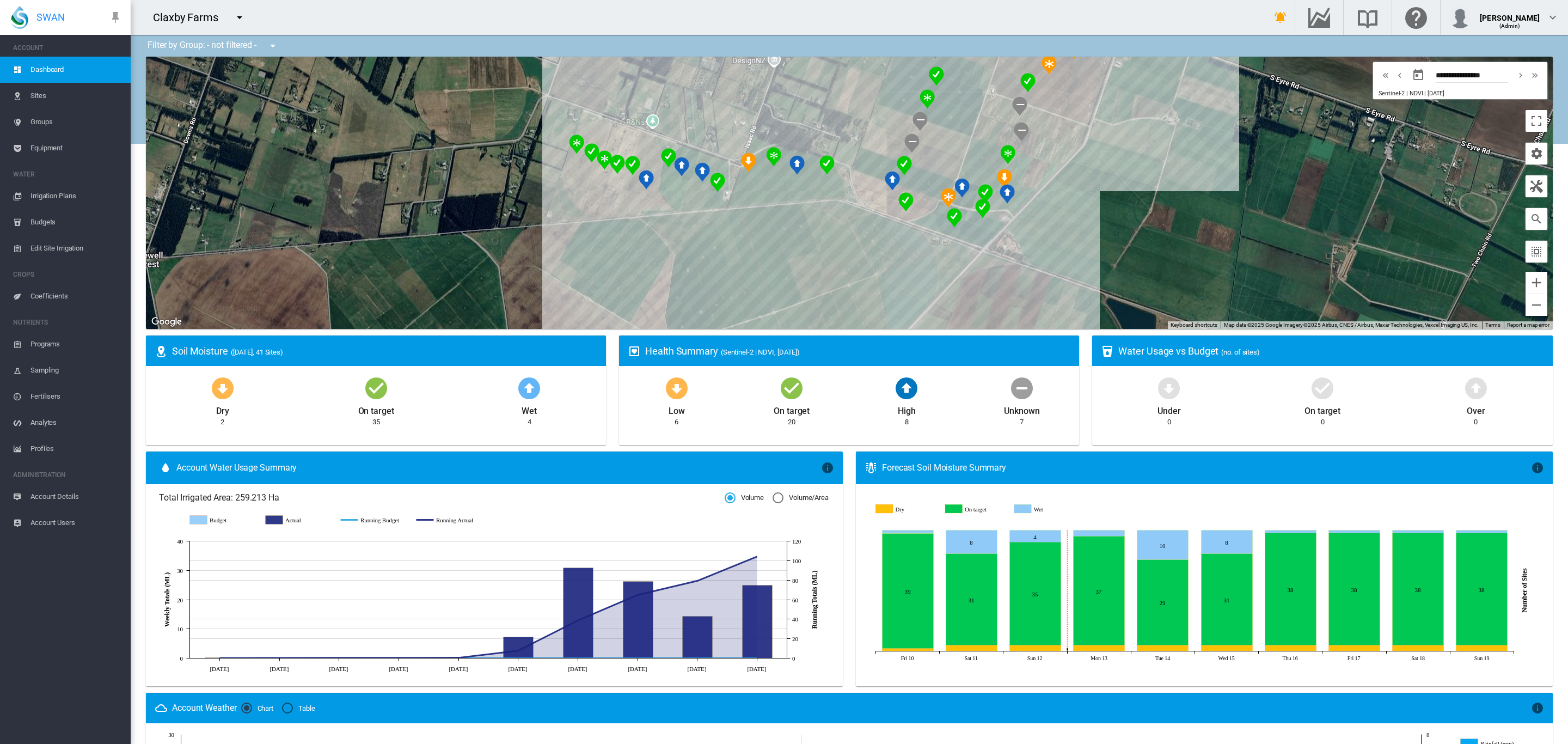
drag, startPoint x: 1150, startPoint y: 233, endPoint x: 1186, endPoint y: 242, distance: 37.1
click at [1186, 242] on div at bounding box center [849, 192] width 1407 height 272
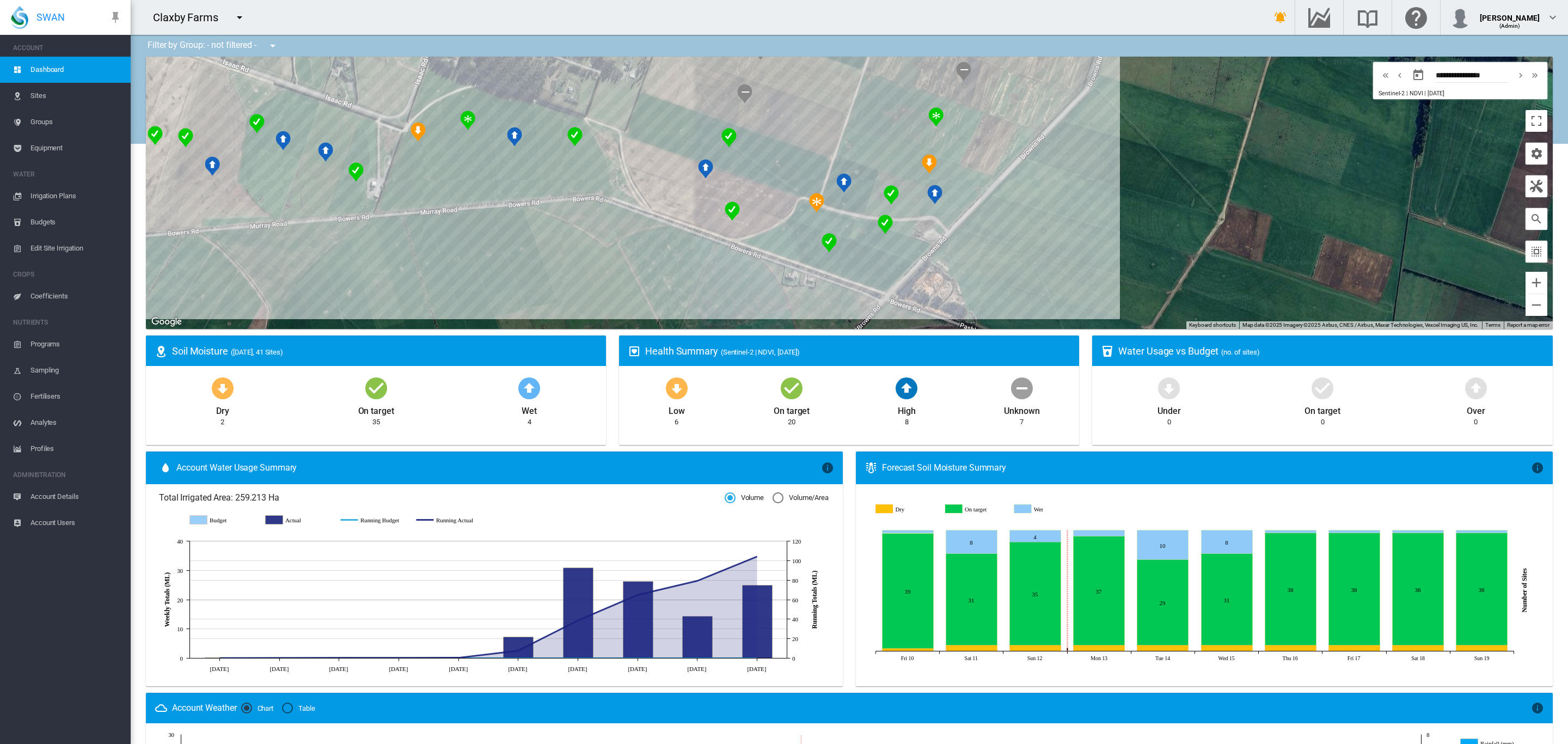
drag, startPoint x: 1079, startPoint y: 194, endPoint x: 1161, endPoint y: 204, distance: 82.6
click at [1161, 204] on div at bounding box center [849, 192] width 1407 height 272
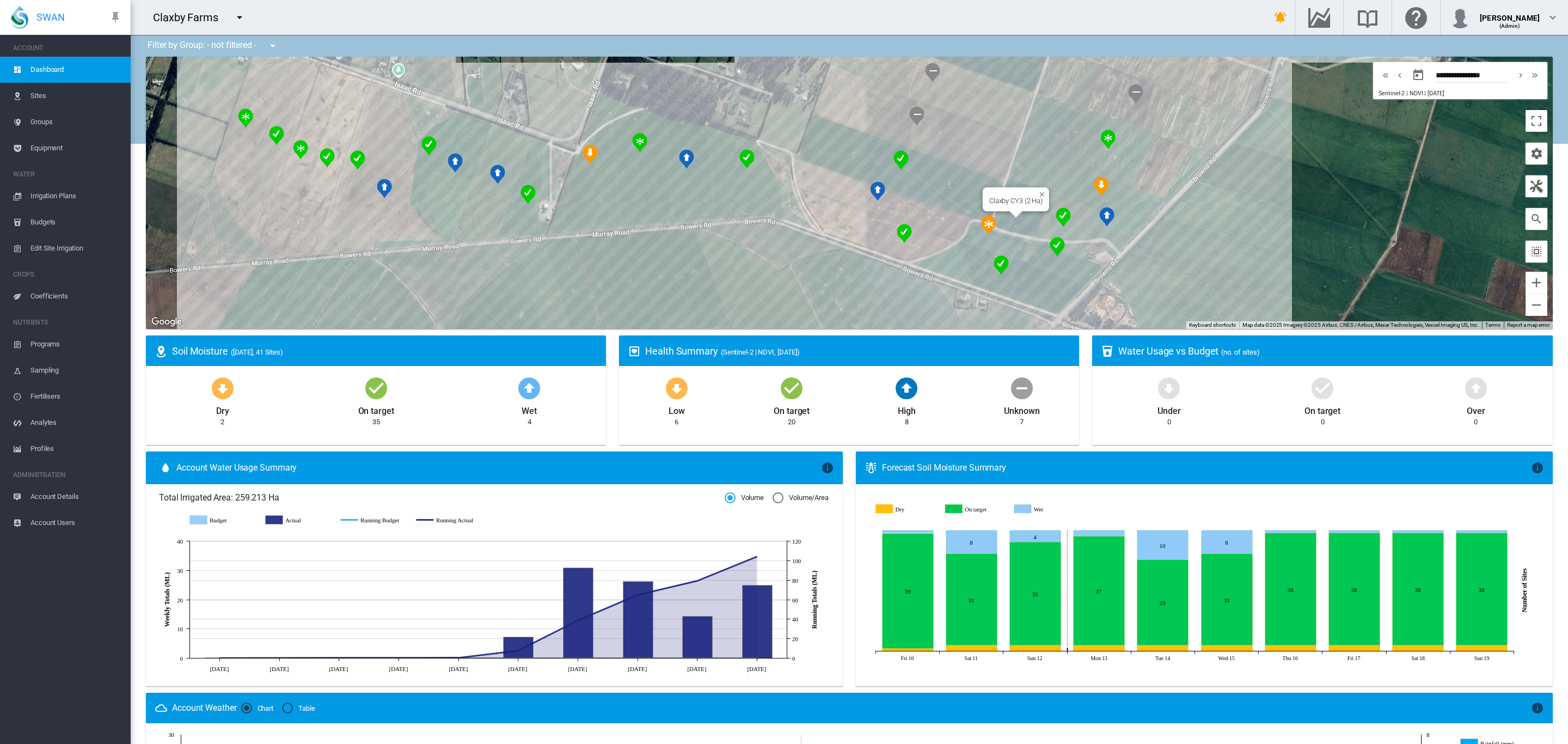
click at [1020, 223] on div "Claxby CY3 (2 Ha)" at bounding box center [849, 192] width 1407 height 272
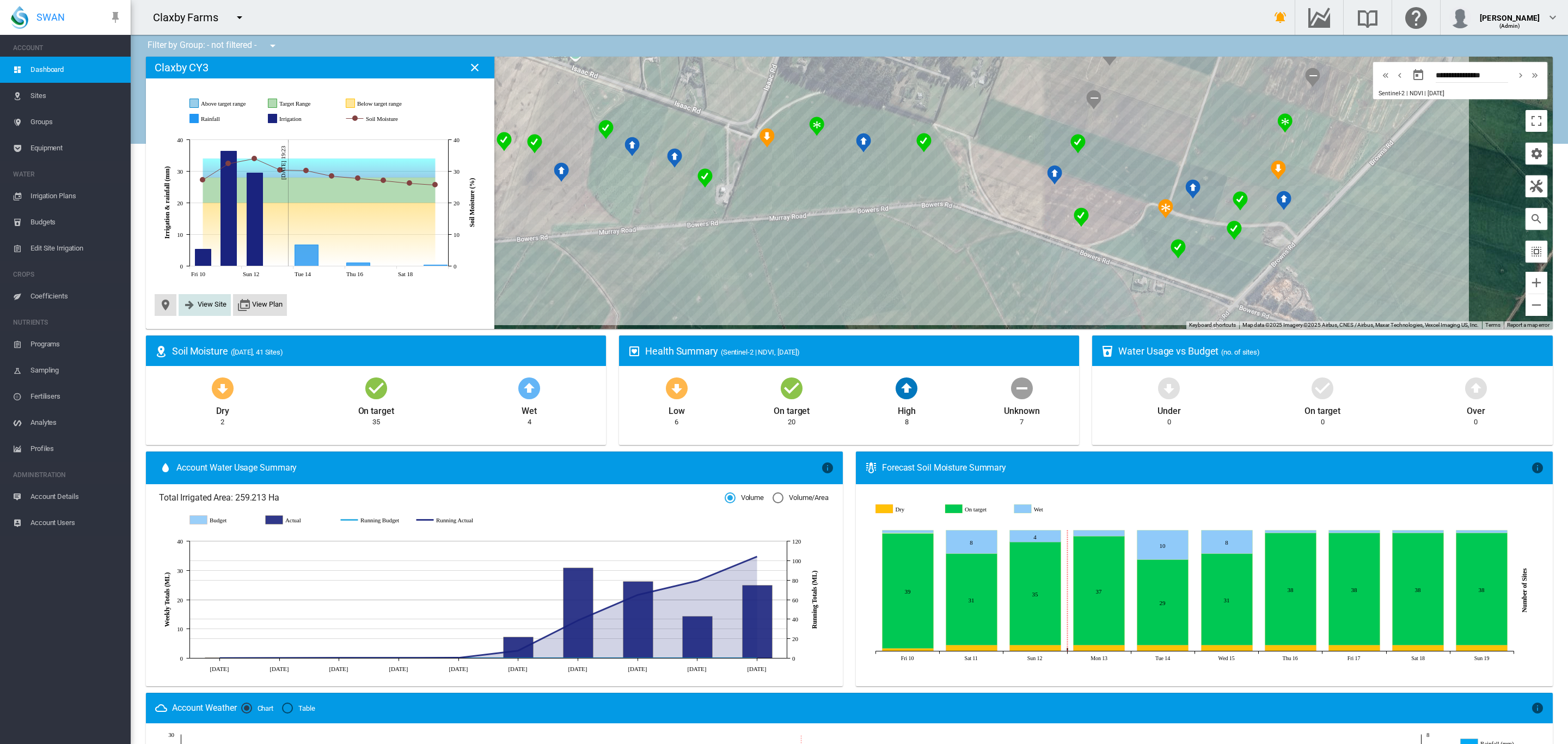
click at [200, 304] on span "View Site" at bounding box center [212, 304] width 29 height 8
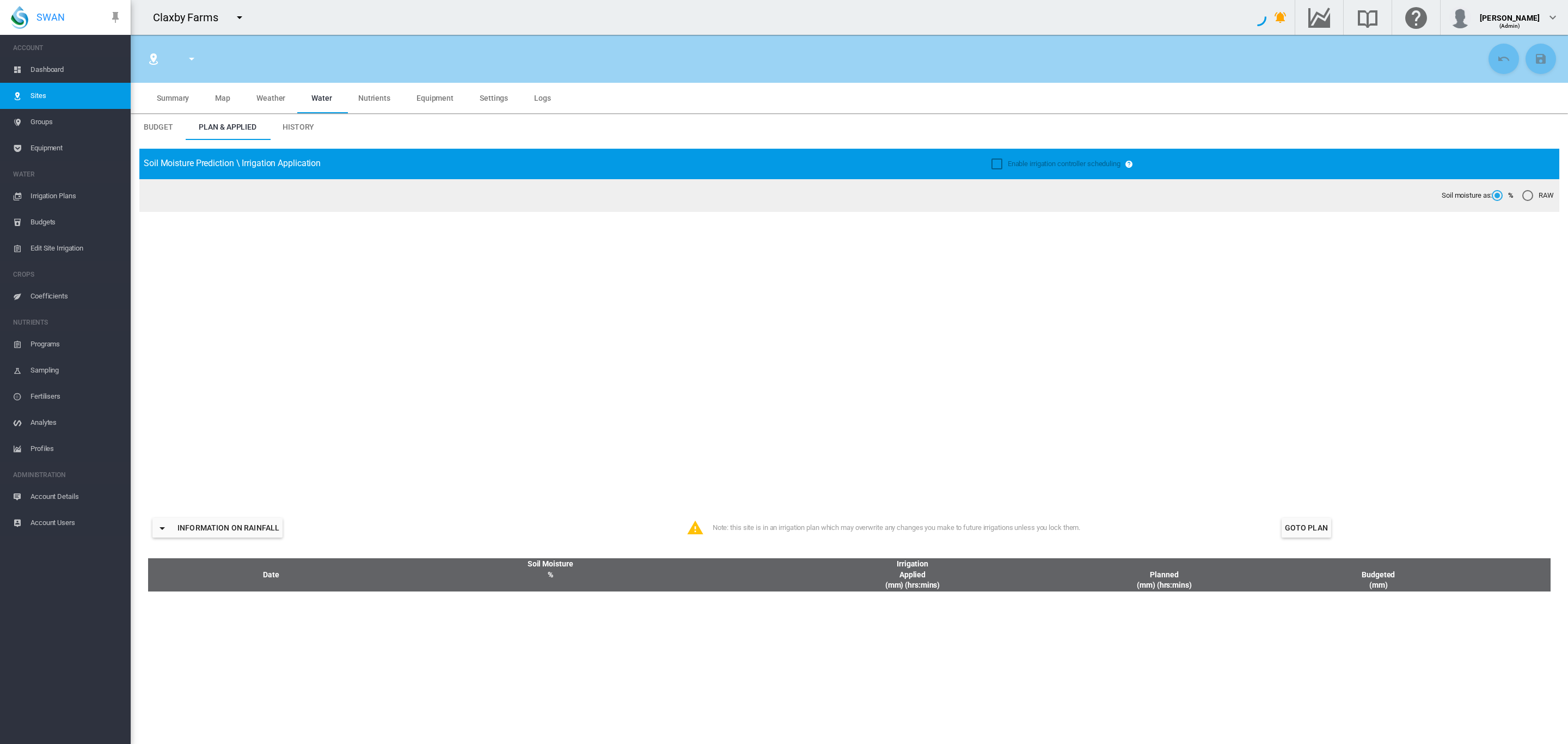
type input "**********"
type input "*********"
type input "**"
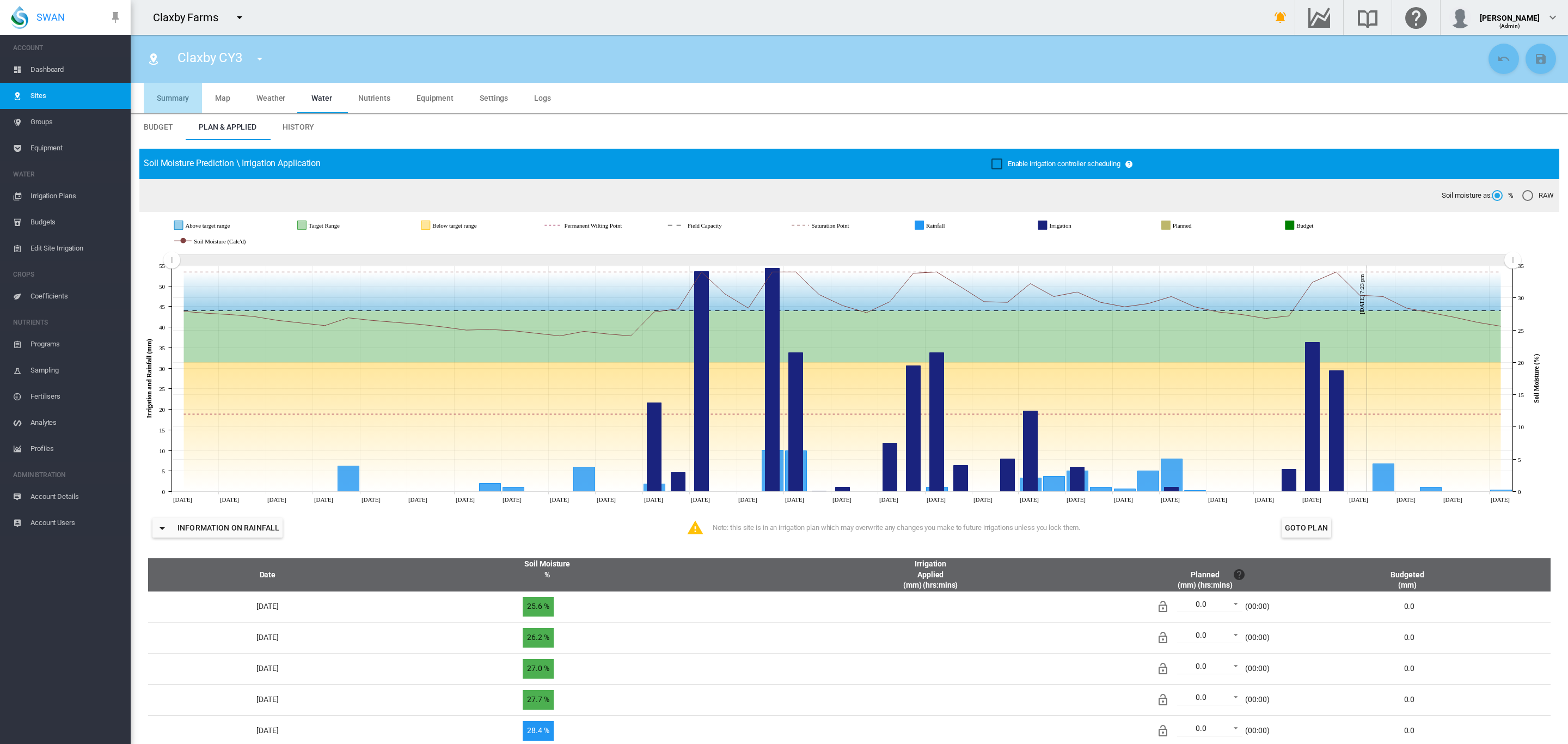
click at [177, 106] on md-tab-item "Summary" at bounding box center [173, 98] width 58 height 30
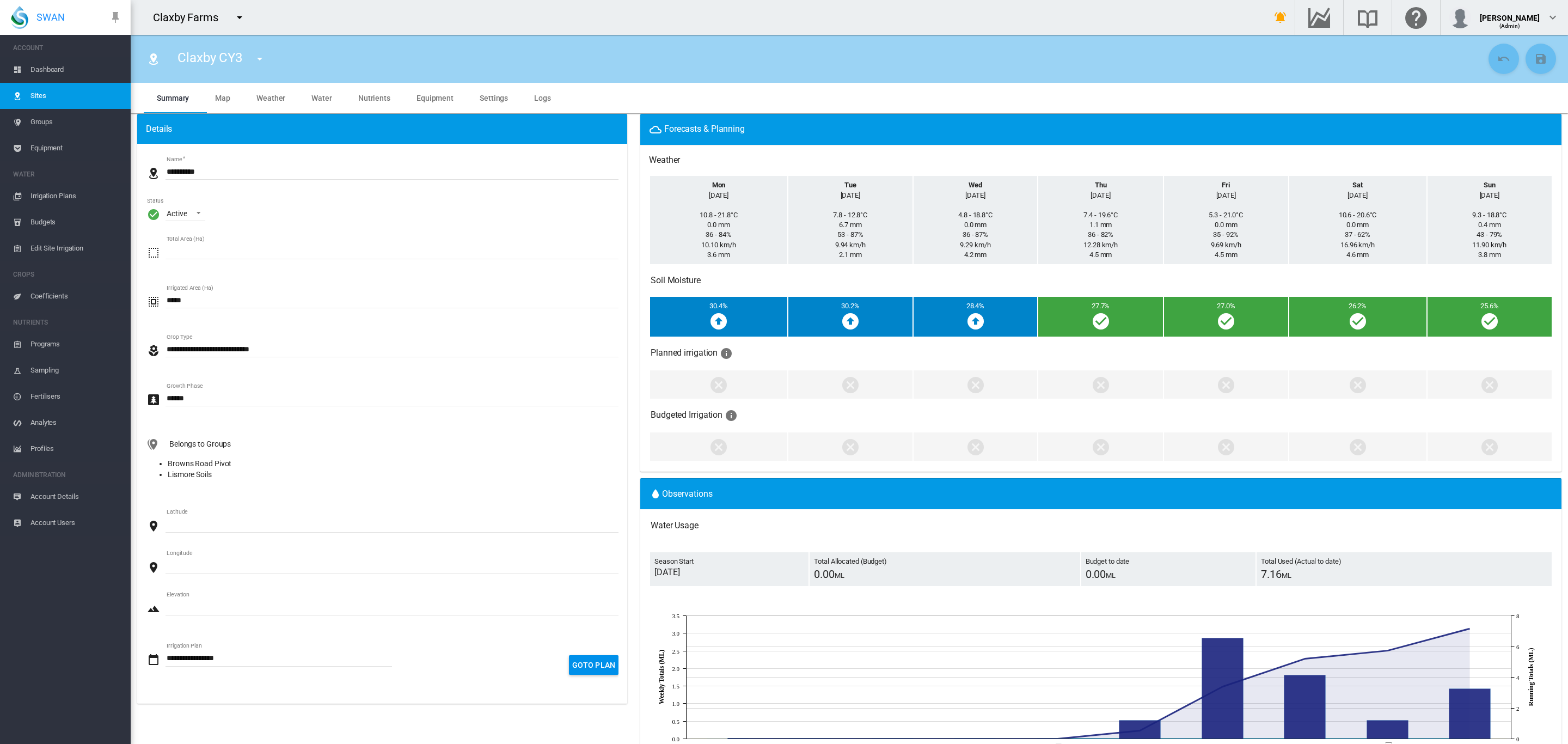
click at [38, 93] on span "Sites" at bounding box center [76, 96] width 91 height 26
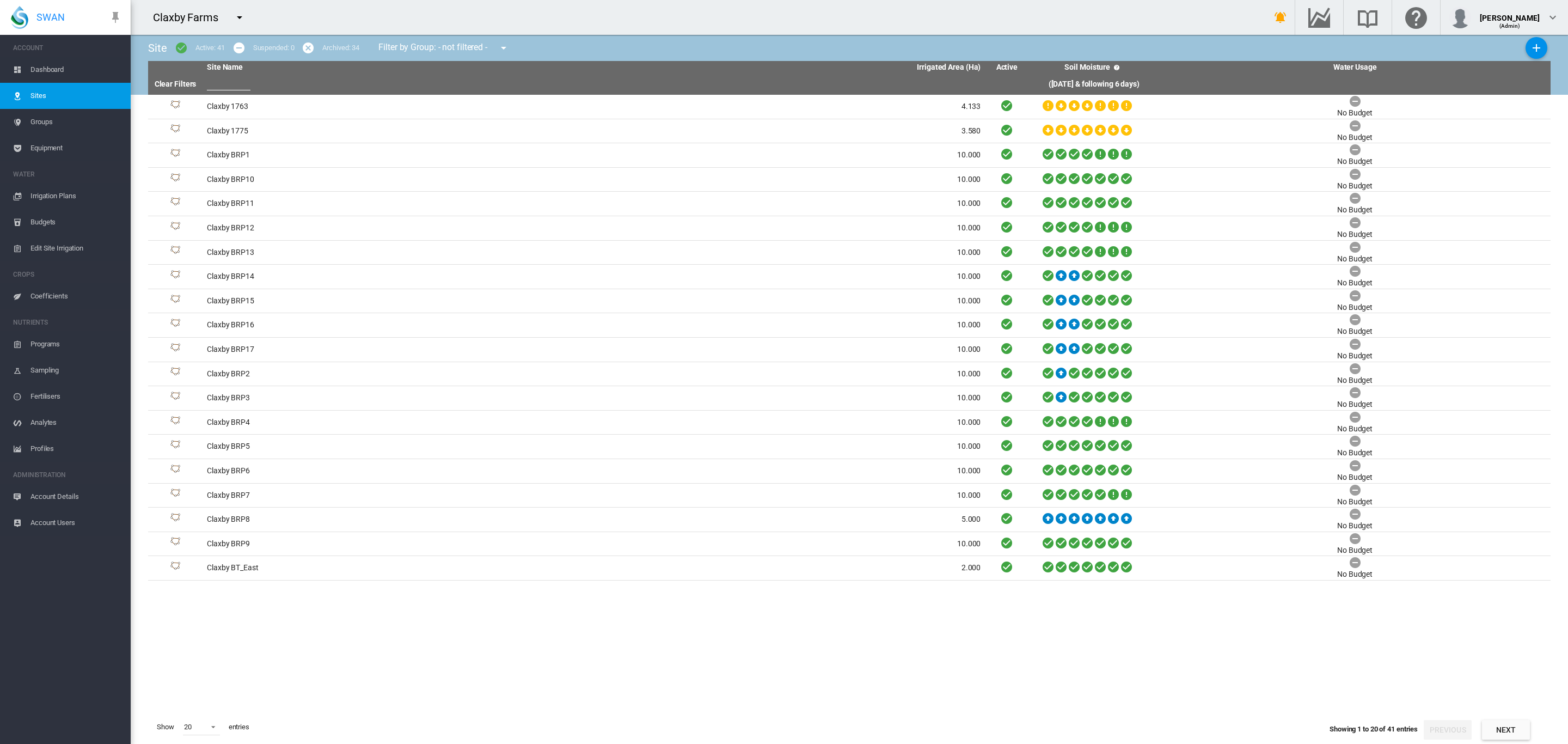
click at [51, 65] on span "Dashboard" at bounding box center [76, 69] width 91 height 26
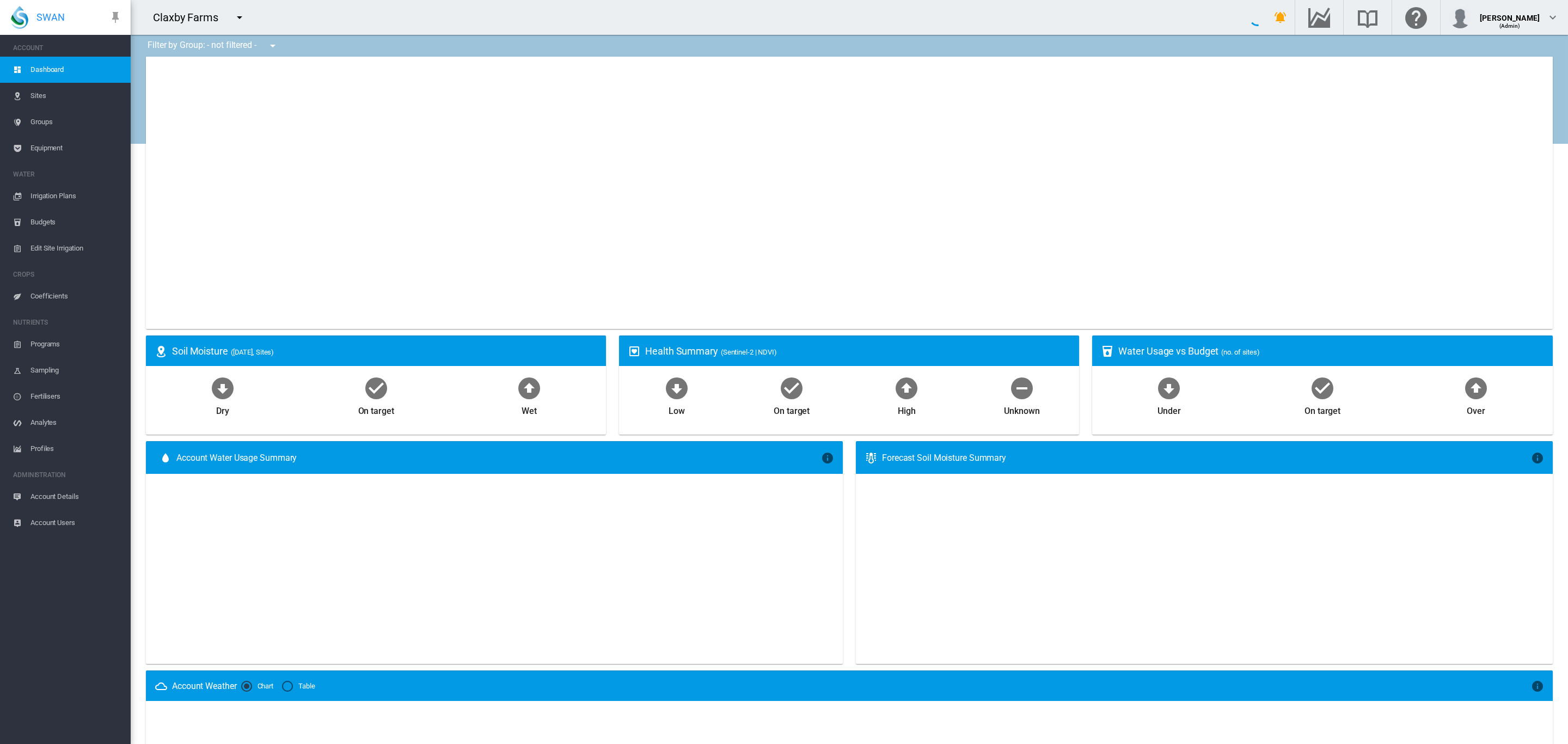
type input "**********"
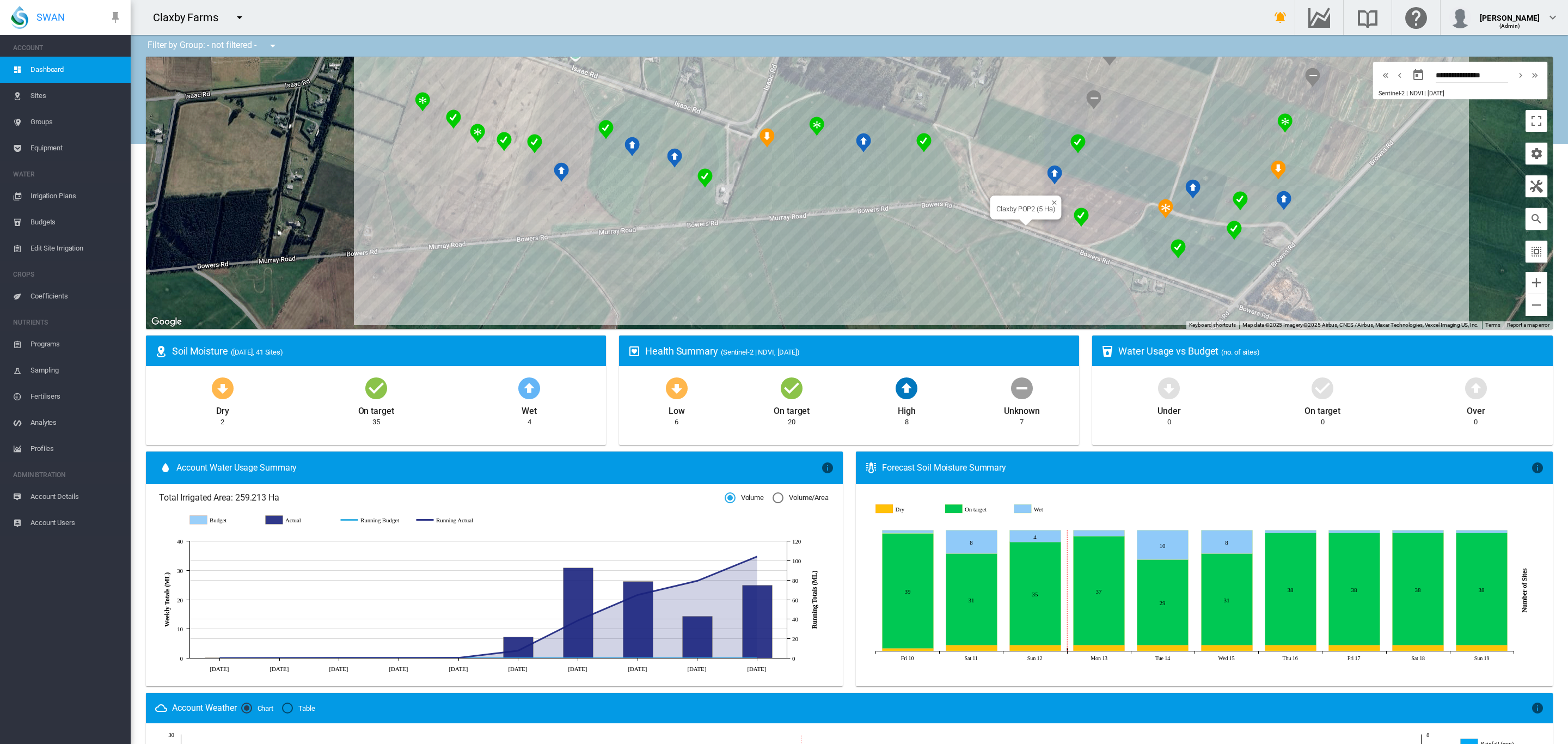
click at [1062, 231] on div "Claxby POP2 (5 Ha)" at bounding box center [849, 192] width 1407 height 272
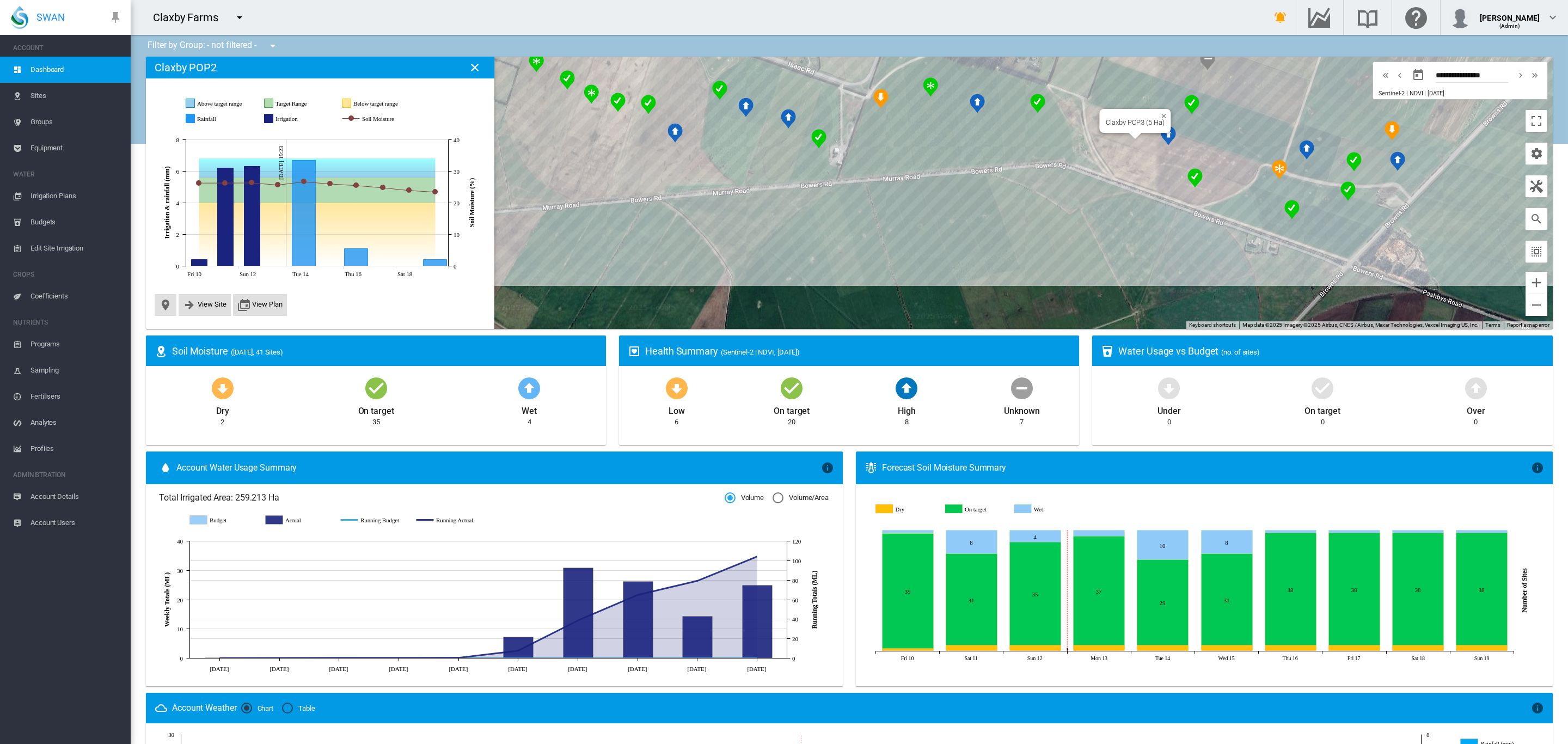
click at [1143, 139] on div "Claxby POP3 (5 Ha)" at bounding box center [849, 192] width 1407 height 272
click at [1143, 139] on div at bounding box center [849, 192] width 1407 height 272
click at [1219, 123] on div "Claxby BRP9 (10 Ha)" at bounding box center [849, 192] width 1407 height 272
click at [1320, 233] on div "Claxby POP1 (4.4 Ha)" at bounding box center [849, 192] width 1407 height 272
click at [1351, 208] on div "Claxby POP5 (1.7 Ha)" at bounding box center [849, 192] width 1407 height 272
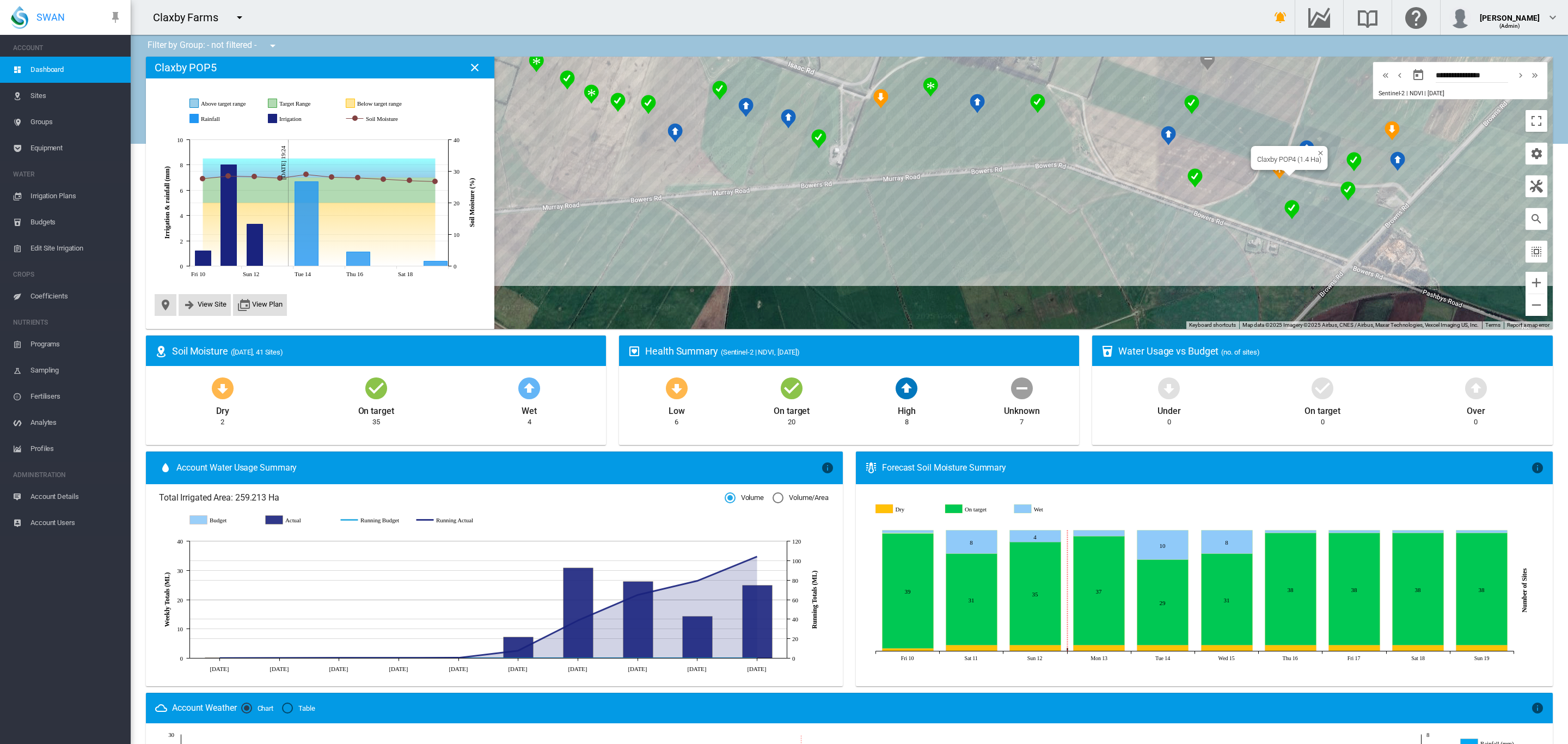
click at [1284, 183] on div "Claxby POP4 (1.4 Ha)" at bounding box center [849, 192] width 1407 height 272
click at [1291, 183] on div at bounding box center [849, 192] width 1407 height 272
click at [1348, 211] on div "Claxby POP5 (1.7 Ha)" at bounding box center [849, 192] width 1407 height 272
click at [1281, 183] on div "Claxby POP4 (1.4 Ha)" at bounding box center [849, 192] width 1407 height 272
click at [1354, 209] on div "Claxby POP5 (1.7 Ha)" at bounding box center [849, 192] width 1407 height 272
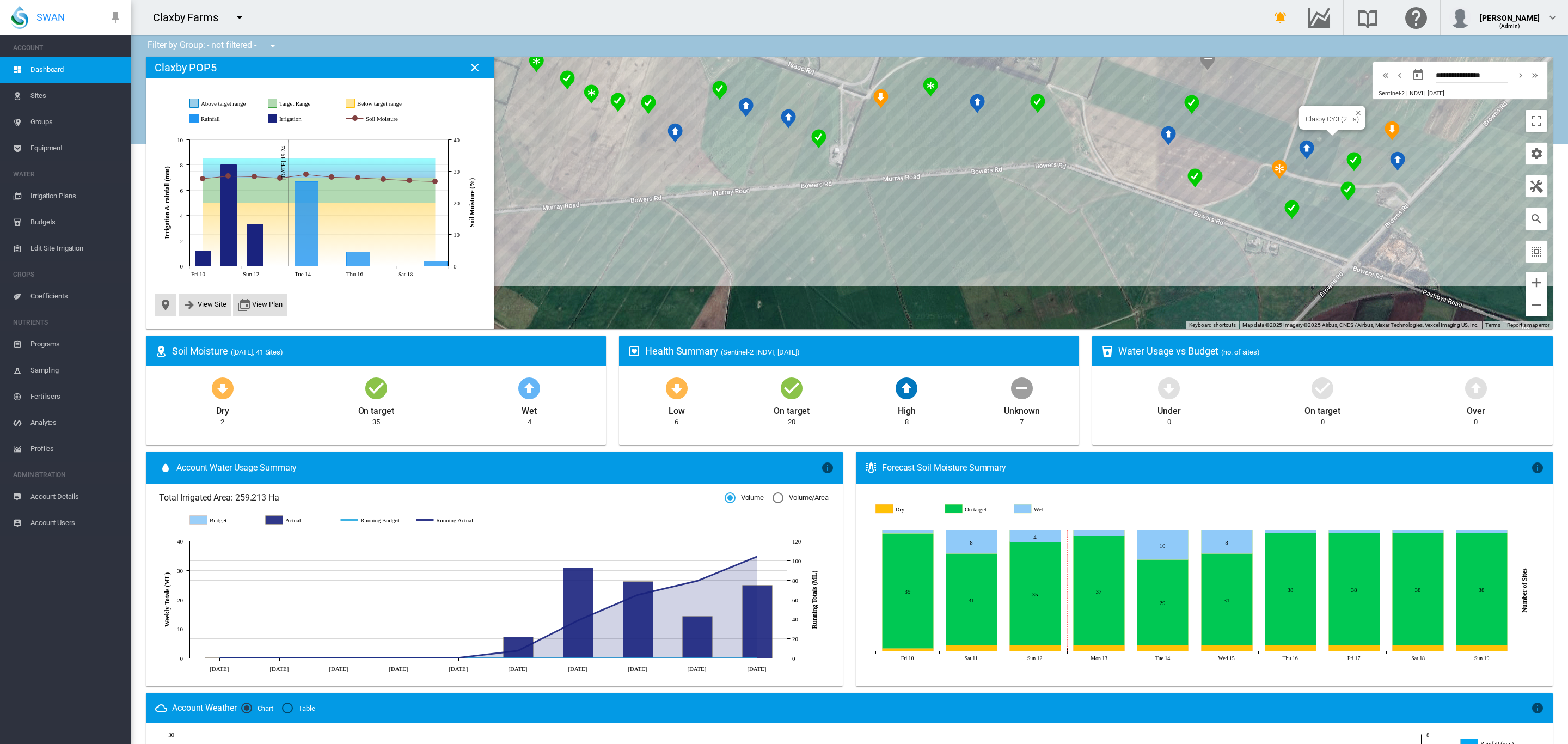
click at [1315, 157] on div "Claxby CY3 (2 Ha)" at bounding box center [849, 192] width 1407 height 272
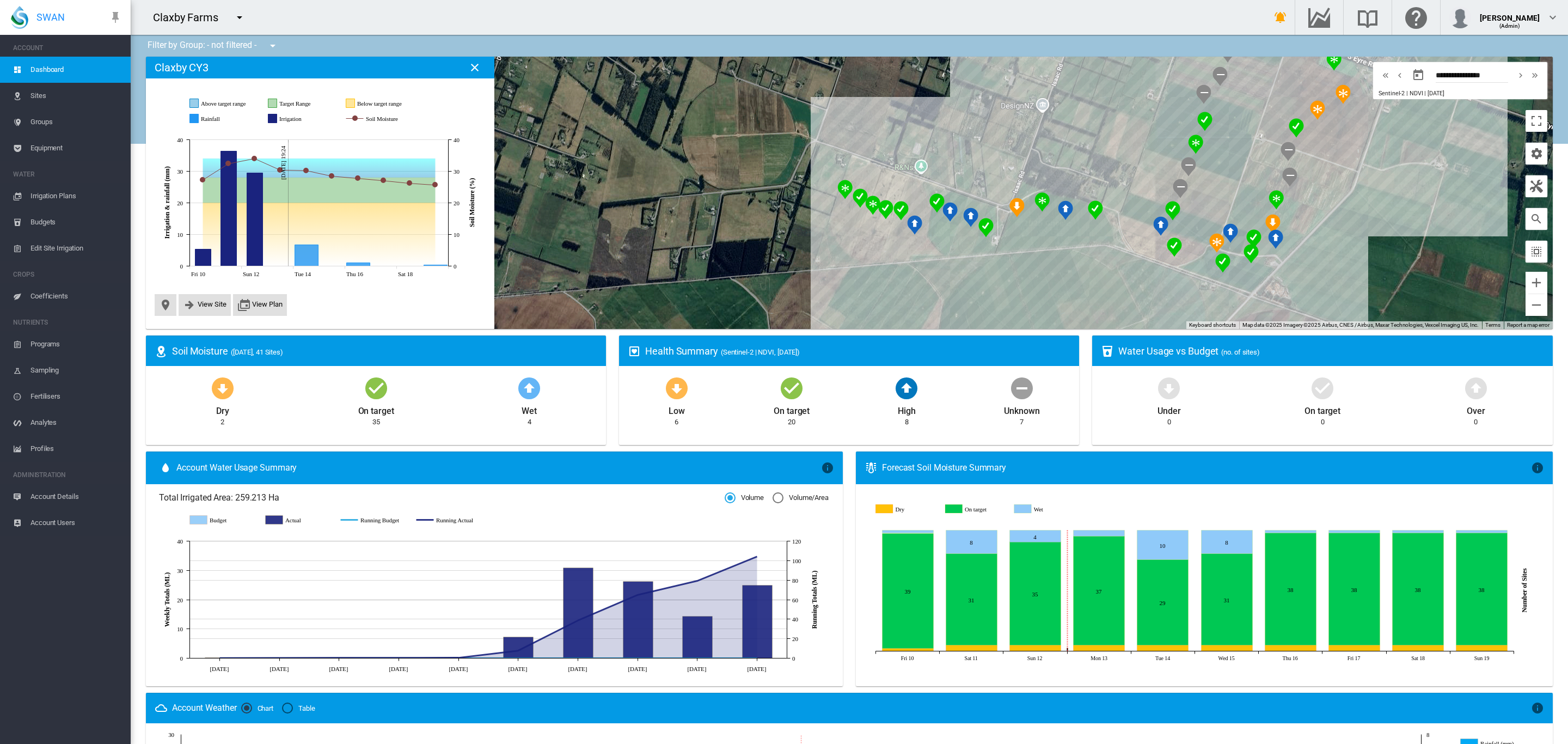
drag, startPoint x: 1333, startPoint y: 216, endPoint x: 1173, endPoint y: 279, distance: 172.0
click at [1244, 264] on img "NDVI: Claxby POP5" at bounding box center [1251, 254] width 15 height 19
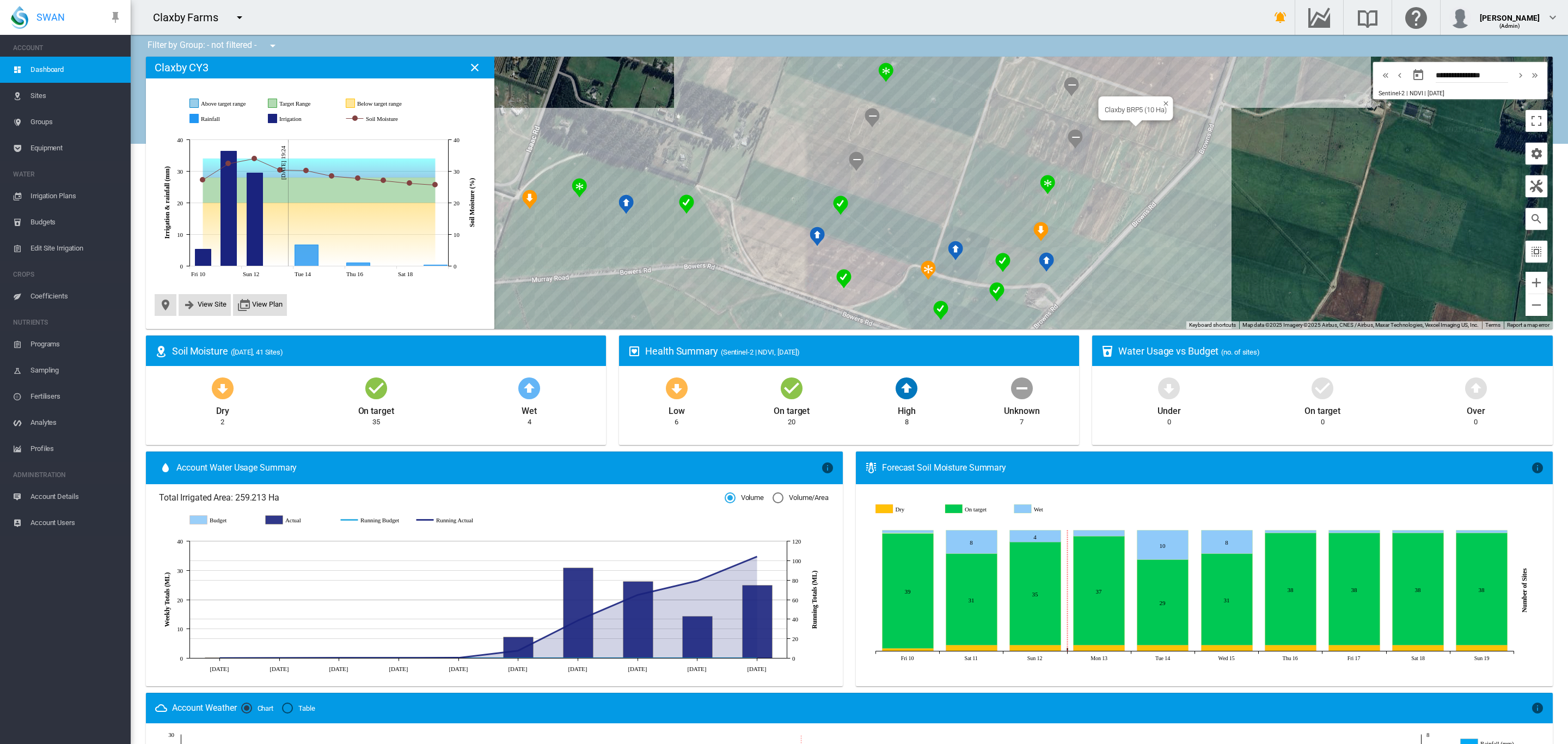
click at [1162, 132] on div "Claxby BRP5 (10 Ha)" at bounding box center [849, 192] width 1407 height 272
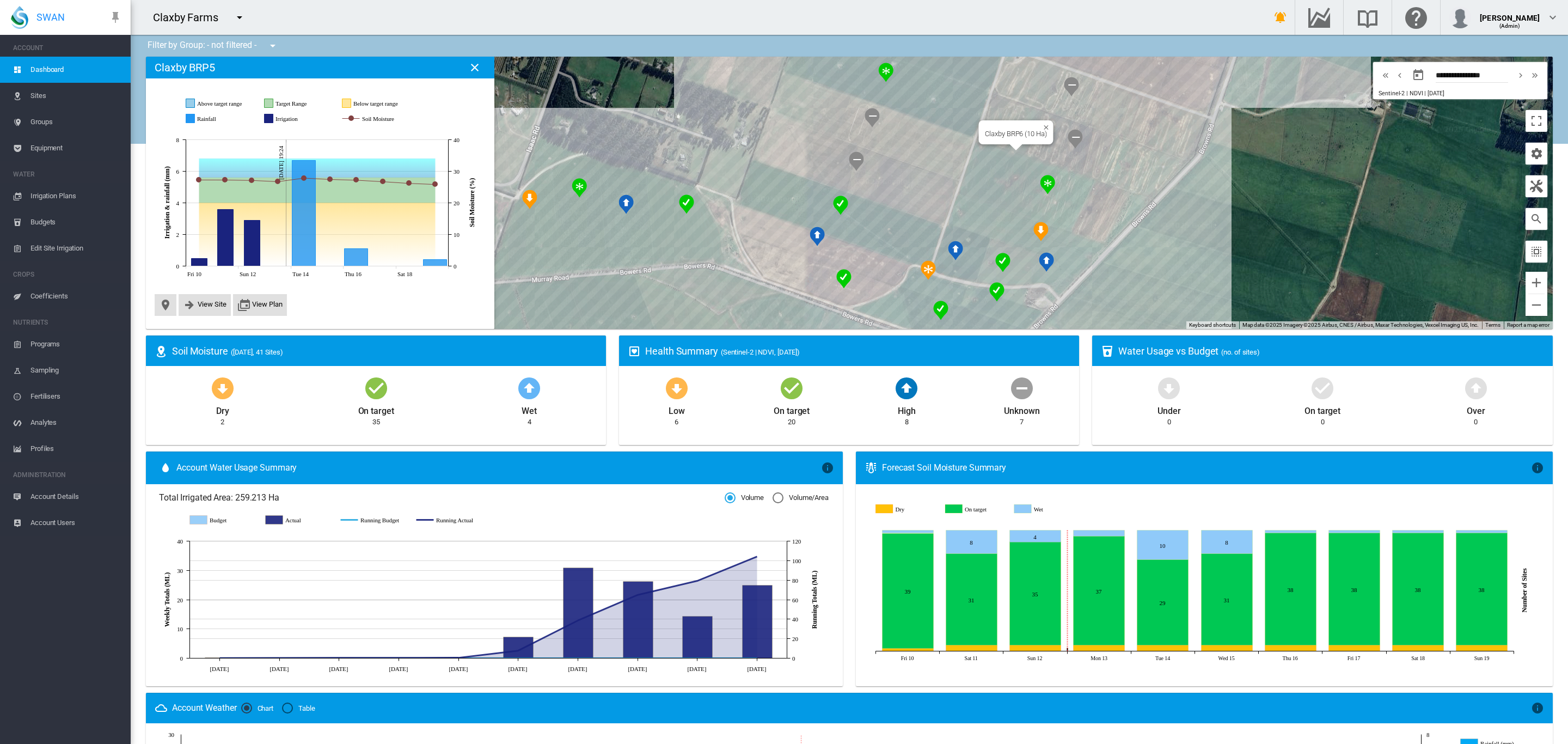
click at [1101, 158] on div "Claxby BRP6 (10 Ha)" at bounding box center [849, 192] width 1407 height 272
click at [1075, 206] on div "Claxby BRP7 (10 Ha)" at bounding box center [849, 192] width 1407 height 272
click at [1065, 248] on div "Claxby BRP8 (5 Ha)" at bounding box center [849, 192] width 1407 height 272
click at [1011, 271] on div "Claxby CY2 (2 Ha)" at bounding box center [849, 192] width 1407 height 272
click at [1045, 275] on div "Claxby CY1 (Probe) (1 Ha)" at bounding box center [849, 192] width 1407 height 272
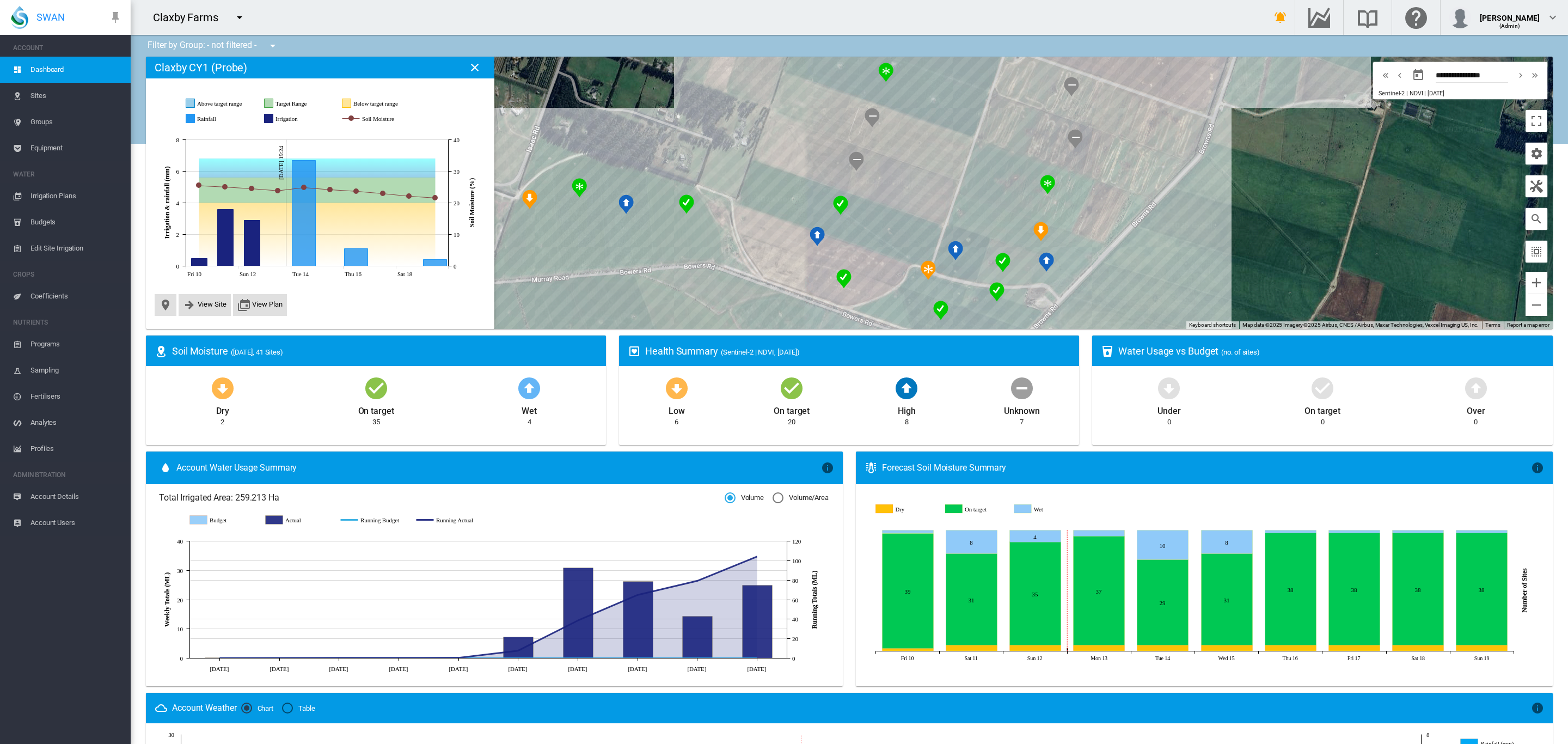
click at [1045, 275] on div at bounding box center [849, 192] width 1407 height 272
click at [952, 262] on div "Claxby CY3 (2 Ha)" at bounding box center [849, 192] width 1407 height 272
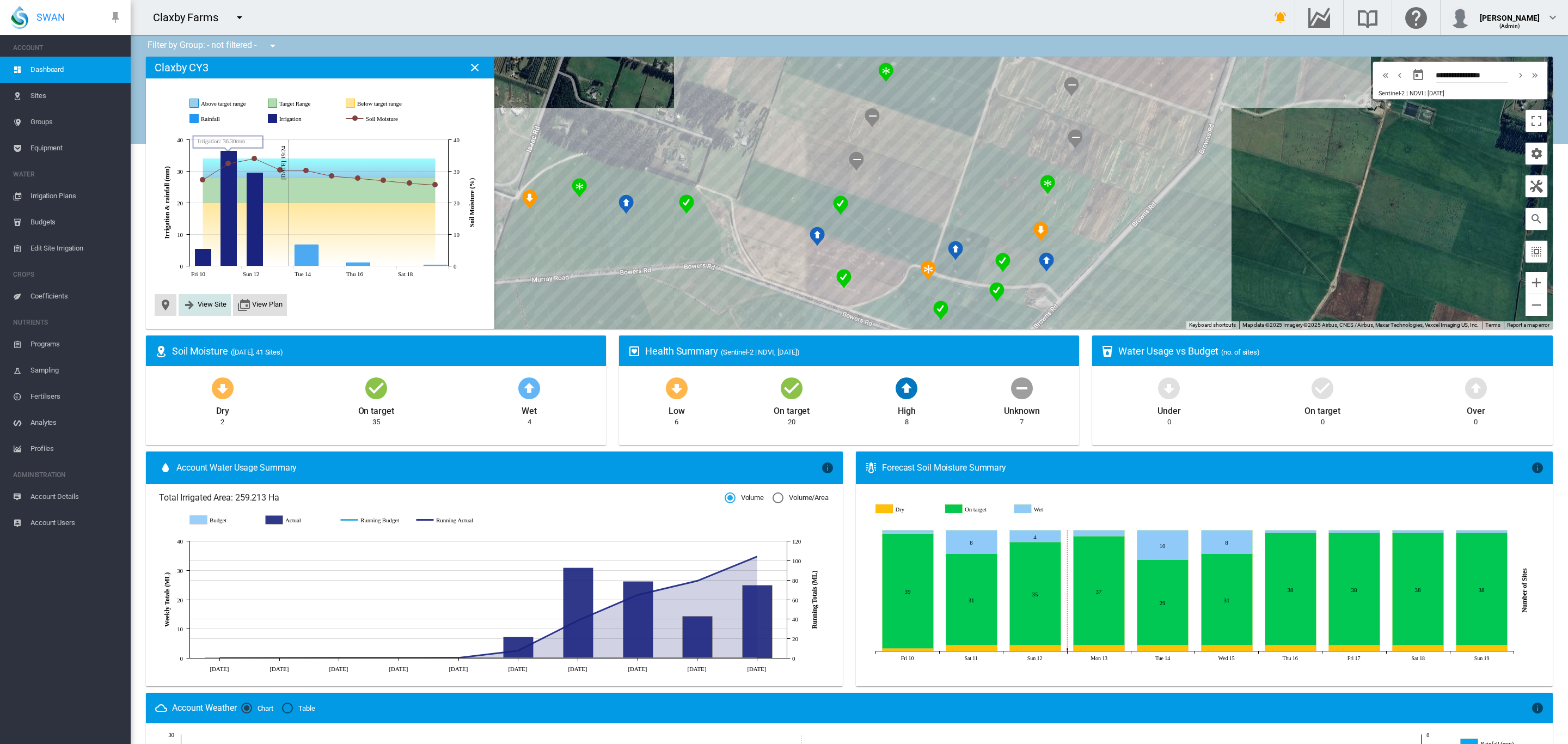
click at [206, 311] on button "View Site" at bounding box center [205, 304] width 44 height 13
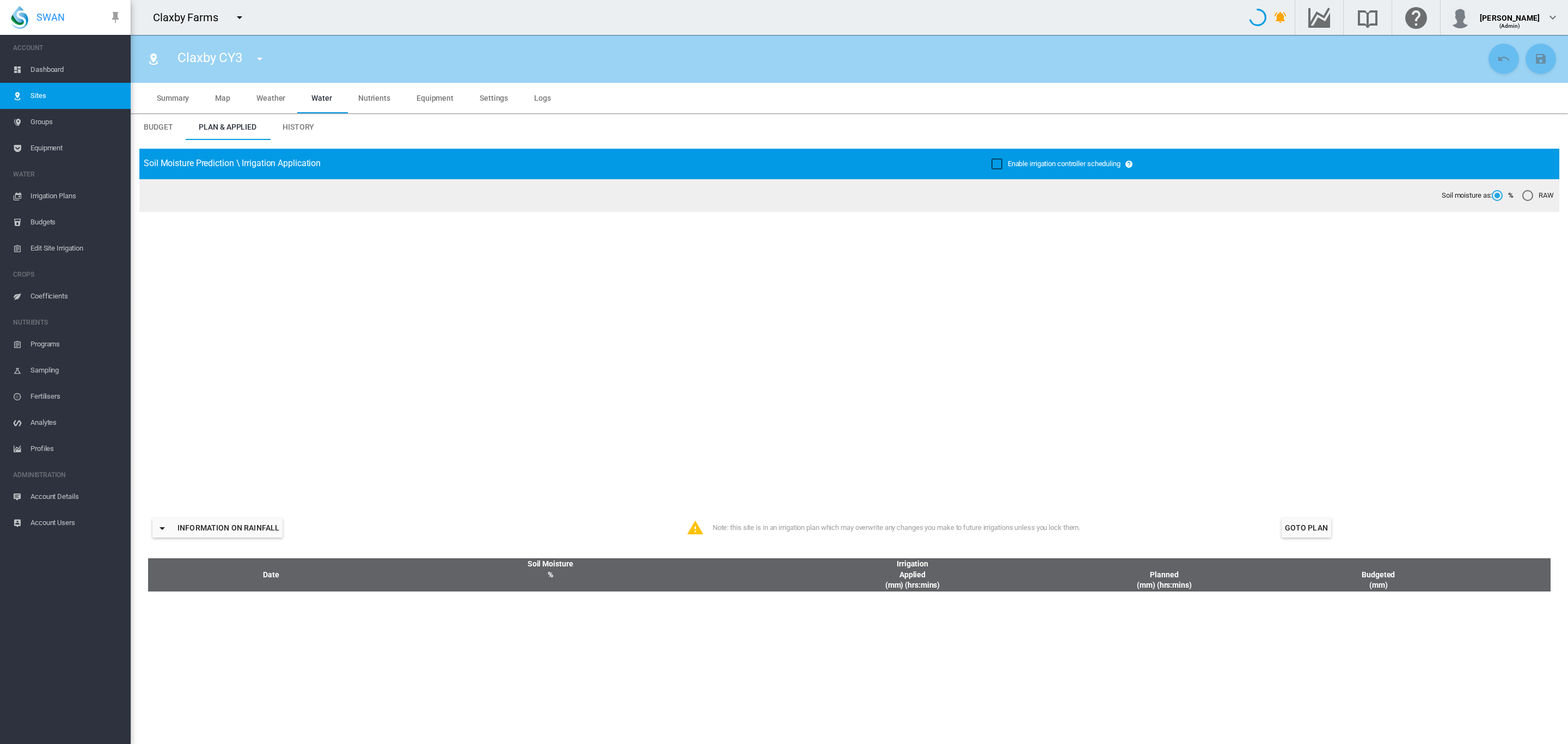
type input "****"
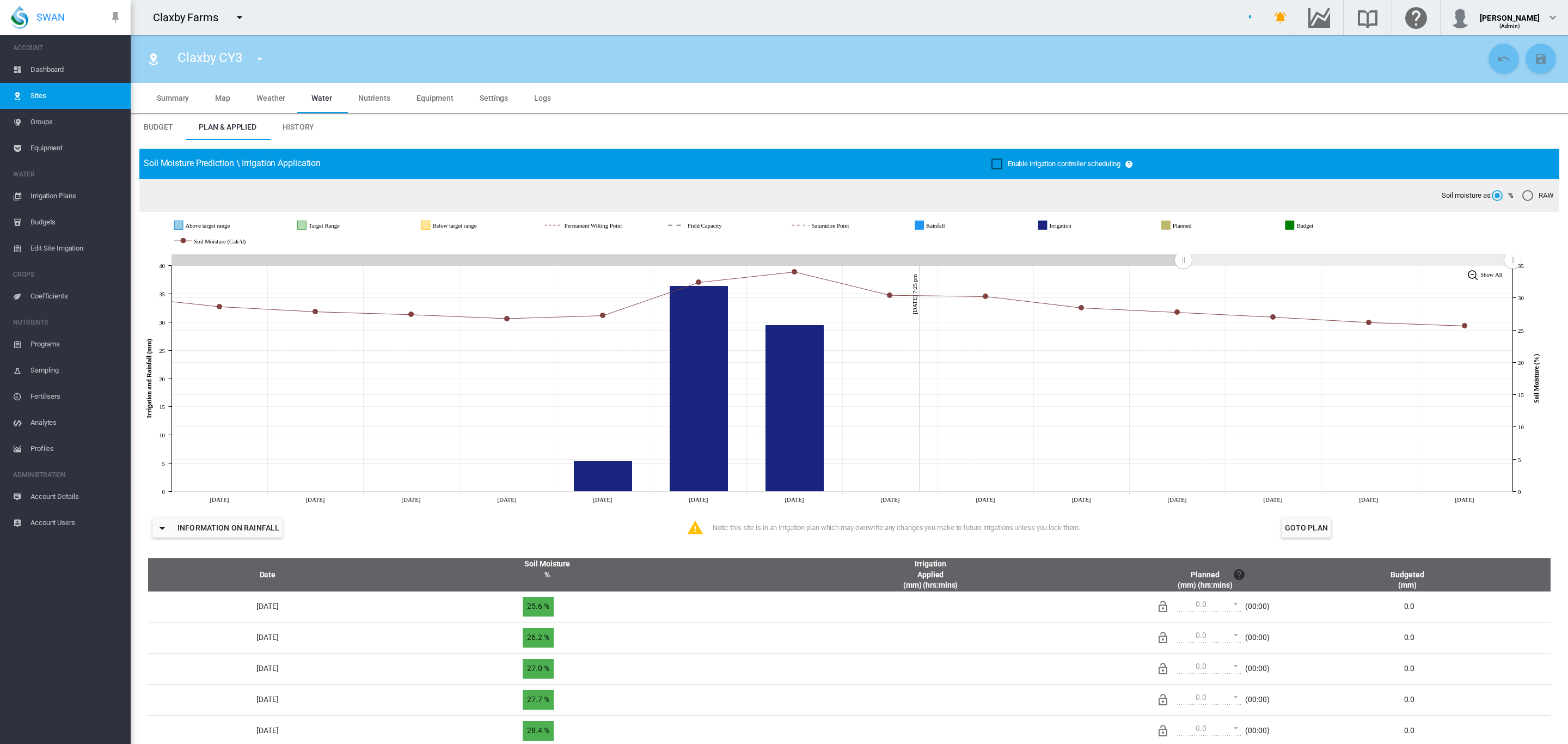
click at [488, 99] on span "Settings" at bounding box center [494, 98] width 29 height 9
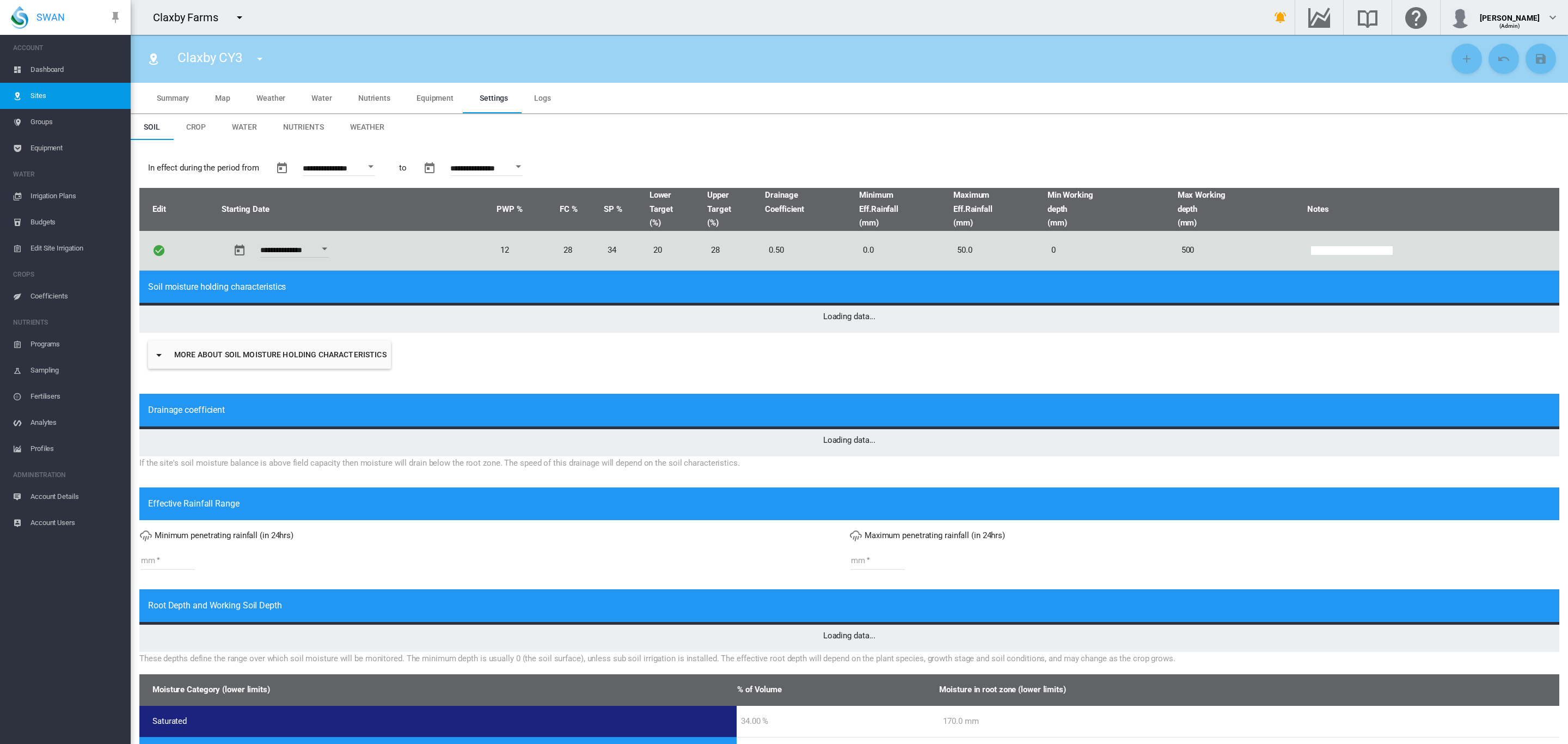
click at [438, 100] on span "Equipment" at bounding box center [435, 98] width 37 height 9
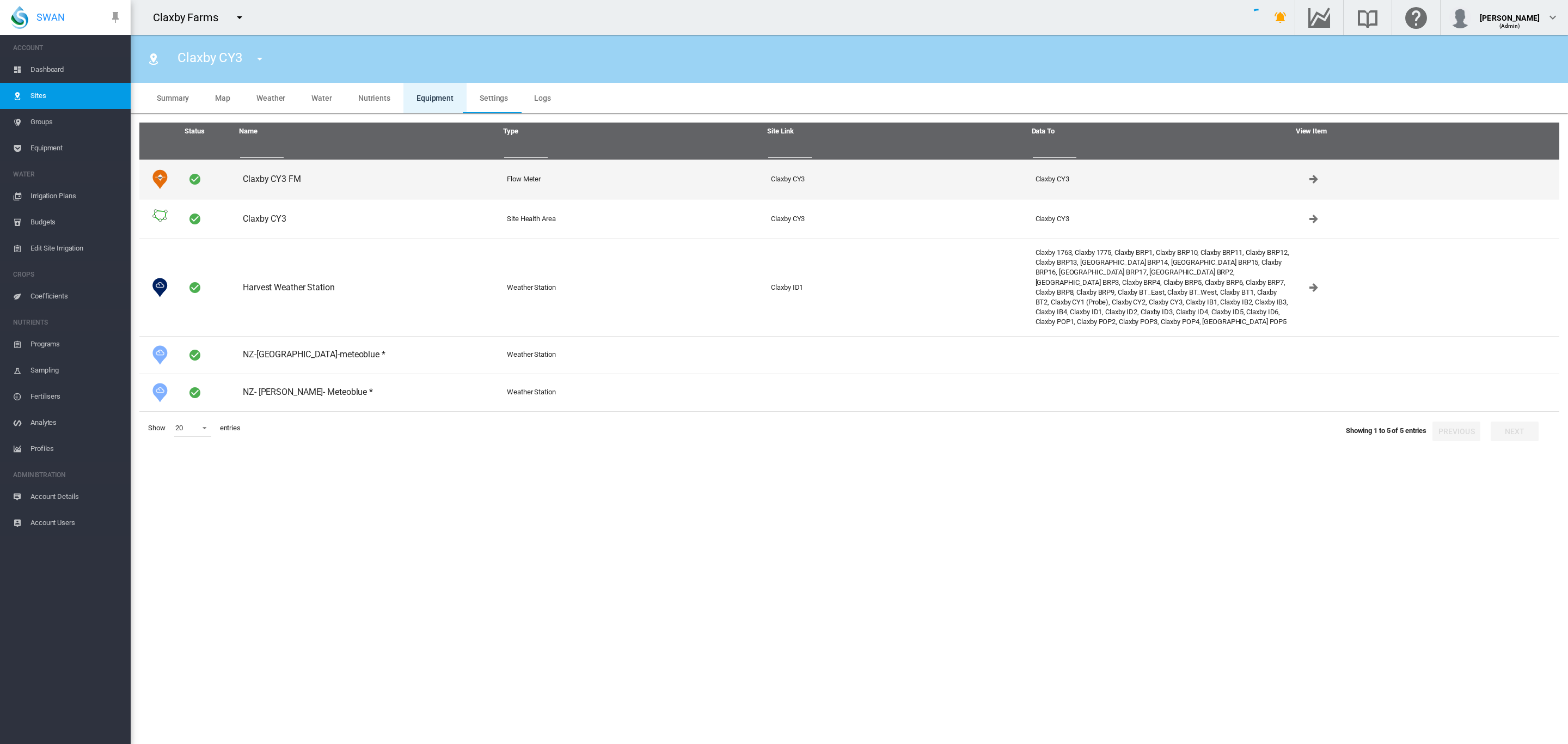
click at [296, 178] on td "Claxby CY3 FM" at bounding box center [371, 179] width 264 height 39
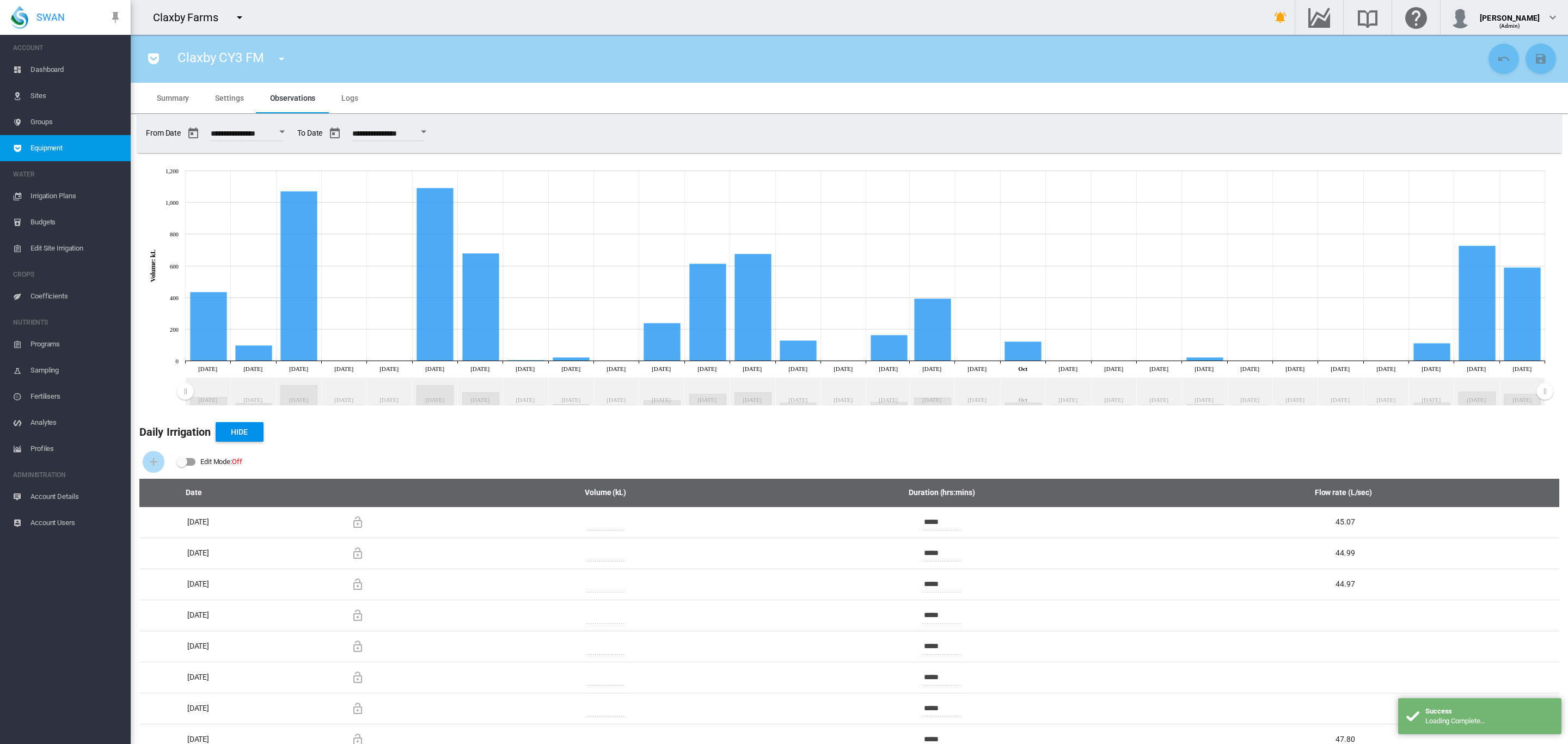
click at [236, 100] on span "Settings" at bounding box center [229, 98] width 29 height 9
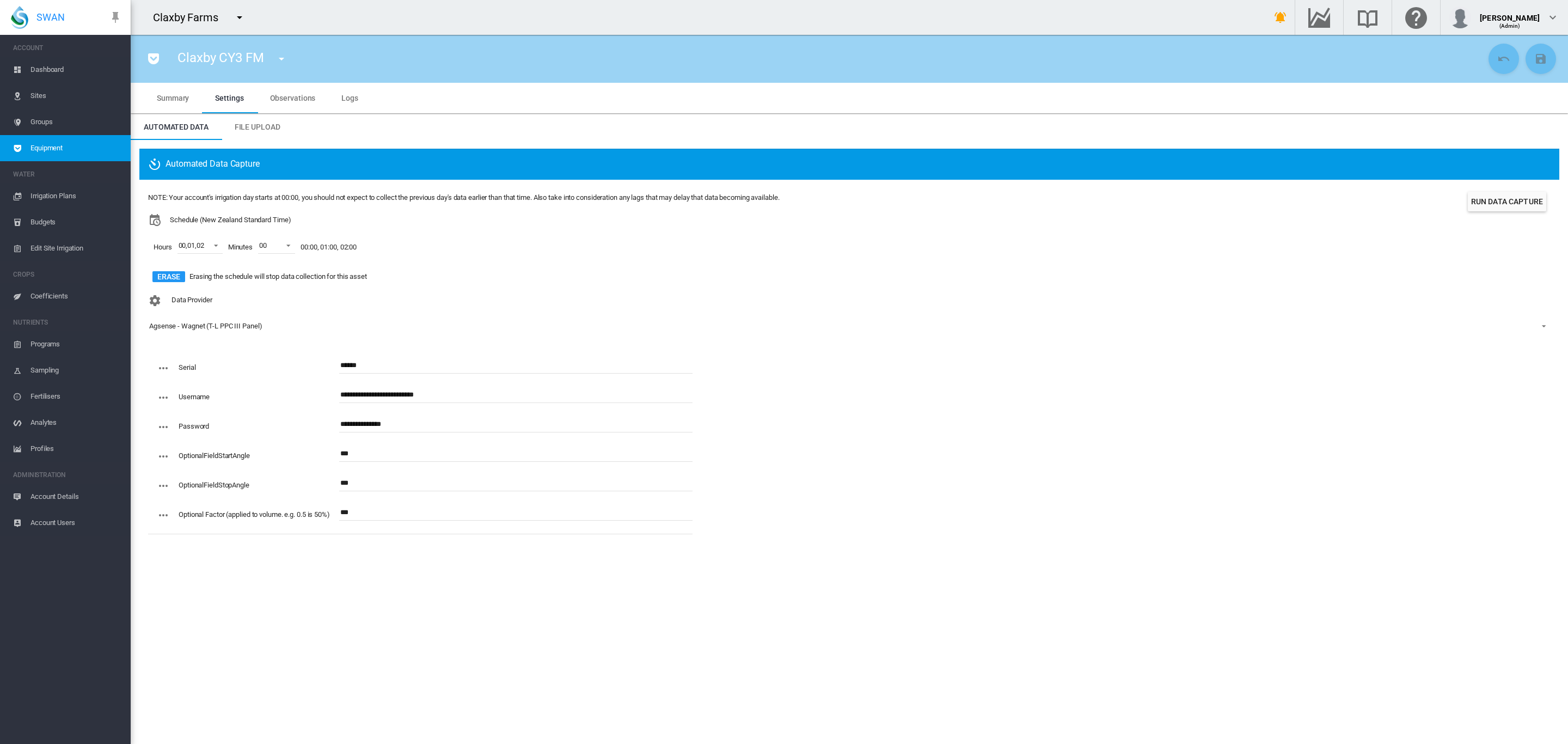
click at [294, 97] on span "Observations" at bounding box center [293, 98] width 46 height 9
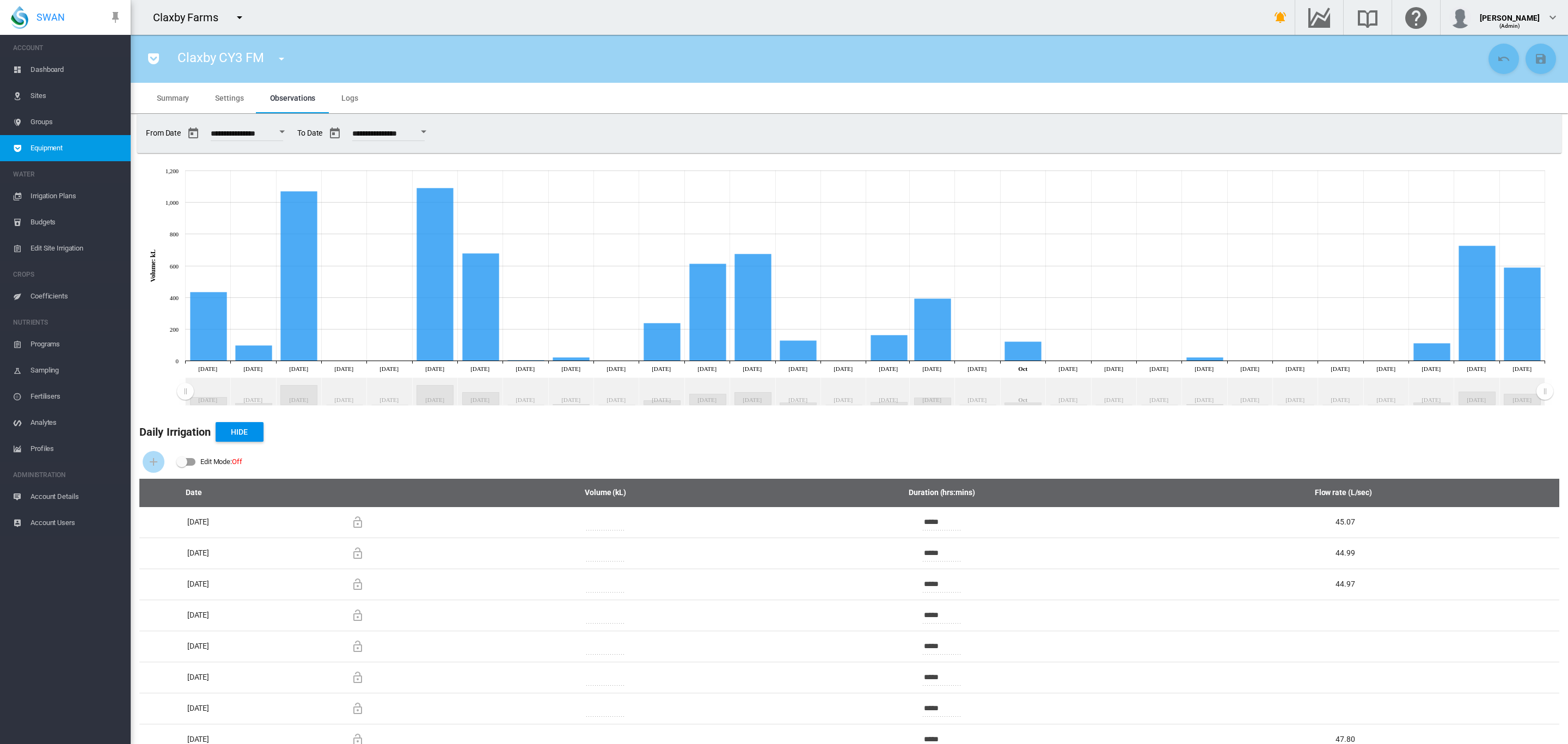
click at [56, 66] on span "Dashboard" at bounding box center [76, 69] width 91 height 26
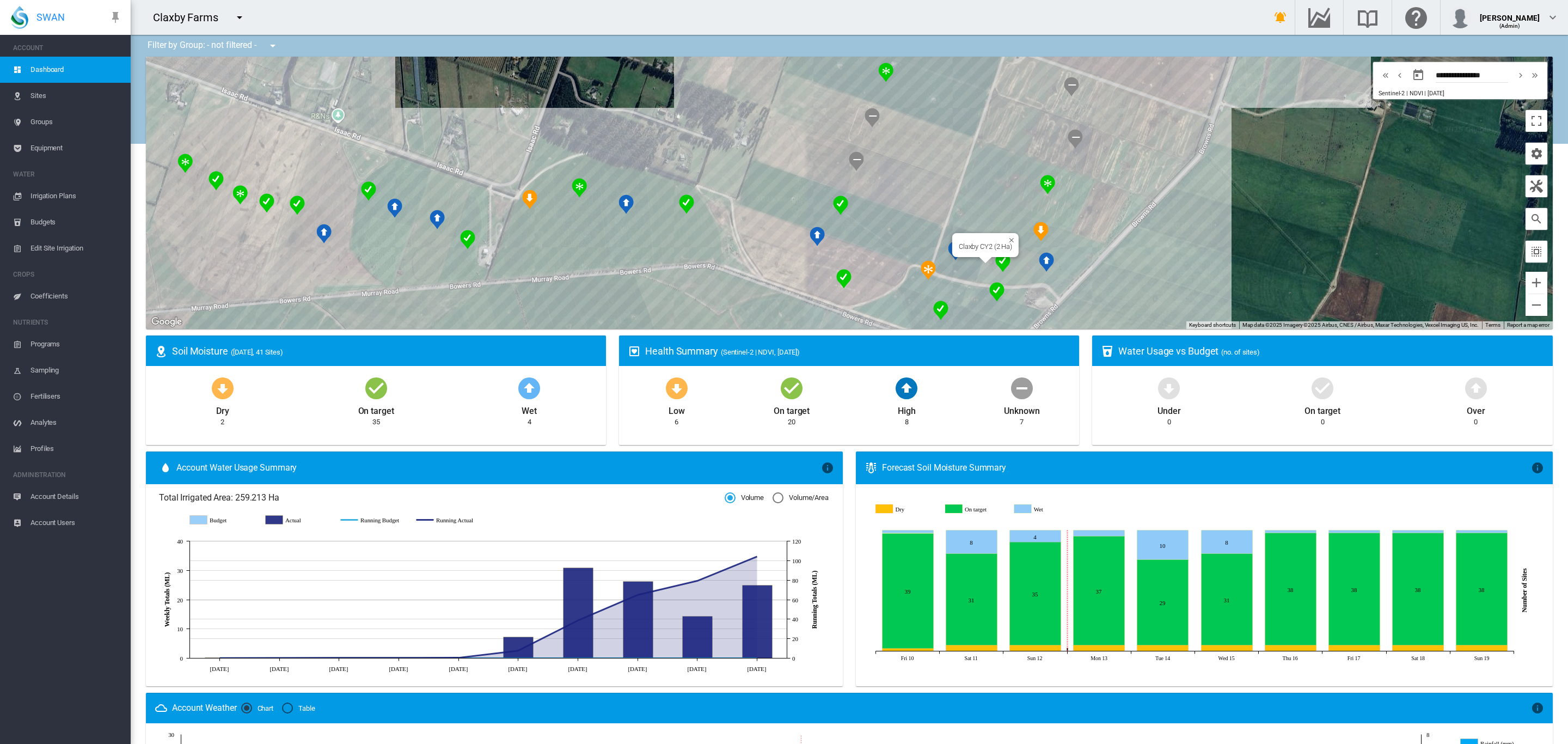
click at [1016, 263] on div "Claxby CY2 (2 Ha)" at bounding box center [849, 192] width 1407 height 272
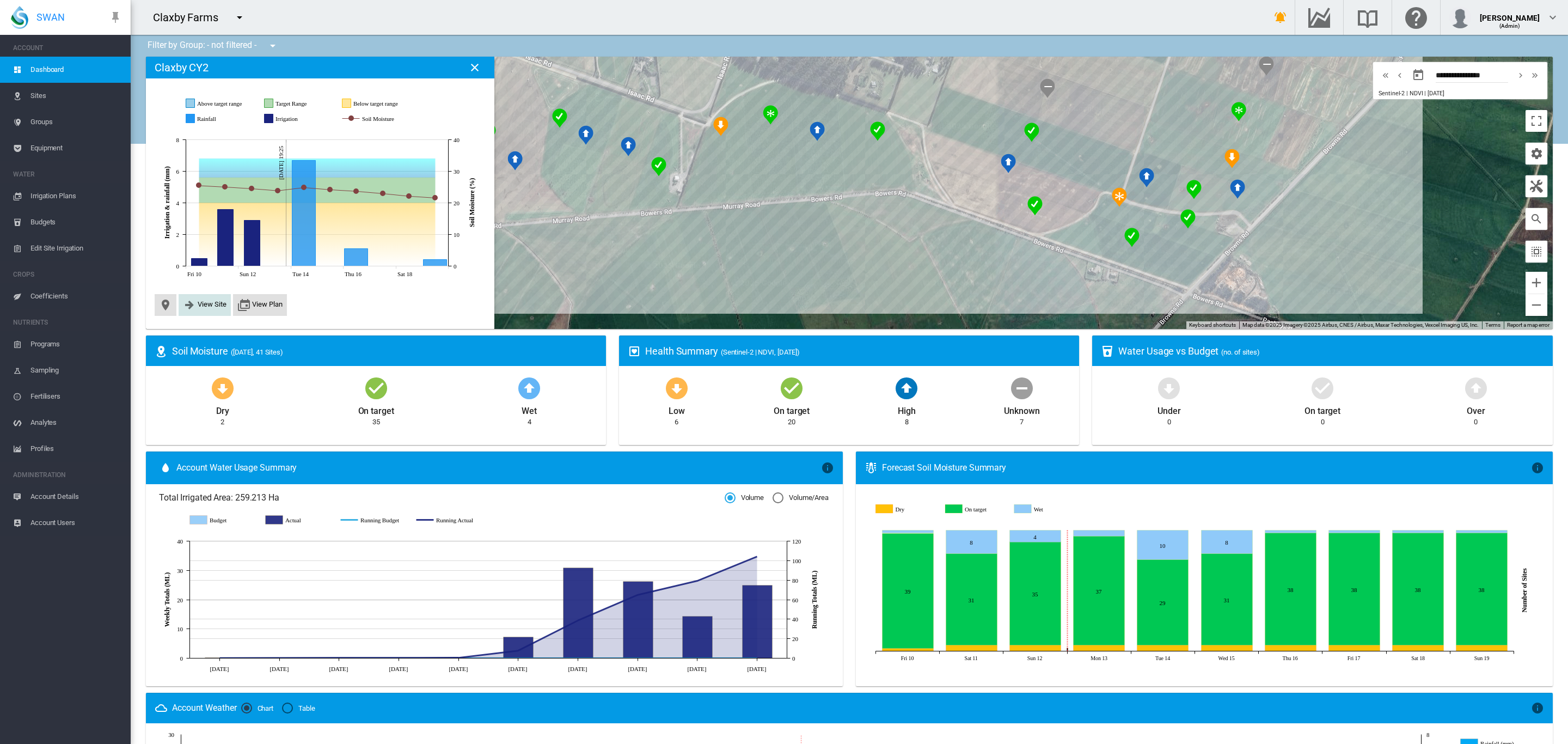
click at [208, 306] on span "View Site" at bounding box center [212, 304] width 29 height 8
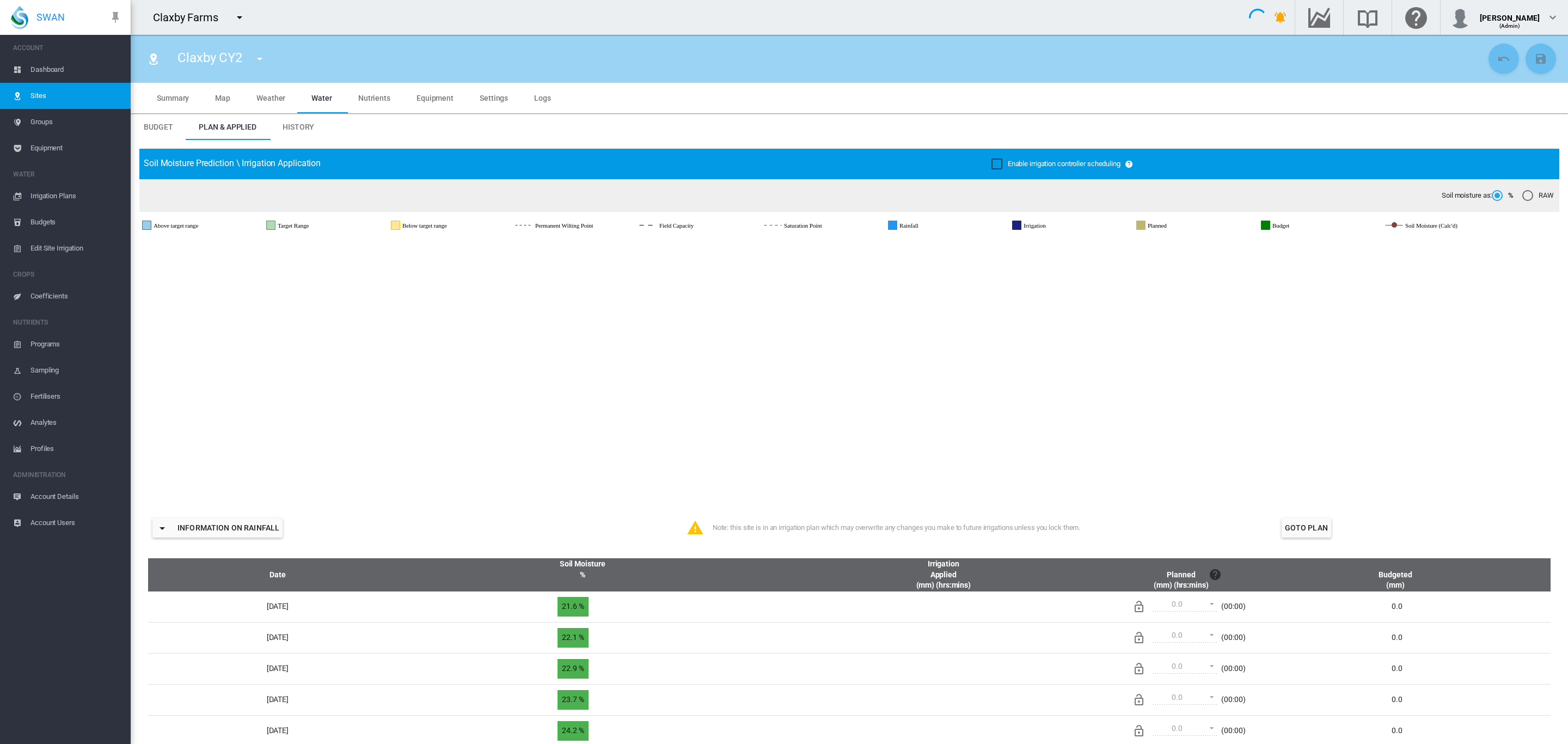
click at [480, 96] on span "Settings" at bounding box center [494, 98] width 29 height 9
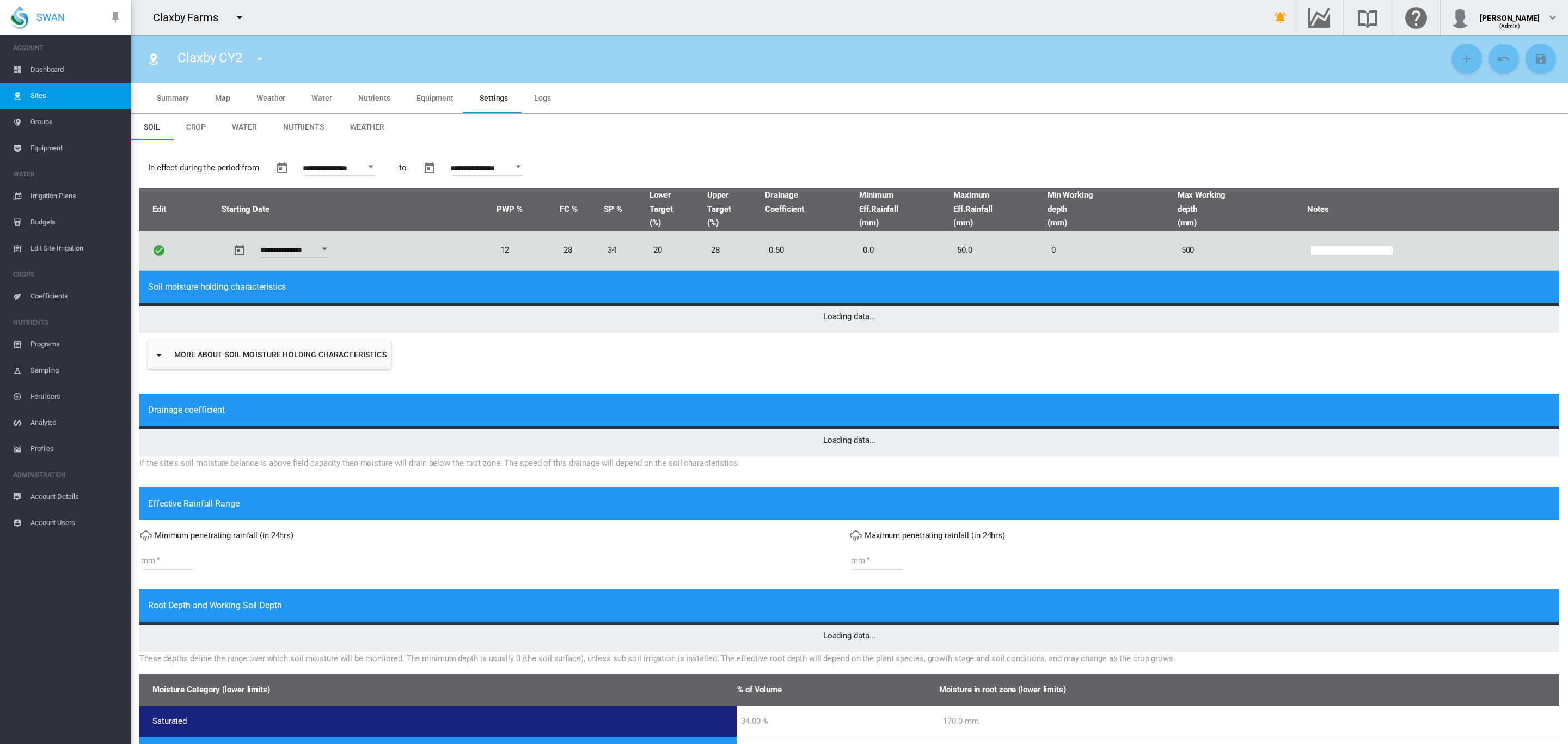
click at [445, 96] on span "Equipment" at bounding box center [435, 98] width 37 height 9
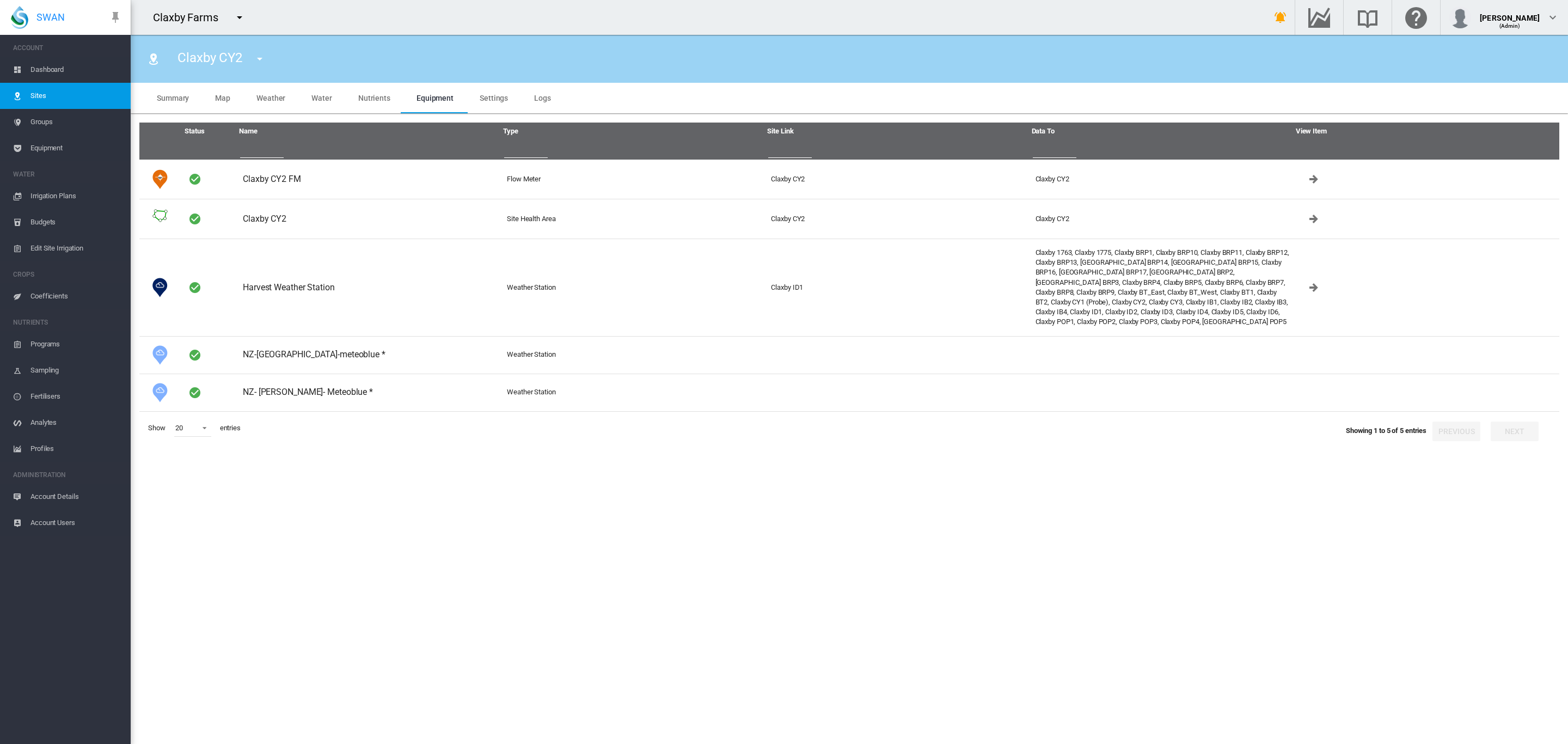
type input "*"
type input "**"
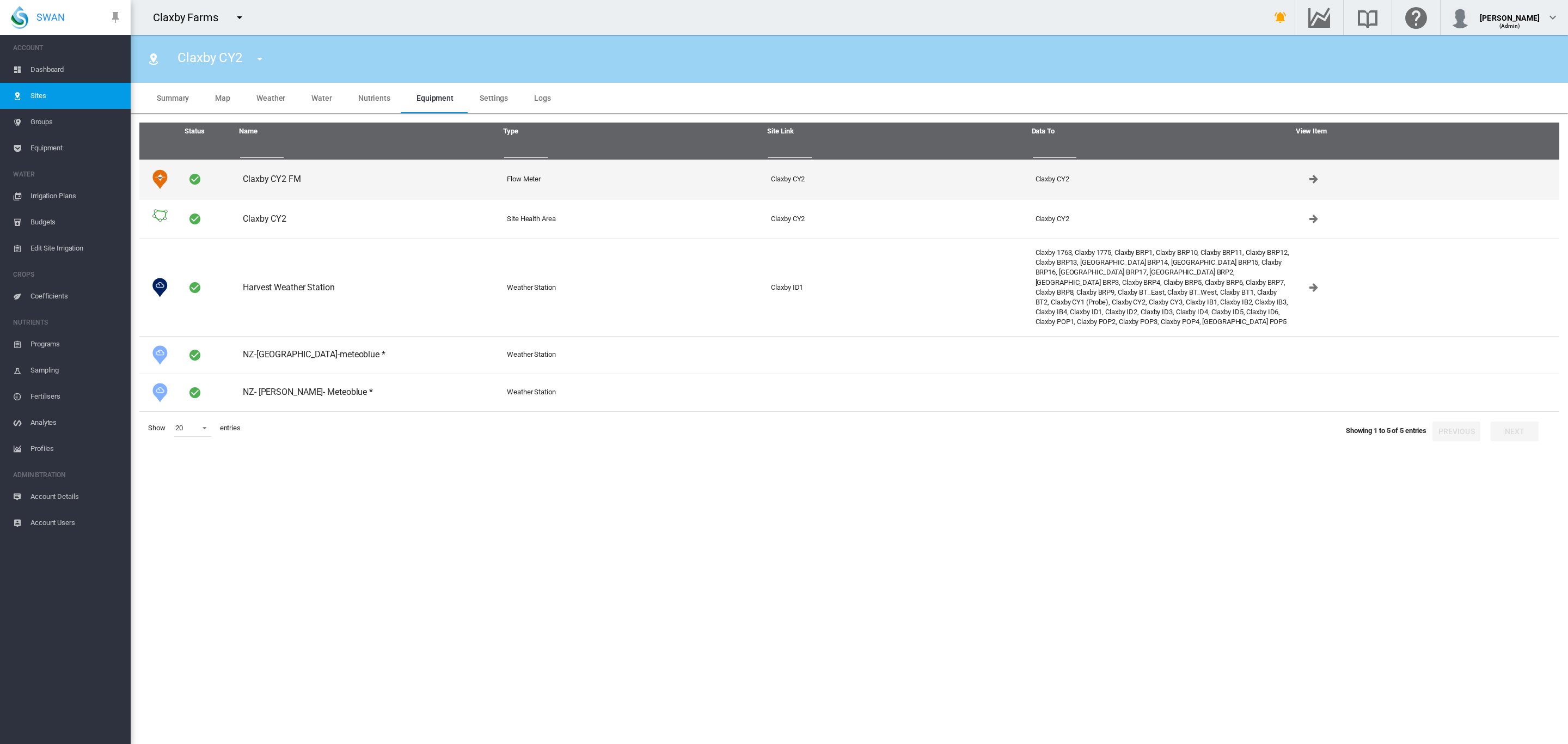
click at [264, 177] on td "Claxby CY2 FM" at bounding box center [371, 179] width 264 height 39
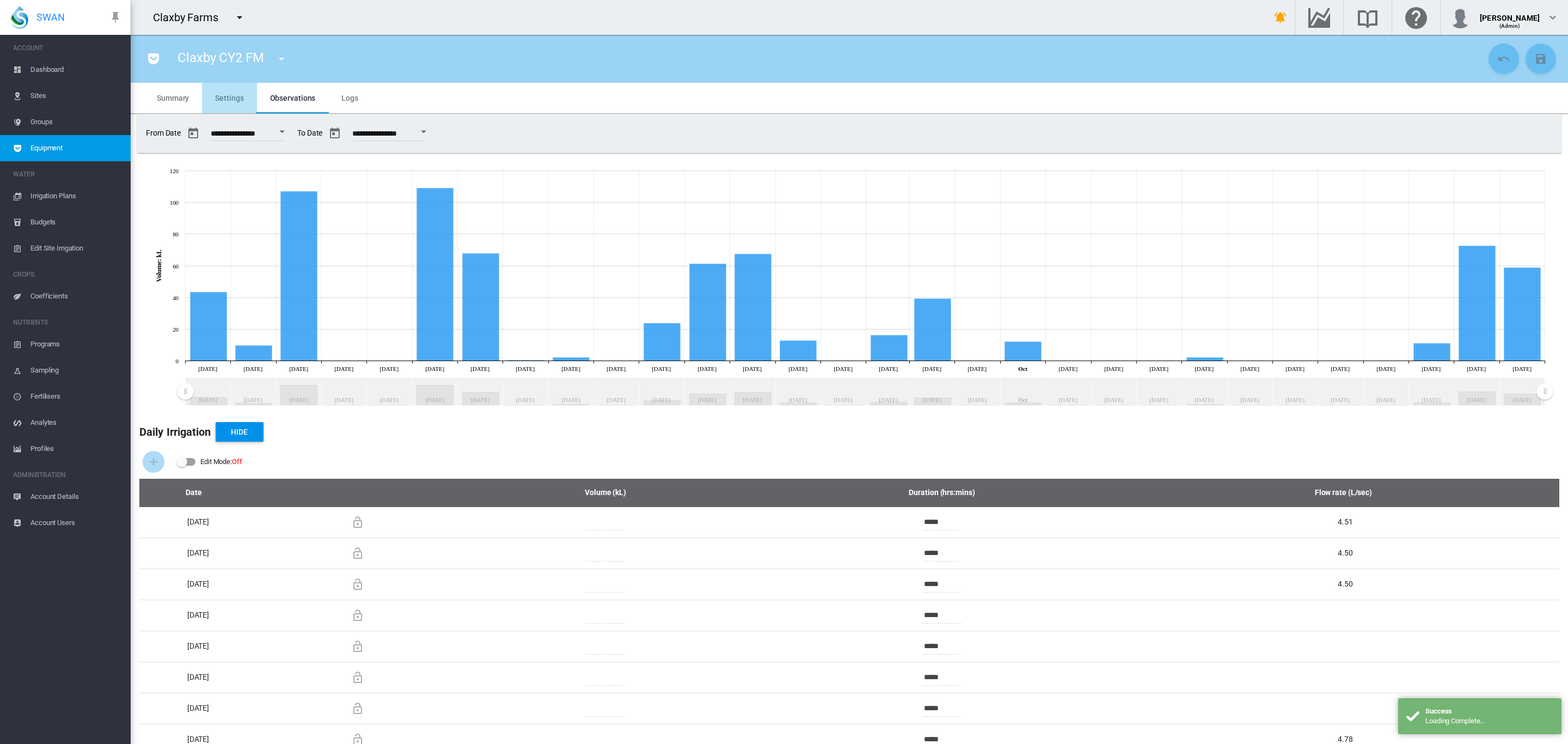
click at [233, 104] on md-tab-item "Settings" at bounding box center [229, 98] width 54 height 30
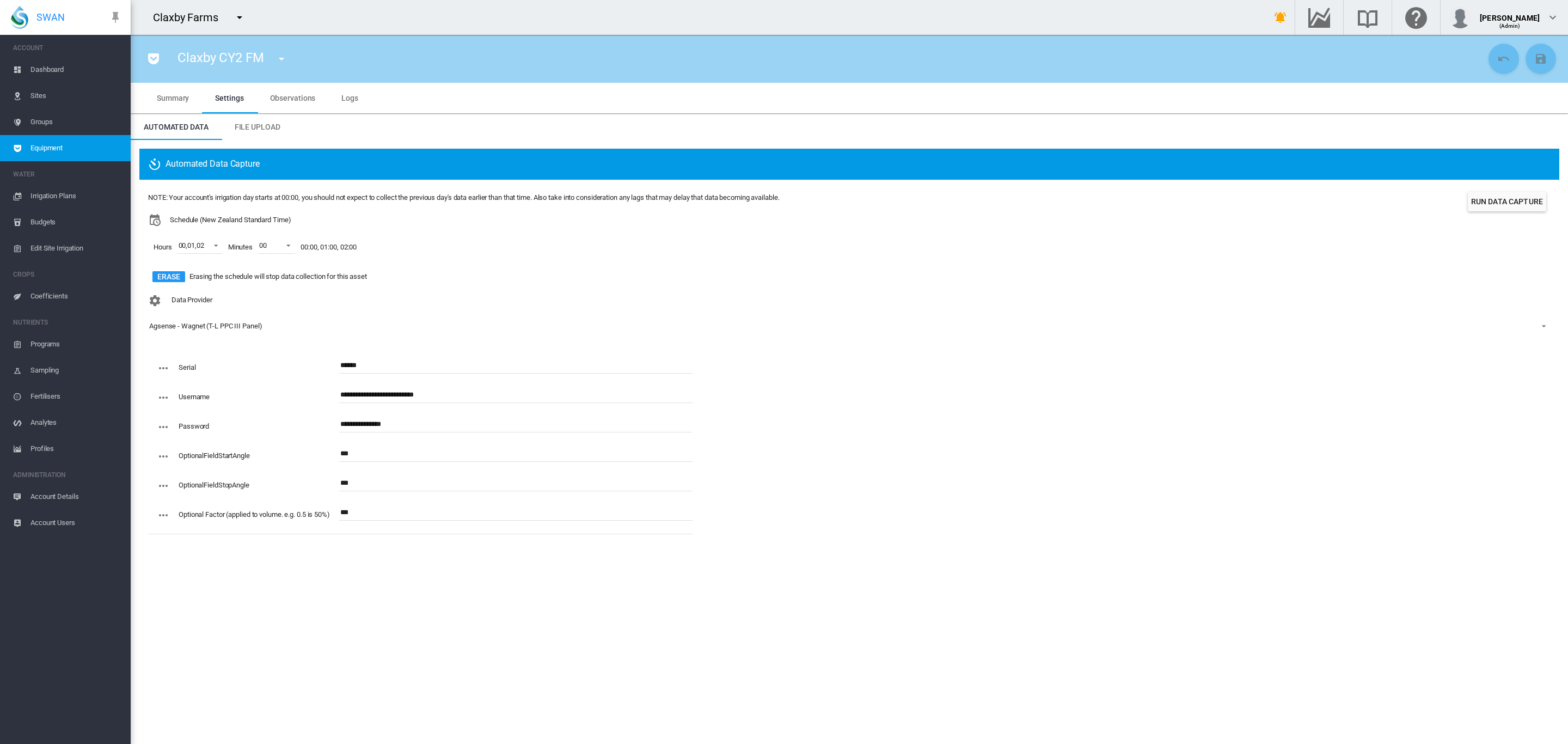
click at [49, 72] on span "Dashboard" at bounding box center [76, 69] width 91 height 26
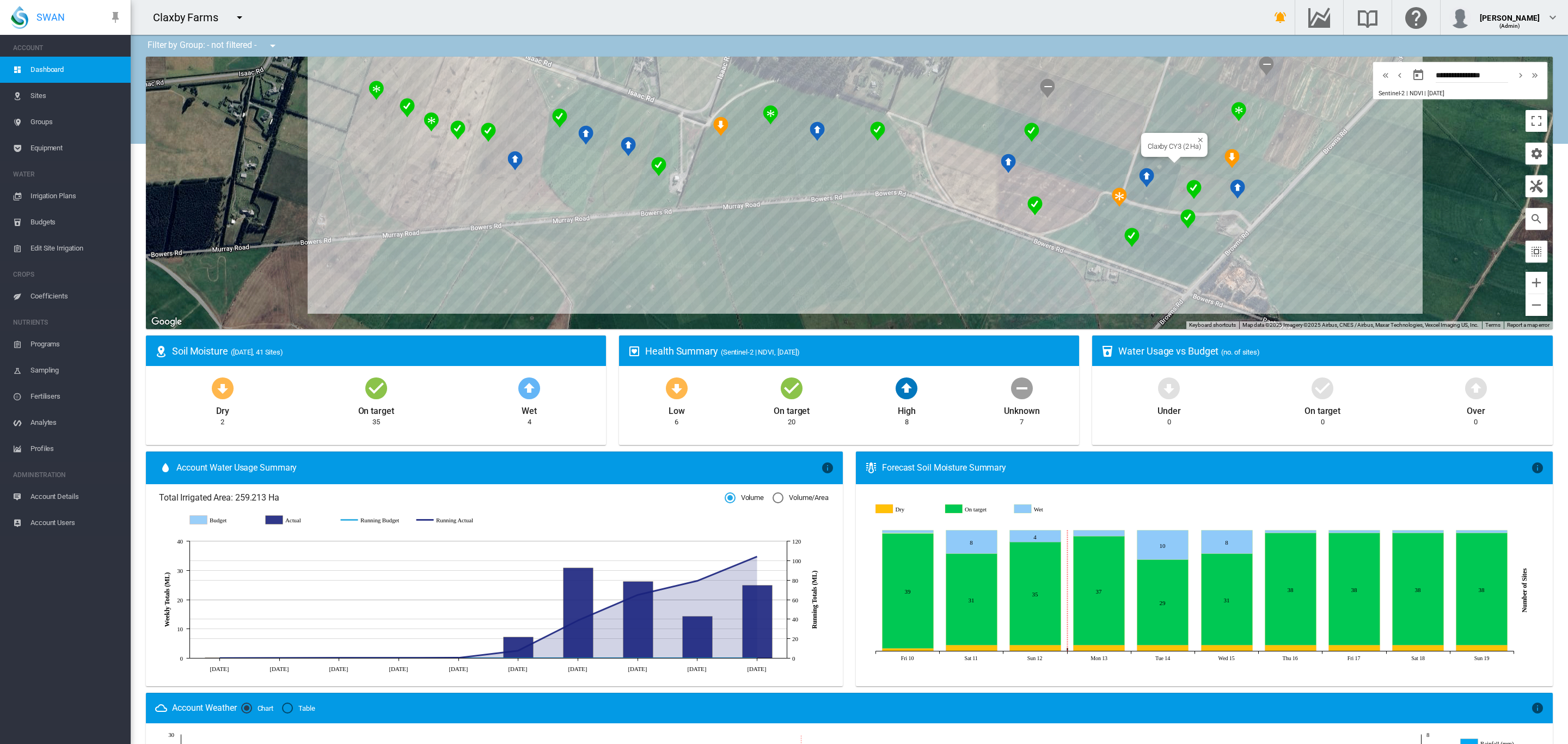
click at [1153, 184] on div "Claxby CY3 (2 Ha)" at bounding box center [849, 192] width 1407 height 272
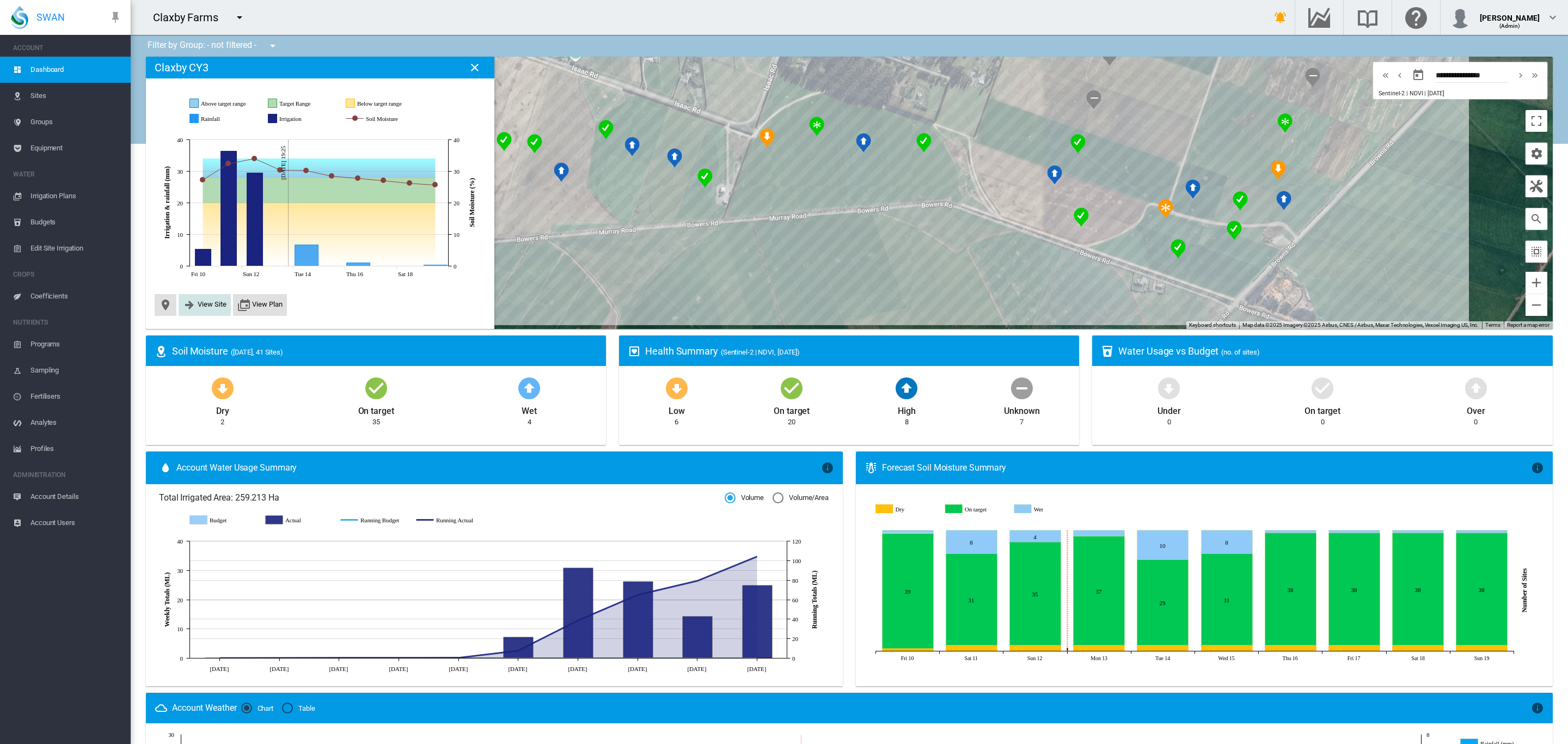
click at [191, 307] on md-icon "icon-arrow-right-bold" at bounding box center [189, 304] width 13 height 13
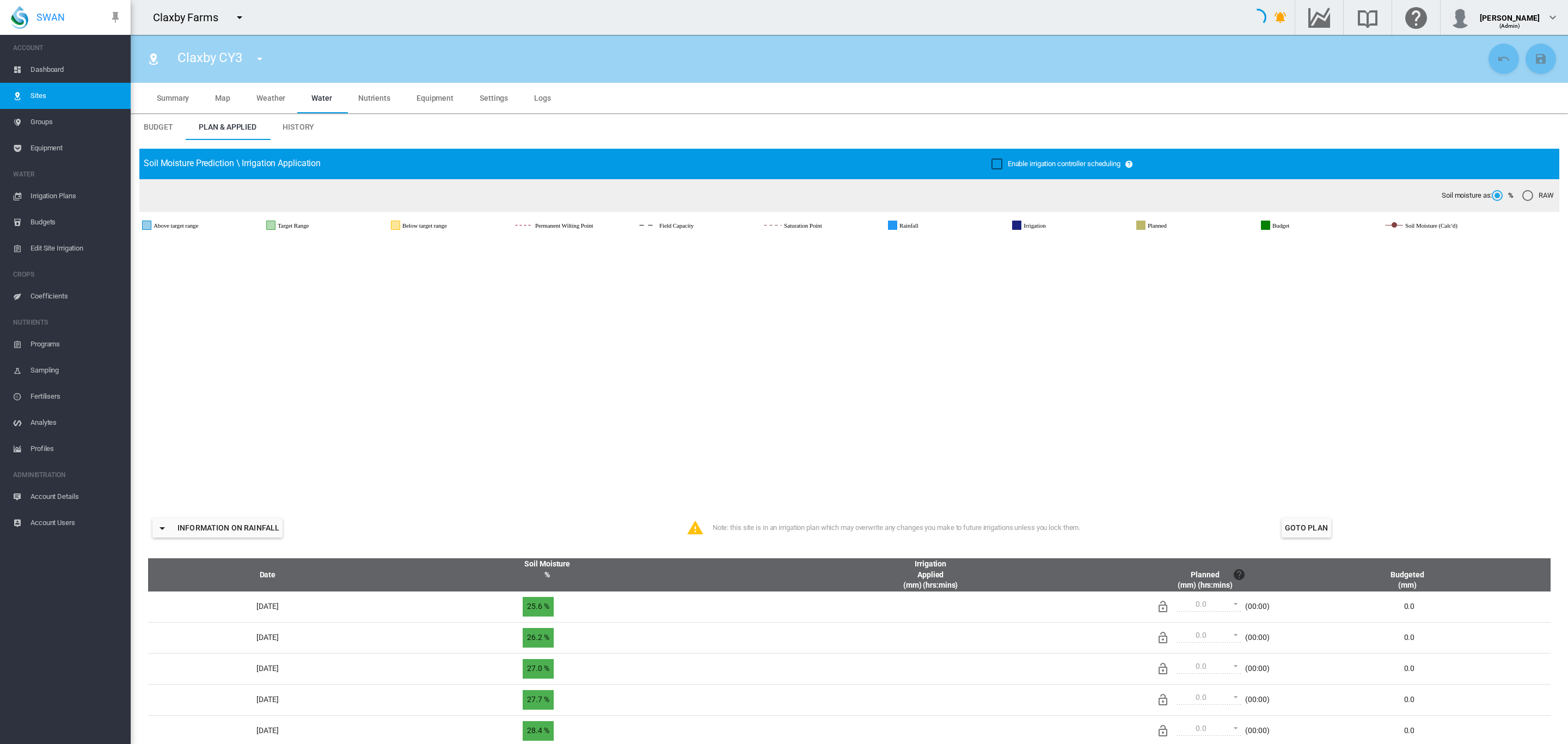
click at [492, 101] on span "Settings" at bounding box center [494, 98] width 29 height 9
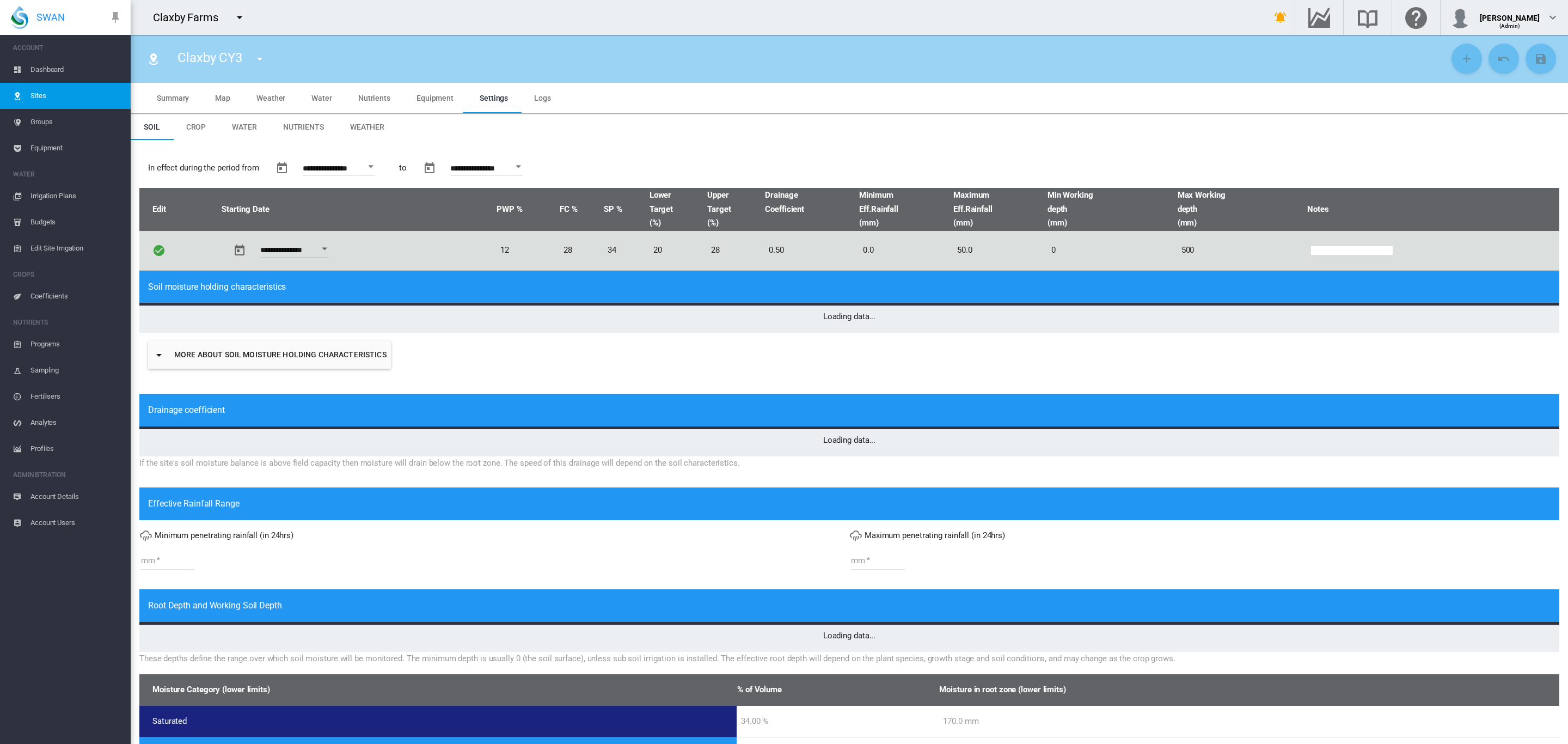
click at [435, 96] on span "Equipment" at bounding box center [435, 98] width 37 height 9
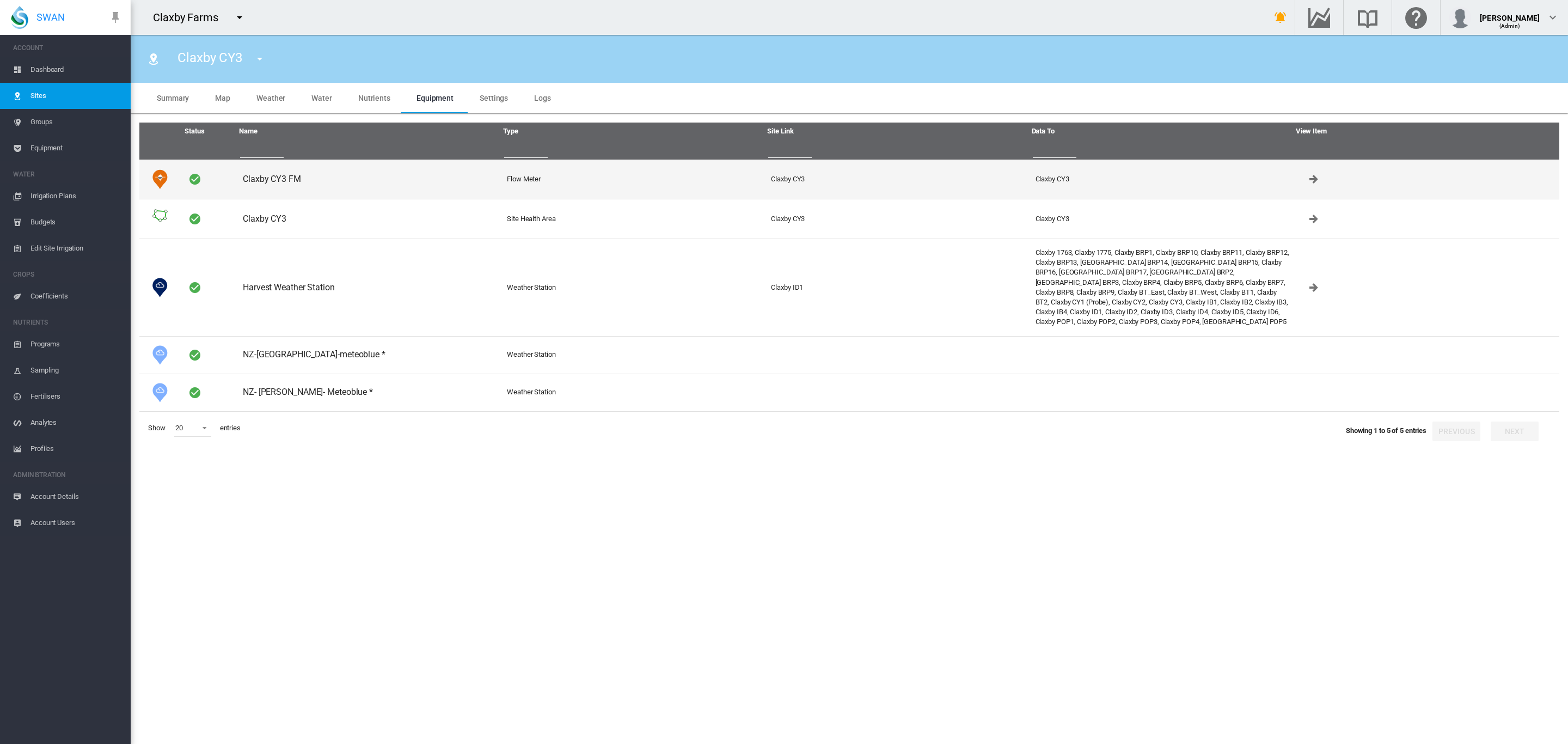
click at [280, 175] on td "Claxby CY3 FM" at bounding box center [371, 179] width 264 height 39
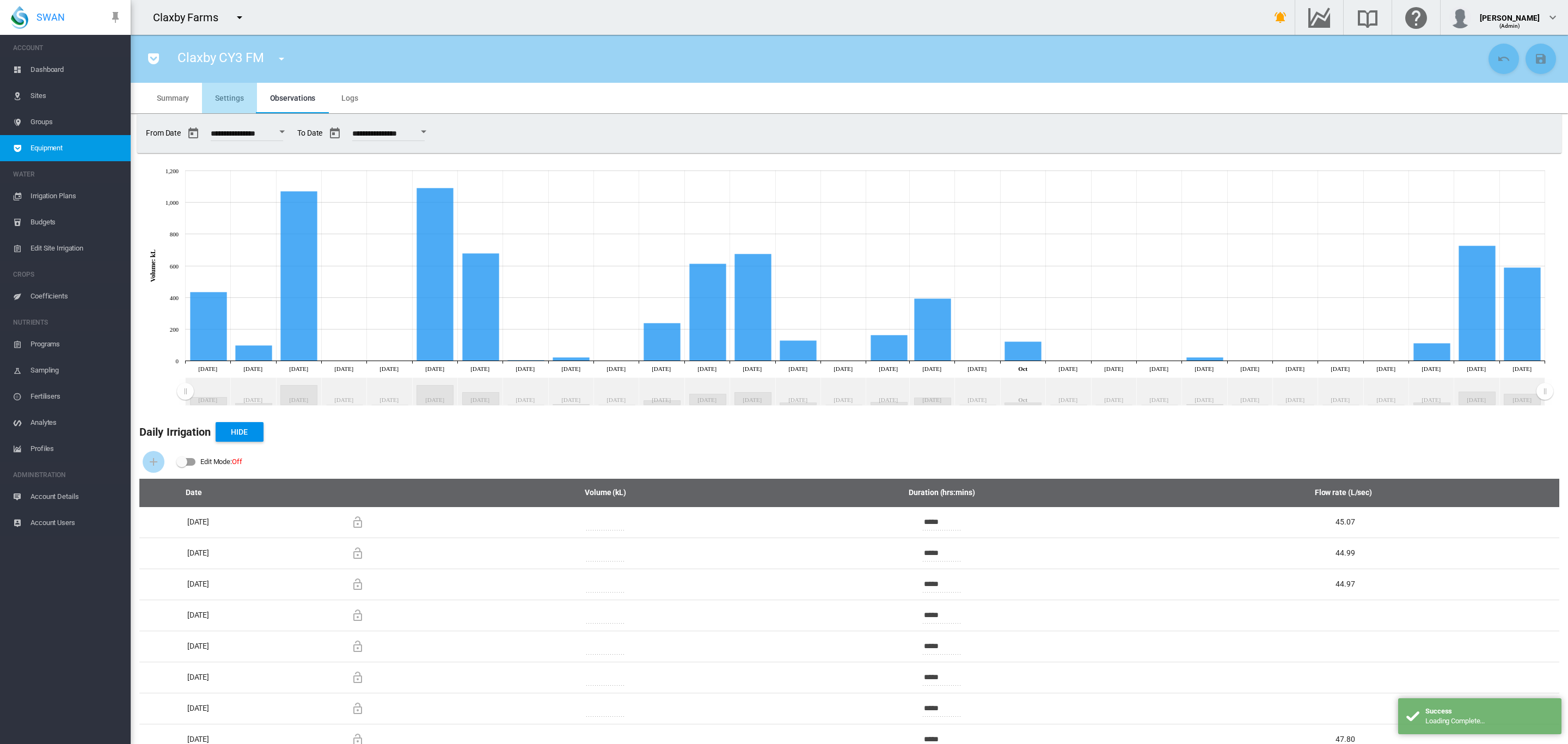
click at [233, 106] on md-tab-item "Settings" at bounding box center [229, 98] width 54 height 30
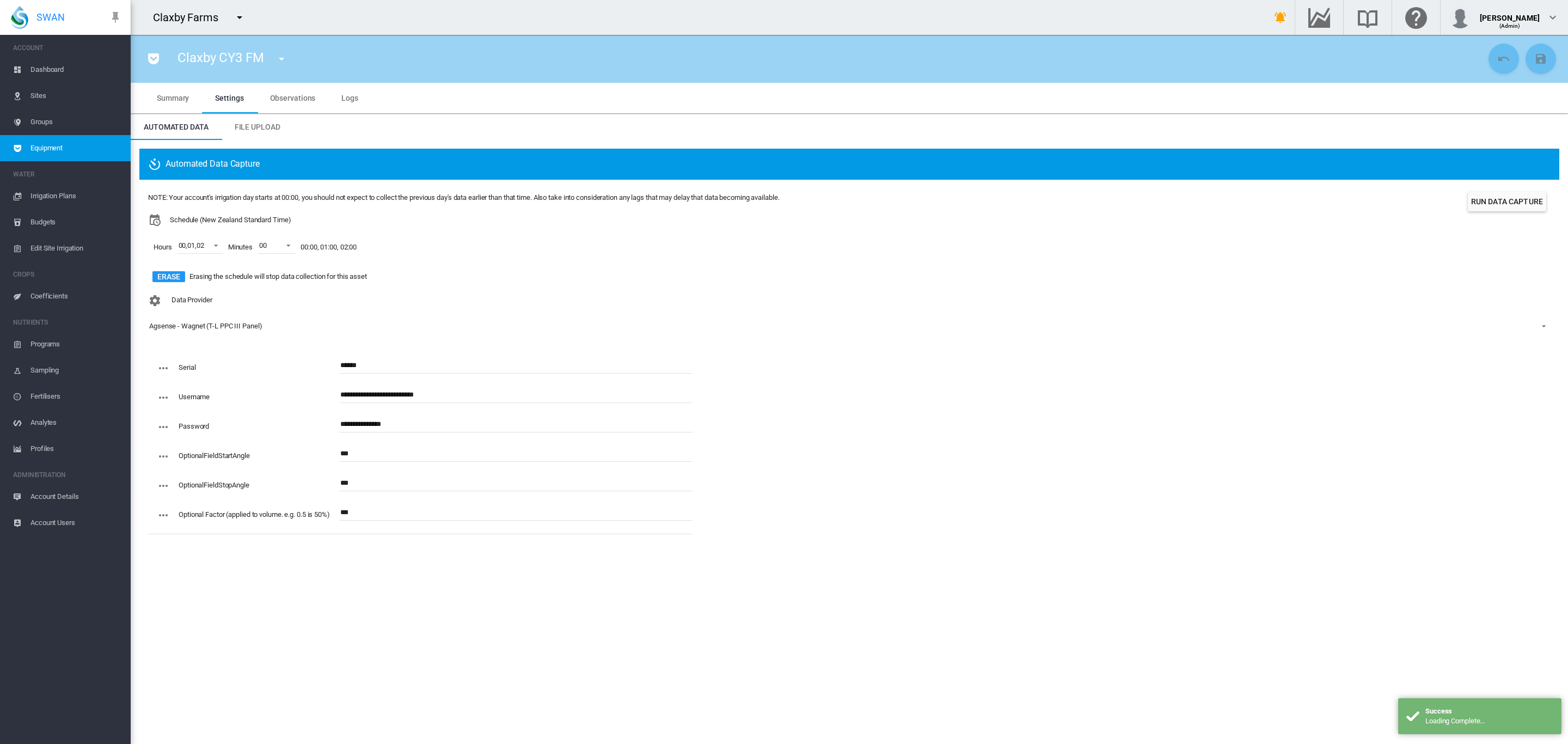
click at [343, 511] on input "***" at bounding box center [516, 512] width 353 height 16
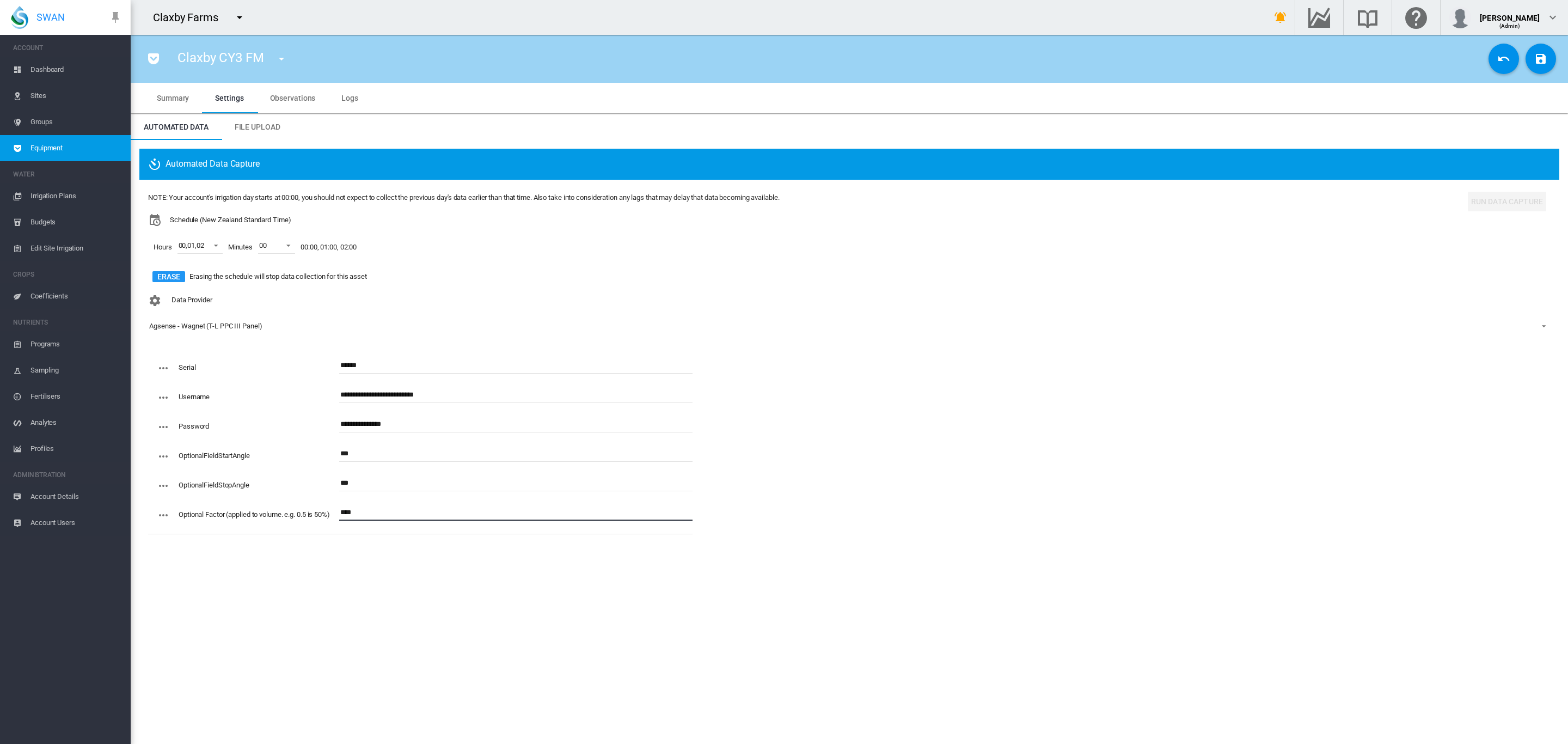
type input "****"
click at [755, 597] on section "Claxby CY3 FM Claxby 1763 (Site Health Area) Claxby 1763 FM (Flow Meter) Claxby…" at bounding box center [849, 389] width 1437 height 709
click at [1552, 55] on button "Save Changes" at bounding box center [1541, 59] width 30 height 30
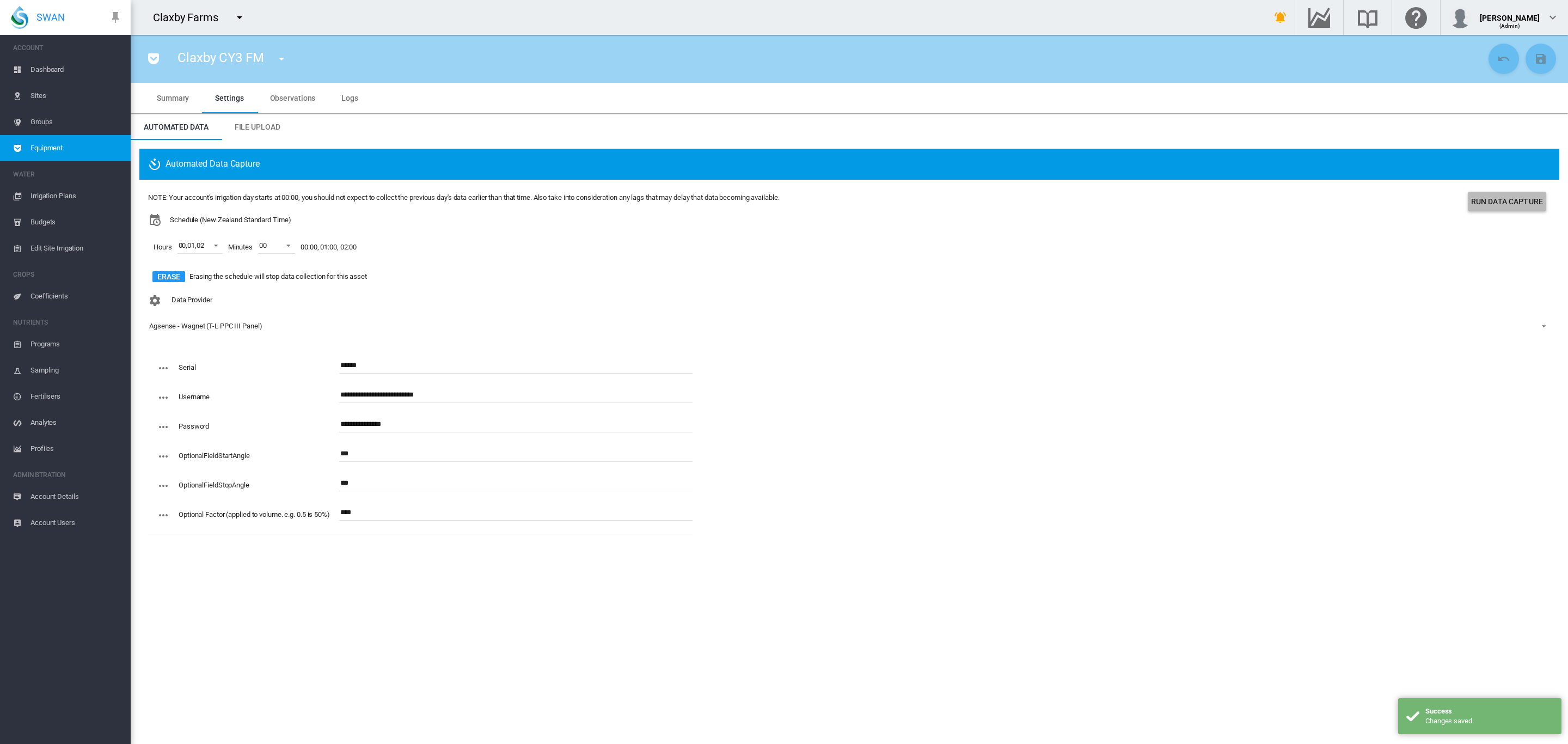
click at [1500, 202] on button "Run Data Capture" at bounding box center [1507, 202] width 79 height 19
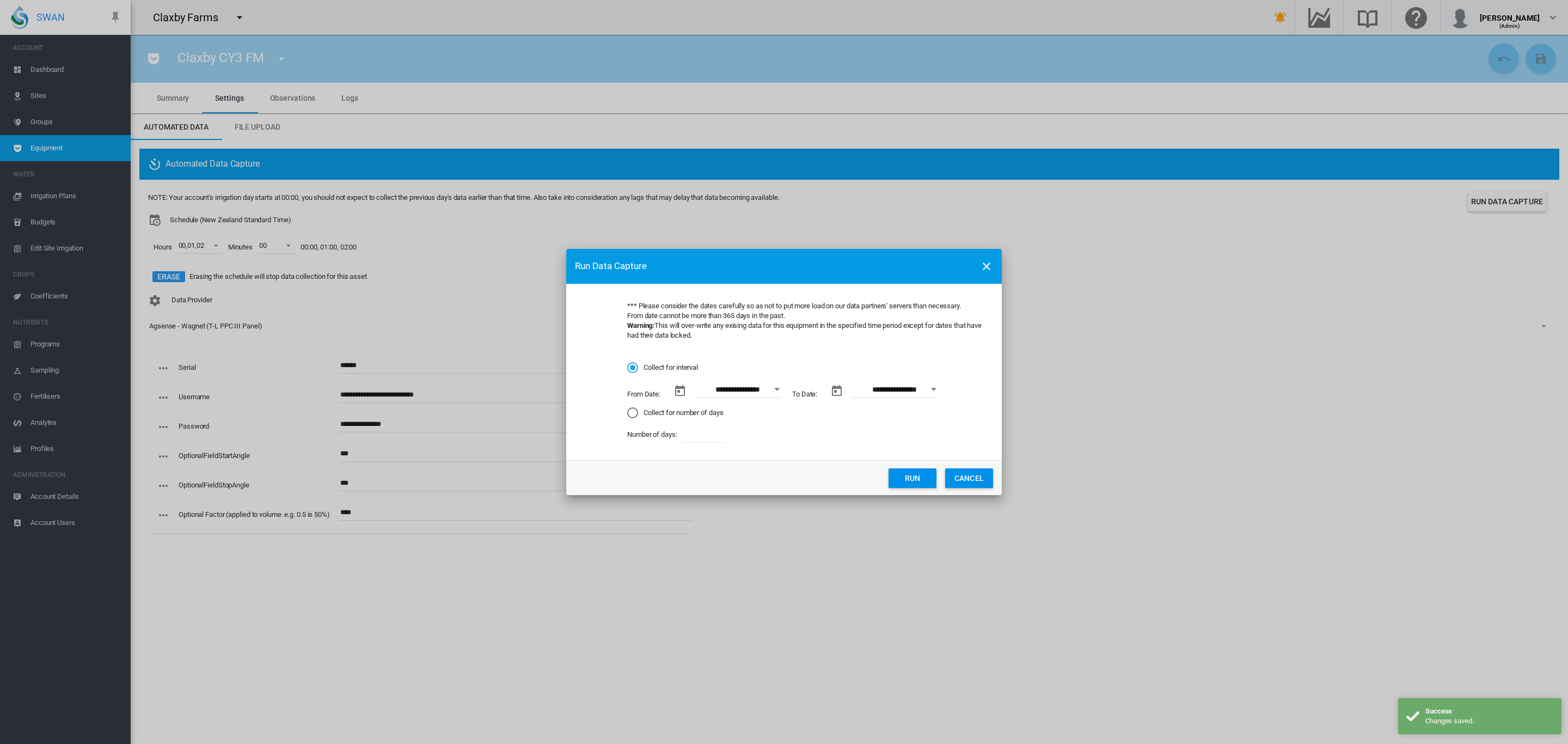
click at [778, 388] on div "Open calendar" at bounding box center [777, 389] width 5 height 2
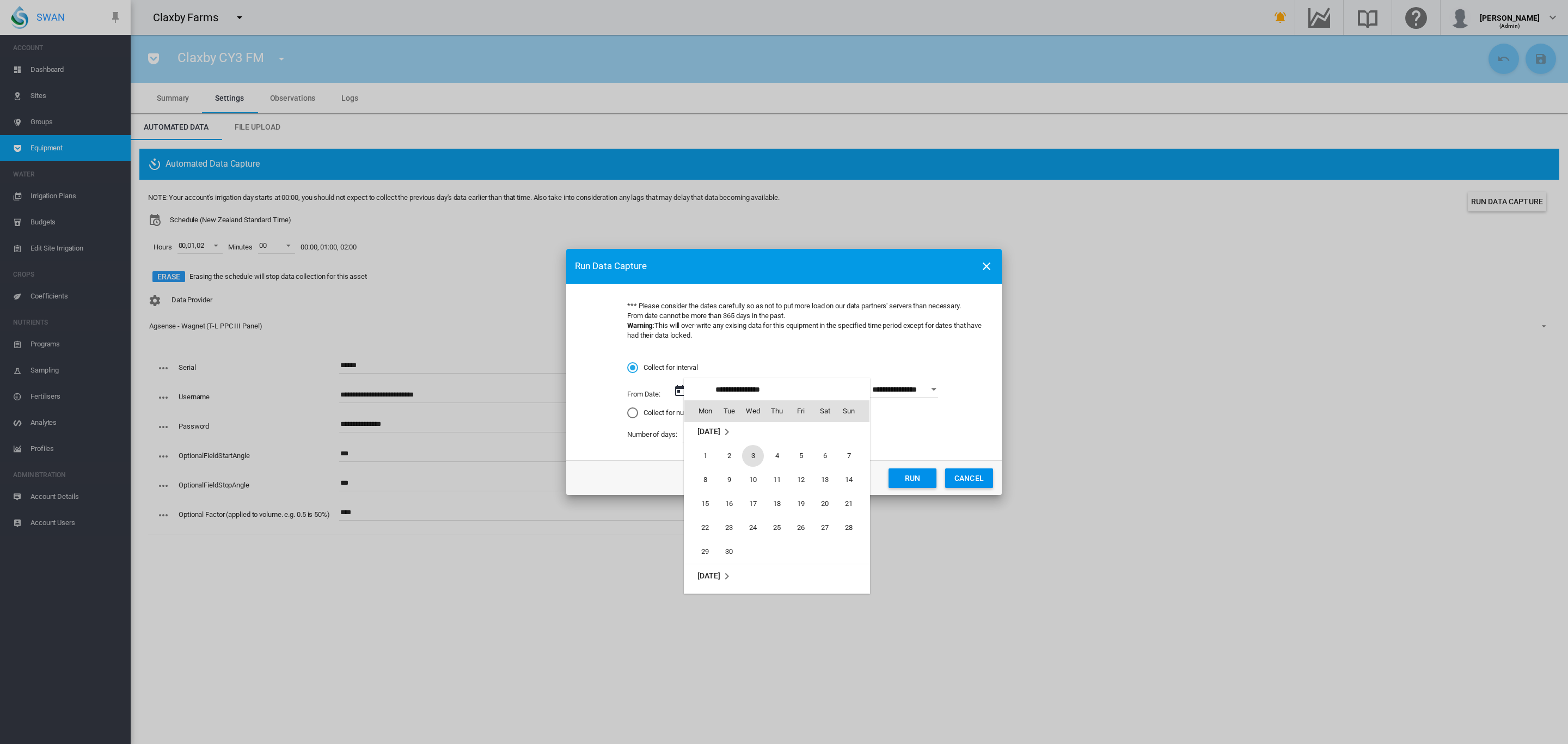
scroll to position [1588, 0]
click at [713, 459] on span "1" at bounding box center [705, 457] width 22 height 22
type input "**********"
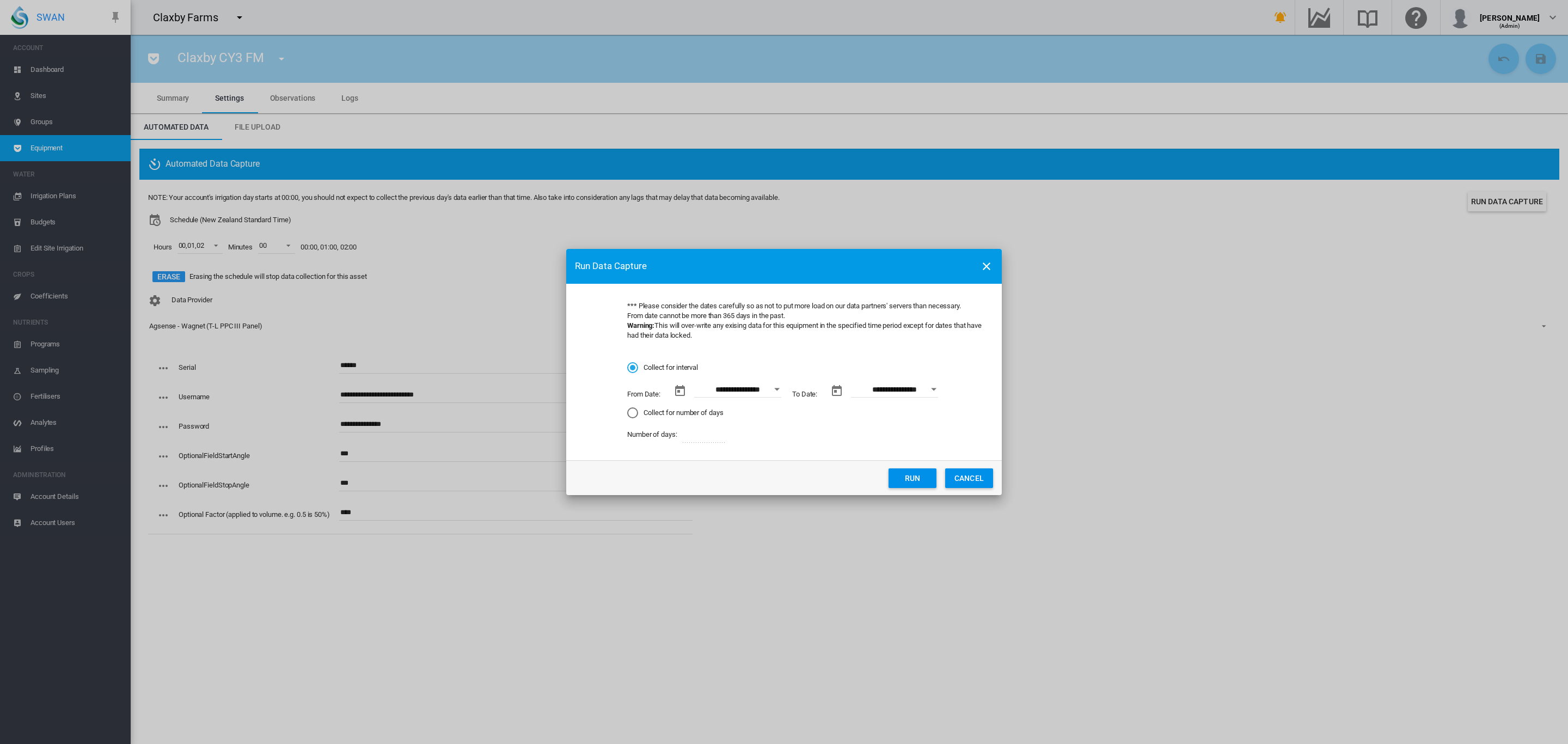
click at [914, 477] on button "Run" at bounding box center [912, 478] width 48 height 19
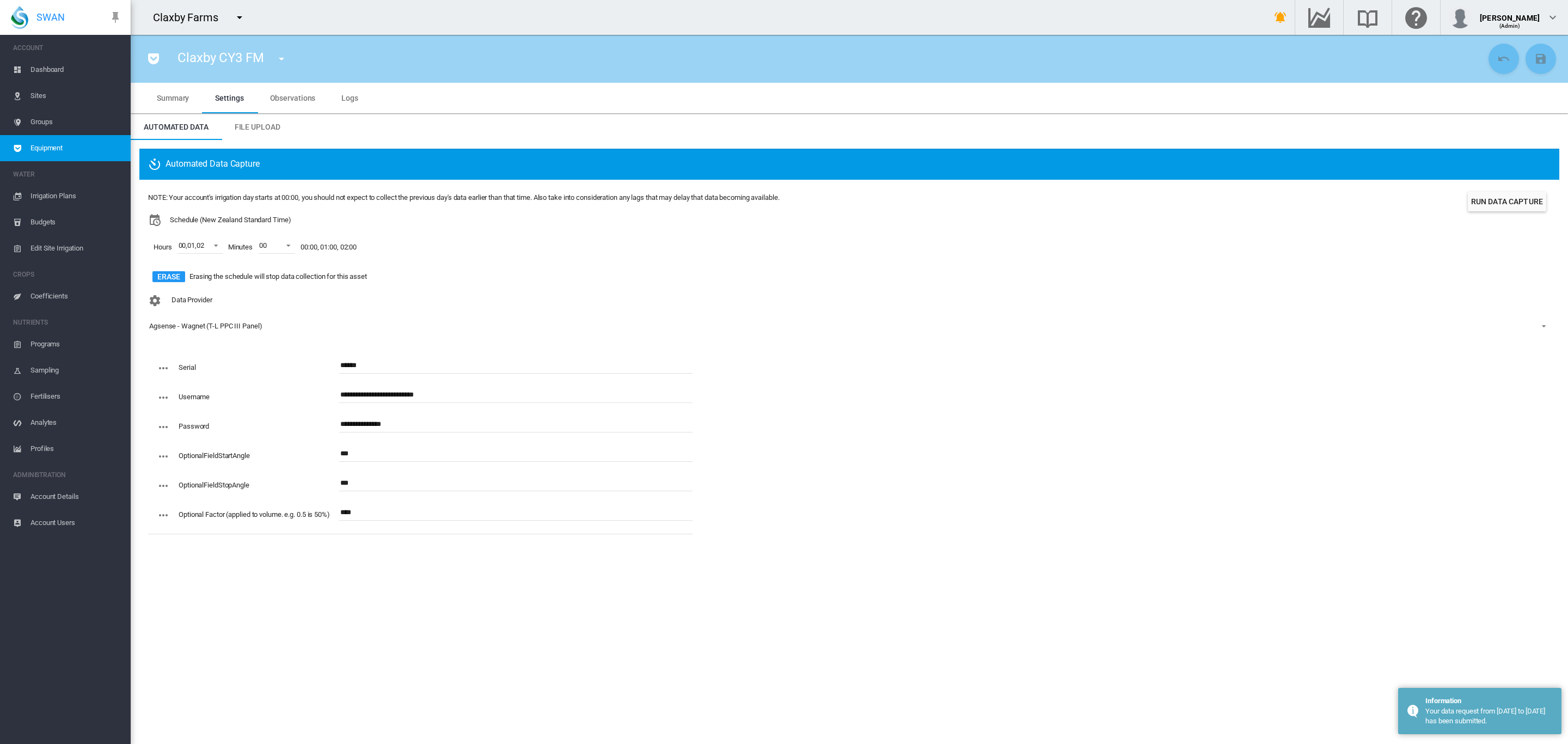
click at [163, 102] on span "Summary" at bounding box center [173, 98] width 32 height 9
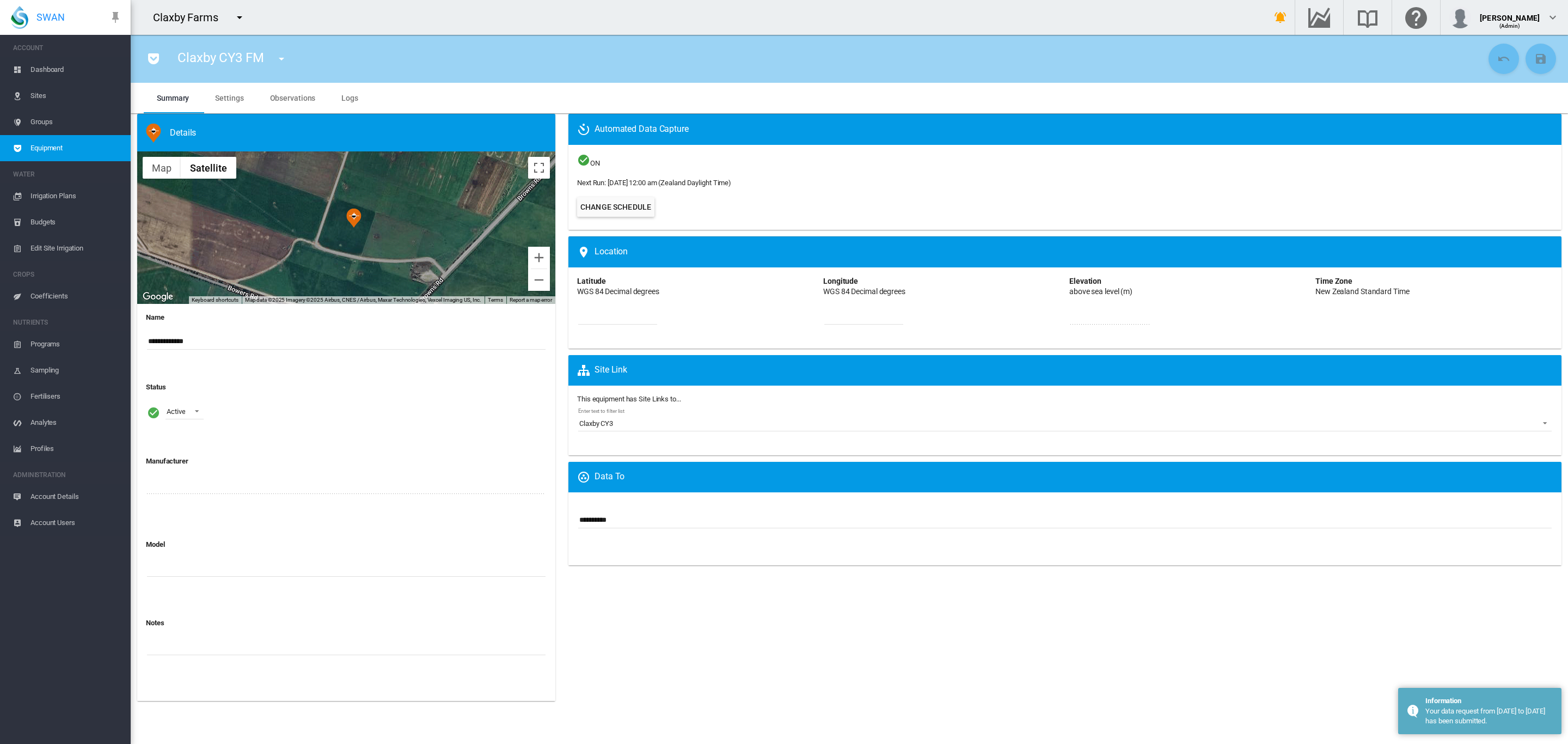
click at [60, 72] on span "Dashboard" at bounding box center [76, 69] width 91 height 26
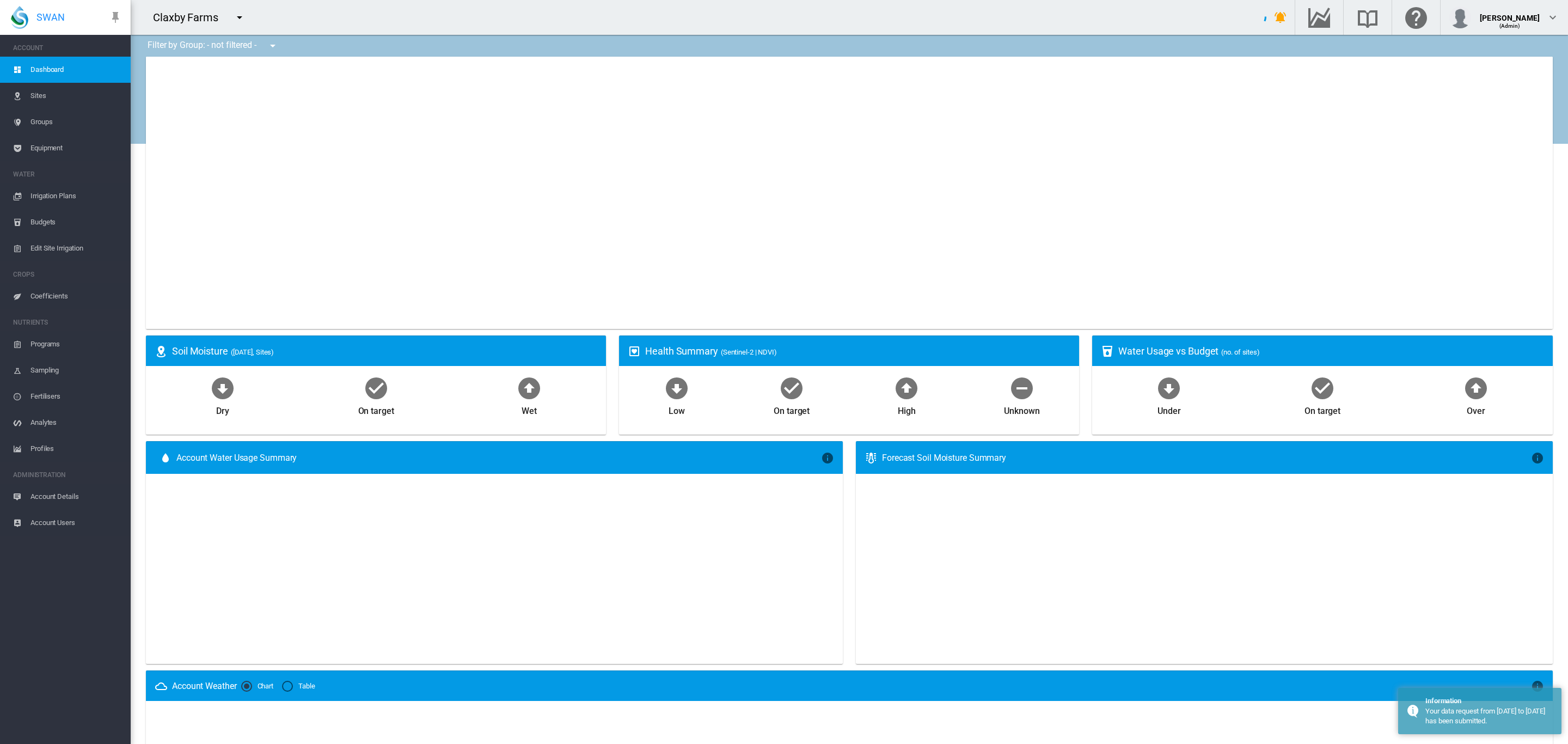
type input "**********"
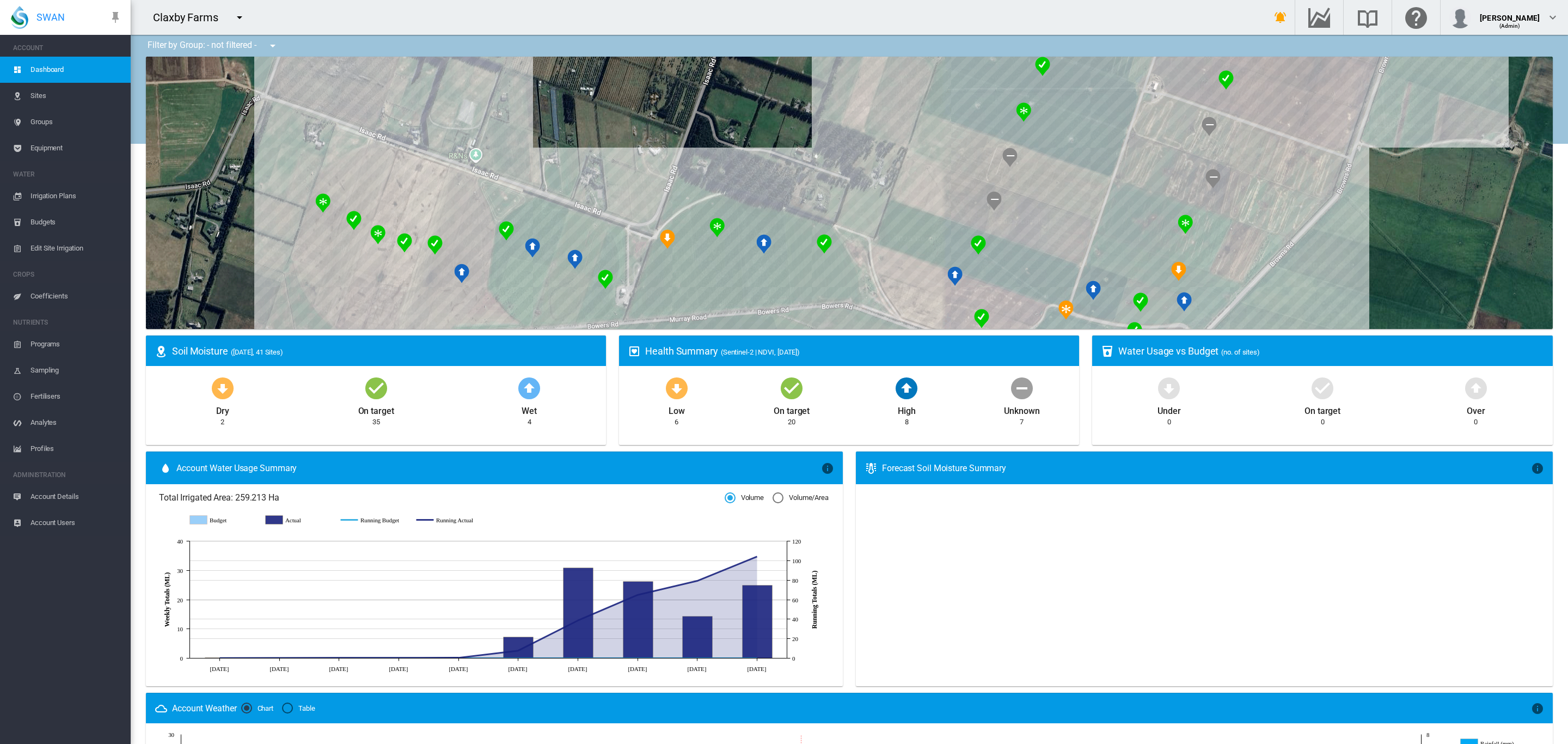
drag, startPoint x: 909, startPoint y: 248, endPoint x: 719, endPoint y: 362, distance: 221.6
click at [737, 367] on div "Filter by Group: - not filtered - - not filtered - Broughtons Pivot Browns Road…" at bounding box center [849, 553] width 1437 height 1036
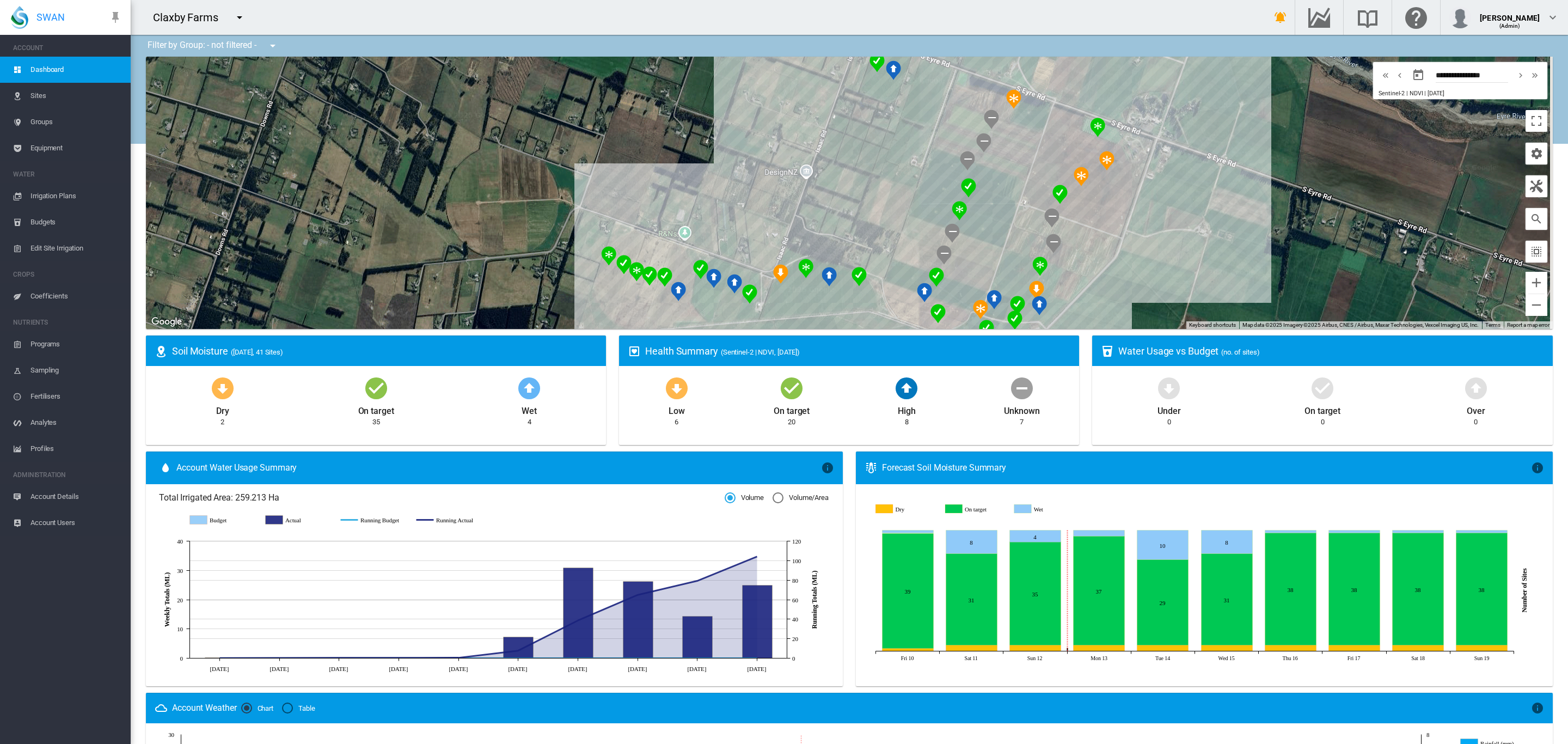
drag, startPoint x: 1204, startPoint y: 188, endPoint x: 1122, endPoint y: 242, distance: 98.2
click at [1157, 245] on div at bounding box center [849, 192] width 1407 height 272
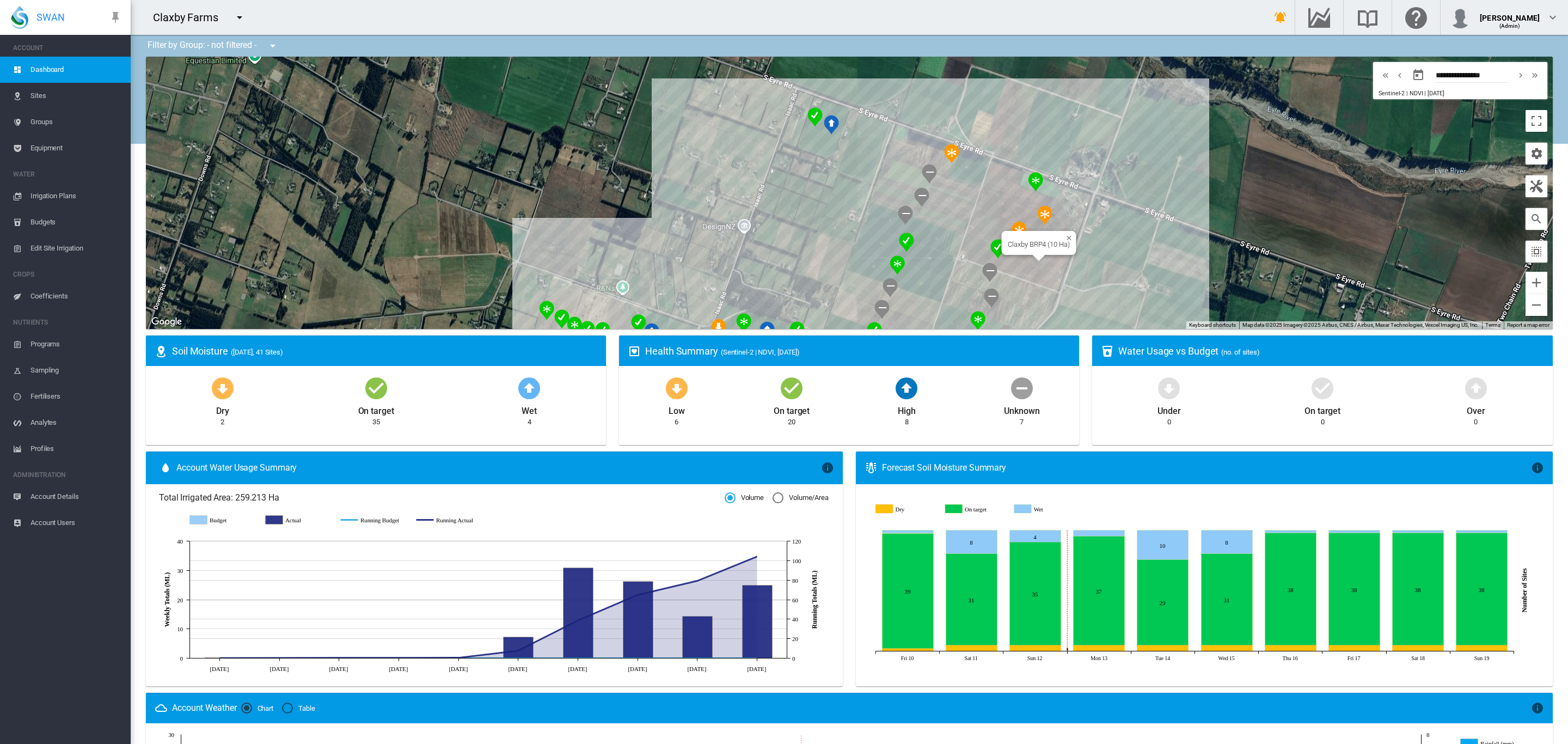
click at [1029, 266] on div "Claxby BRP4 (10 Ha)" at bounding box center [849, 192] width 1407 height 272
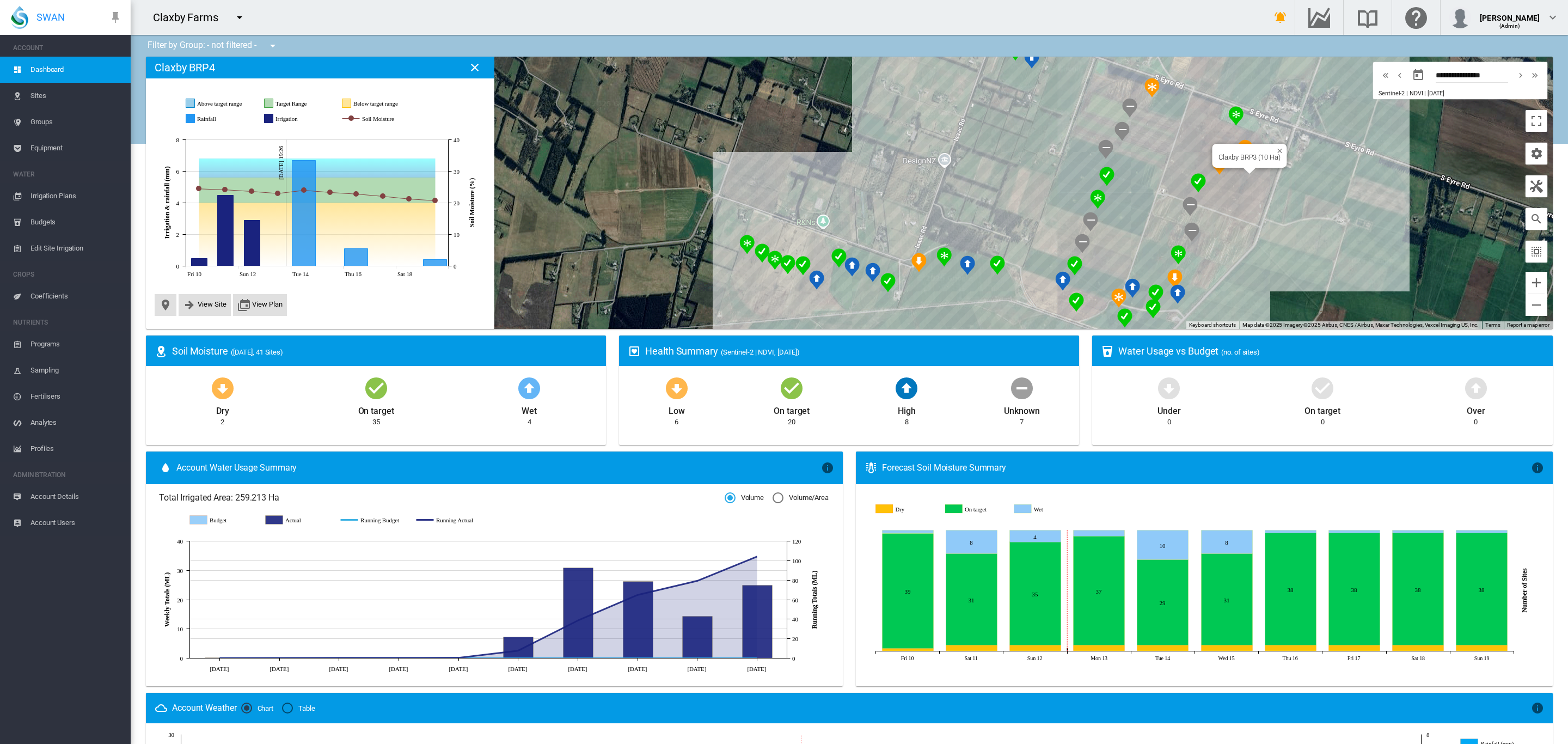
click at [1239, 182] on div "Claxby BRP3 (10 Ha)" at bounding box center [849, 192] width 1407 height 272
click at [1163, 100] on div "Claxby BRP17 (10 Ha)" at bounding box center [849, 192] width 1407 height 272
click at [1147, 142] on div "Claxby BRP15 (10 Ha)" at bounding box center [849, 192] width 1407 height 272
click at [1137, 165] on div "Claxby BRP14 (10 Ha)" at bounding box center [849, 192] width 1407 height 272
click at [1121, 190] on div "Claxby BRP13 (10 Ha)" at bounding box center [849, 192] width 1407 height 272
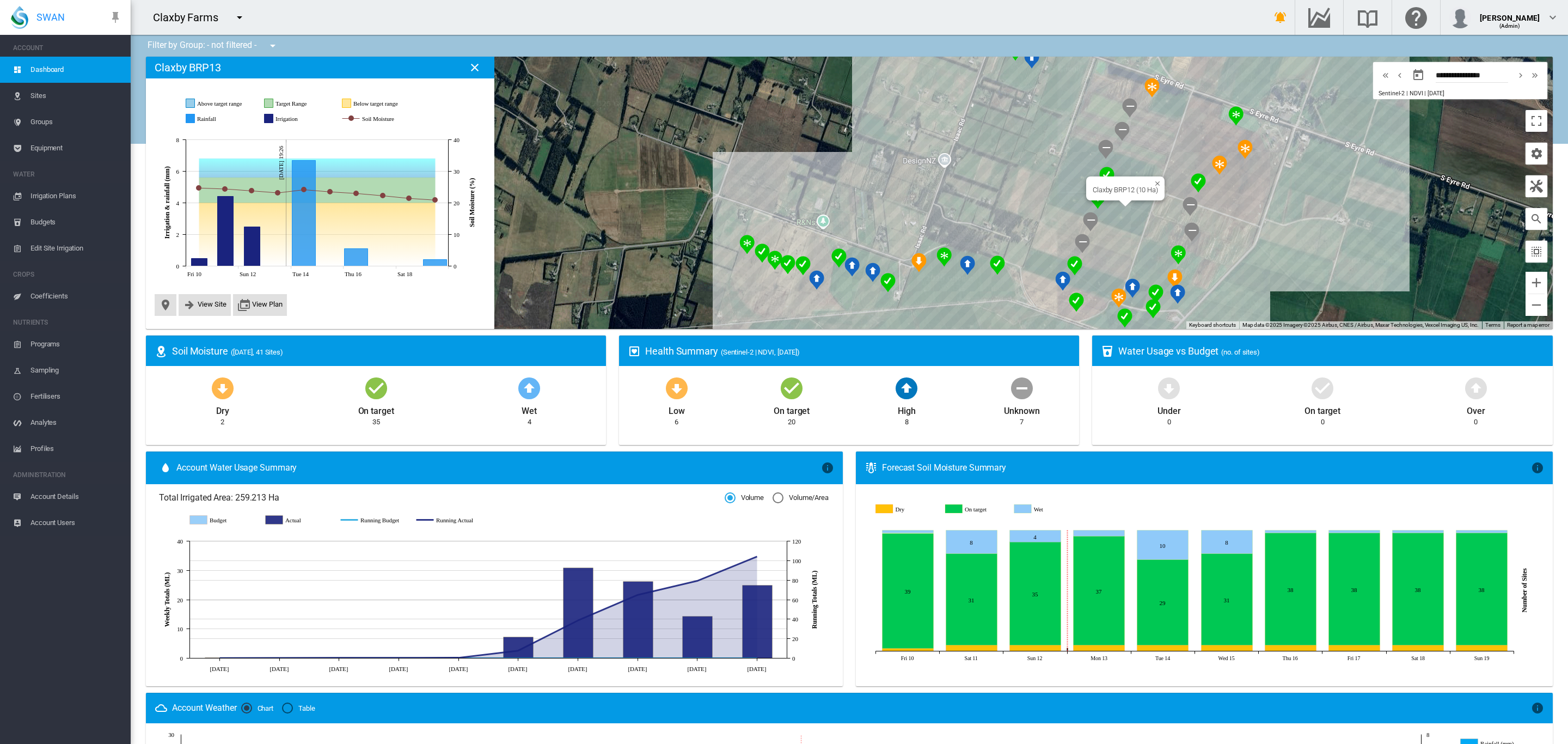
click at [1117, 213] on div "Claxby BRP12 (10 Ha)" at bounding box center [849, 192] width 1407 height 272
click at [1111, 232] on div "Claxby BRP11 (10 Ha)" at bounding box center [849, 192] width 1407 height 272
click at [993, 279] on div "Claxby IB1 (5 Ha)" at bounding box center [849, 192] width 1407 height 272
click at [935, 289] on div at bounding box center [936, 286] width 13 height 7
click at [919, 293] on div "Claxby IB4 (5 Ha)" at bounding box center [849, 192] width 1407 height 272
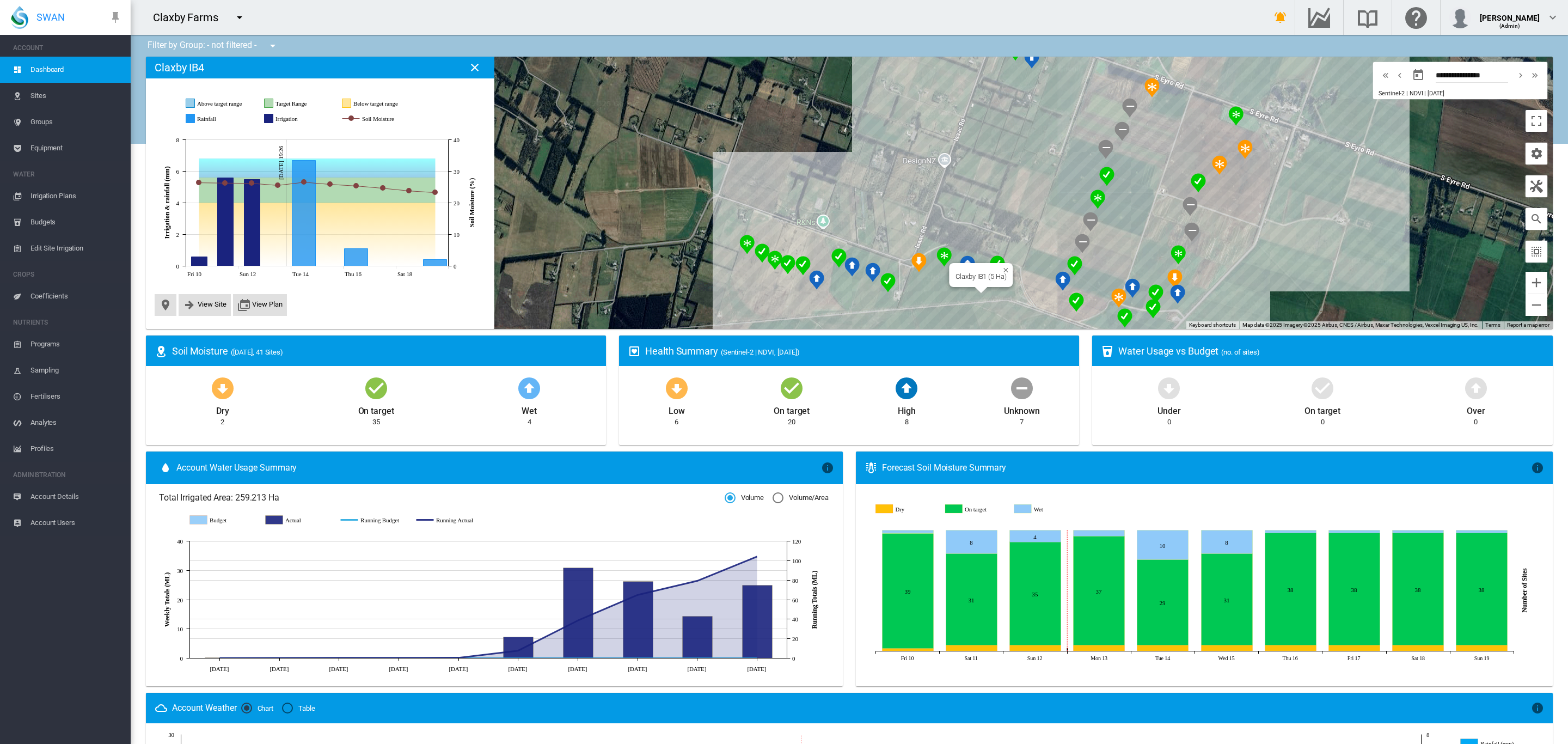
click at [992, 286] on div "Claxby IB1 (5 Ha)" at bounding box center [981, 275] width 64 height 24
click at [993, 292] on div "Claxby IB1 (5 Ha)" at bounding box center [849, 192] width 1407 height 272
click at [734, 283] on div "Claxby ID6 (5 Ha)" at bounding box center [849, 192] width 1407 height 272
click at [758, 292] on div "Claxby ID4 (5 Ha)" at bounding box center [849, 192] width 1407 height 272
click at [791, 296] on div at bounding box center [849, 192] width 1407 height 272
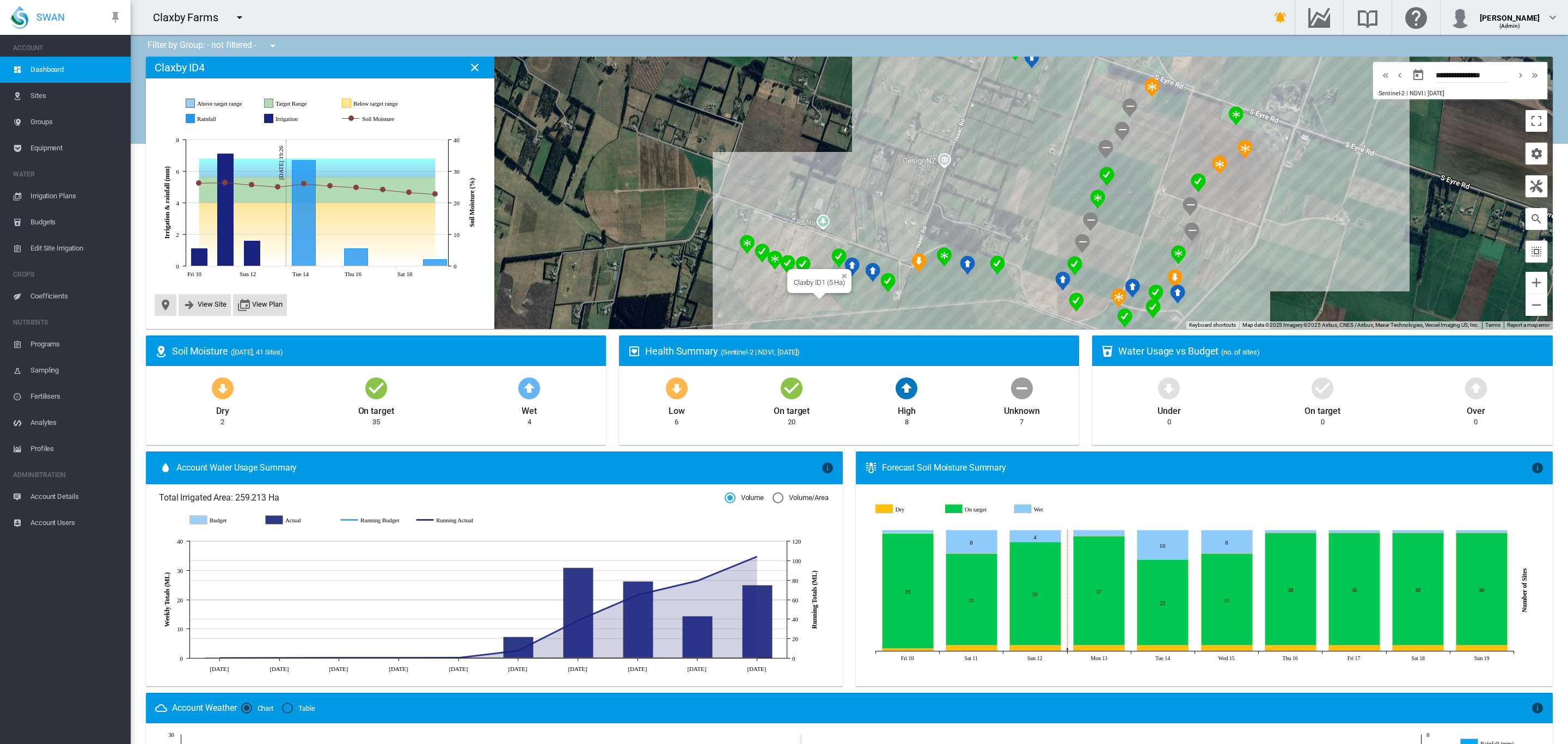
click at [813, 299] on div "Claxby ID1 (5 Ha)" at bounding box center [849, 192] width 1407 height 272
click at [841, 298] on div at bounding box center [849, 192] width 1407 height 272
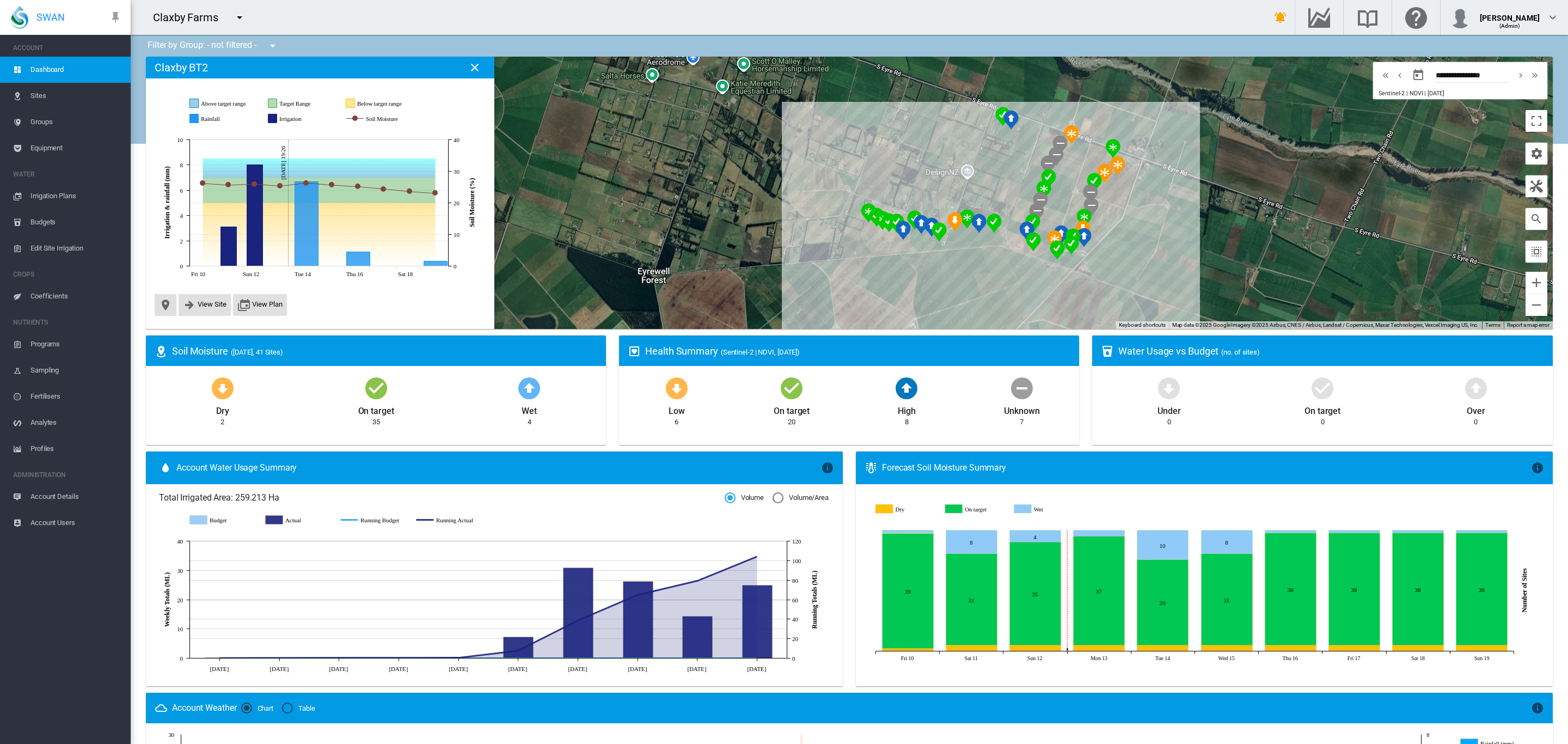
drag, startPoint x: 1241, startPoint y: 258, endPoint x: 1207, endPoint y: 217, distance: 53.3
click at [1207, 217] on div at bounding box center [849, 192] width 1407 height 272
